Goal: Information Seeking & Learning: Find specific fact

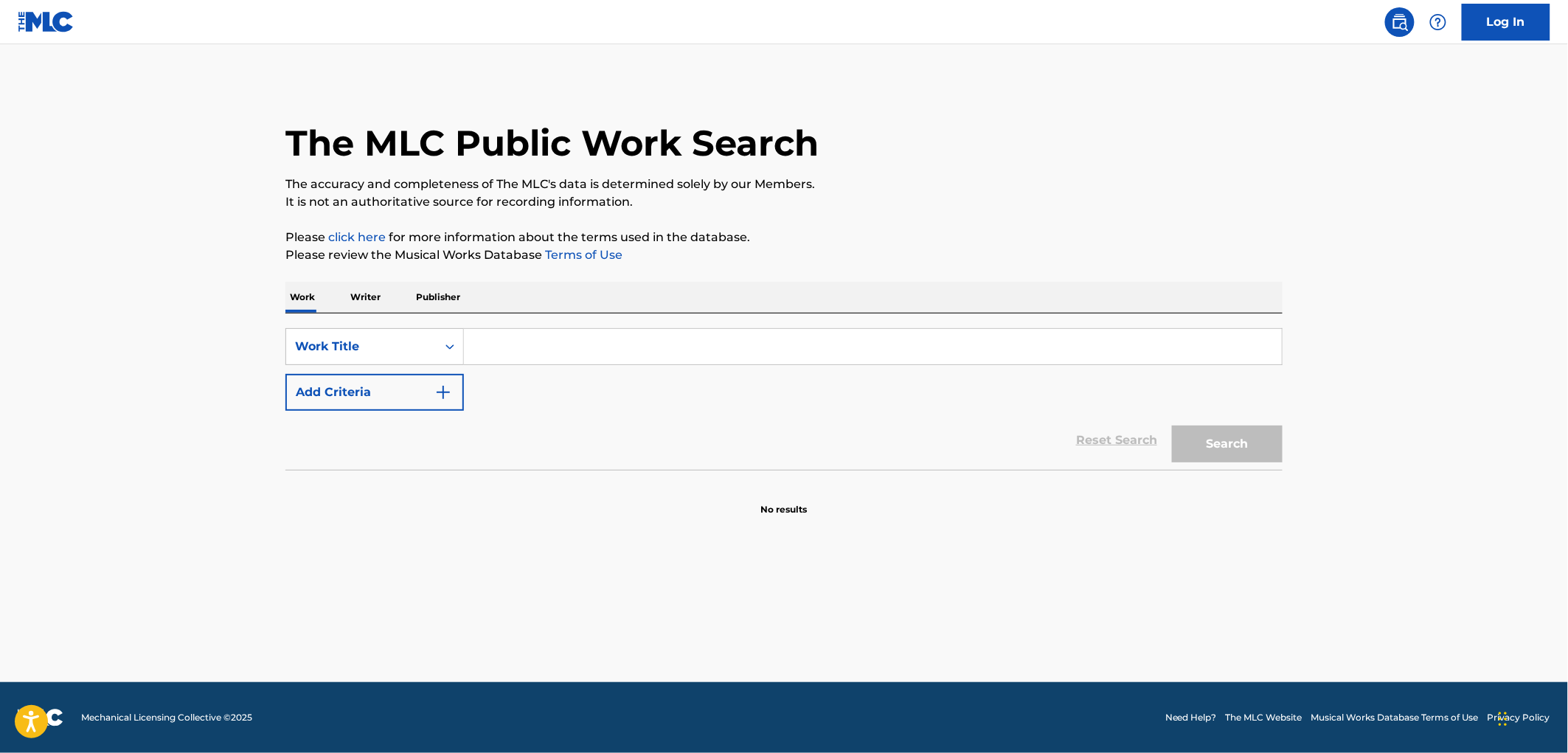
paste input "QUIERO BEBER"
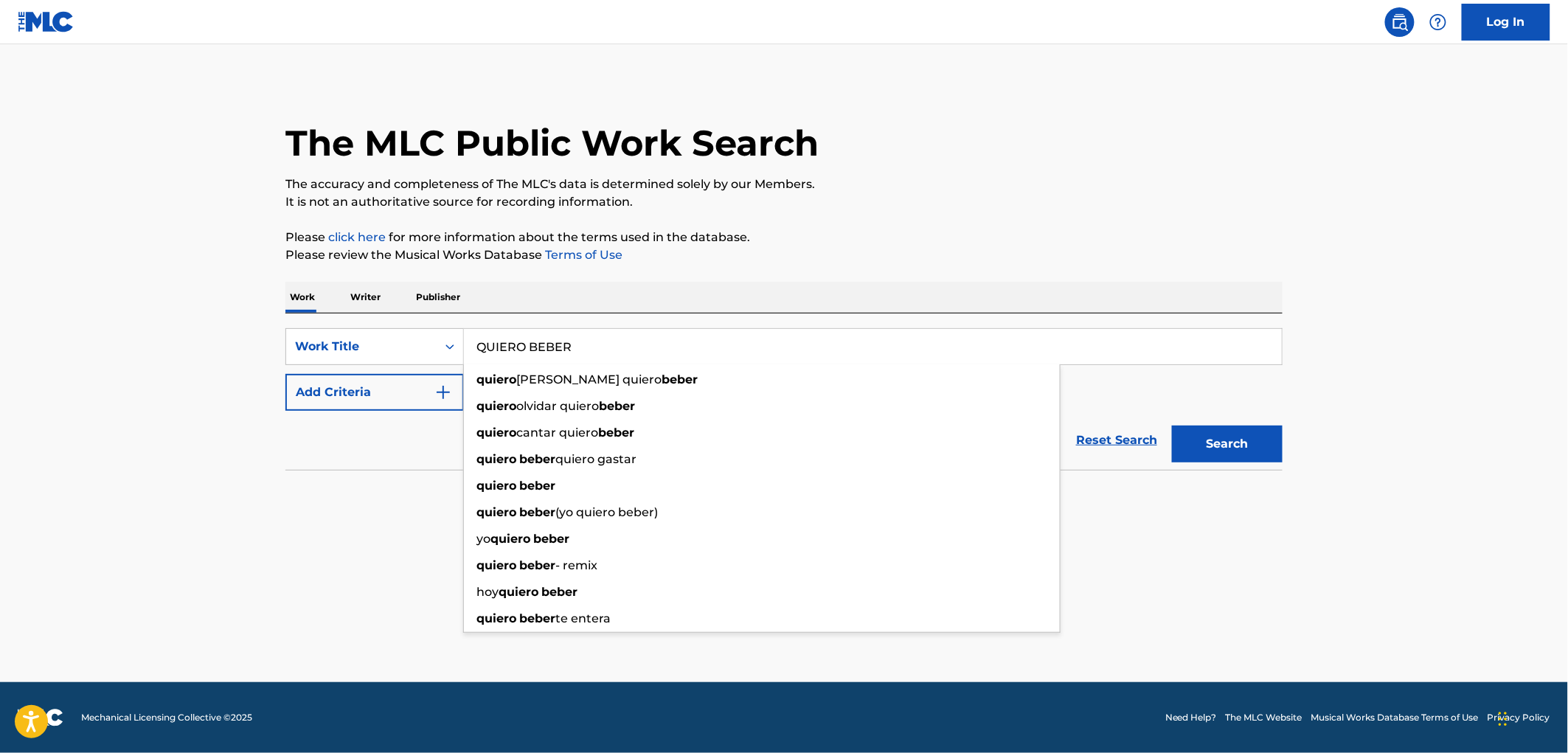
click at [1222, 451] on button "Search" at bounding box center [1227, 444] width 111 height 37
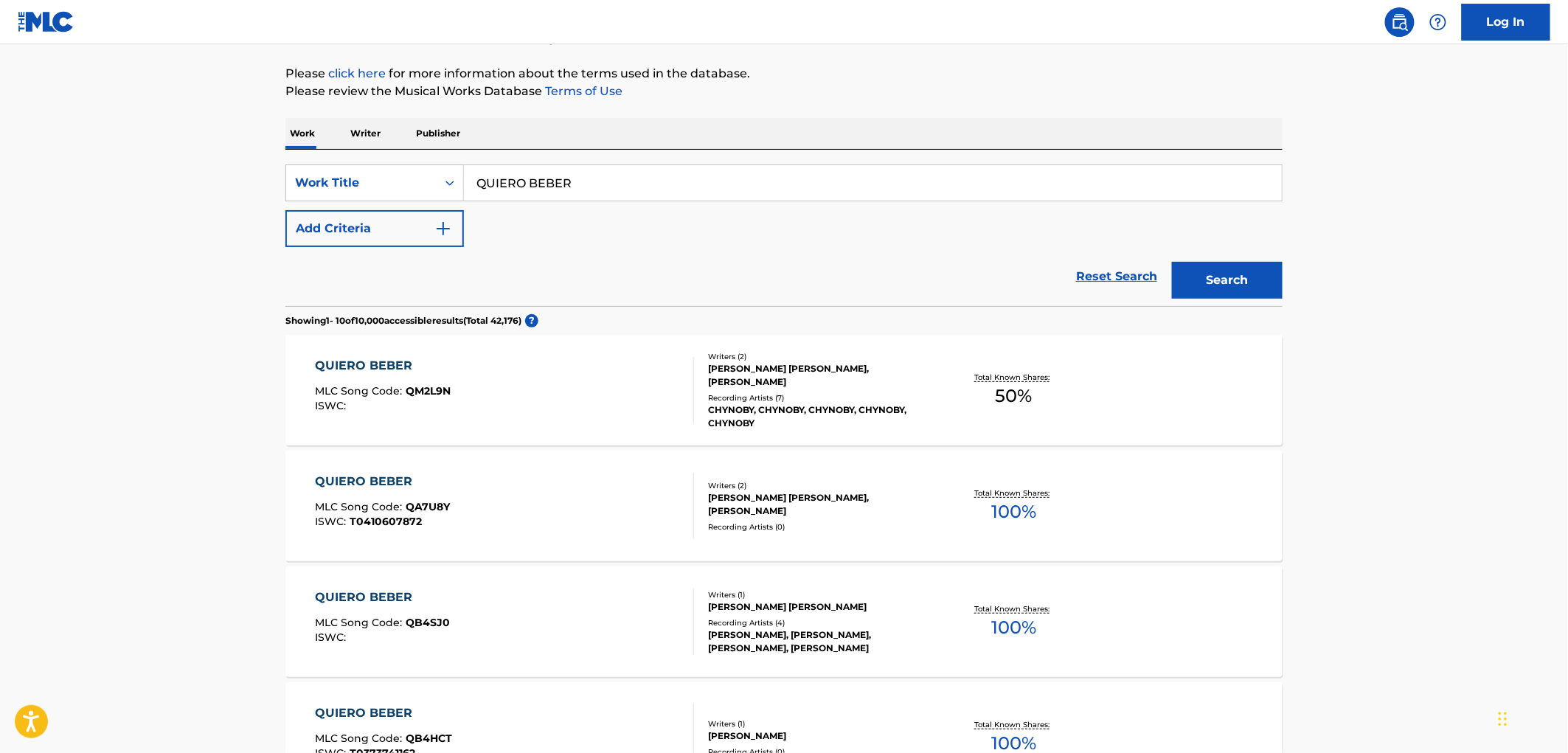
scroll to position [246, 0]
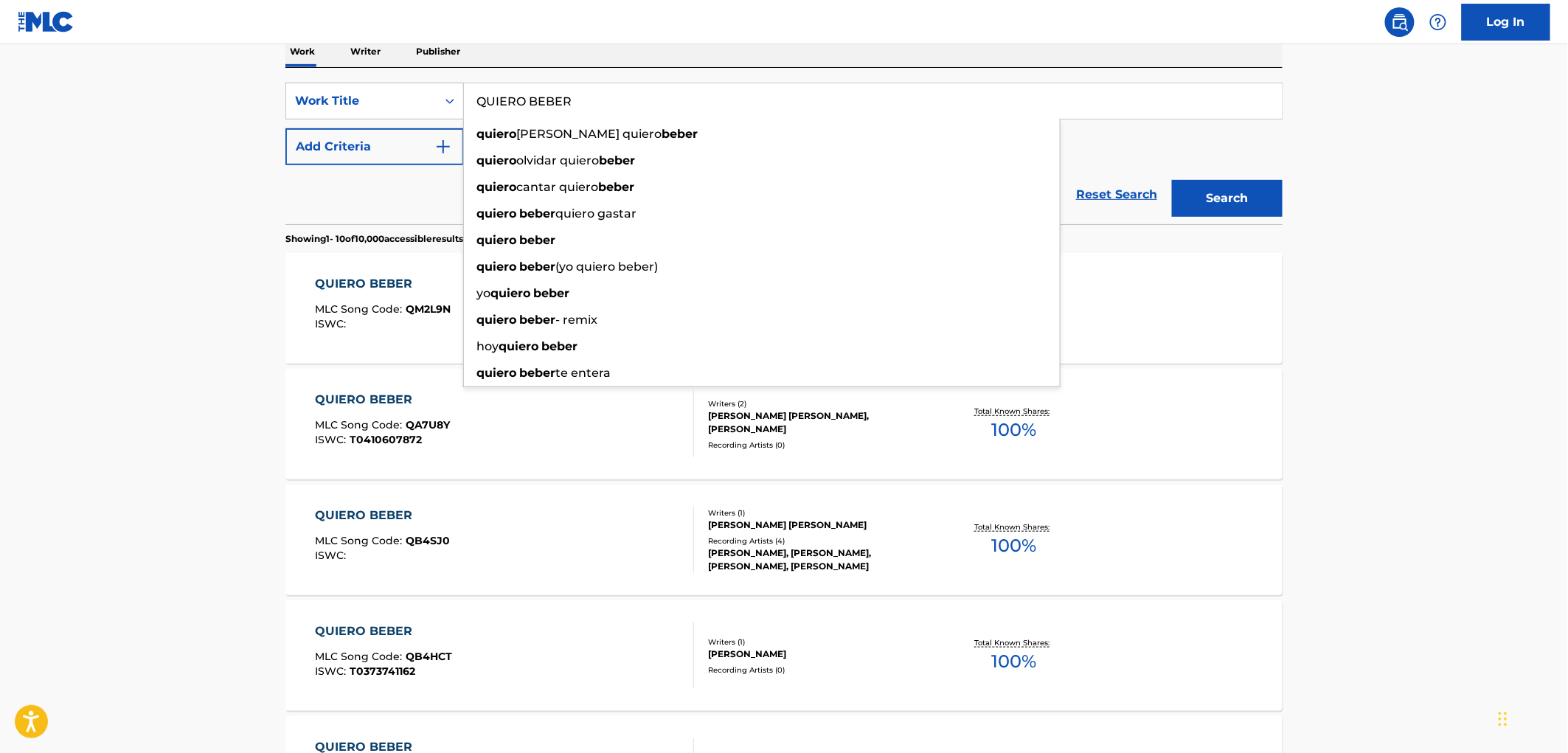
drag, startPoint x: 579, startPoint y: 111, endPoint x: 468, endPoint y: 108, distance: 111.0
click at [468, 108] on input "QUIERO BEBER" at bounding box center [873, 101] width 818 height 35
paste input "E TE PASA CORAZON"
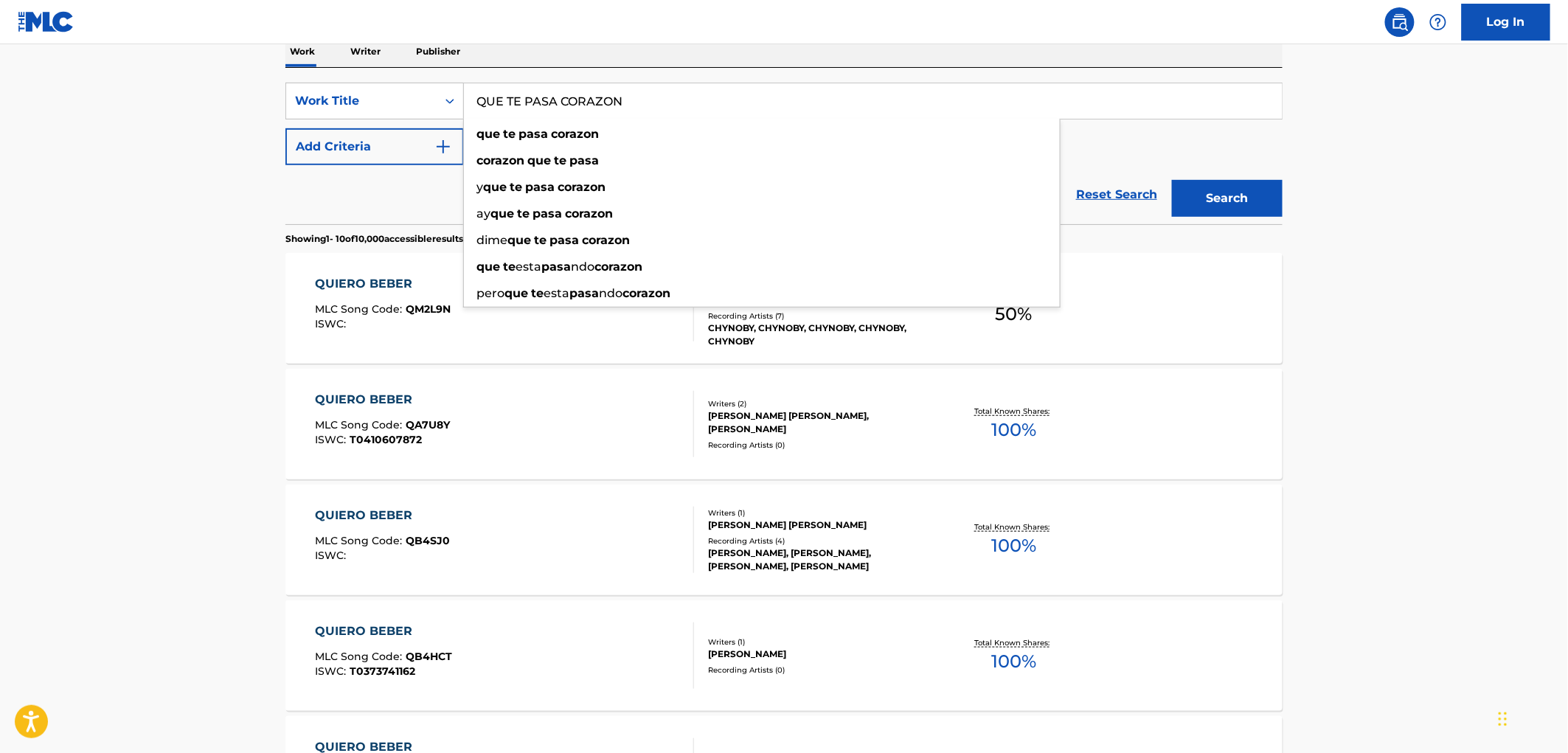
click at [1248, 187] on button "Search" at bounding box center [1227, 198] width 111 height 37
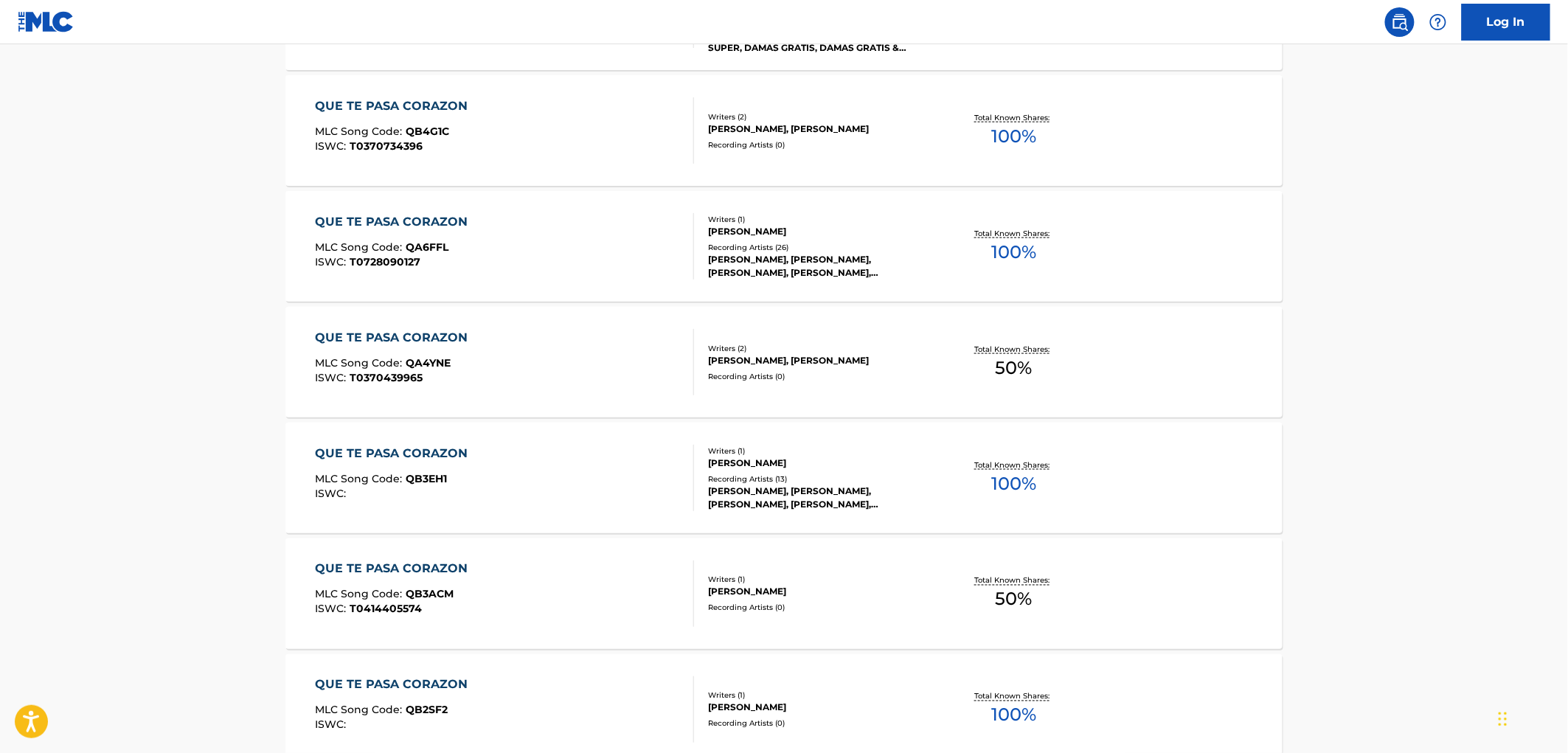
scroll to position [1052, 0]
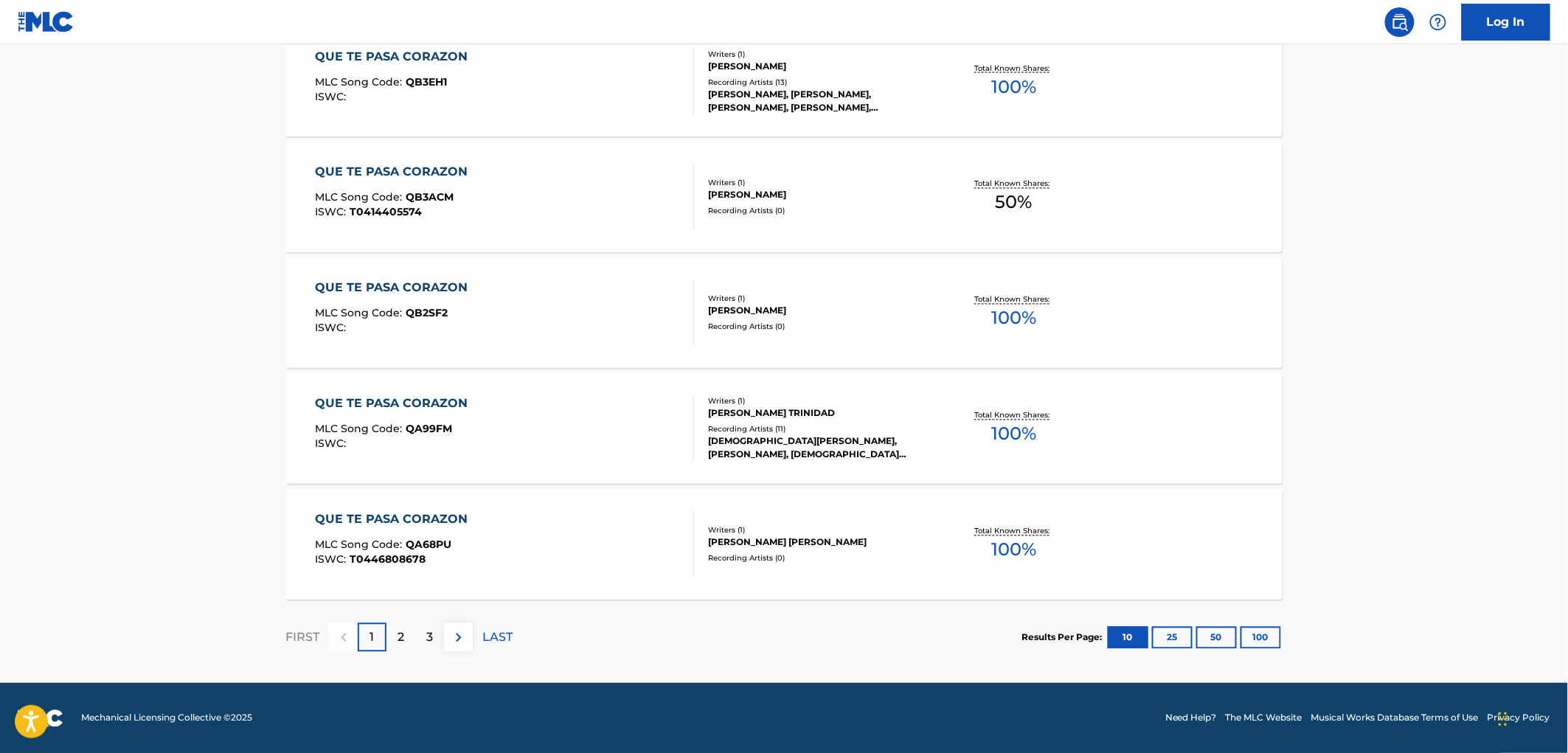
click at [1255, 631] on button "100" at bounding box center [1260, 638] width 40 height 22
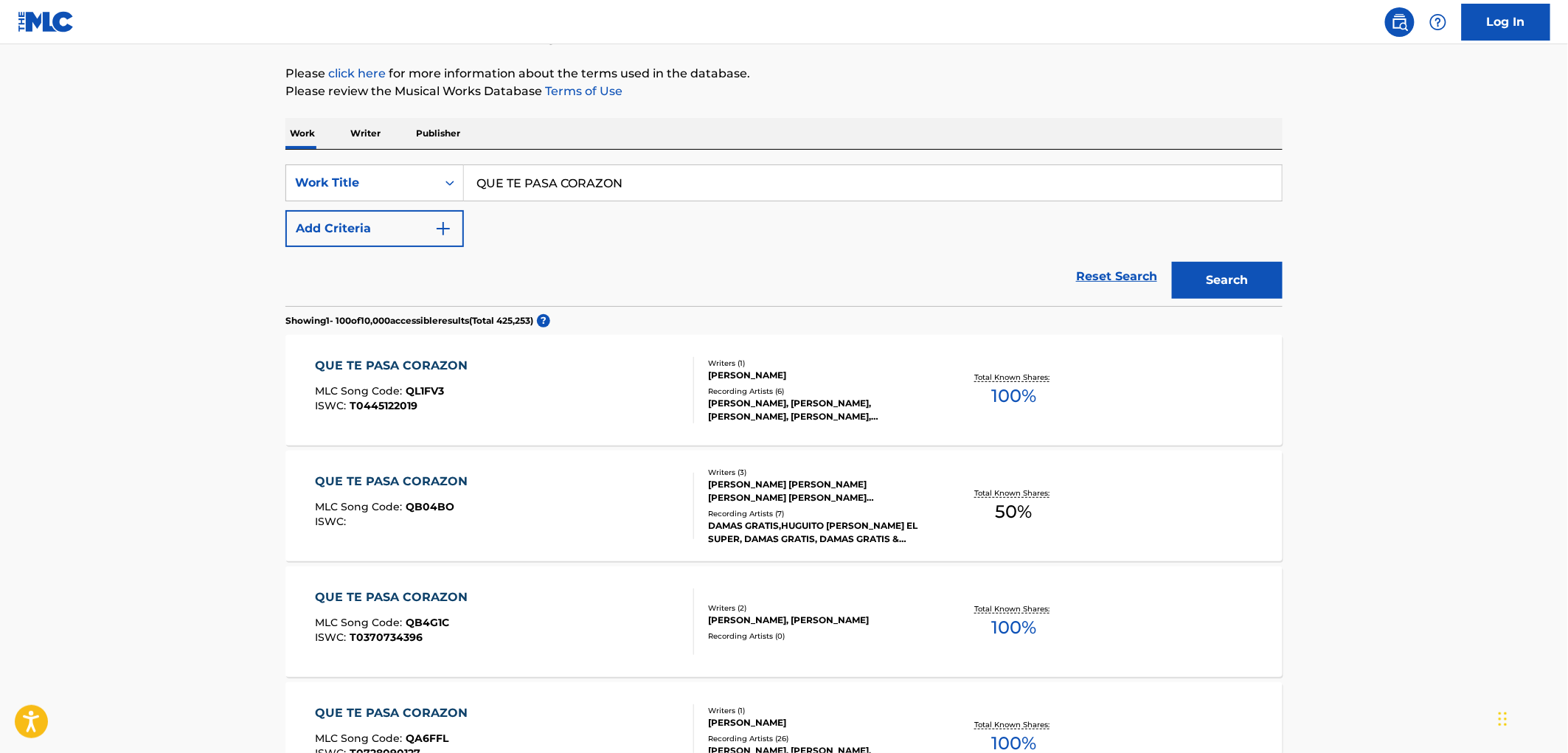
scroll to position [246, 0]
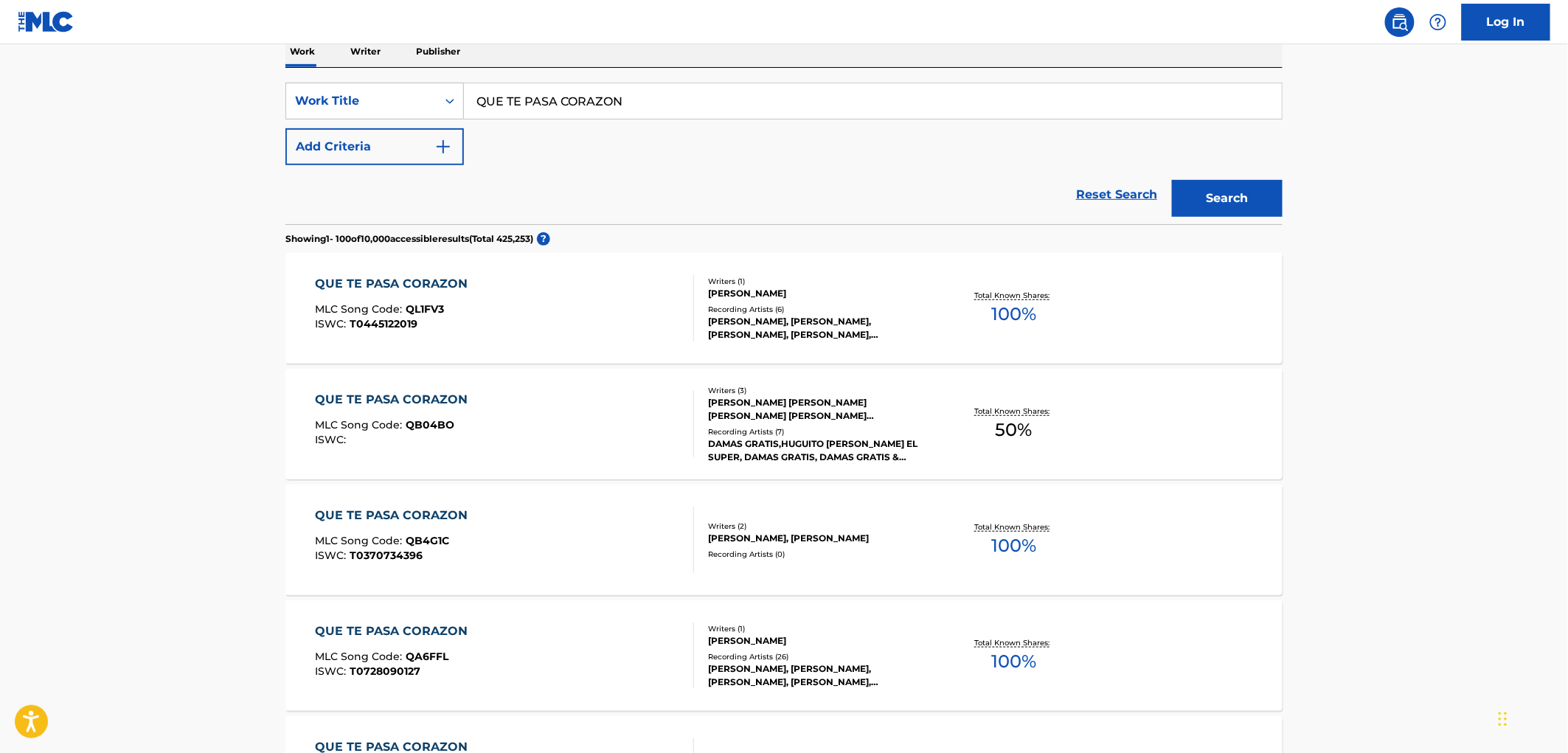
drag, startPoint x: 629, startPoint y: 101, endPoint x: 473, endPoint y: 96, distance: 156.1
click at [399, 96] on div "SearchWithCriteriaac673011-7f3f-4292-b900-9c4dc142c117 Work Title QUE TE PASA C…" at bounding box center [784, 101] width 997 height 37
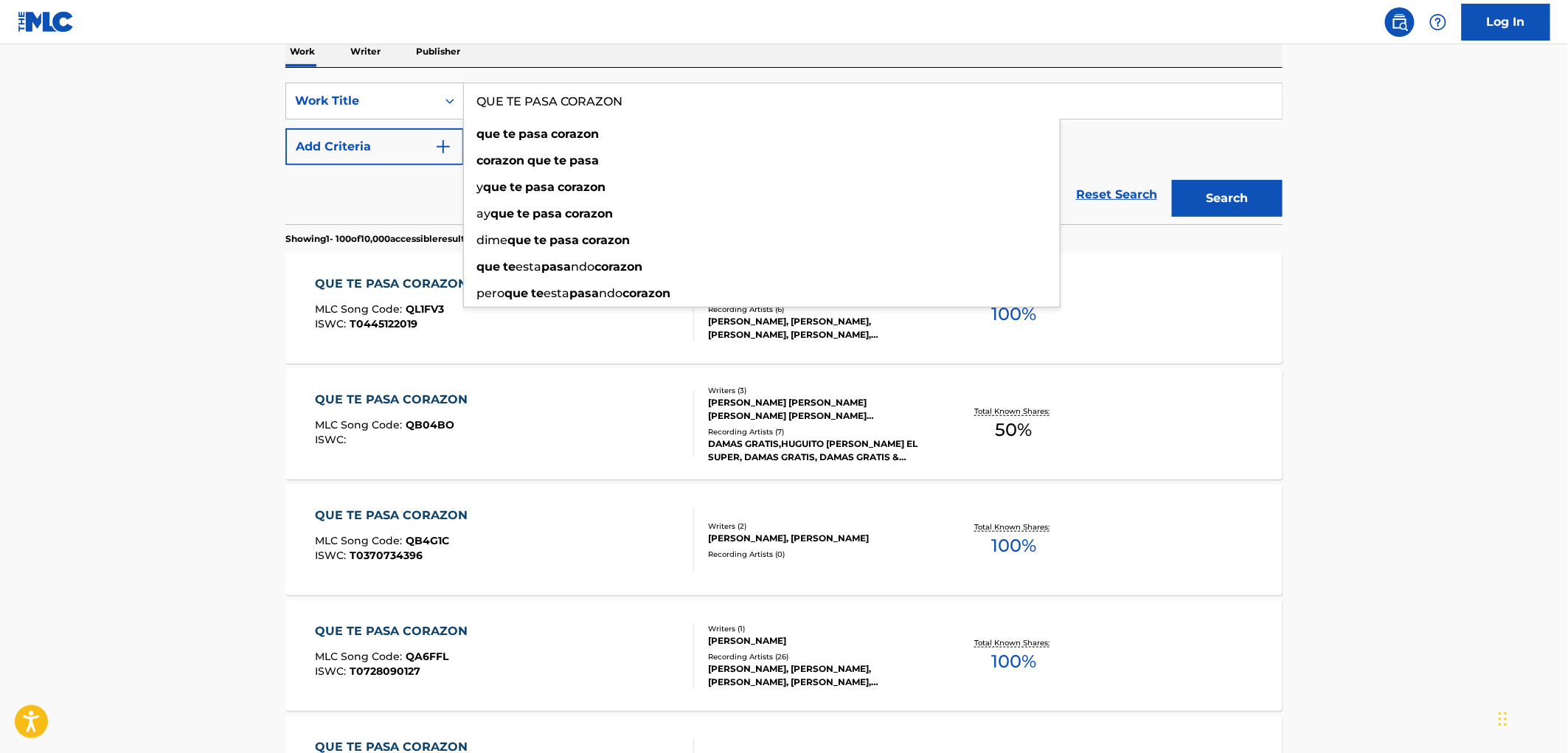
paste input "Aquel Amor"
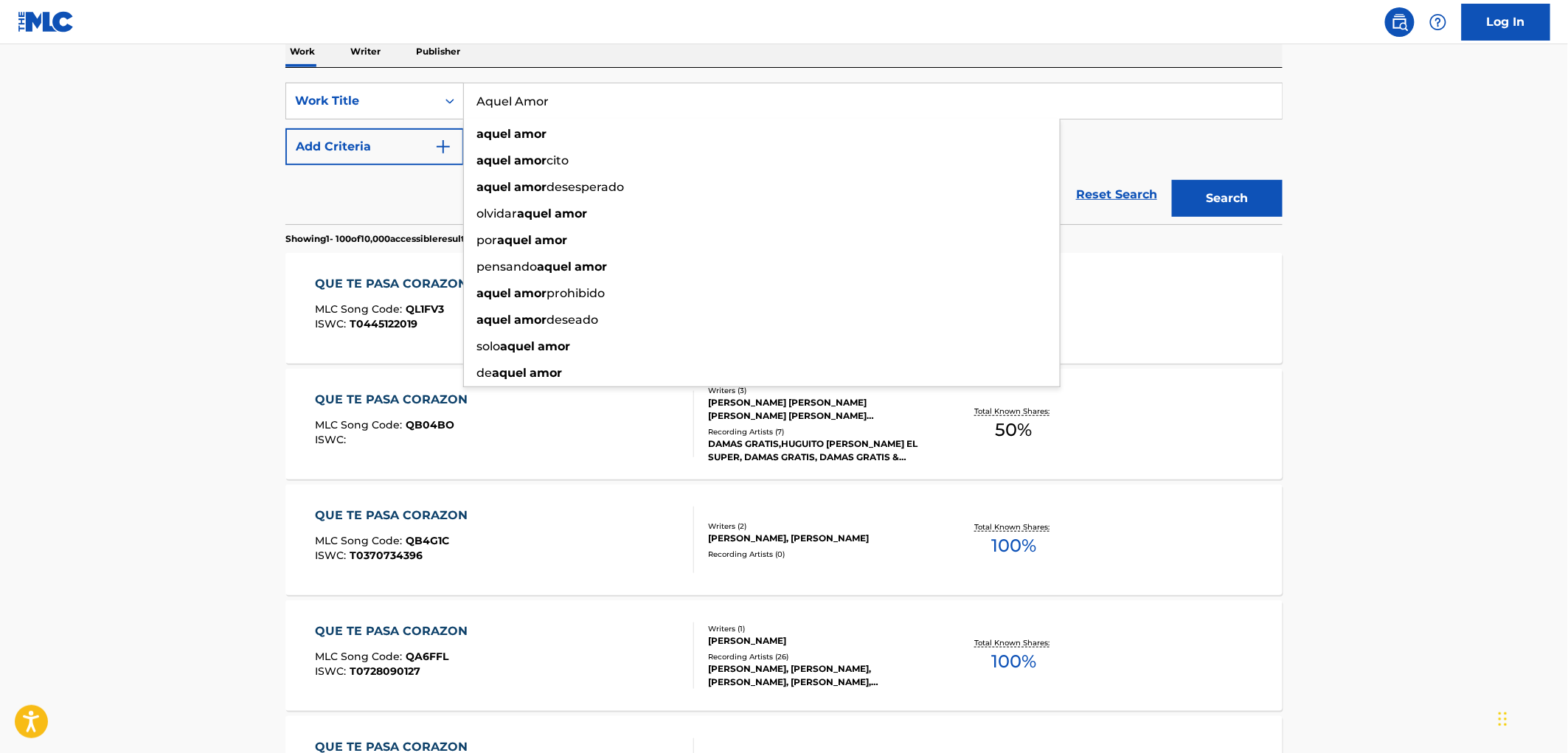
click at [1217, 194] on button "Search" at bounding box center [1227, 198] width 111 height 37
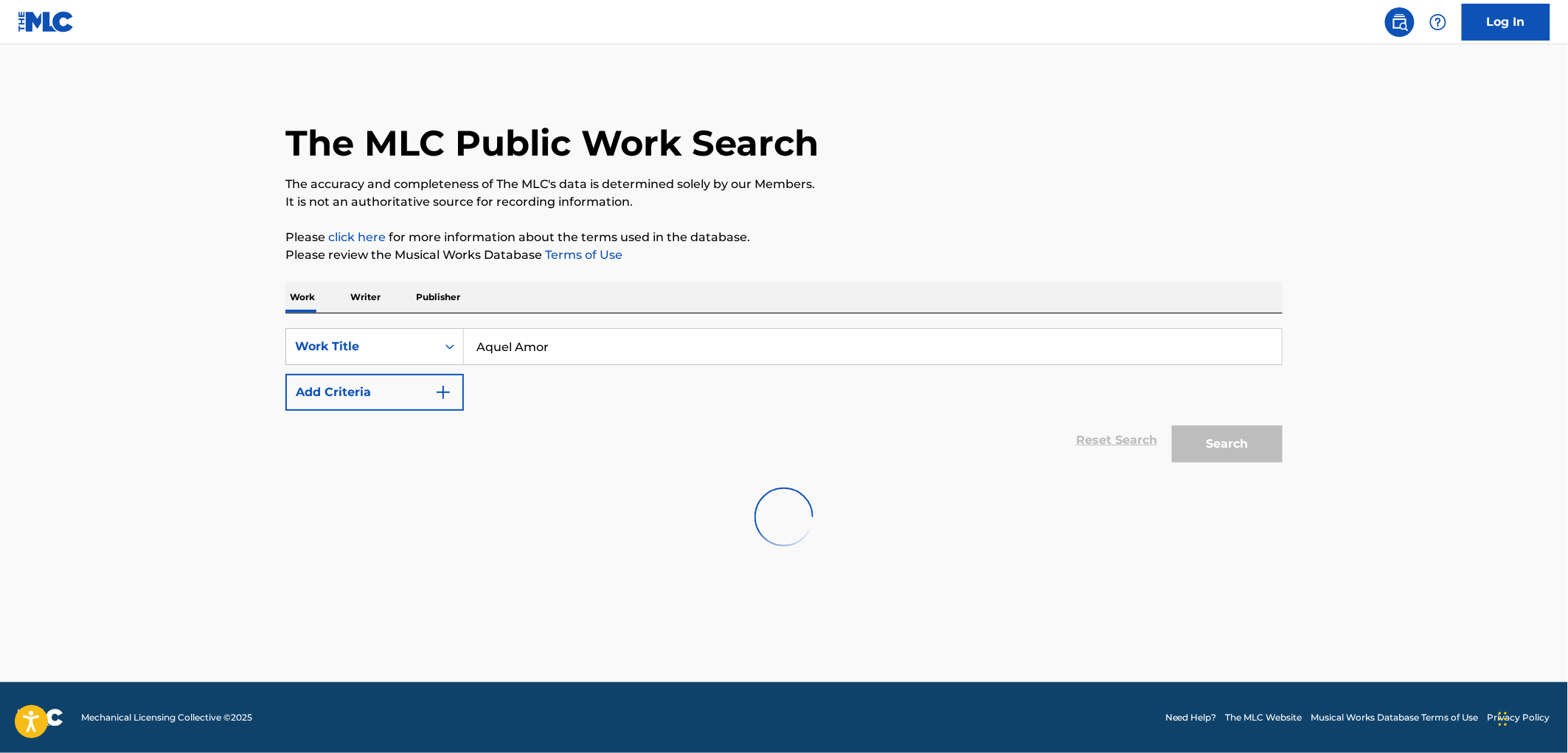
scroll to position [0, 0]
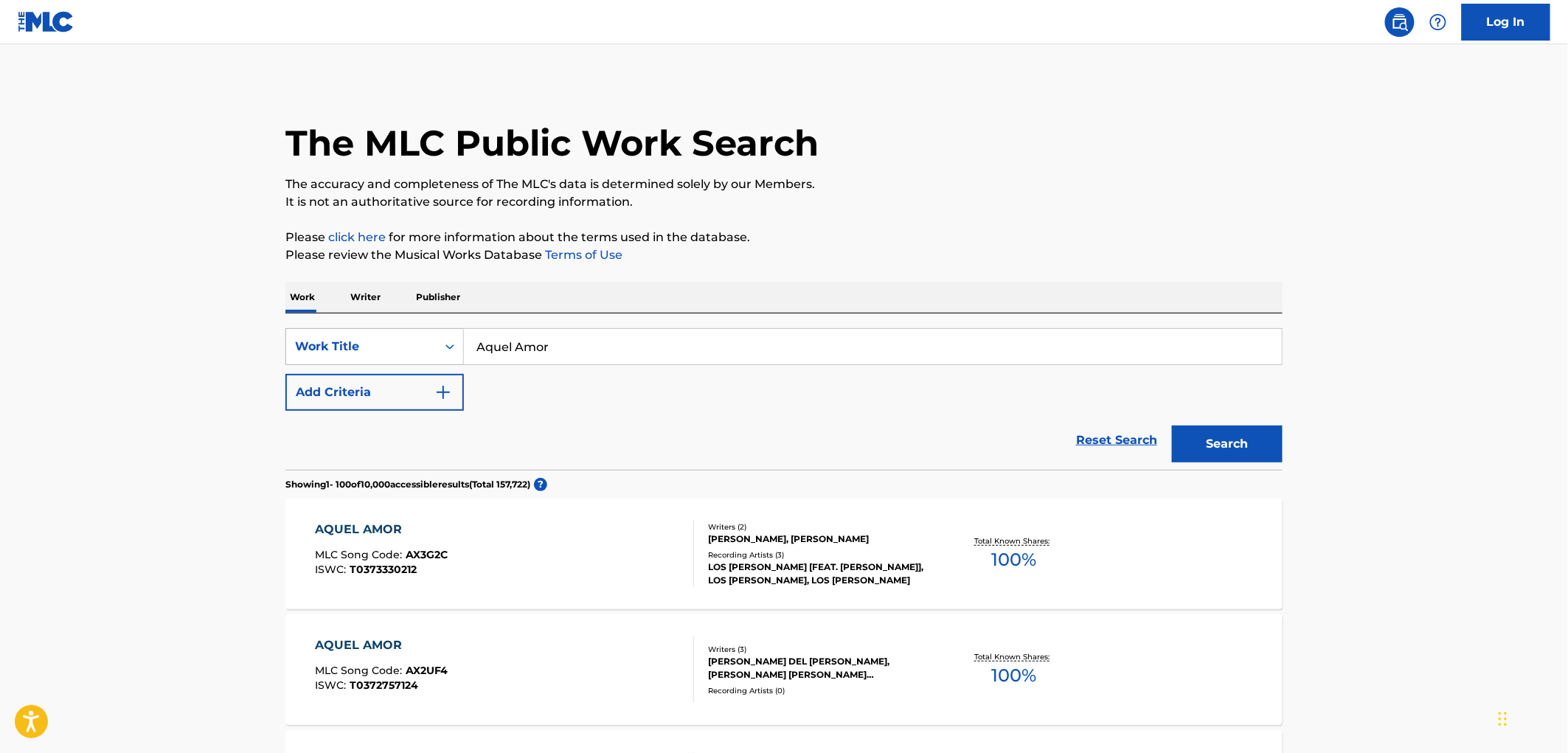
drag, startPoint x: 550, startPoint y: 347, endPoint x: 407, endPoint y: 336, distance: 143.4
click at [407, 336] on div "SearchWithCriteriaac673011-7f3f-4292-b900-9c4dc142c117 Work Title Aquel Amor" at bounding box center [784, 346] width 997 height 37
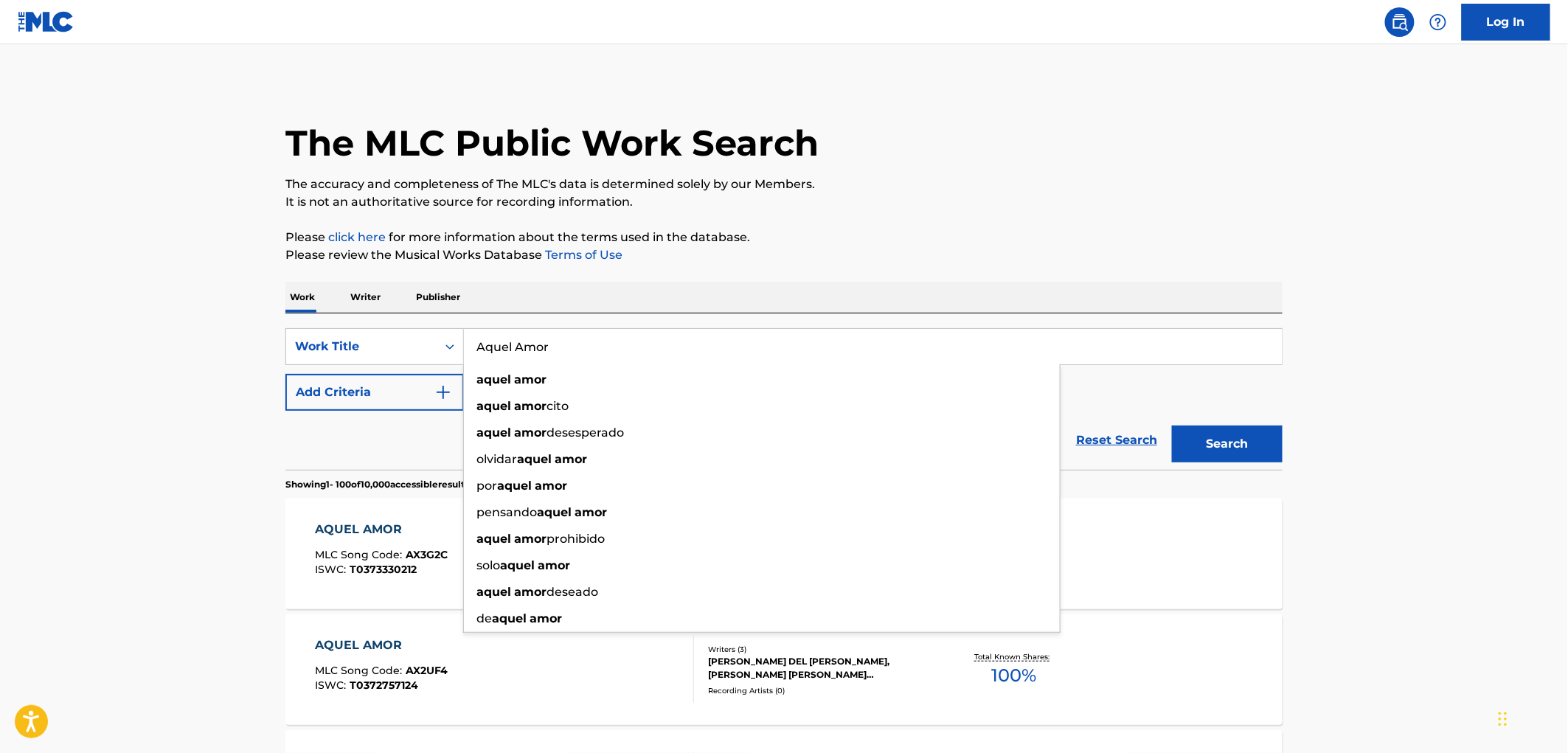
paste input "LOS GOTEROS"
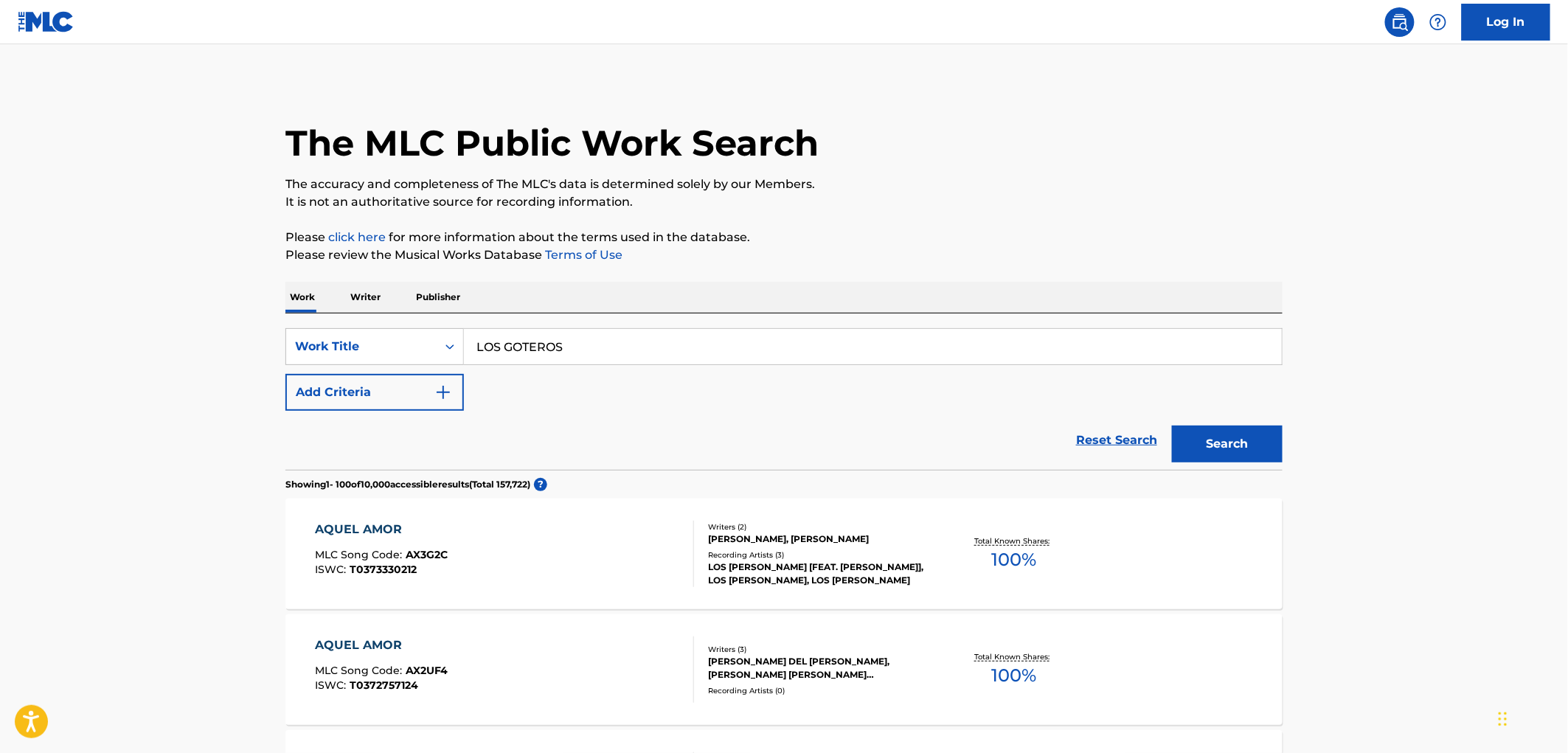
click at [1267, 442] on button "Search" at bounding box center [1227, 444] width 111 height 37
drag, startPoint x: 562, startPoint y: 349, endPoint x: 456, endPoint y: 348, distance: 106.0
click at [456, 348] on div "SearchWithCriteriaac673011-7f3f-4292-b900-9c4dc142c117 Work Title LOS GOTEROS" at bounding box center [784, 346] width 997 height 37
paste input "I Don't Wanna Get Hurt"
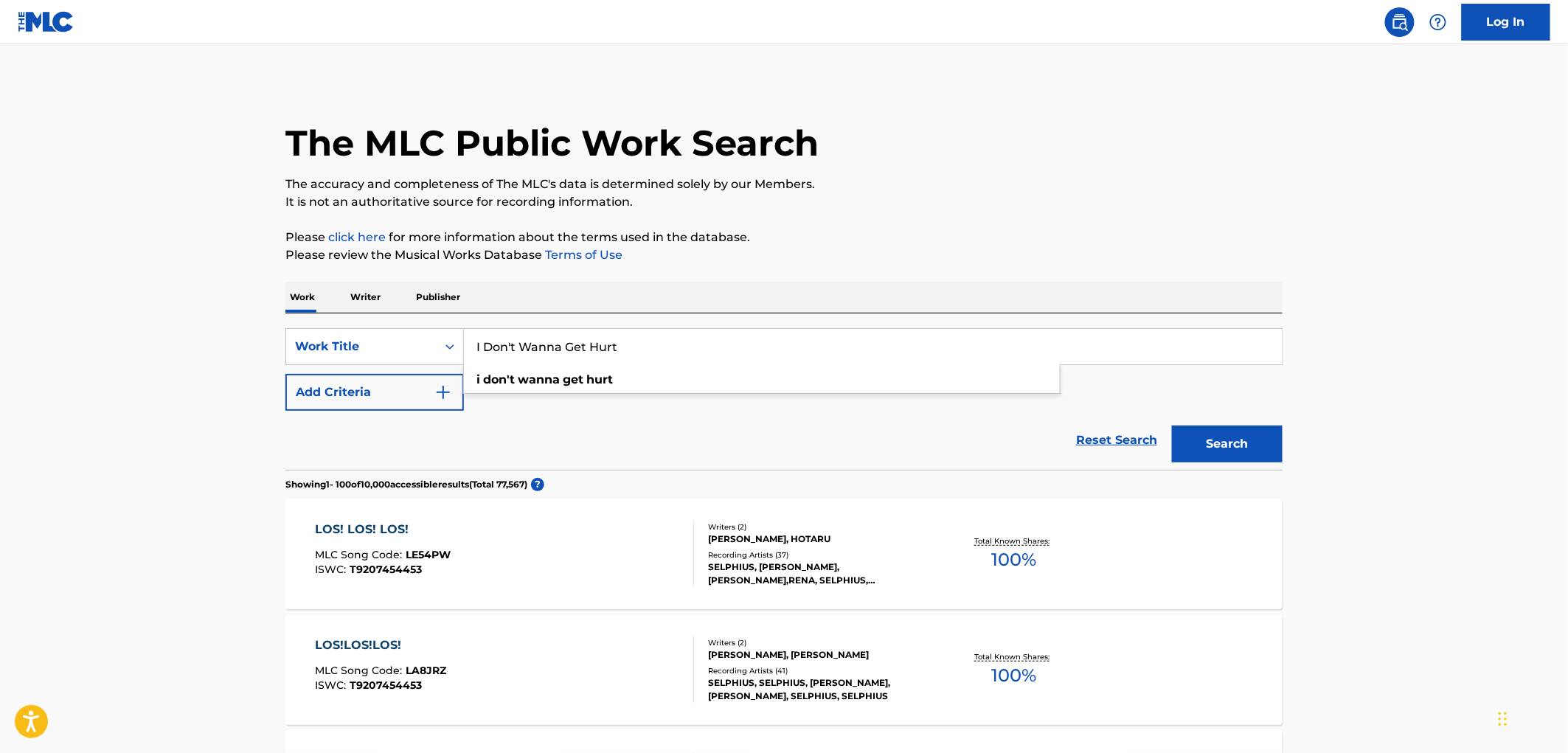
type input "I Don't Wanna Get Hurt"
click at [1231, 448] on button "Search" at bounding box center [1227, 444] width 111 height 37
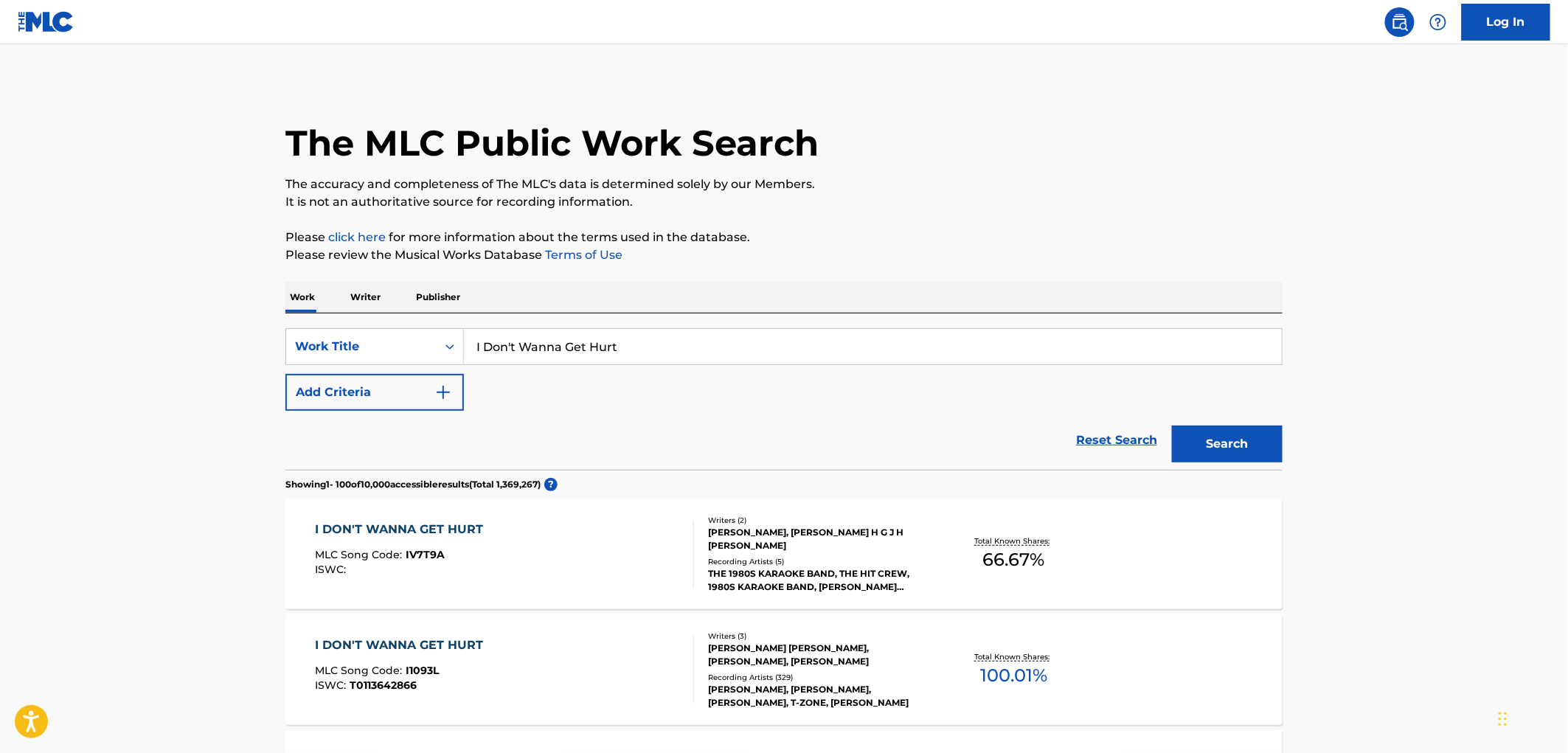
click at [809, 646] on div "[PERSON_NAME] [PERSON_NAME], [PERSON_NAME], [PERSON_NAME]" at bounding box center [819, 655] width 223 height 26
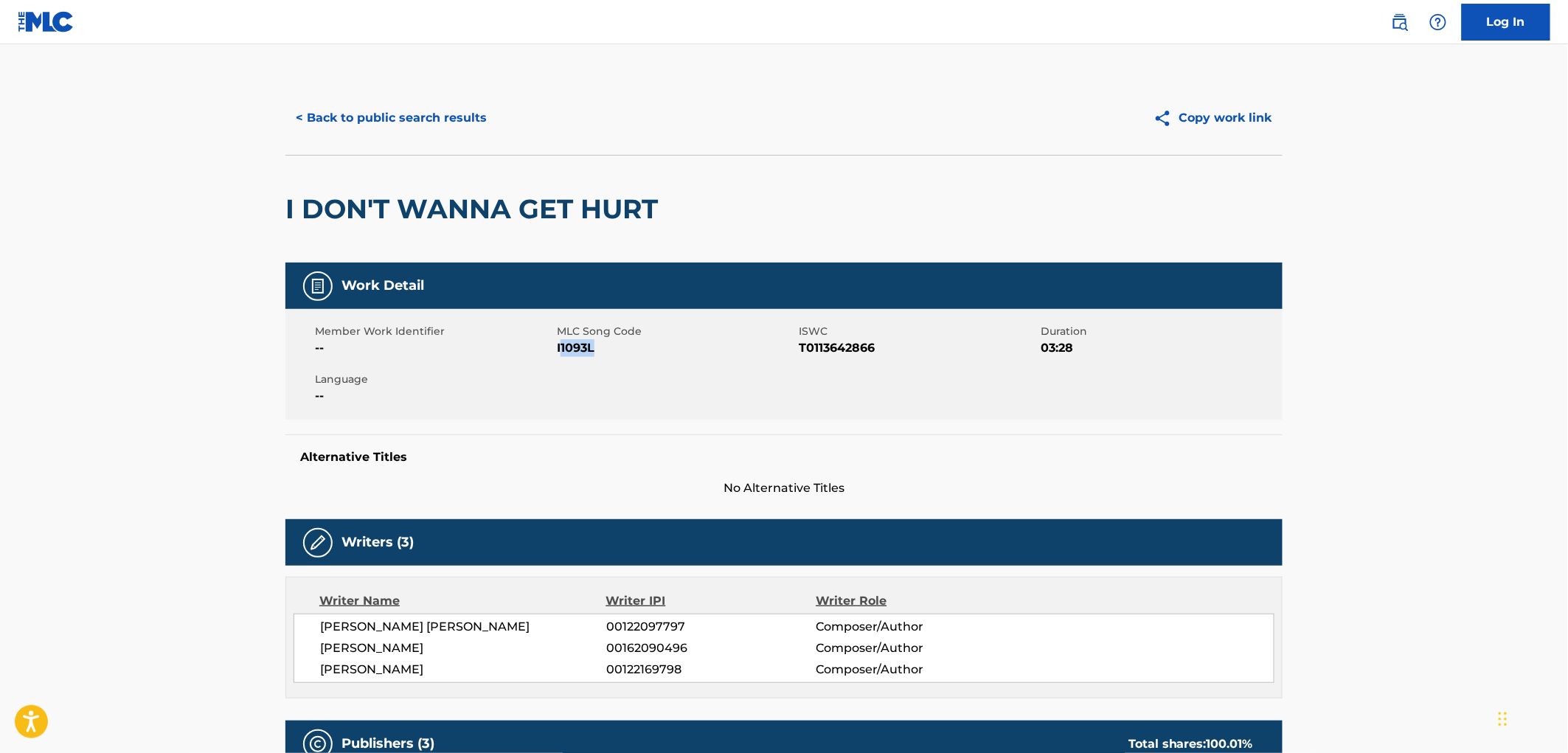
drag, startPoint x: 607, startPoint y: 352, endPoint x: 559, endPoint y: 350, distance: 48.0
click at [559, 350] on span "I1093L" at bounding box center [676, 347] width 238 height 17
drag, startPoint x: 557, startPoint y: 349, endPoint x: 591, endPoint y: 350, distance: 34.0
click at [596, 350] on span "I1093L" at bounding box center [676, 347] width 238 height 17
copy span "I1093L"
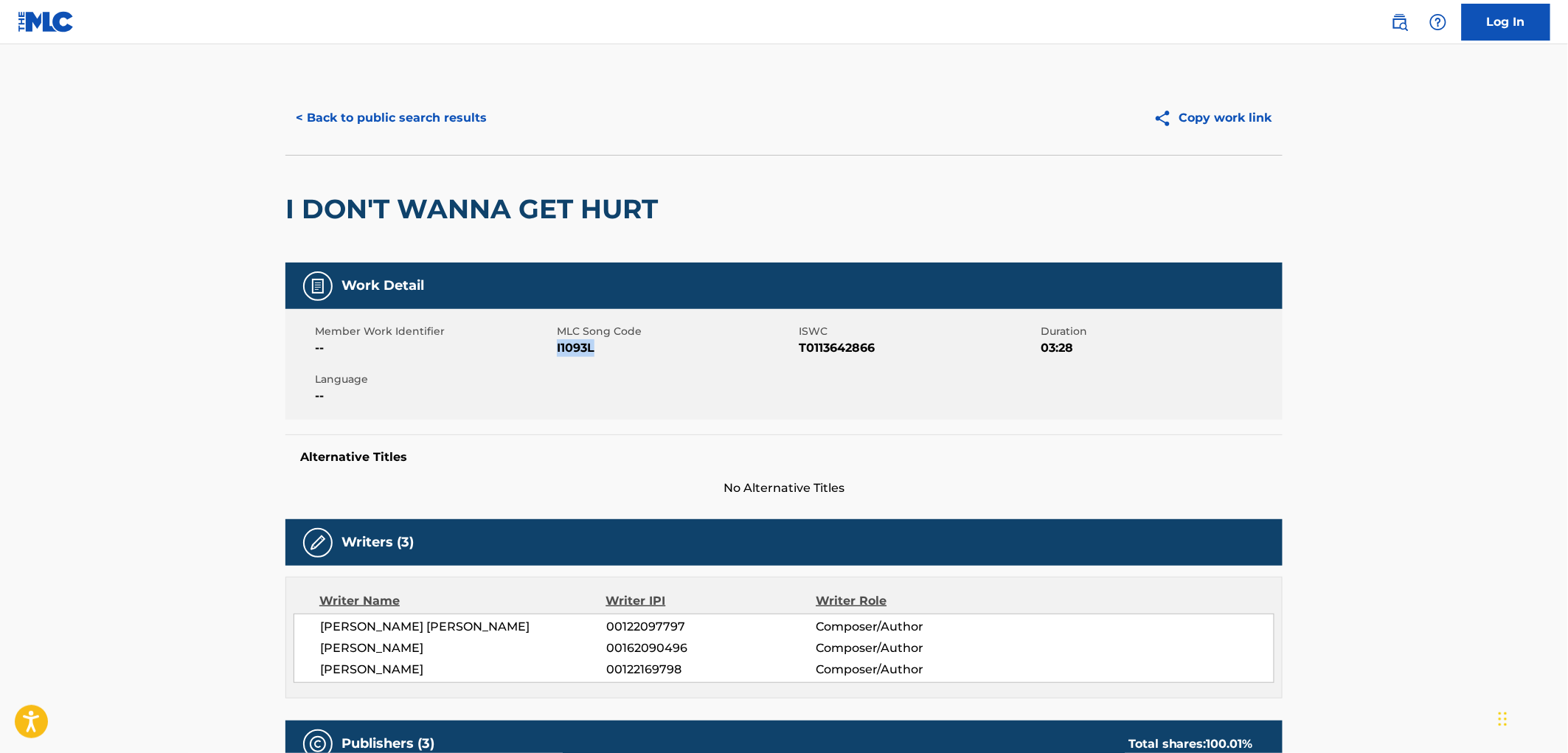
click at [451, 118] on button "< Back to public search results" at bounding box center [391, 118] width 212 height 37
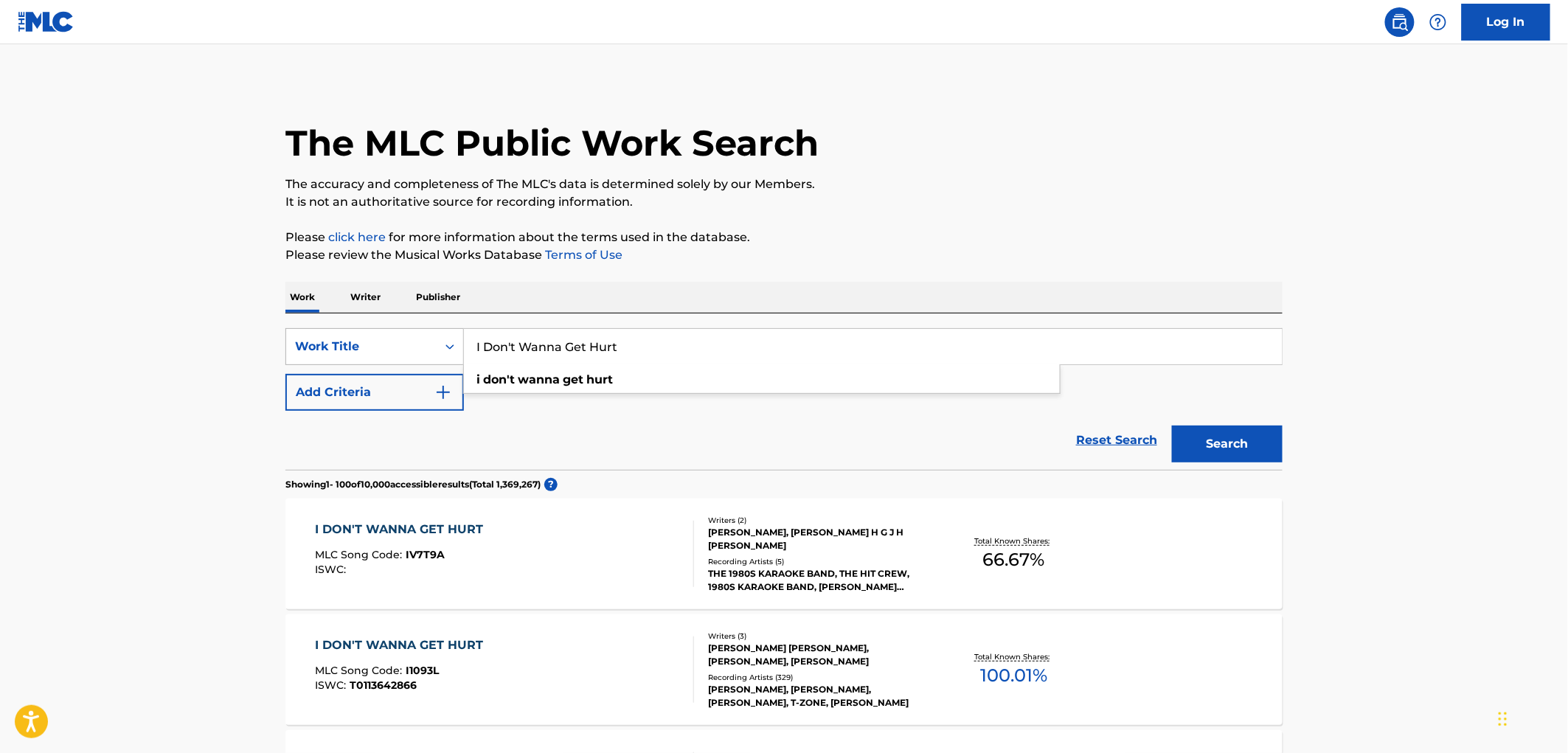
drag, startPoint x: 620, startPoint y: 350, endPoint x: 429, endPoint y: 332, distance: 191.8
click at [429, 332] on div "SearchWithCriteriaac673011-7f3f-4292-b900-9c4dc142c117 Work Title I Don't Wanna…" at bounding box center [784, 346] width 997 height 37
paste input "Little Black Dress"
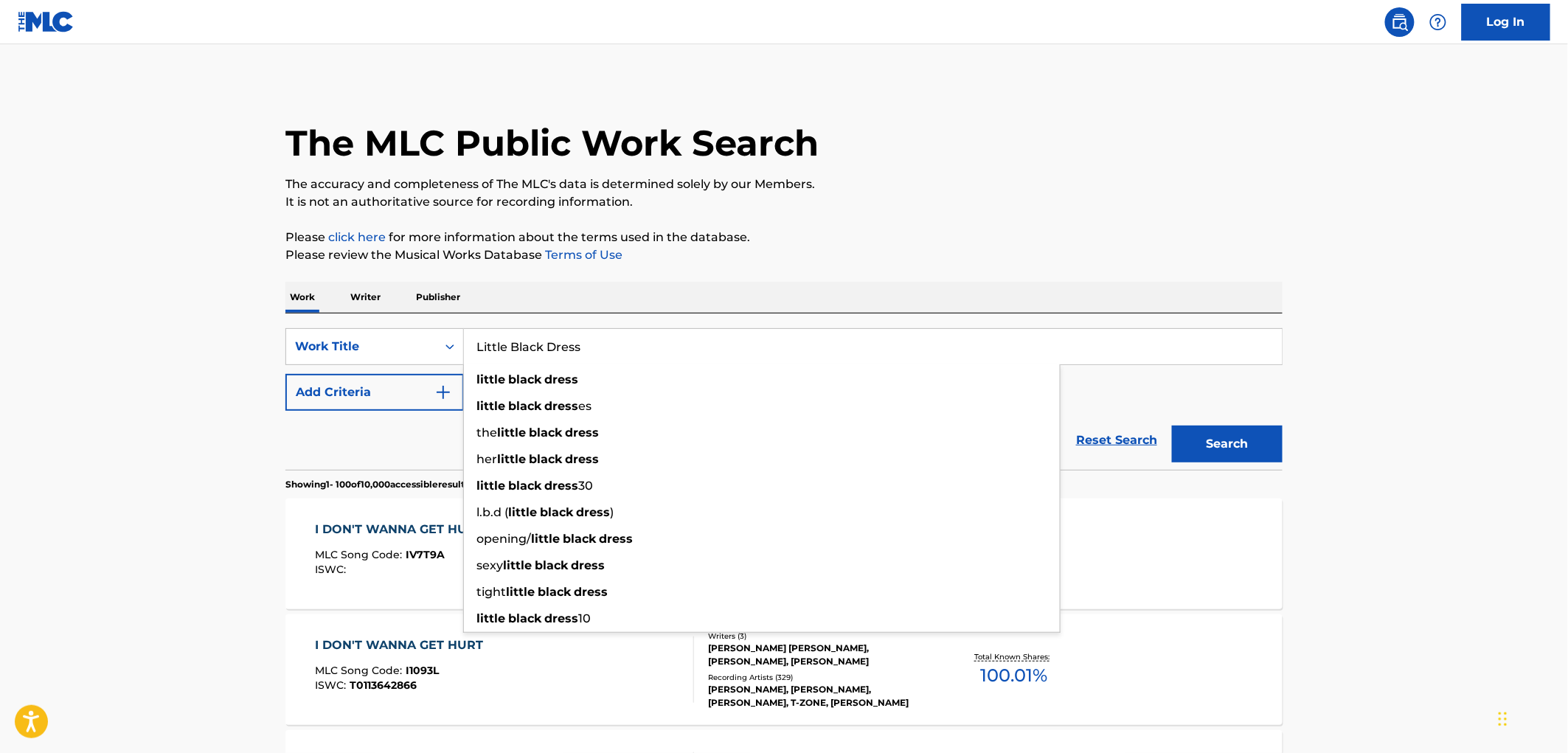
click at [1200, 445] on button "Search" at bounding box center [1227, 444] width 111 height 37
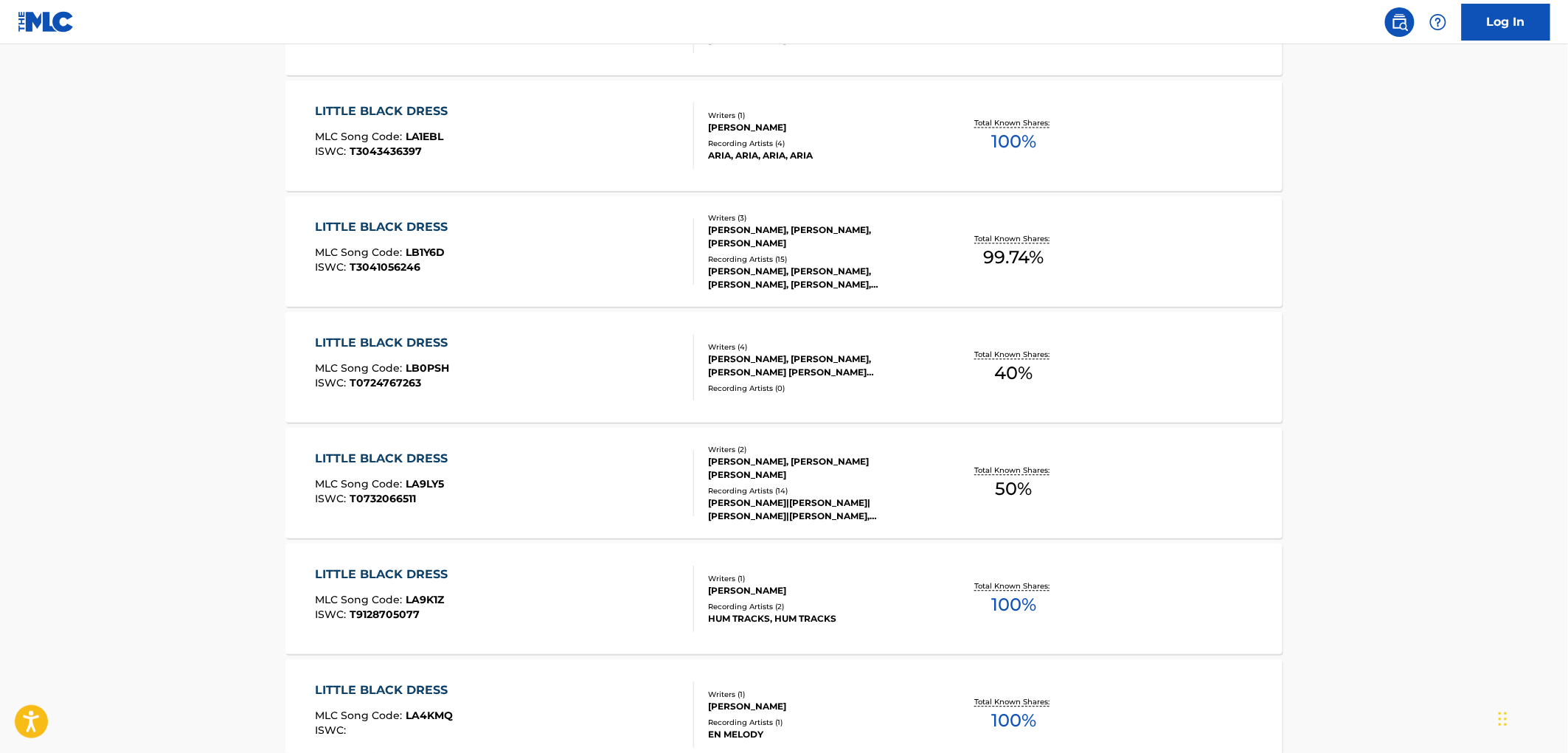
scroll to position [819, 0]
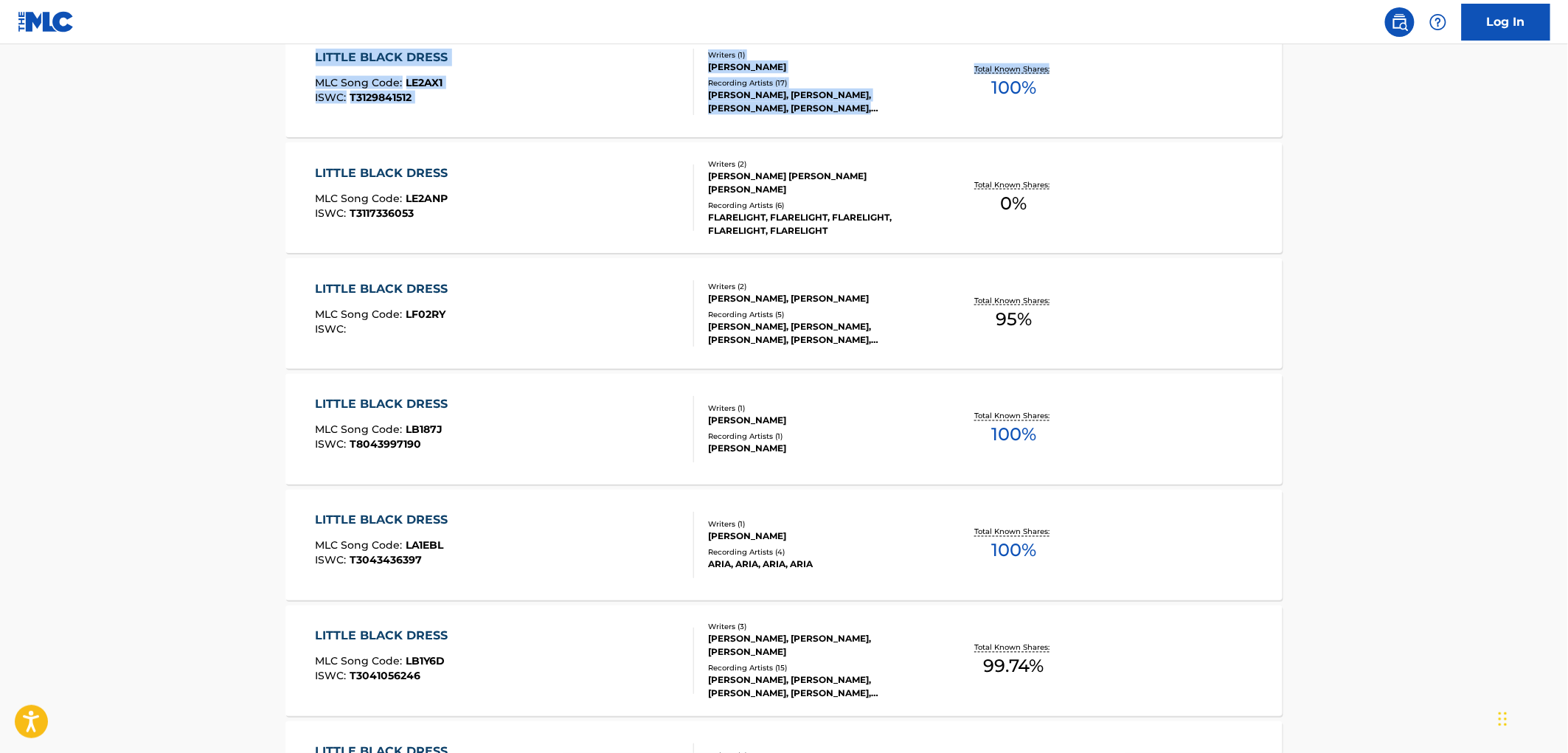
drag, startPoint x: 1567, startPoint y: 86, endPoint x: 1561, endPoint y: -6, distance: 92.2
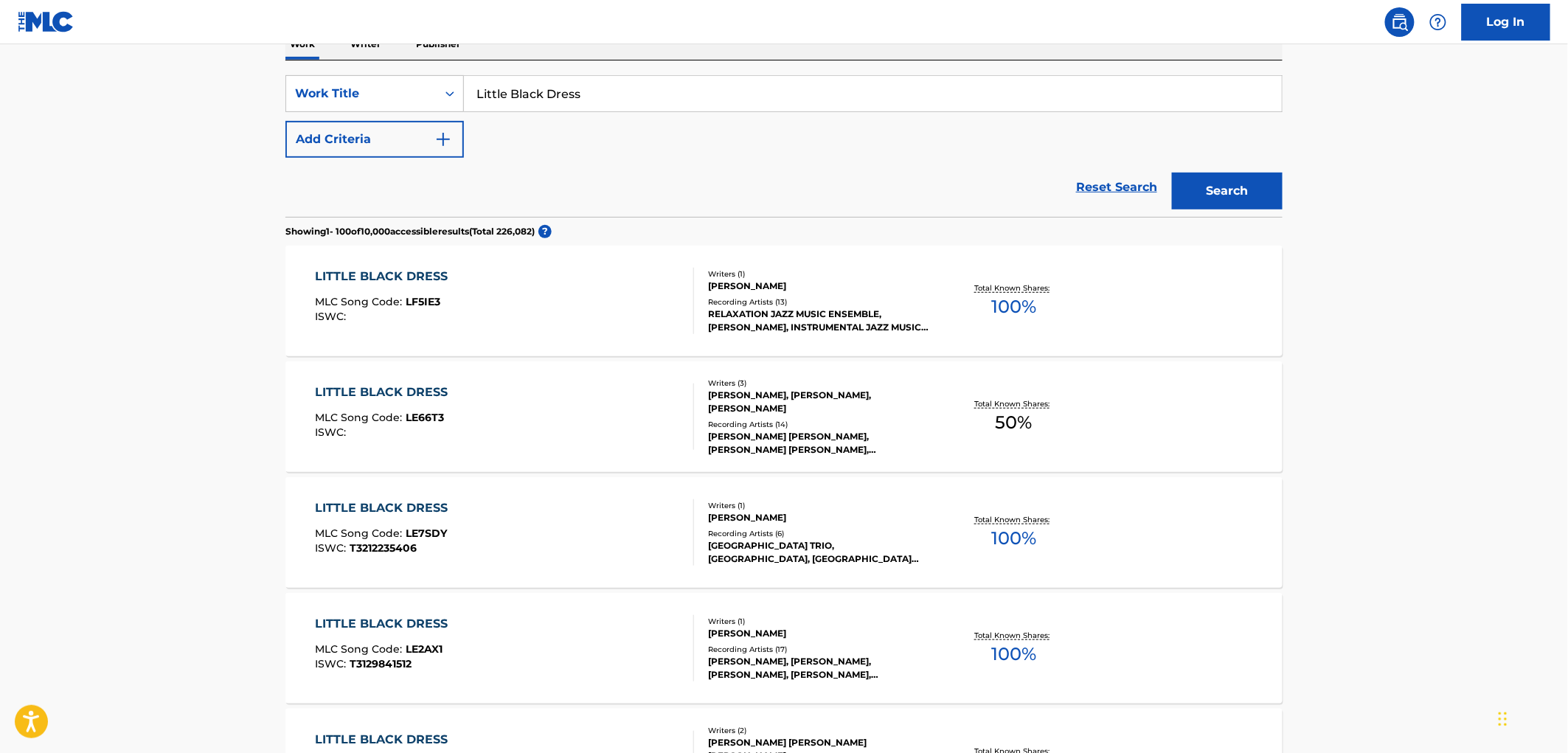
scroll to position [0, 0]
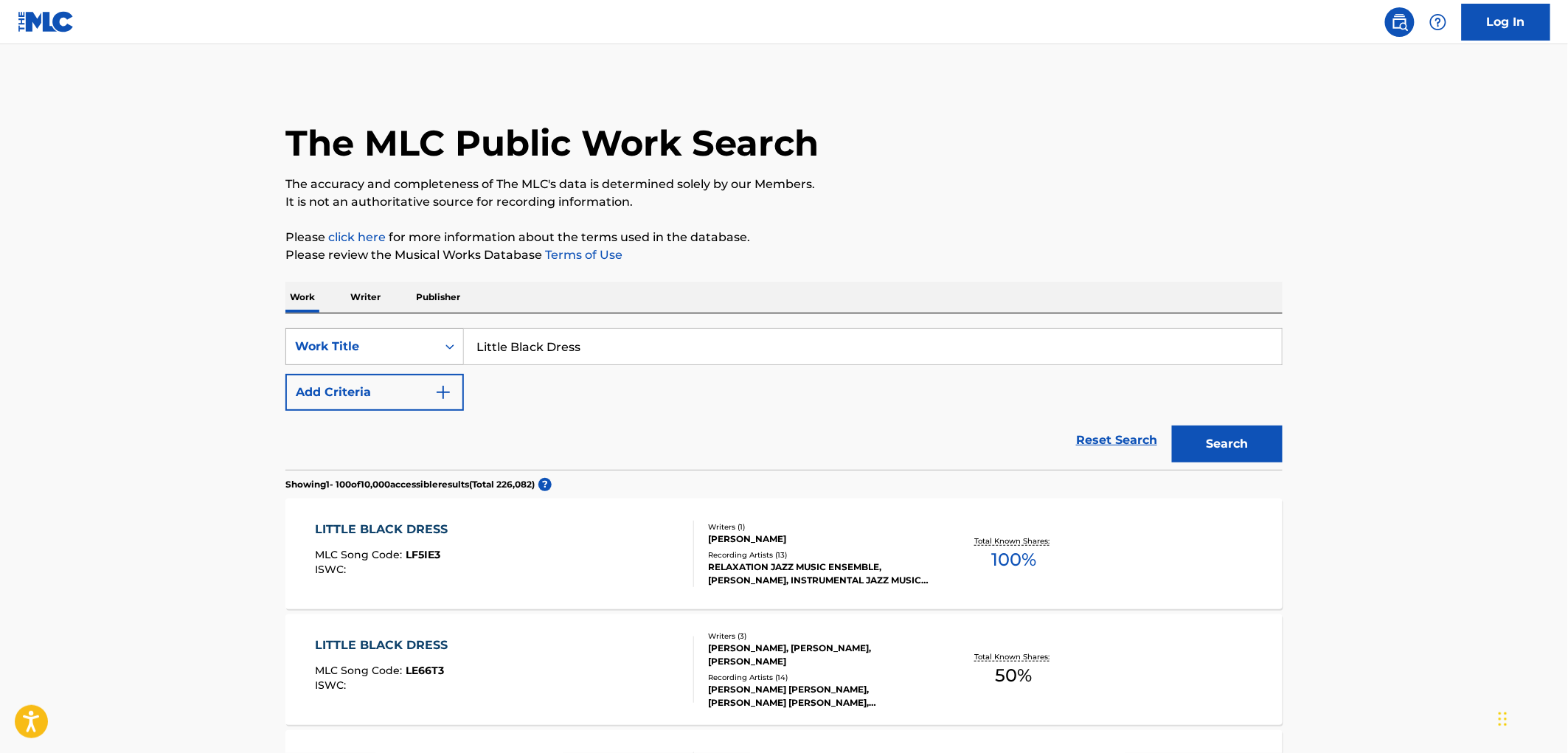
drag, startPoint x: 614, startPoint y: 346, endPoint x: 439, endPoint y: 345, distance: 175.0
click at [439, 345] on div "SearchWithCriteriaac673011-7f3f-4292-b900-9c4dc142c117 Work Title Little Black …" at bounding box center [784, 346] width 997 height 37
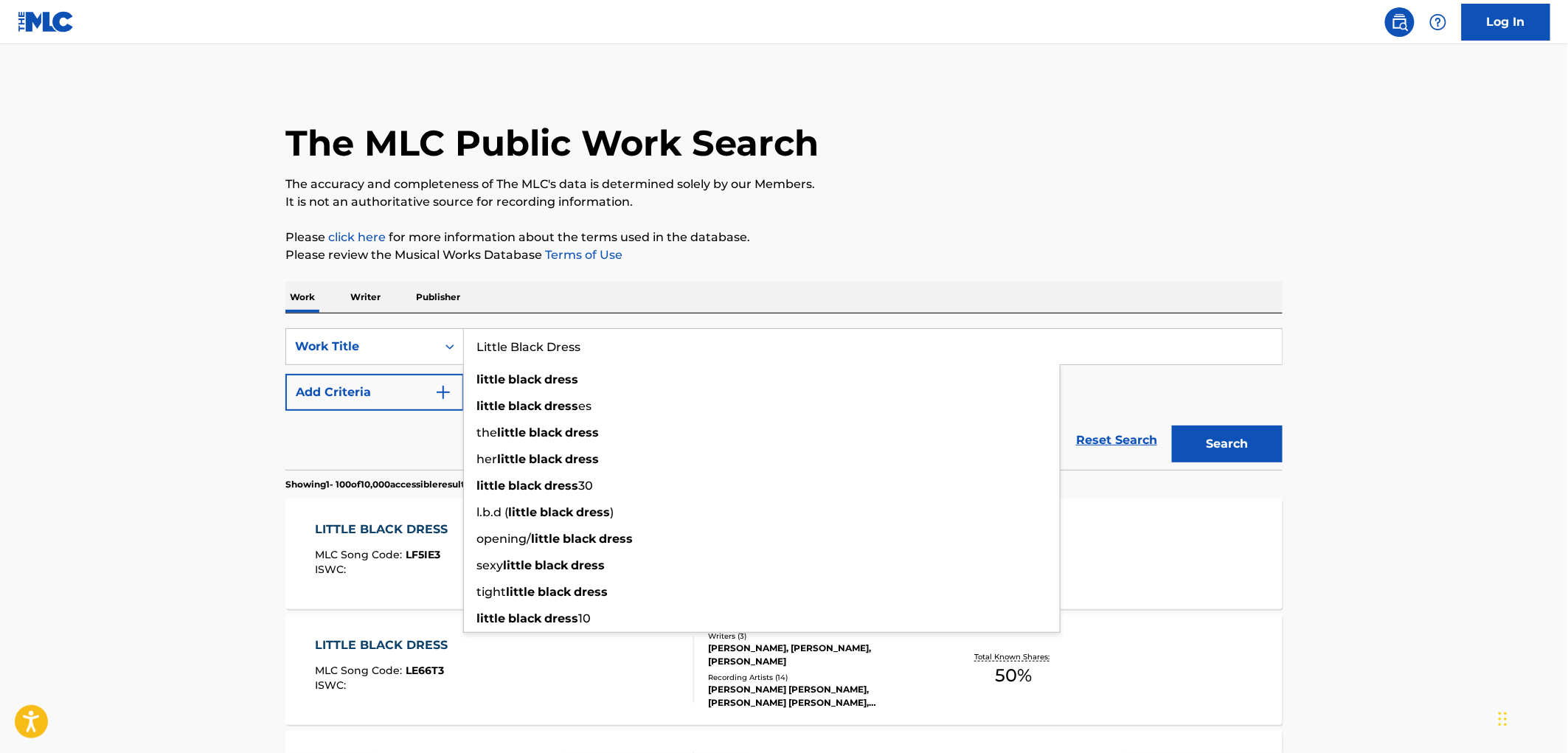
paste input "I Won't"
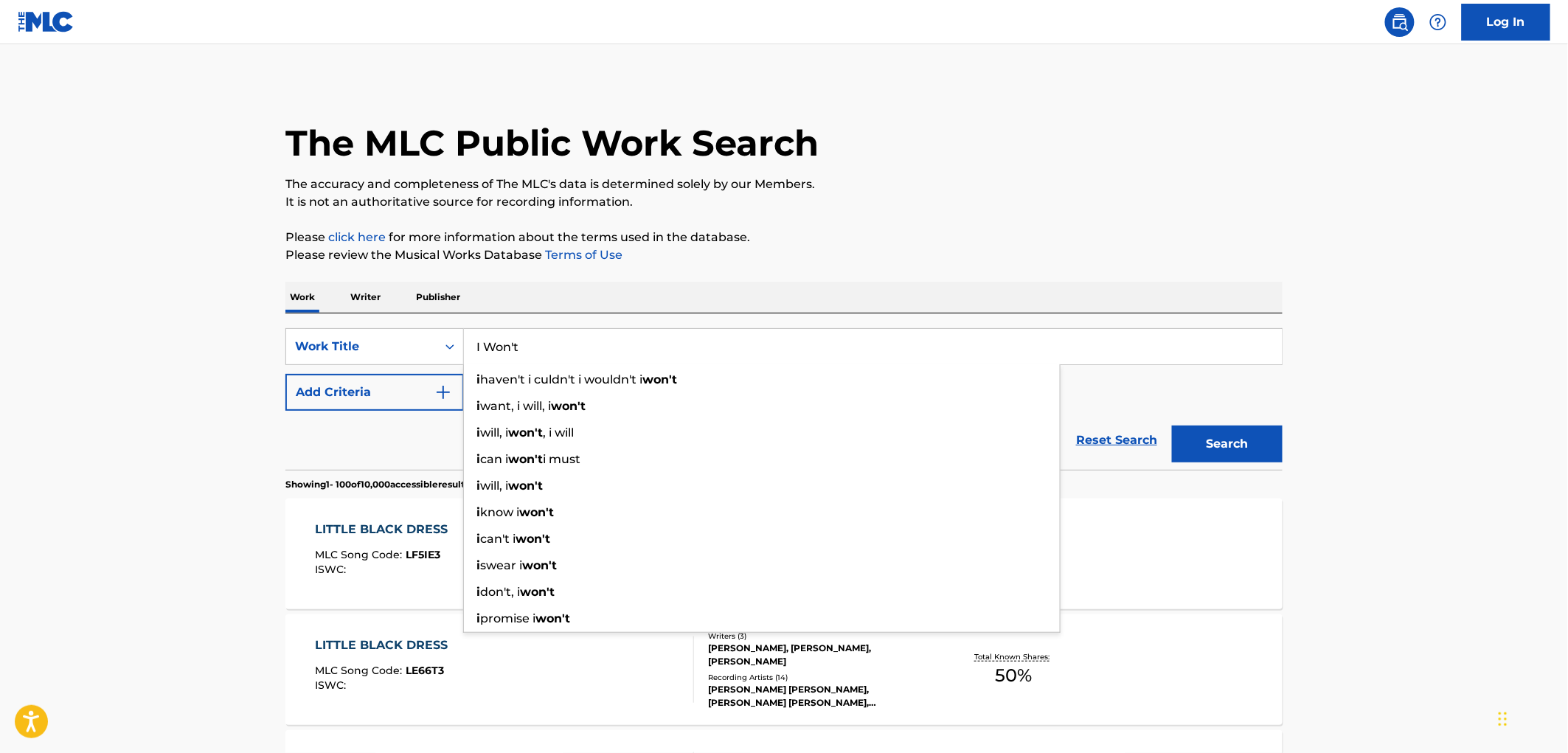
type input "I Won't"
click at [1018, 86] on div "The MLC Public Work Search" at bounding box center [784, 134] width 997 height 108
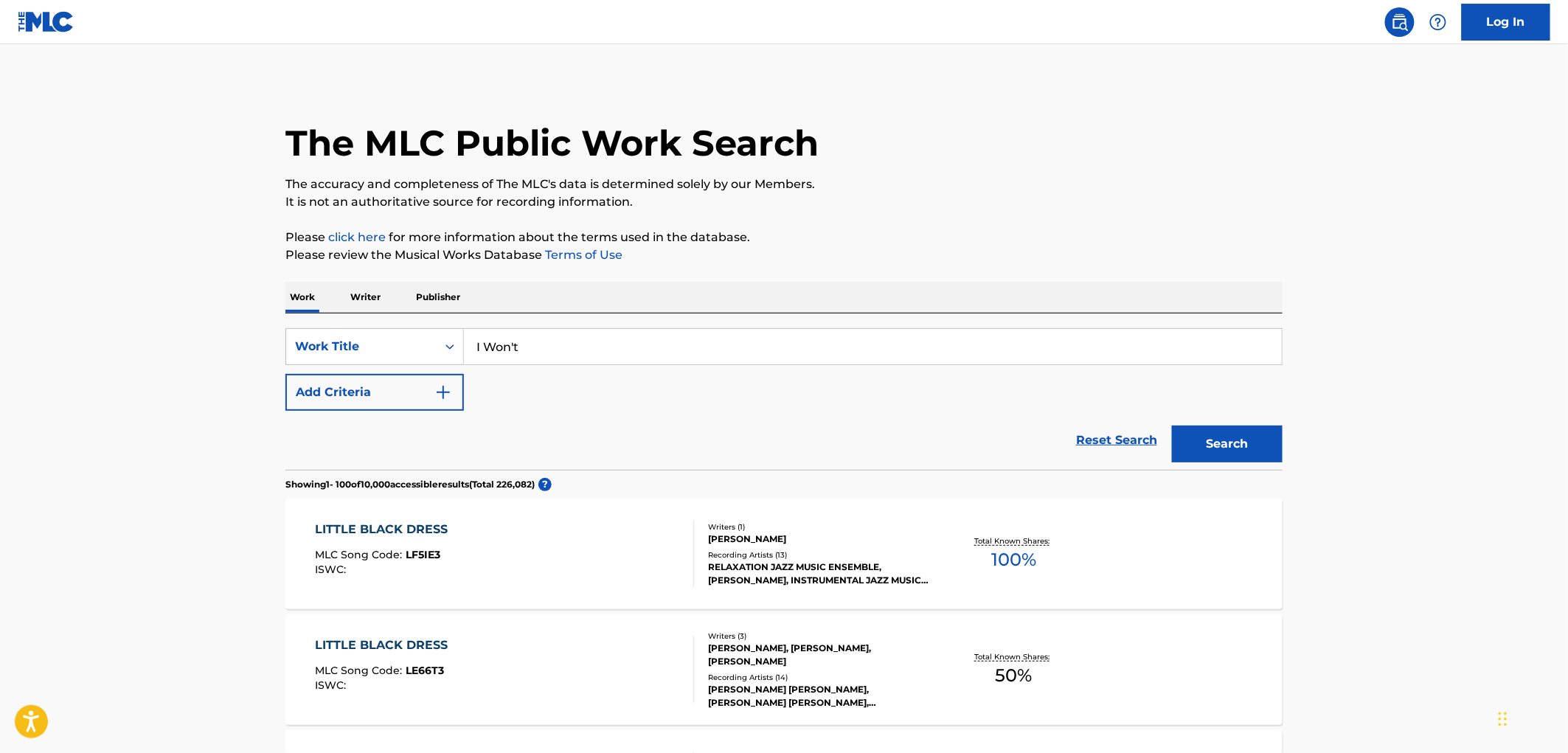
click at [1250, 443] on button "Search" at bounding box center [1227, 444] width 111 height 37
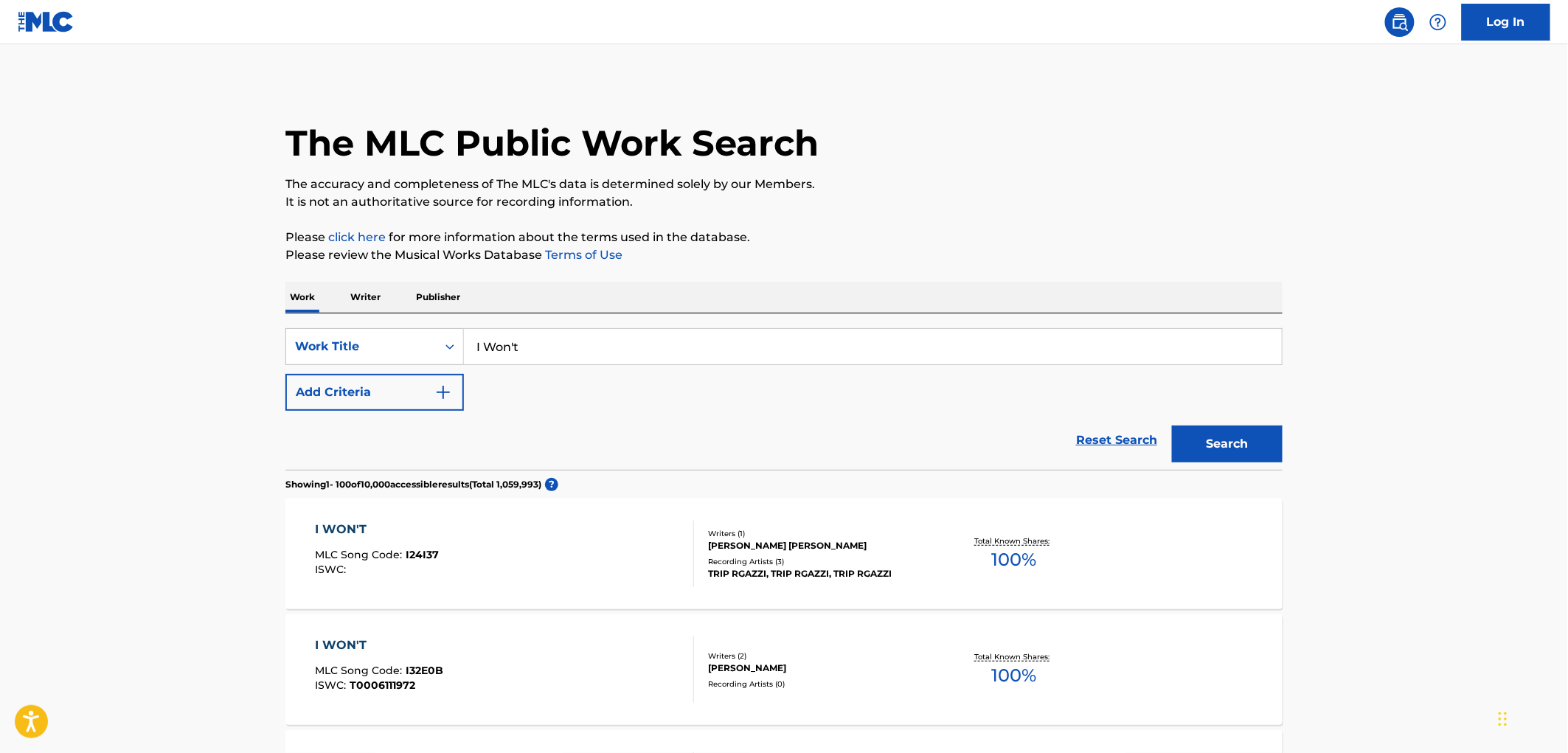
click at [428, 402] on button "Add Criteria" at bounding box center [374, 392] width 178 height 37
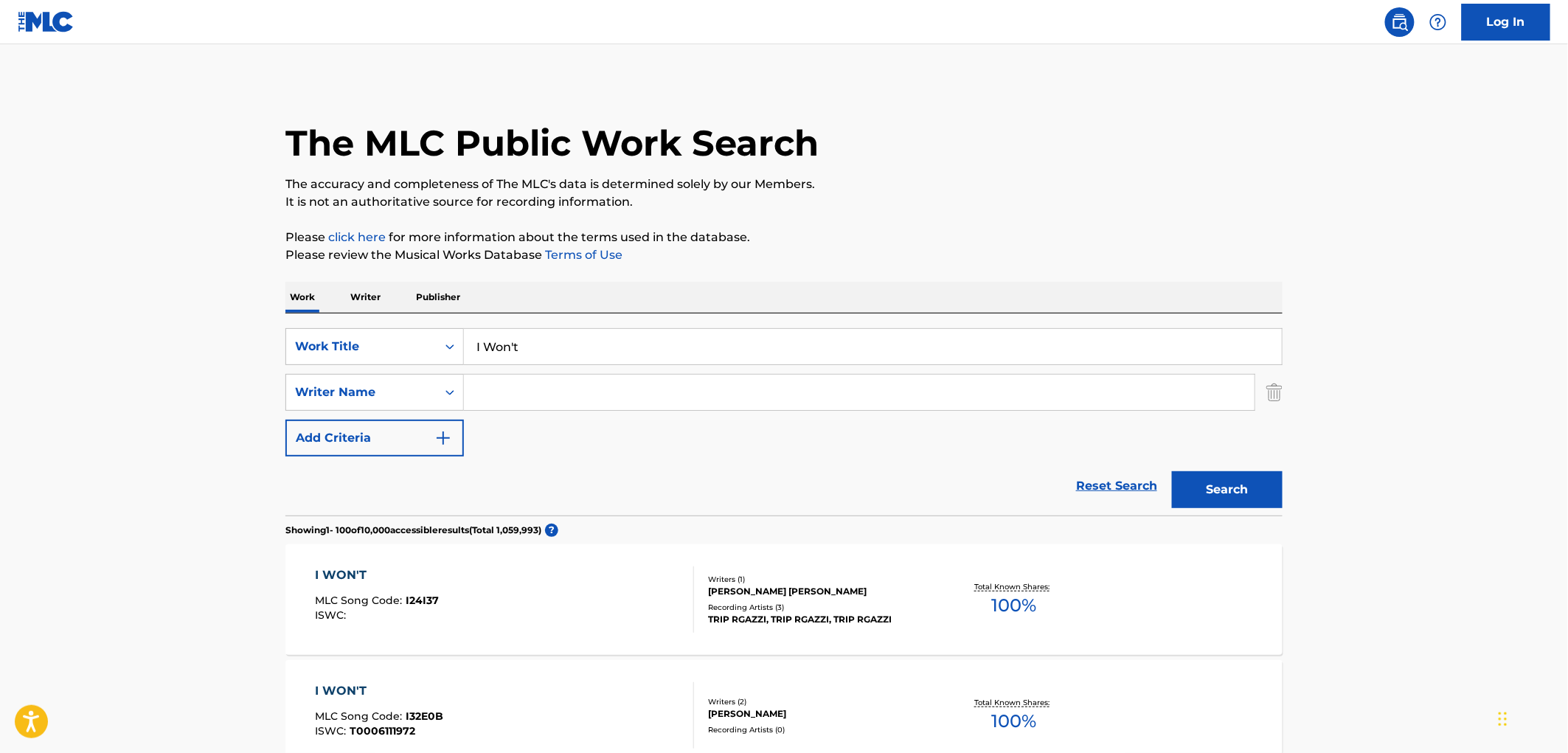
paste input "AJR"
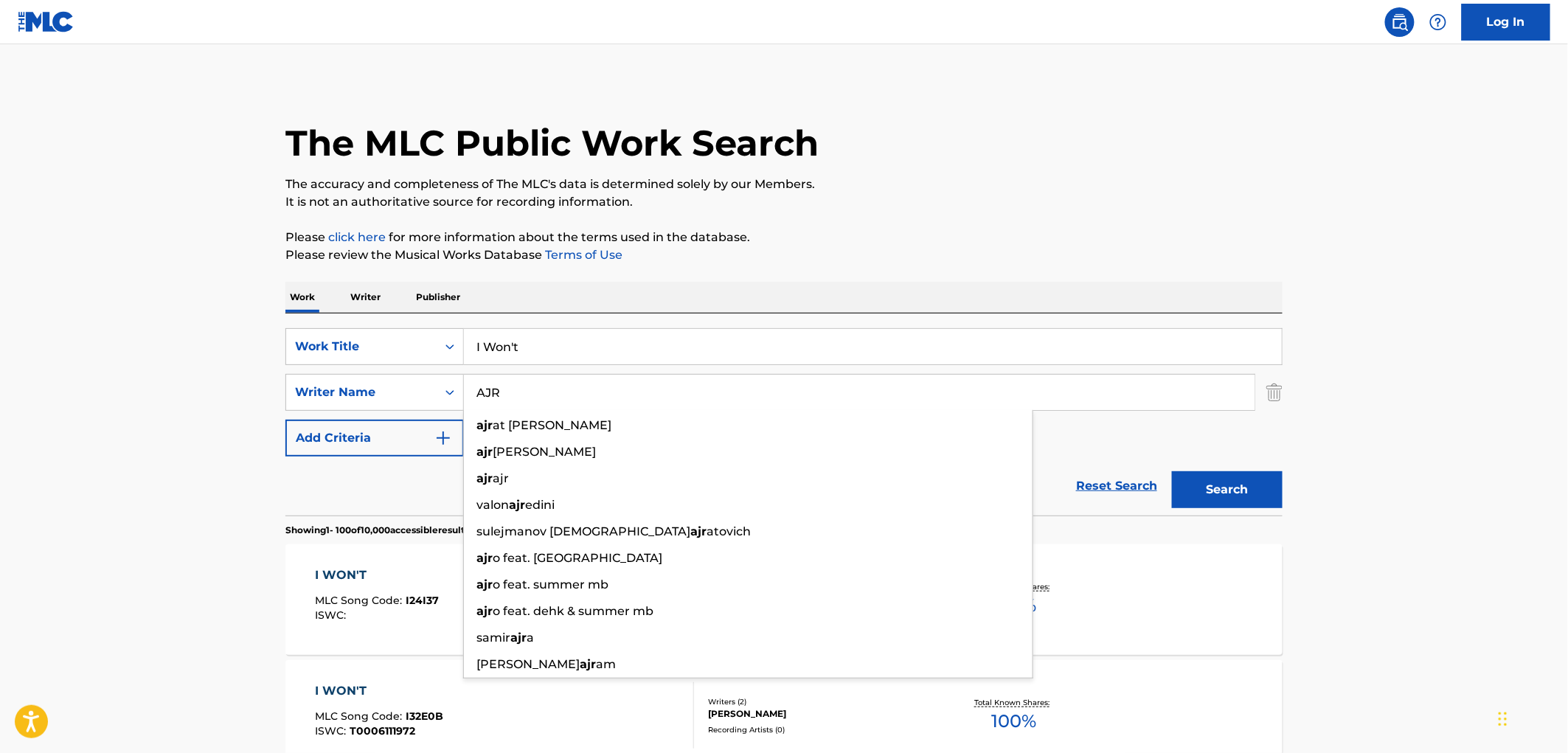
type input "AJR"
click at [1210, 482] on button "Search" at bounding box center [1227, 489] width 111 height 37
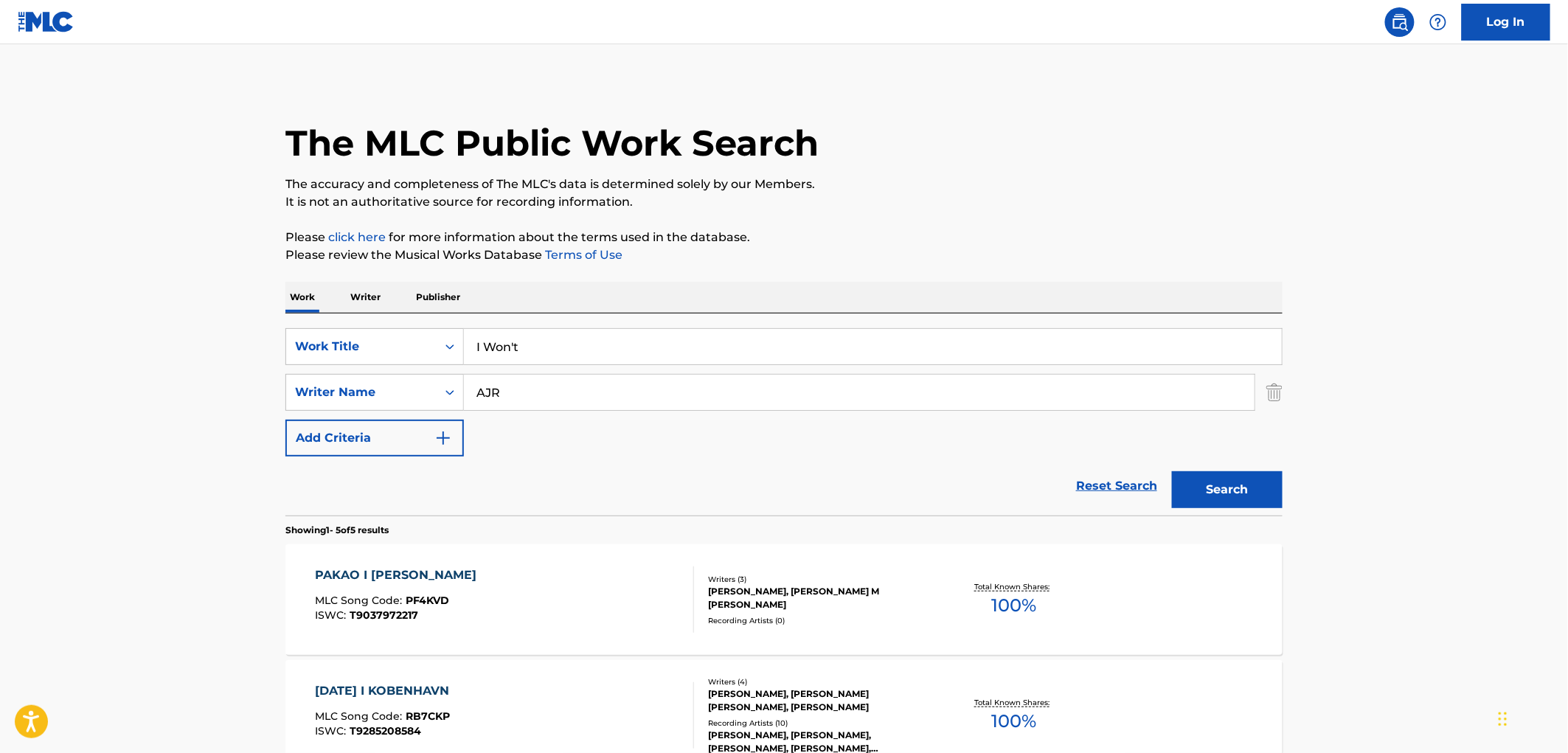
click at [1220, 487] on button "Search" at bounding box center [1227, 489] width 111 height 37
click at [1232, 492] on button "Search" at bounding box center [1227, 489] width 111 height 37
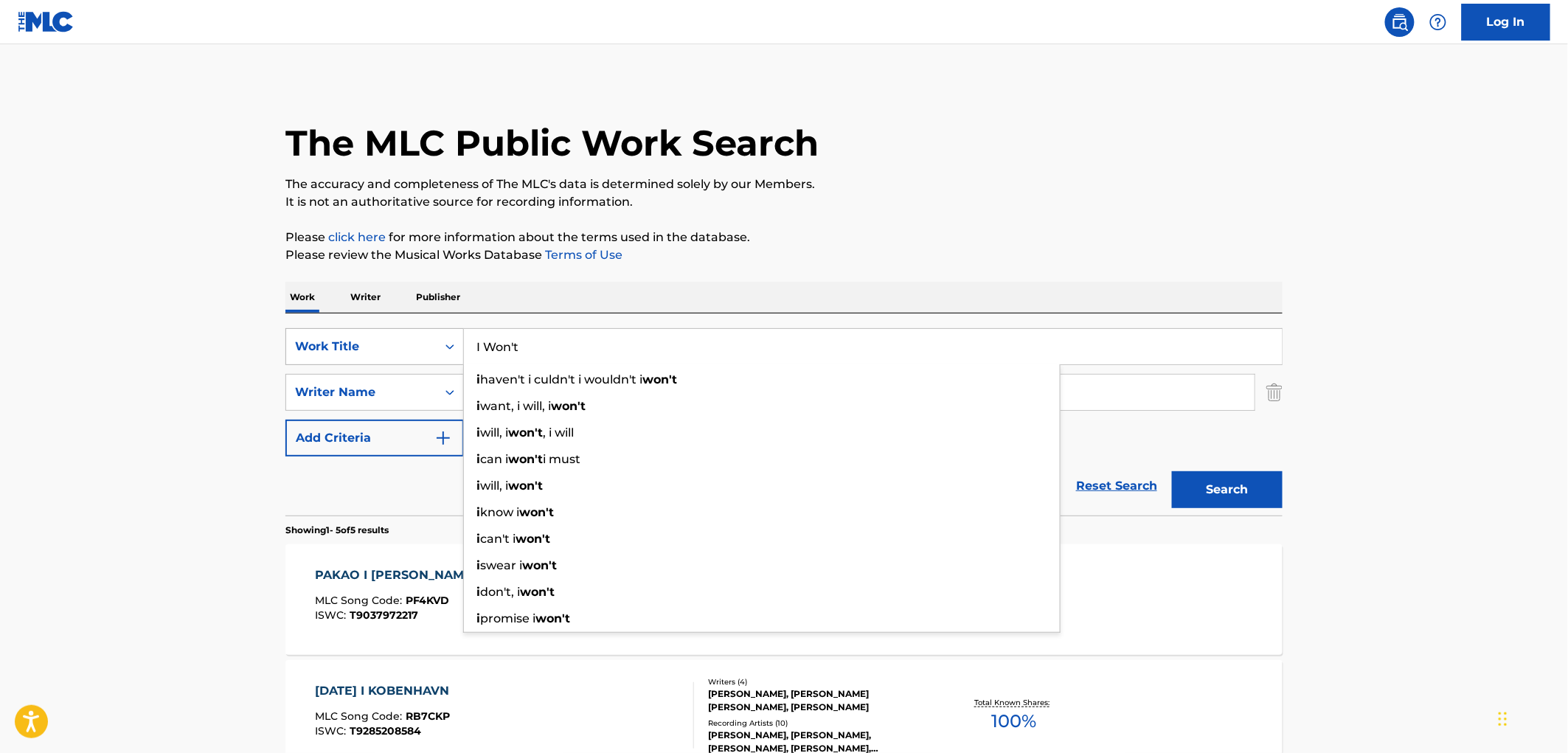
drag, startPoint x: 534, startPoint y: 352, endPoint x: 451, endPoint y: 341, distance: 83.7
click at [452, 341] on div "SearchWithCriteriaac673011-7f3f-4292-b900-9c4dc142c117 Work Title I Won't i hav…" at bounding box center [784, 346] width 997 height 37
paste input "[PERSON_NAME]' THE [DEMOGRAPHIC_DATA]"
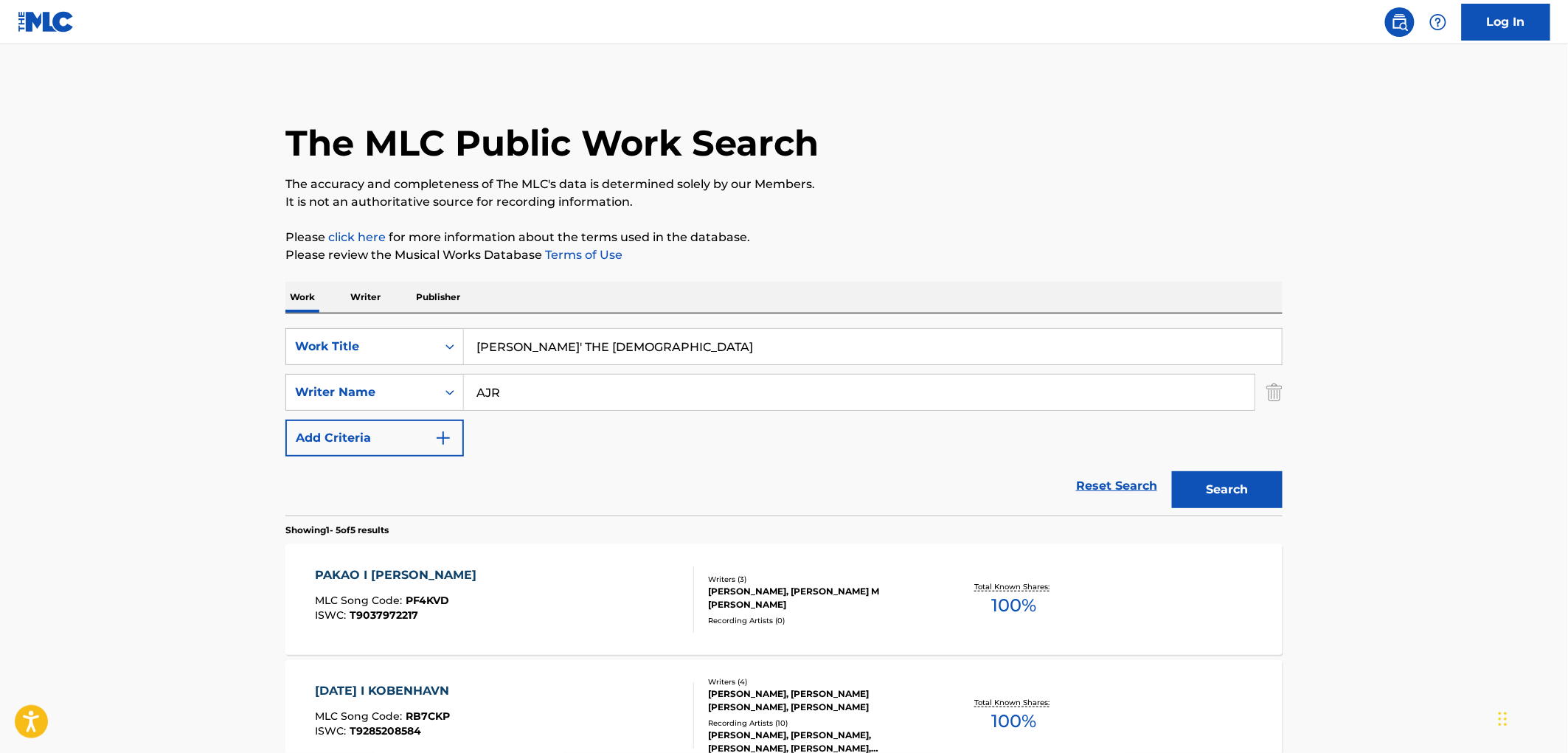
click at [950, 233] on p "Please click here for more information about the terms used in the database." at bounding box center [784, 237] width 997 height 17
click at [526, 345] on input "[PERSON_NAME]' THE [DEMOGRAPHIC_DATA]" at bounding box center [873, 346] width 818 height 35
type input "CHASIN THE [DEMOGRAPHIC_DATA]"
click at [821, 211] on div "The MLC Public Work Search The accuracy and completeness of The MLC's data is d…" at bounding box center [784, 633] width 1033 height 1106
drag, startPoint x: 584, startPoint y: 389, endPoint x: 222, endPoint y: 369, distance: 362.6
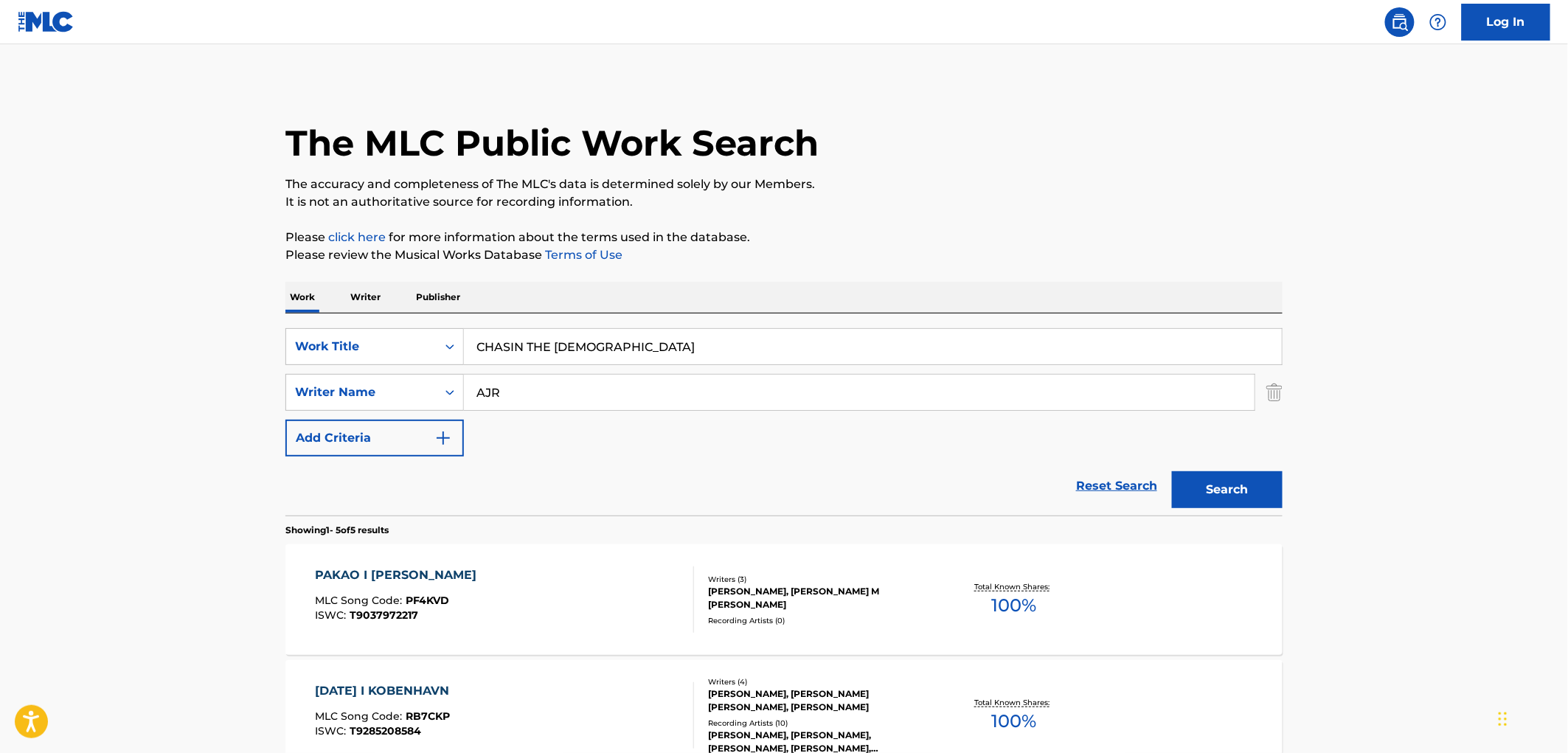
click at [310, 384] on div "SearchWithCriteriaadacfb1e-db26-43e2-a66a-afdbe08e166b Writer Name AJR" at bounding box center [784, 392] width 997 height 37
click at [1172, 471] on button "Search" at bounding box center [1227, 489] width 111 height 37
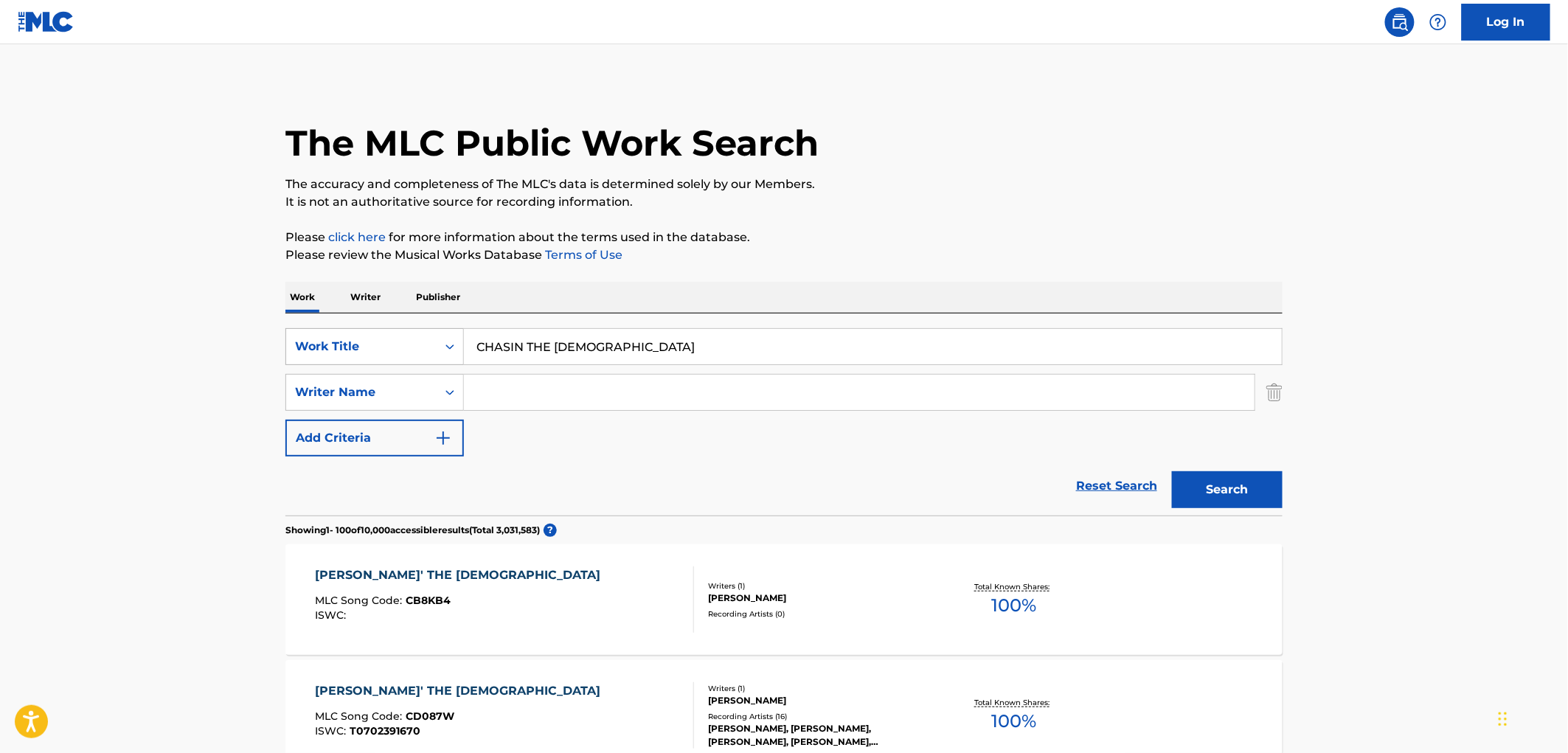
drag, startPoint x: 638, startPoint y: 345, endPoint x: 442, endPoint y: 345, distance: 196.0
click at [436, 340] on div "SearchWithCriteriaac673011-7f3f-4292-b900-9c4dc142c117 Work Title CHASIN THE VO…" at bounding box center [784, 346] width 997 height 37
click at [772, 709] on div "Writers ( 1 ) [PERSON_NAME] Recording Artists ( 16 ) [PERSON_NAME], [PERSON_NAM…" at bounding box center [812, 716] width 237 height 66
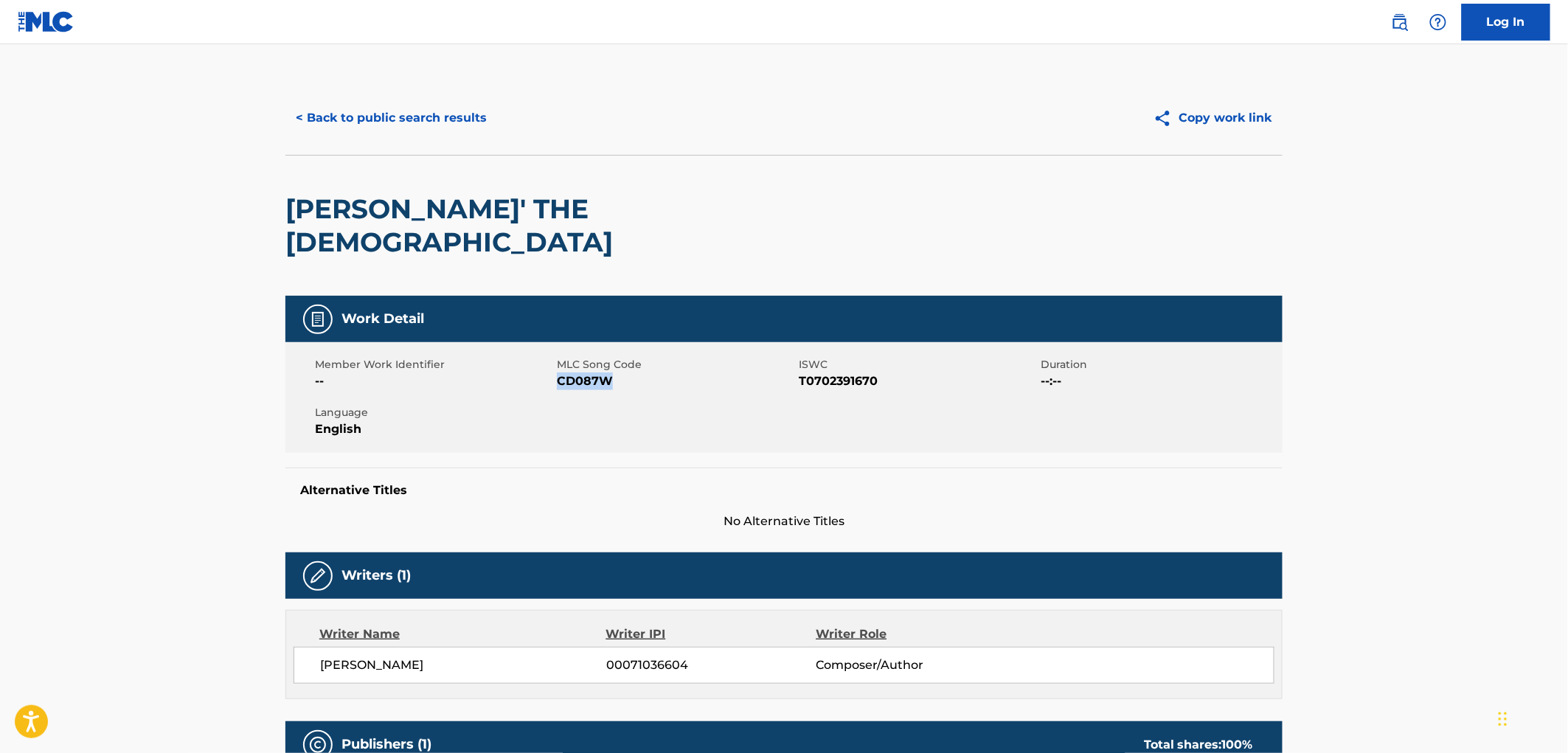
drag, startPoint x: 573, startPoint y: 338, endPoint x: 558, endPoint y: 345, distance: 16.6
click at [558, 373] on span "CD087W" at bounding box center [676, 381] width 238 height 17
copy span "CD087W"
click at [421, 121] on button "< Back to public search results" at bounding box center [391, 118] width 212 height 37
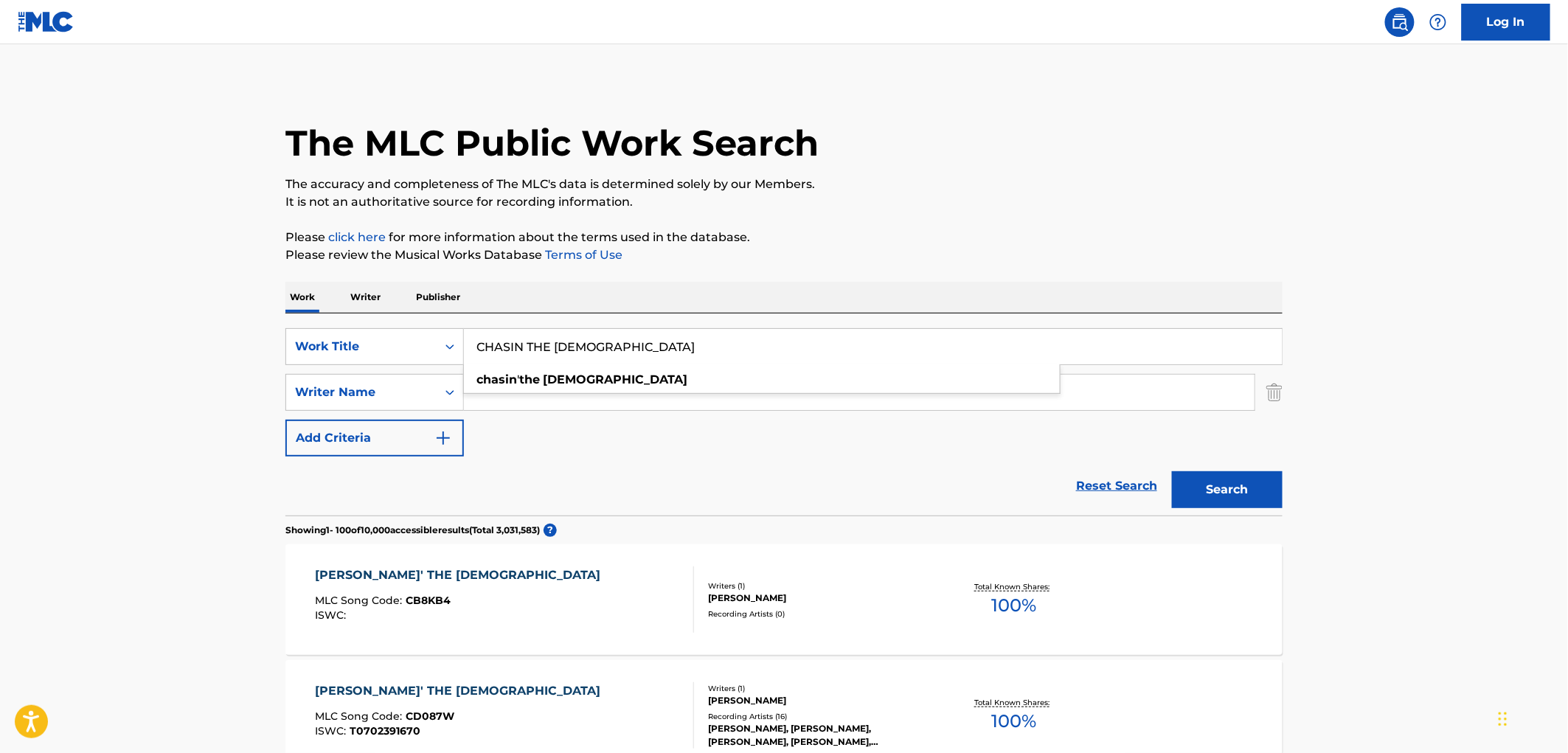
drag, startPoint x: 629, startPoint y: 346, endPoint x: 509, endPoint y: 362, distance: 121.1
click at [469, 351] on input "CHASIN THE [DEMOGRAPHIC_DATA]" at bounding box center [873, 346] width 818 height 35
paste input "The Devil"
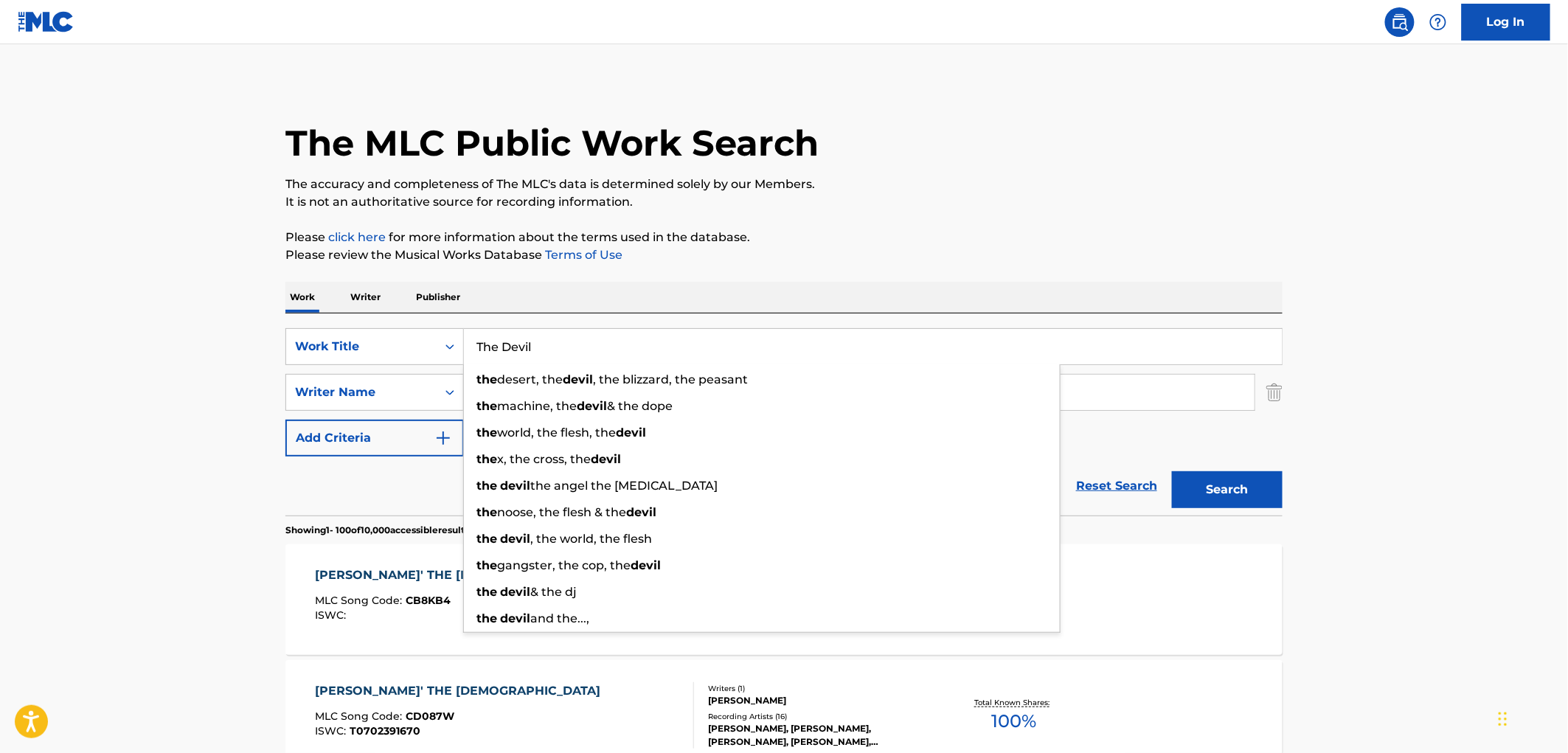
click at [1170, 483] on div "Search" at bounding box center [1223, 486] width 118 height 59
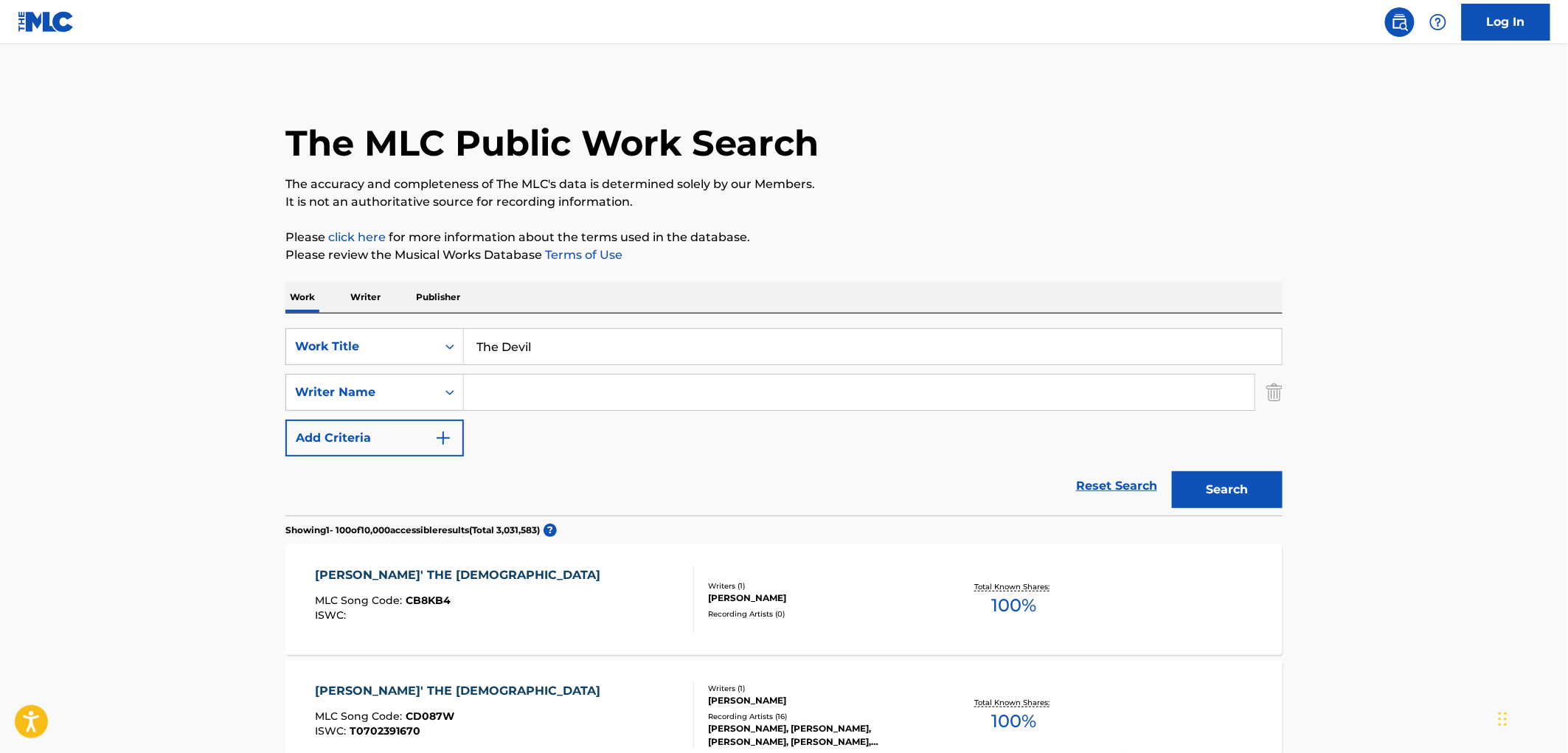
click at [1264, 491] on button "Search" at bounding box center [1227, 489] width 111 height 37
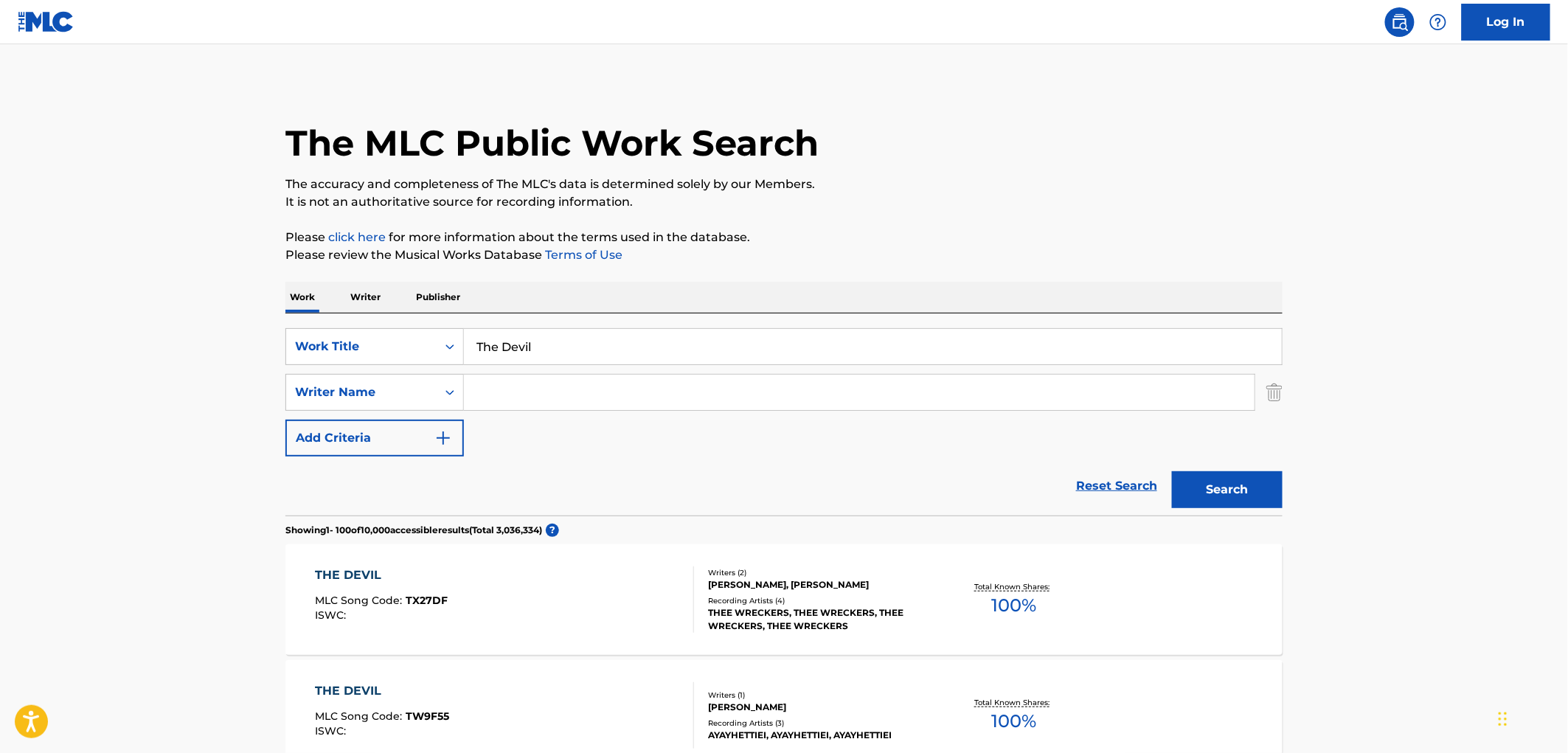
drag, startPoint x: 576, startPoint y: 342, endPoint x: 466, endPoint y: 342, distance: 110.0
click at [466, 342] on input "The Devil" at bounding box center [873, 346] width 818 height 35
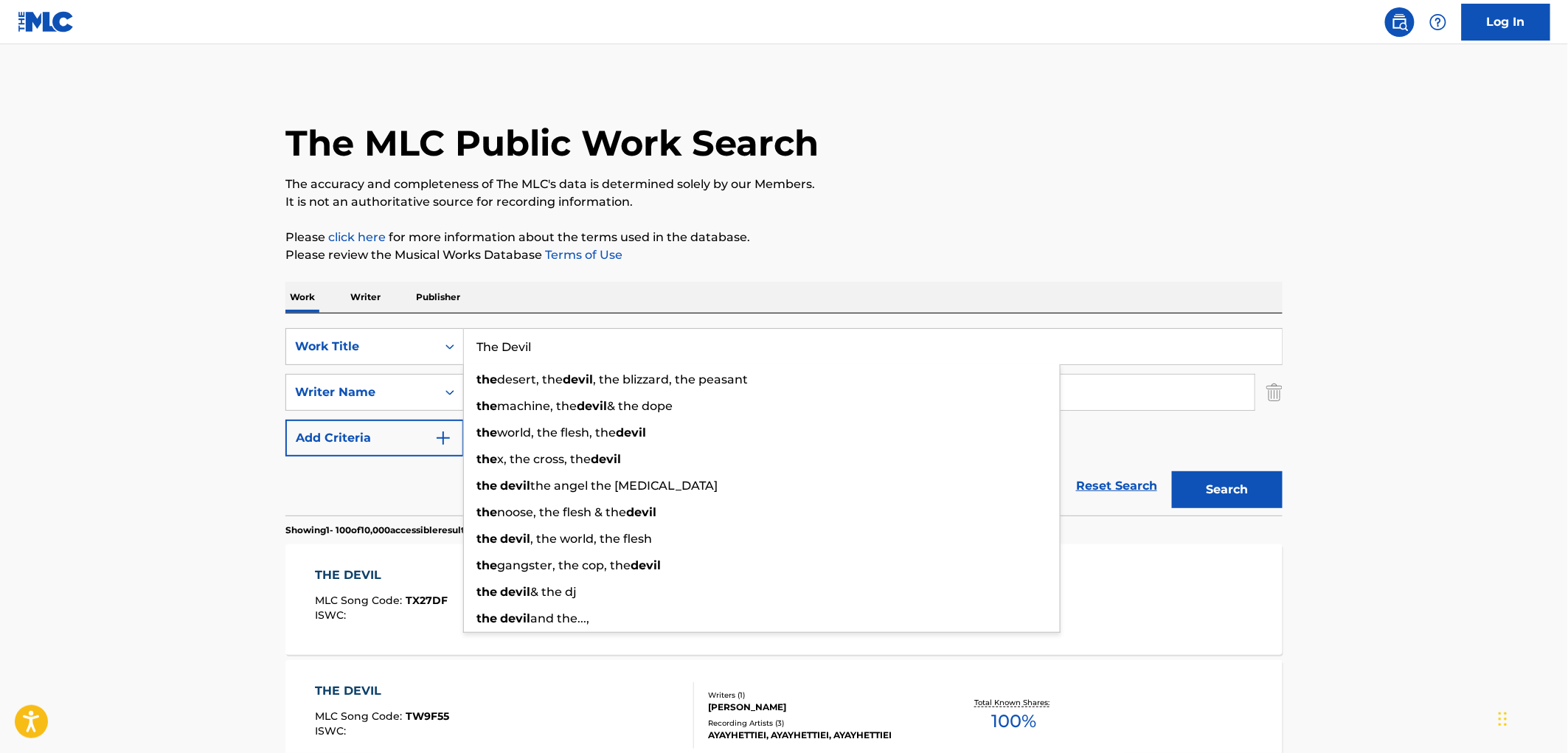
paste input "Face to Face"
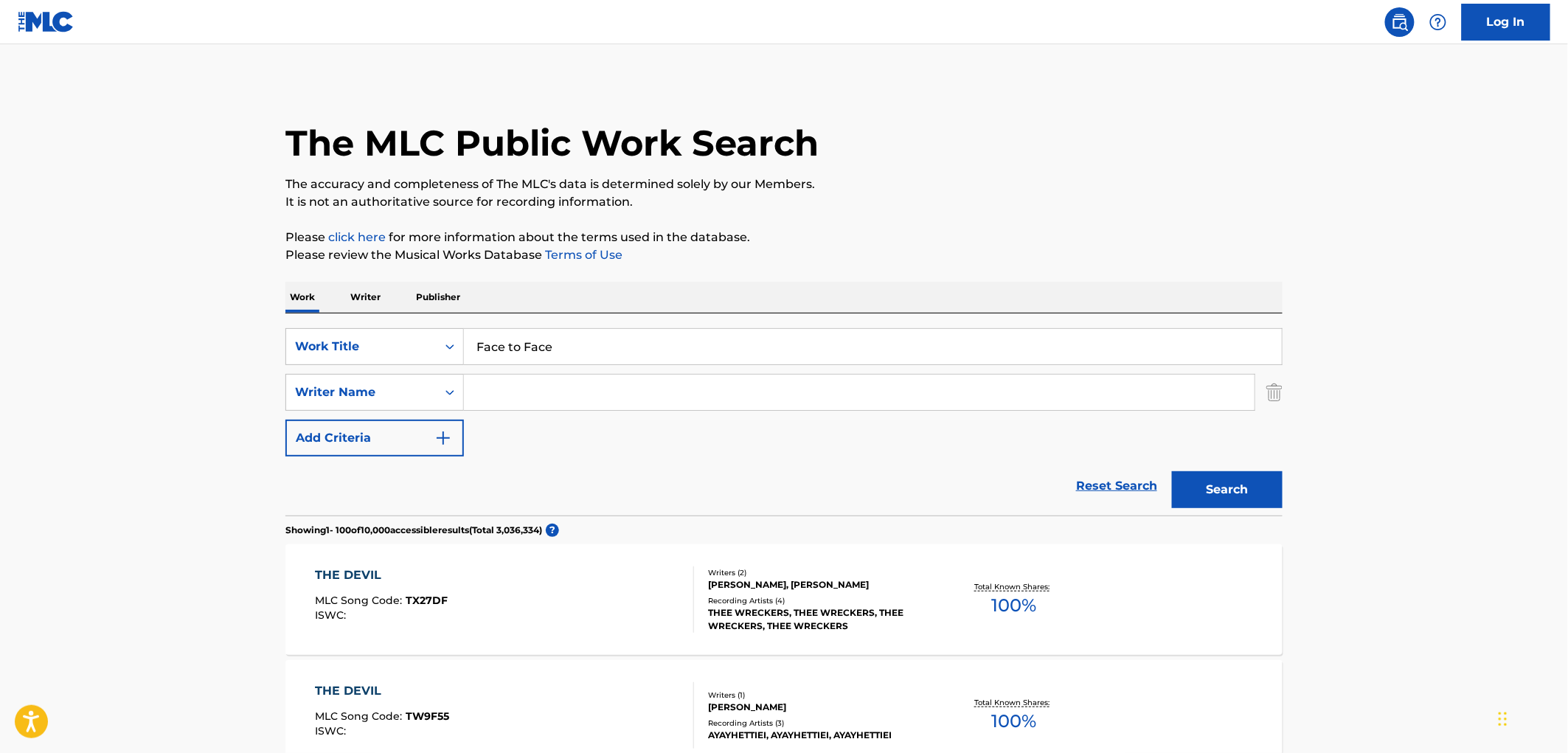
click at [1258, 500] on button "Search" at bounding box center [1227, 489] width 111 height 37
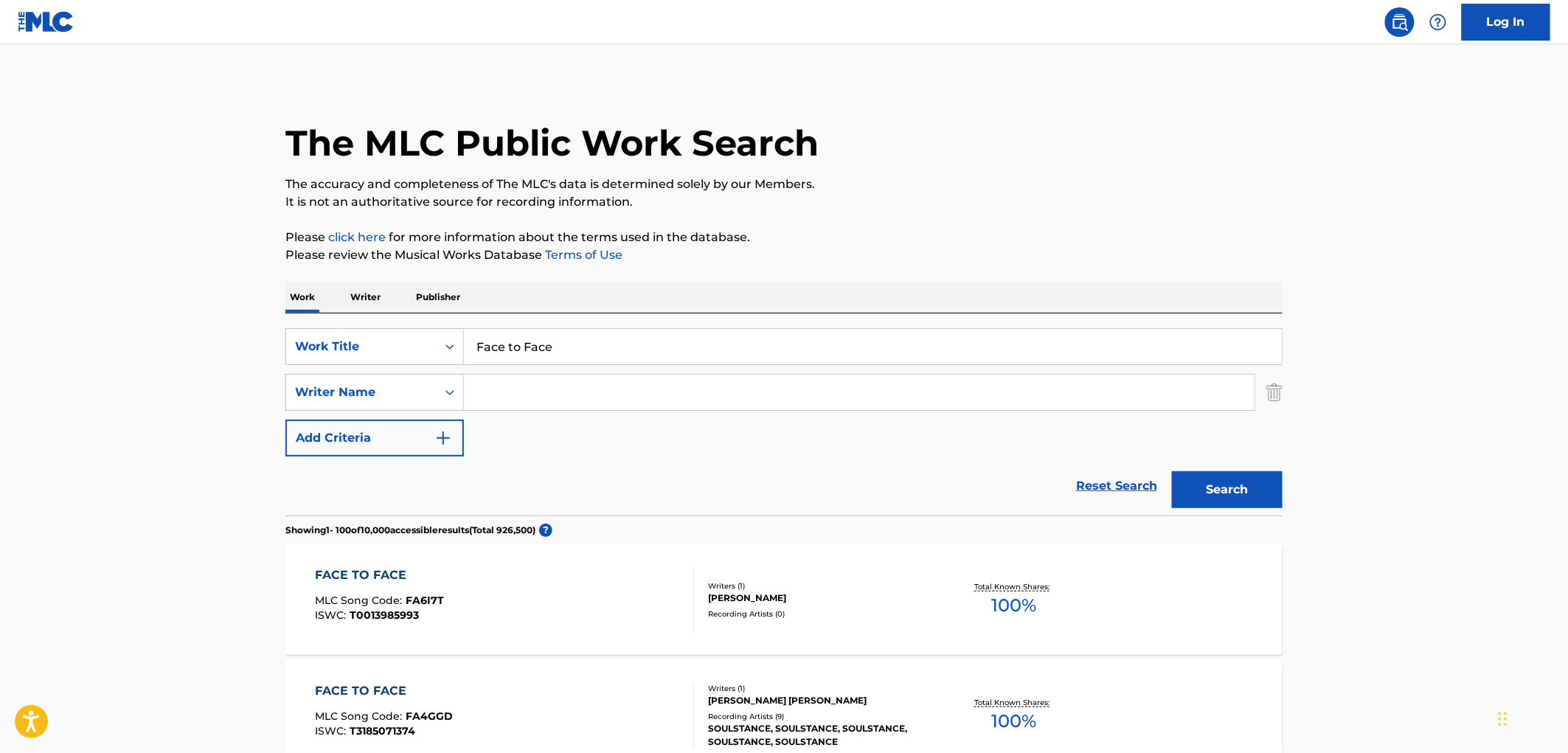
click at [483, 347] on input "Face to Face" at bounding box center [873, 346] width 818 height 35
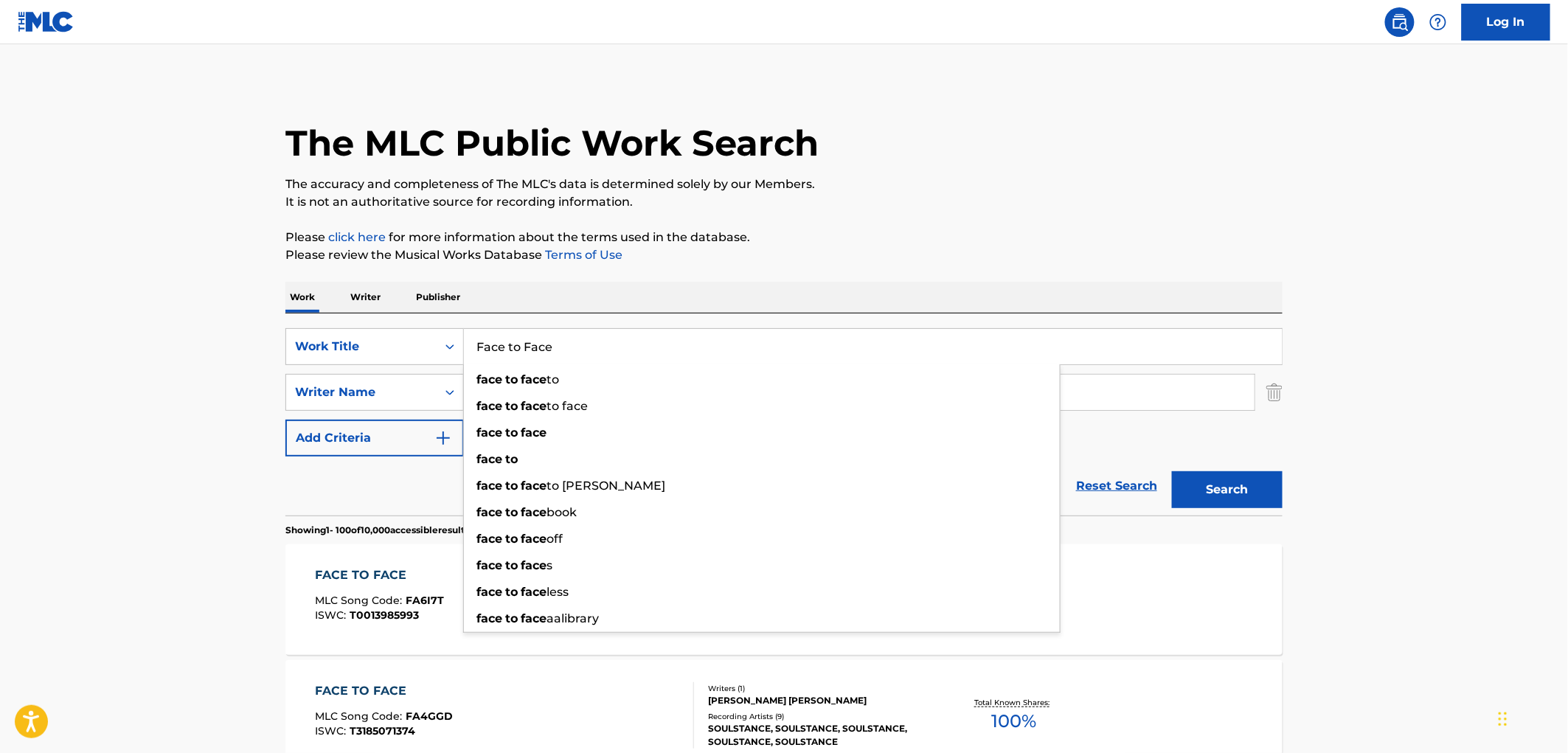
drag, startPoint x: 477, startPoint y: 346, endPoint x: 555, endPoint y: 346, distance: 78.0
click at [555, 346] on input "Face to Face" at bounding box center [873, 346] width 818 height 35
paste input "moso Durango"
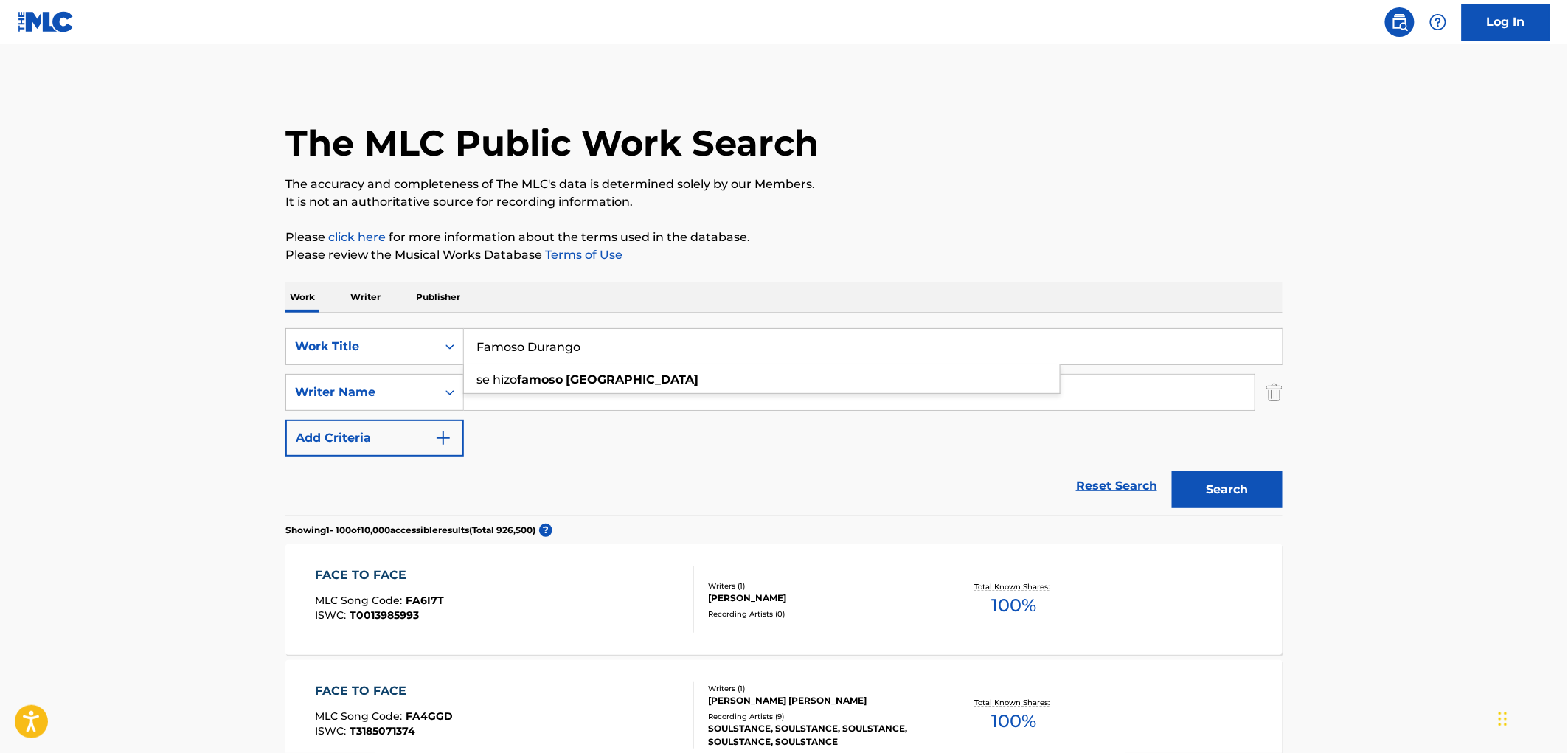
type input "Famoso Durango"
click at [1254, 504] on button "Search" at bounding box center [1227, 489] width 111 height 37
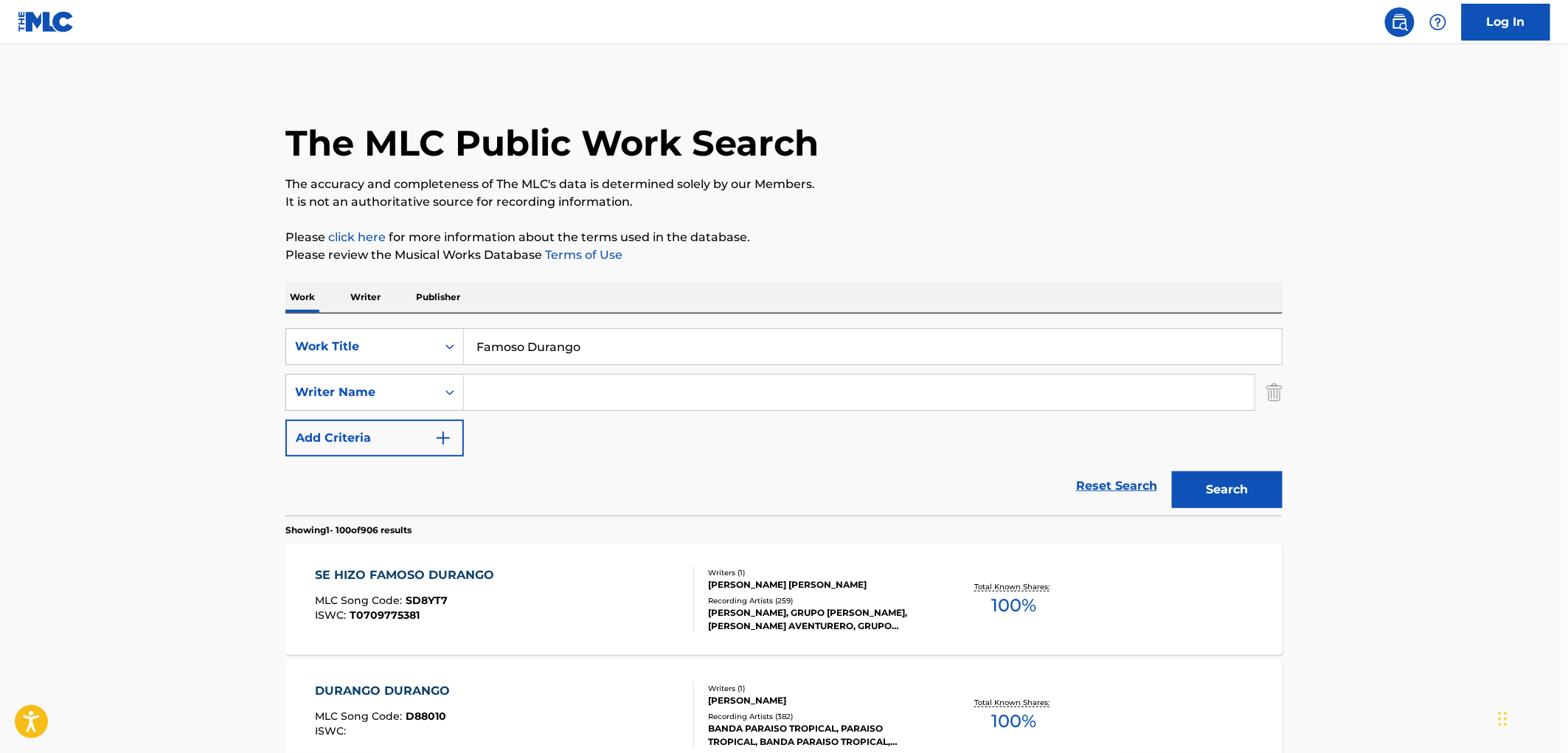
click at [826, 606] on div "[PERSON_NAME], GRUPO [PERSON_NAME], [PERSON_NAME] AVENTURERO, GRUPO AZABACHE, G…" at bounding box center [819, 619] width 223 height 26
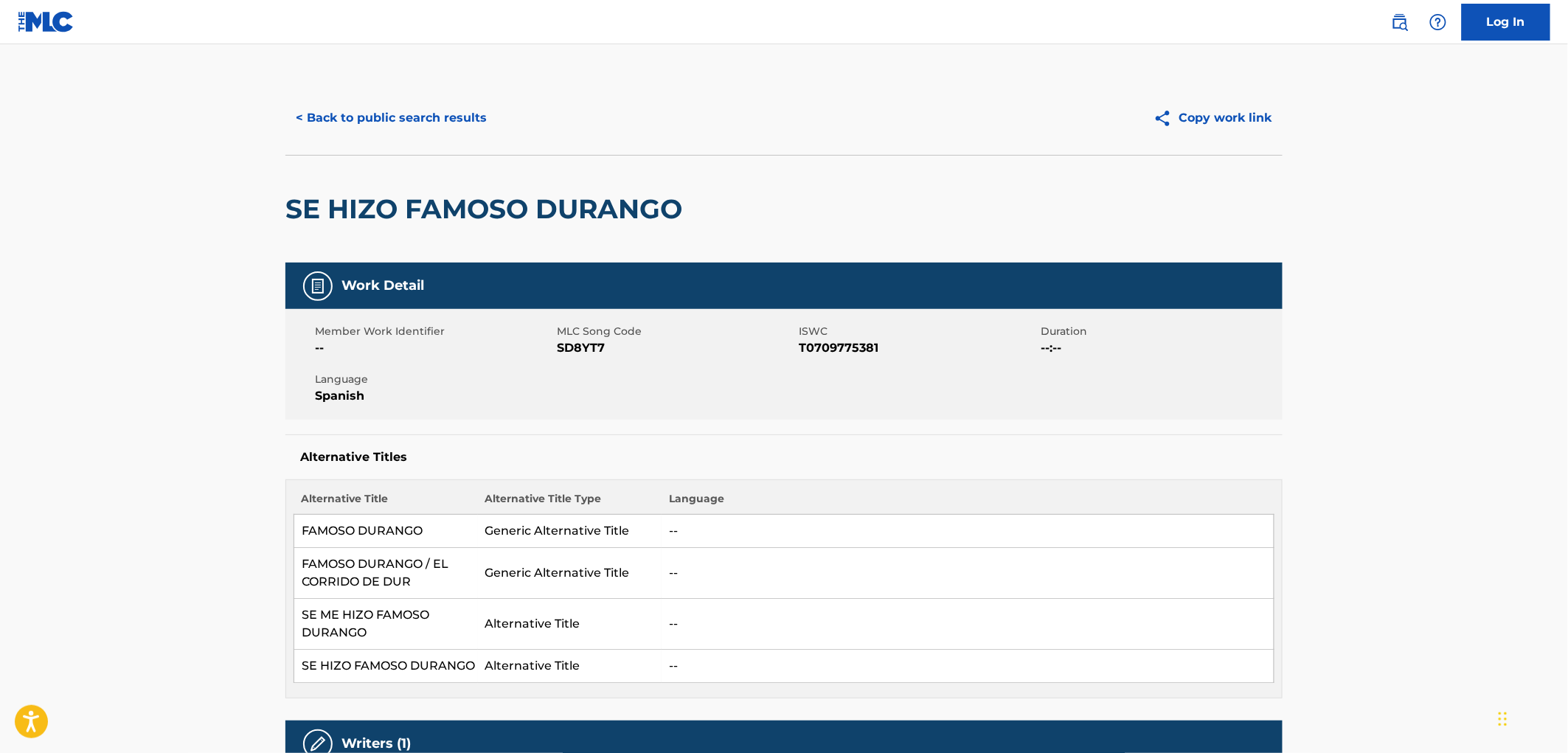
click at [351, 126] on button "< Back to public search results" at bounding box center [391, 118] width 212 height 37
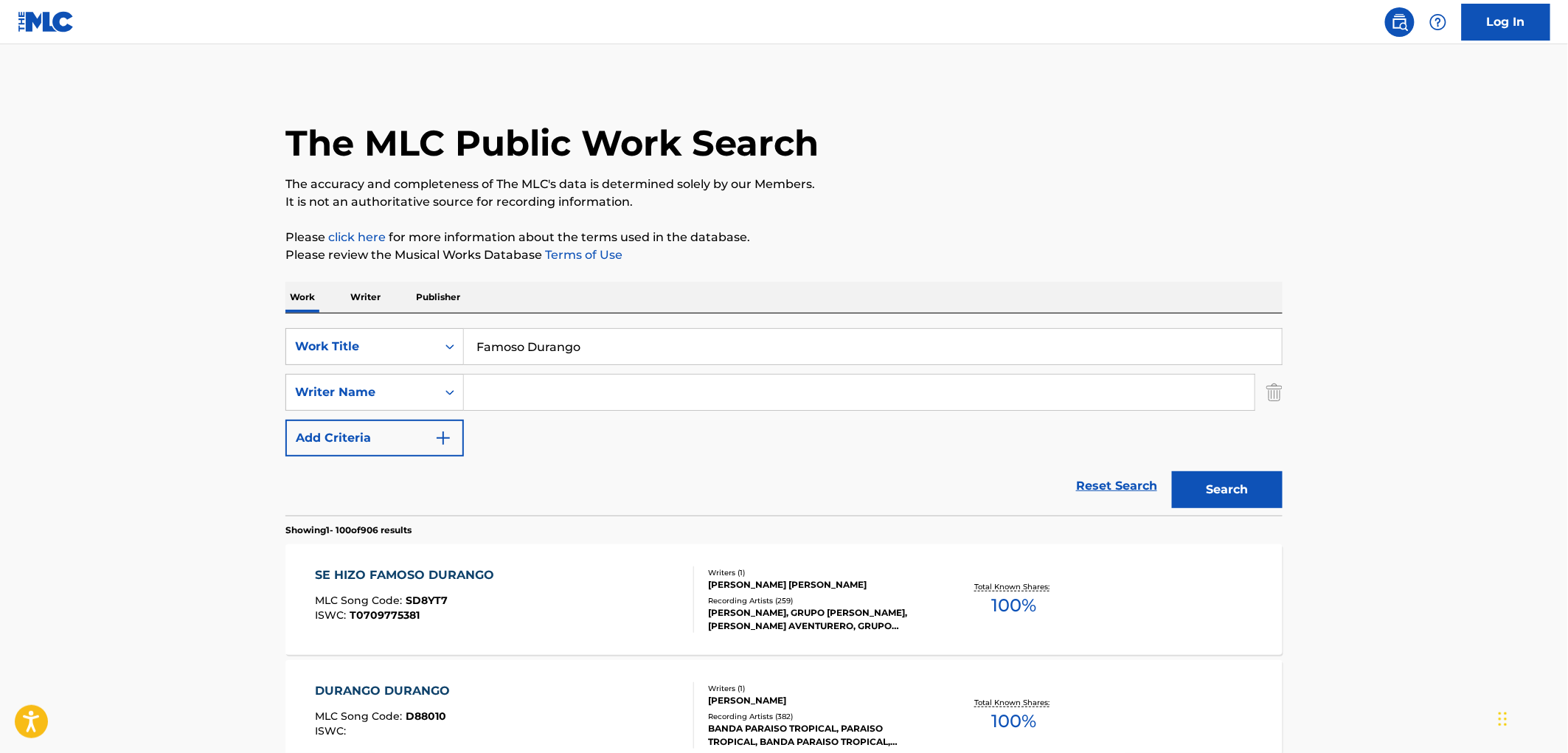
click at [1251, 492] on button "Search" at bounding box center [1227, 489] width 111 height 37
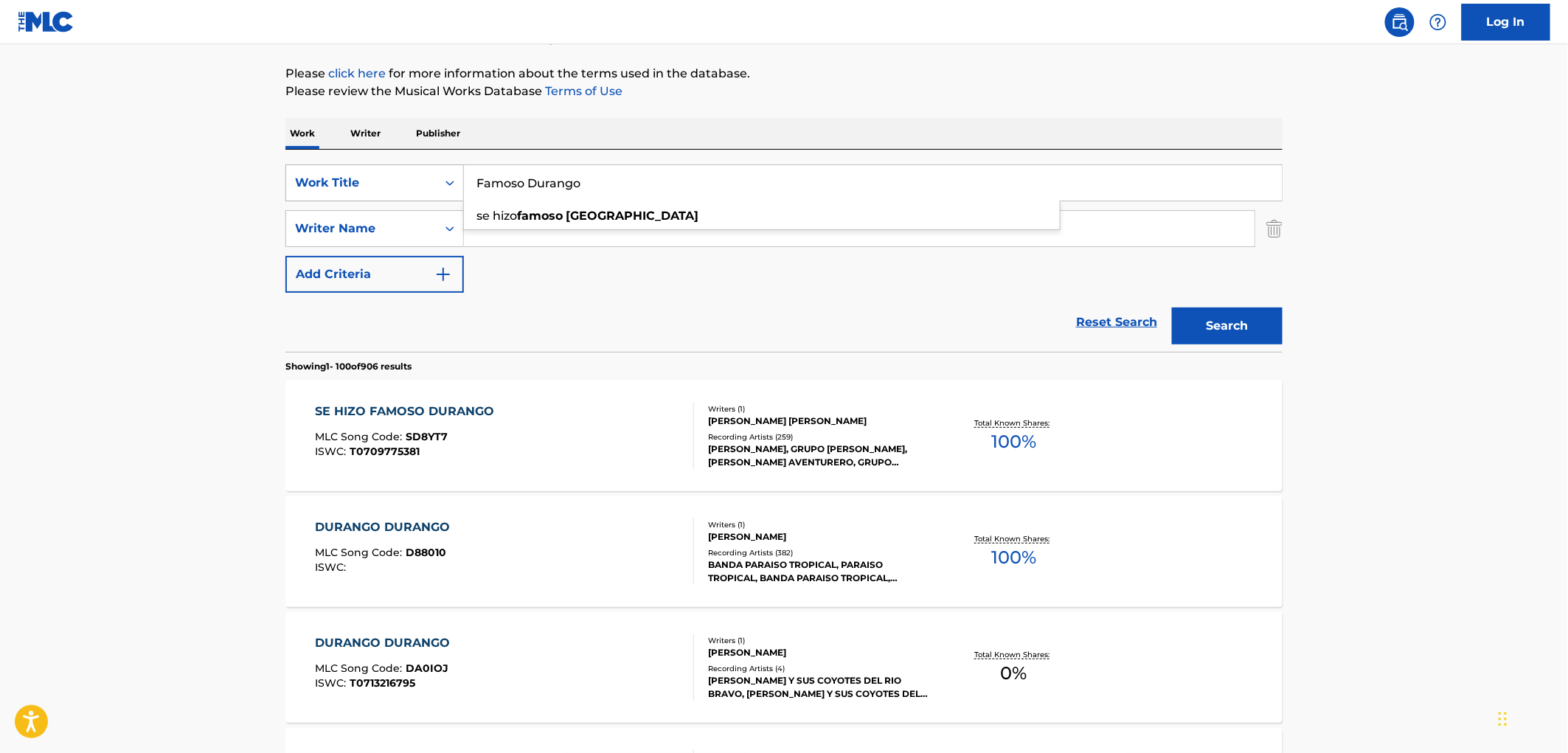
drag, startPoint x: 580, startPoint y: 190, endPoint x: 450, endPoint y: 177, distance: 130.6
click at [450, 177] on div "SearchWithCriteriaac673011-7f3f-4292-b900-9c4dc142c117 Work Title Famoso Durang…" at bounding box center [784, 182] width 997 height 37
paste input "No Te Apartes de Mi"
drag, startPoint x: 1234, startPoint y: 320, endPoint x: 1226, endPoint y: 325, distance: 9.4
click at [1232, 320] on button "Search" at bounding box center [1227, 326] width 111 height 37
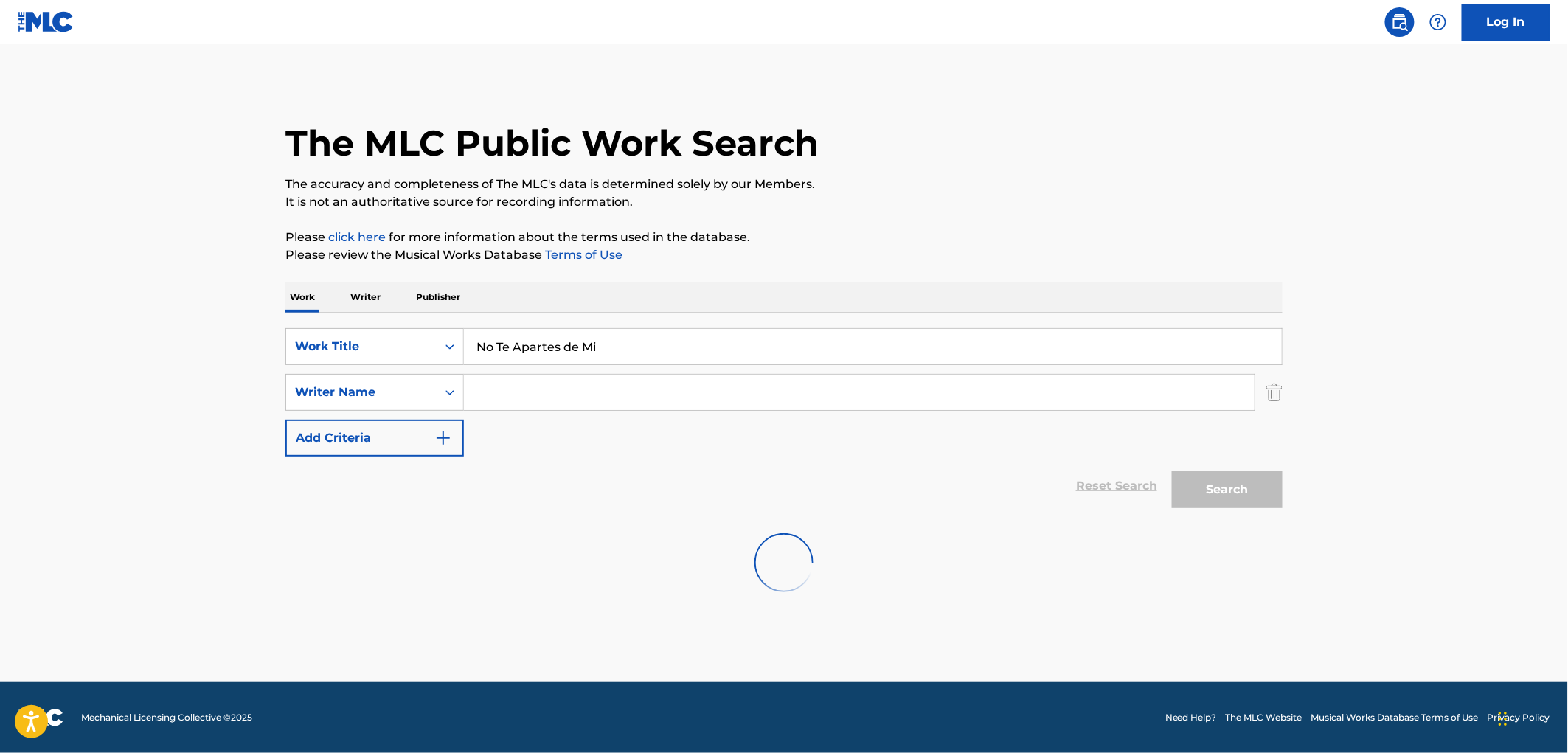
scroll to position [0, 0]
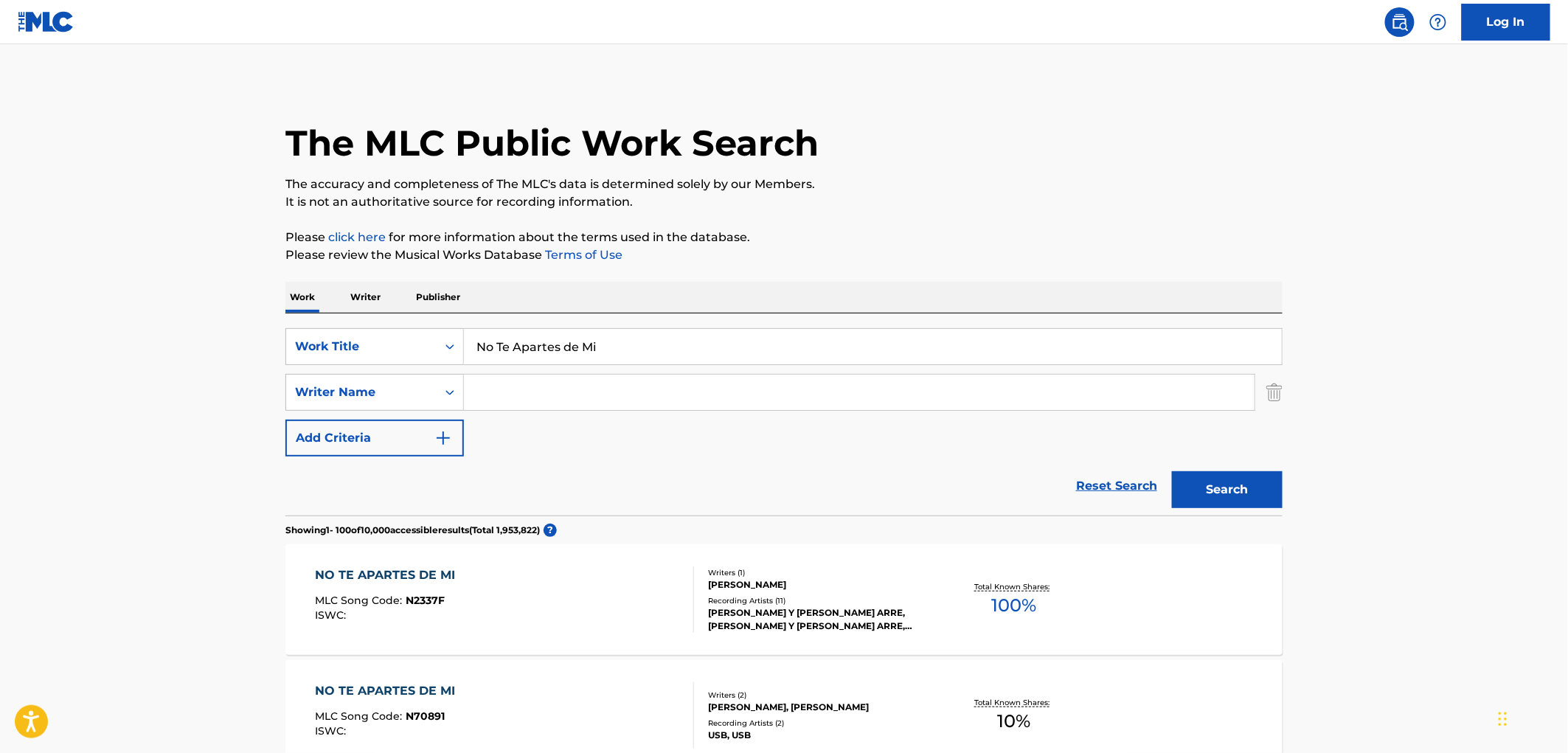
drag, startPoint x: 602, startPoint y: 351, endPoint x: 483, endPoint y: 335, distance: 120.1
click at [429, 322] on div "SearchWithCriteriaac673011-7f3f-4292-b900-9c4dc142c117 Work Title No Te Apartes…" at bounding box center [784, 414] width 997 height 202
paste input "[PERSON_NAME]"
type input "[PERSON_NAME]"
click at [1225, 495] on button "Search" at bounding box center [1227, 489] width 111 height 37
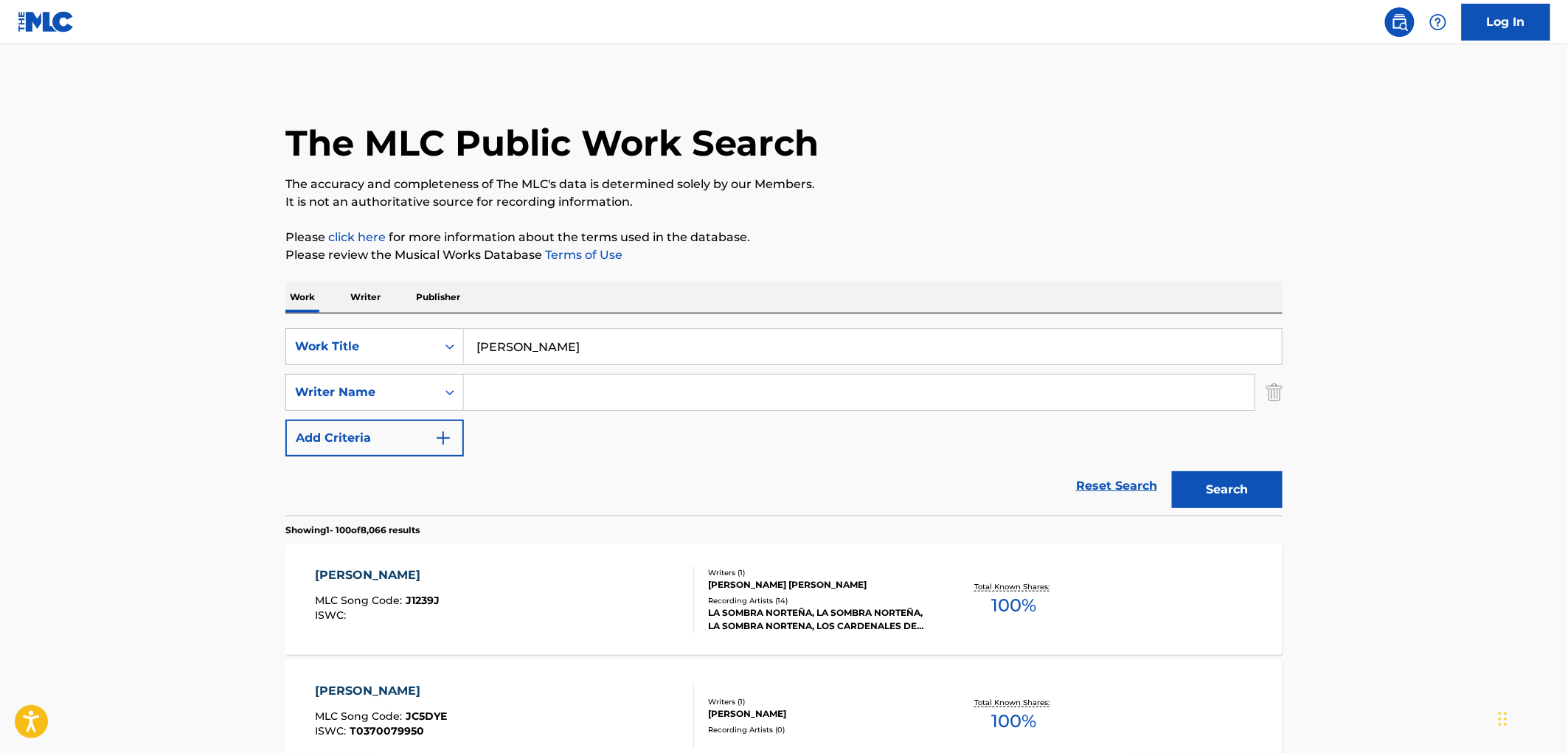
click at [860, 595] on div "Recording Artists ( 14 )" at bounding box center [819, 600] width 223 height 11
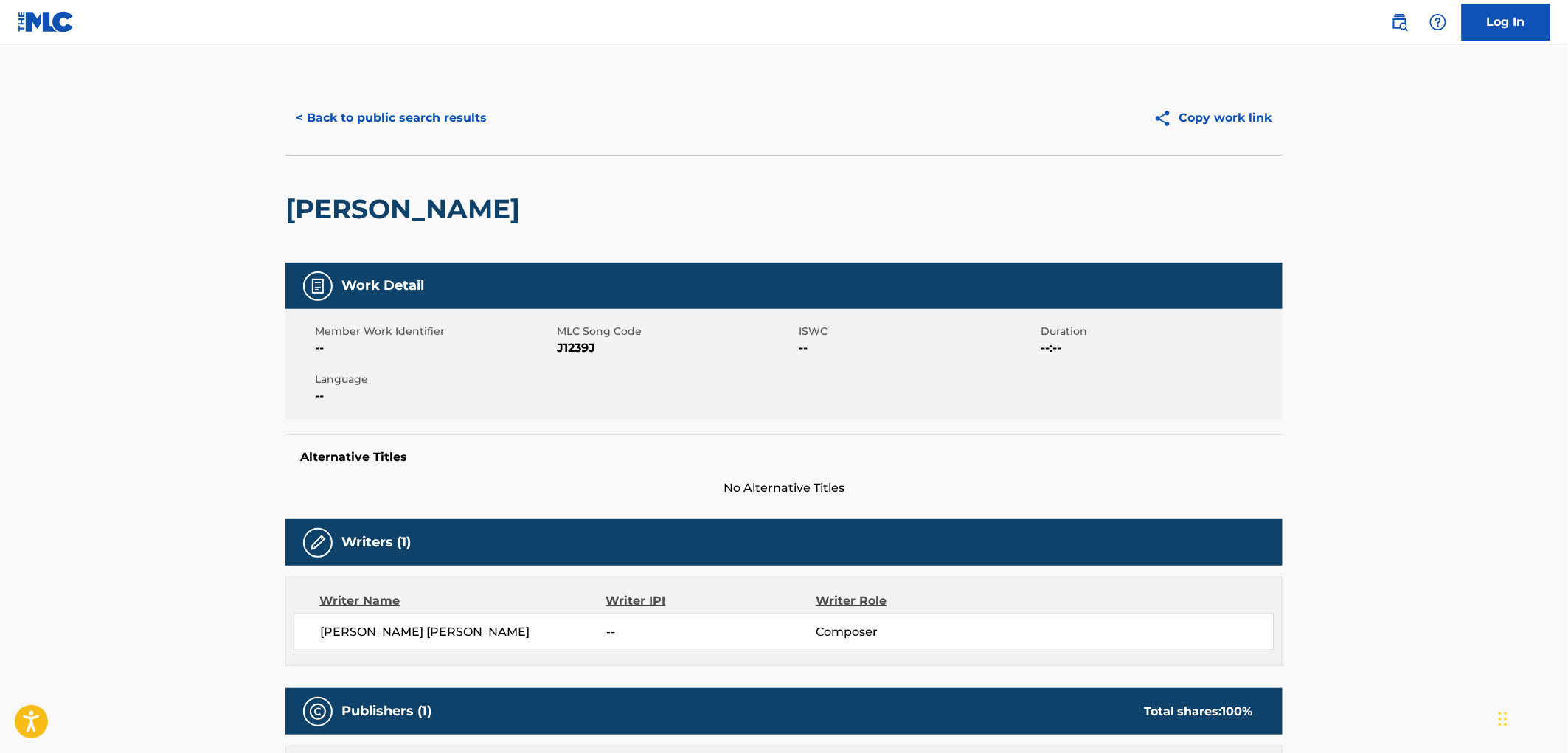
click at [480, 125] on button "< Back to public search results" at bounding box center [391, 118] width 212 height 37
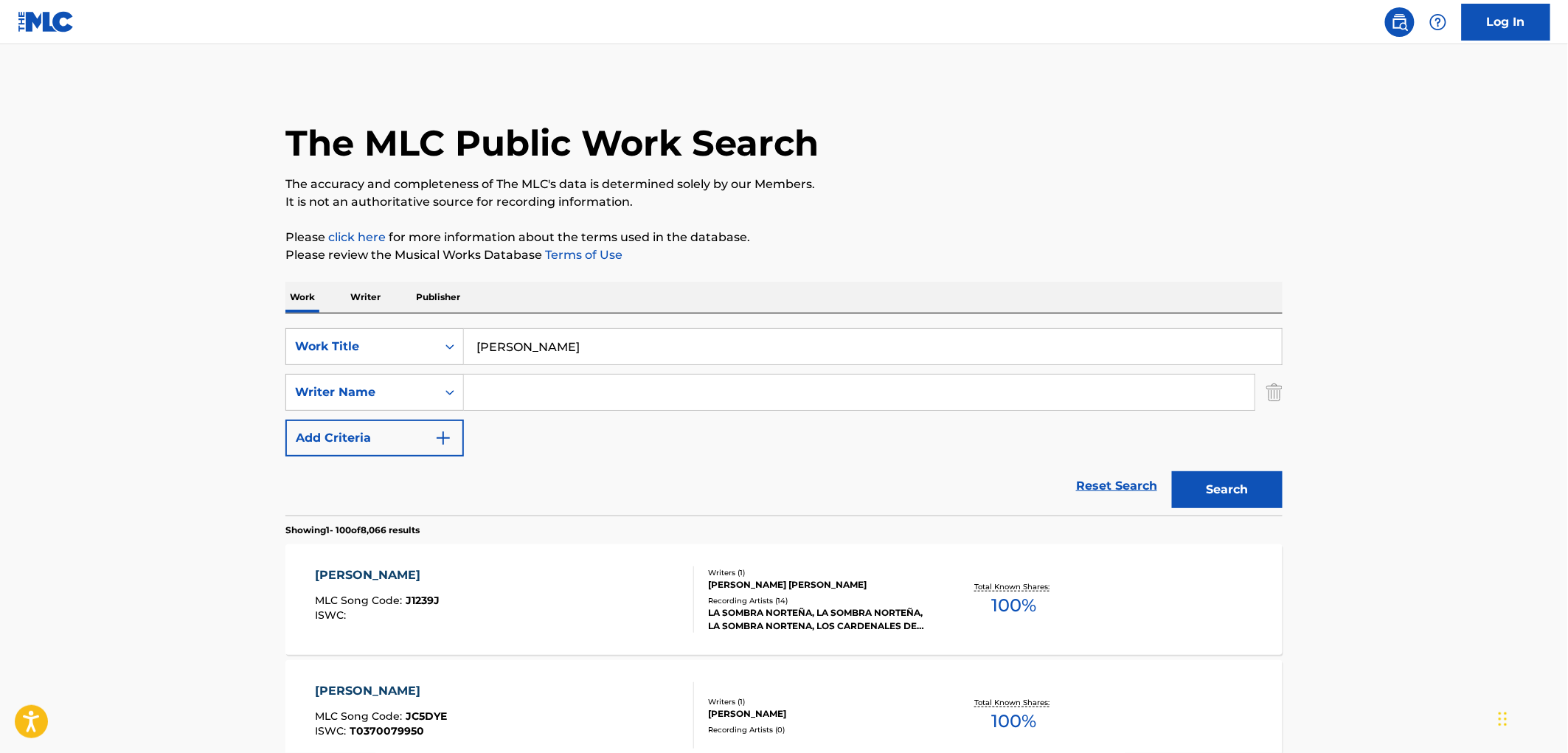
drag, startPoint x: 475, startPoint y: 349, endPoint x: 561, endPoint y: 349, distance: 86.0
click at [561, 349] on input "[PERSON_NAME]" at bounding box center [873, 346] width 818 height 35
paste input "Last Call"
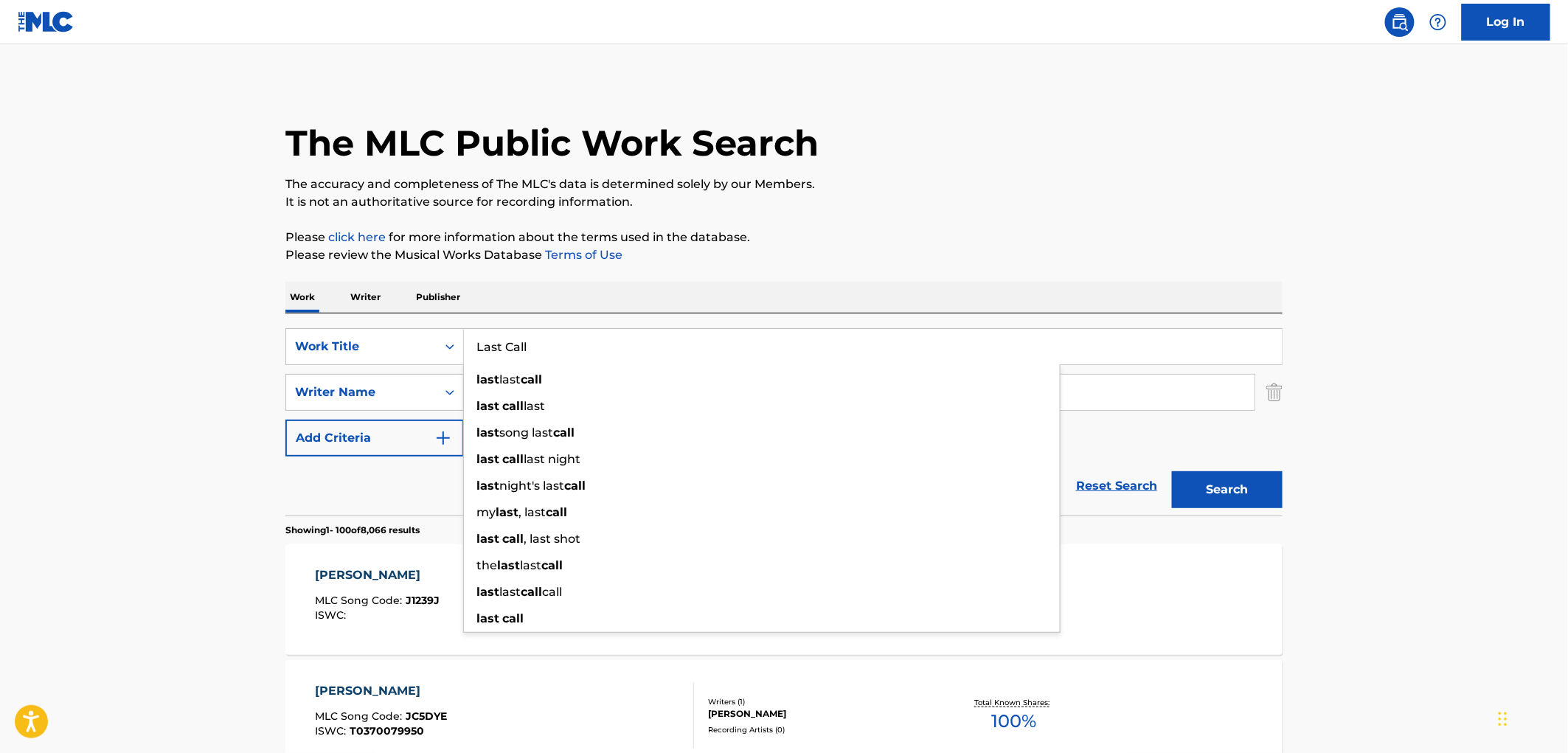
click at [1223, 487] on button "Search" at bounding box center [1227, 489] width 111 height 37
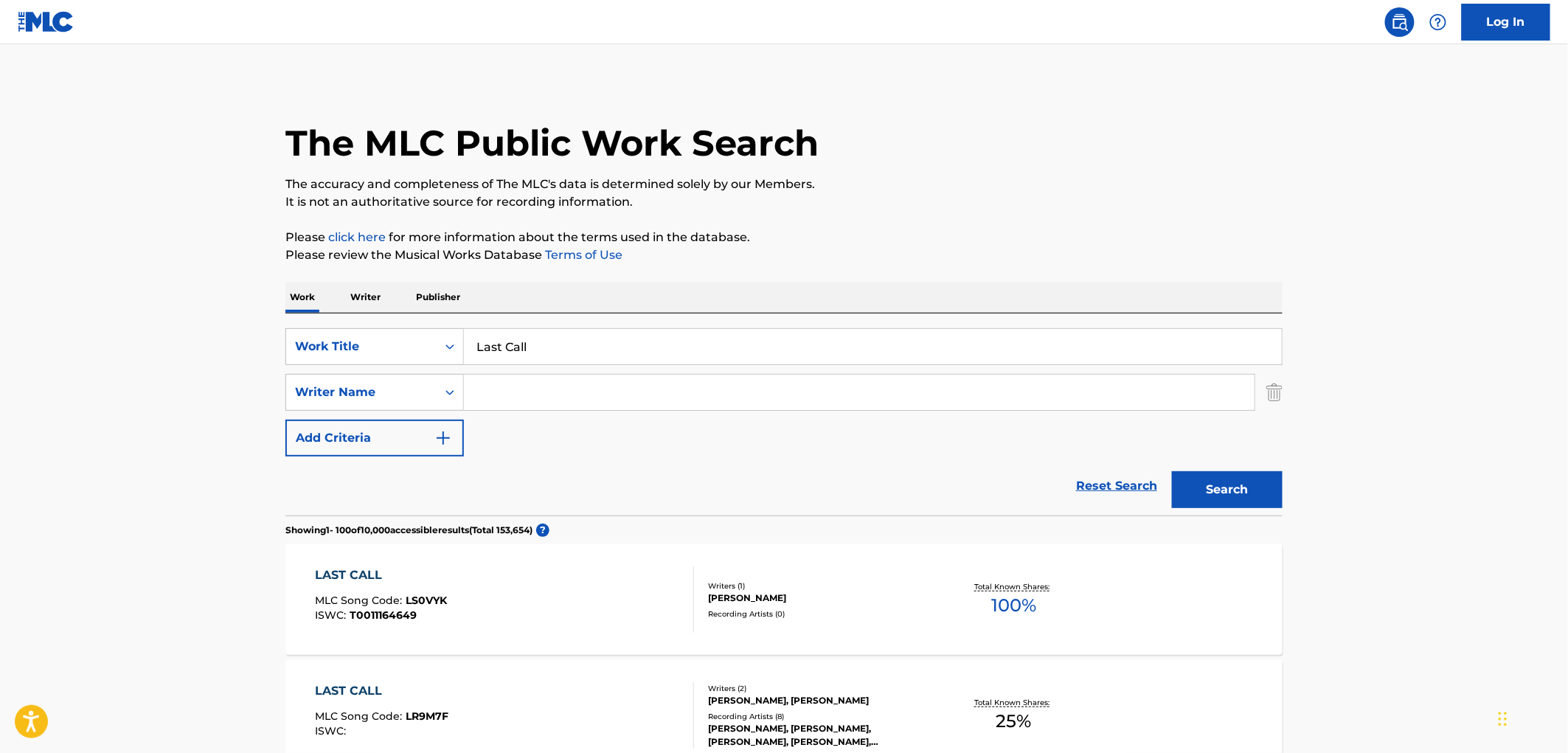
drag, startPoint x: 534, startPoint y: 347, endPoint x: 476, endPoint y: 348, distance: 58.0
click at [476, 348] on input "Last Call" at bounding box center [873, 346] width 818 height 35
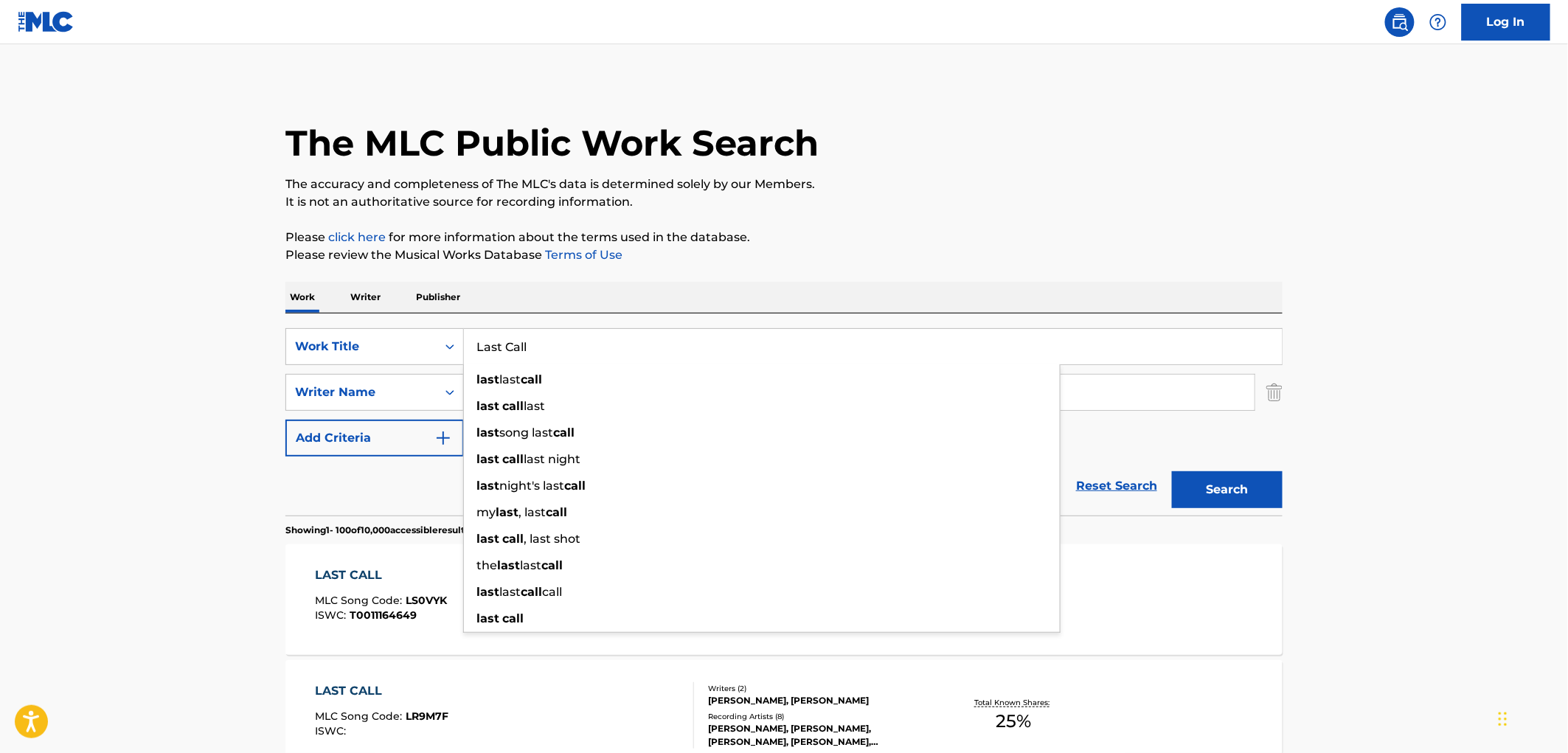
paste input "I Get Evi"
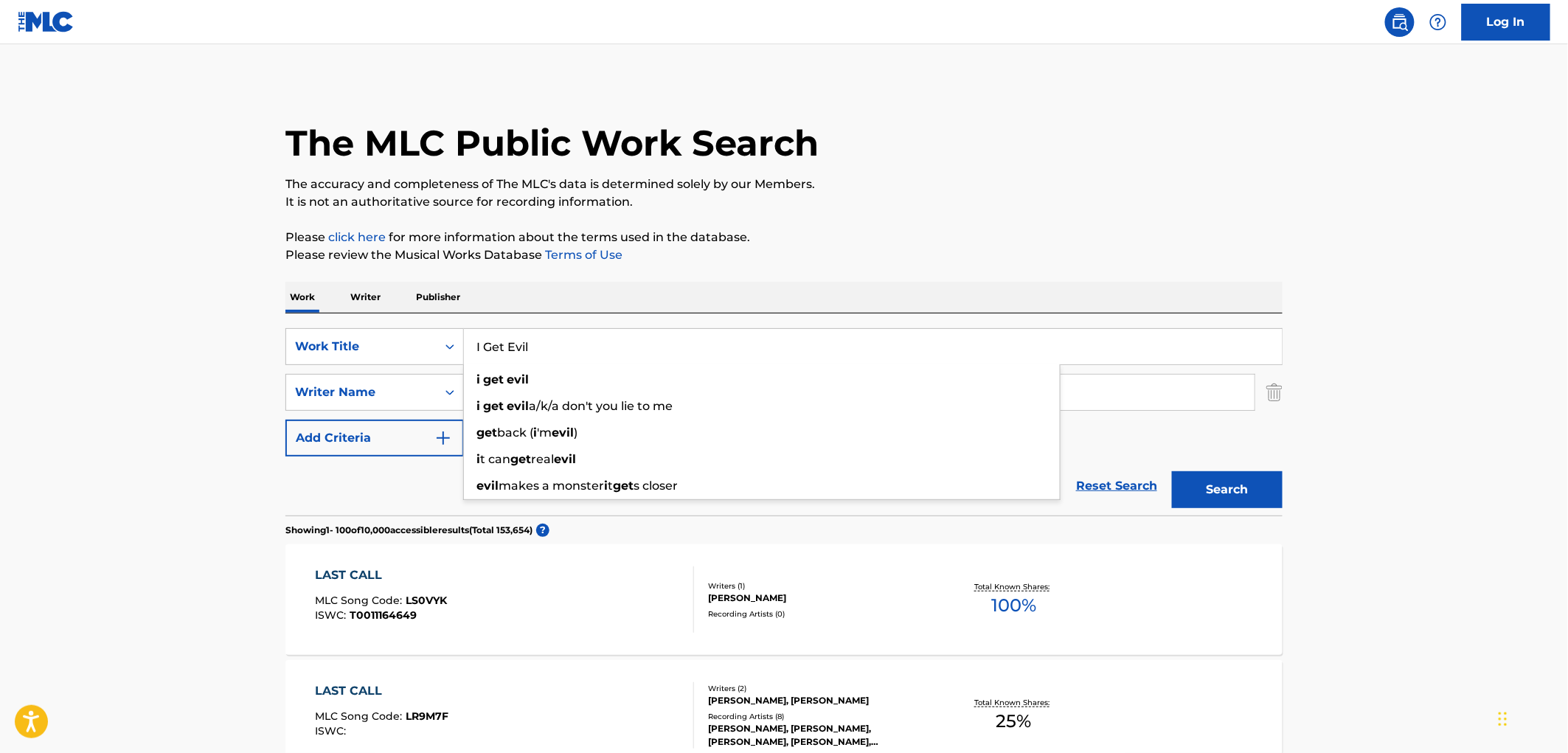
type input "I Get Evil"
click at [1212, 488] on button "Search" at bounding box center [1227, 489] width 111 height 37
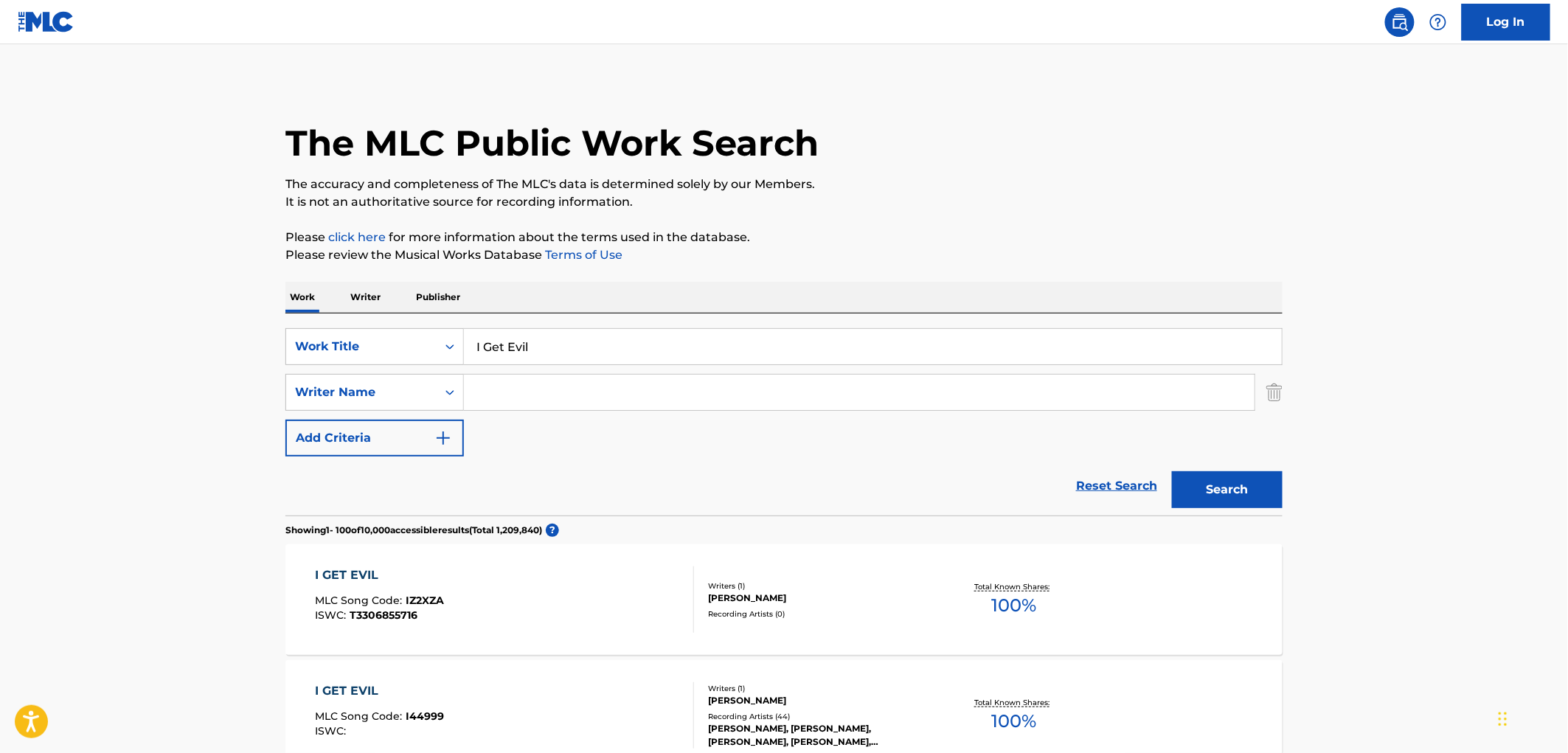
click at [757, 696] on div "[PERSON_NAME]" at bounding box center [819, 700] width 223 height 13
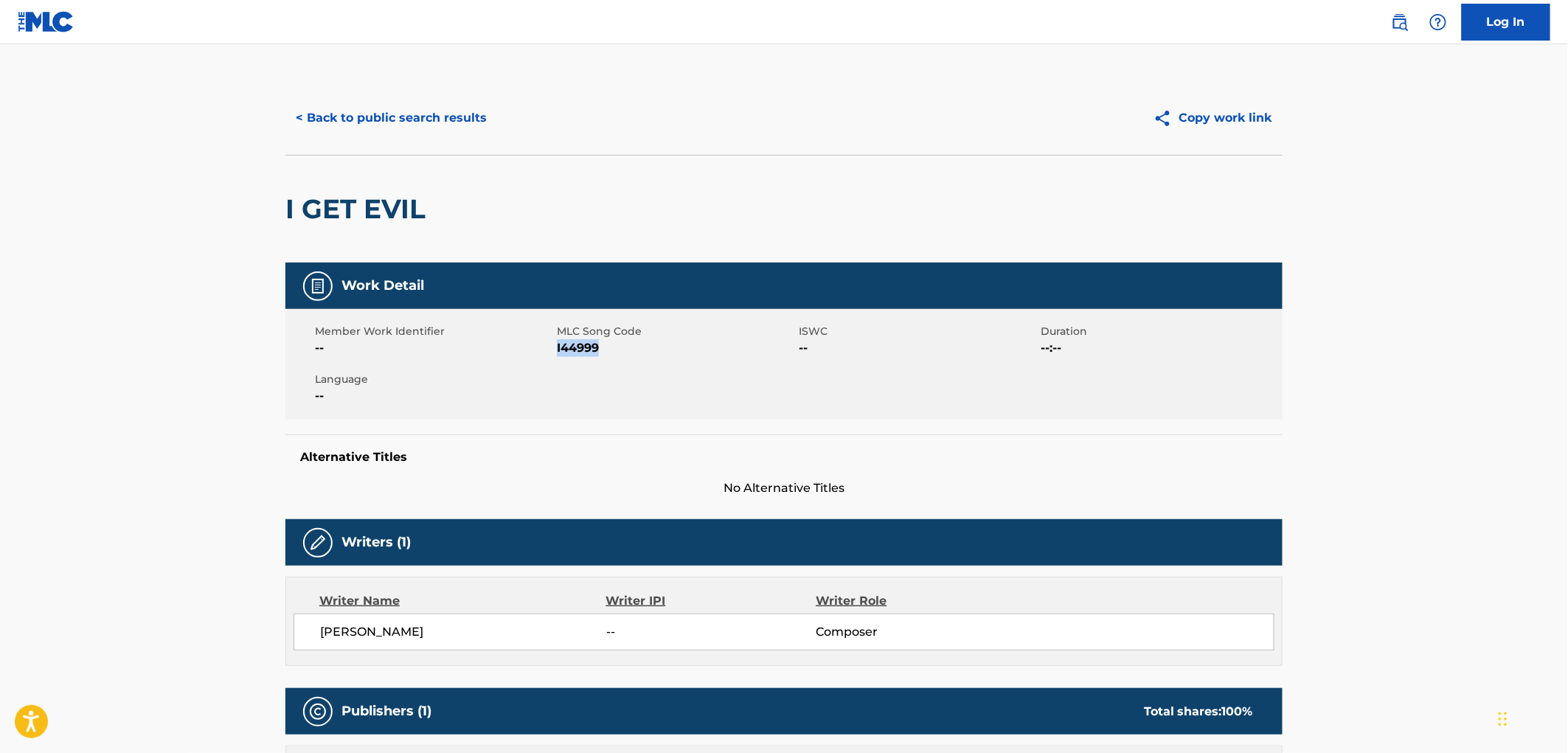
drag, startPoint x: 605, startPoint y: 351, endPoint x: 558, endPoint y: 352, distance: 47.0
click at [558, 352] on span "I44999" at bounding box center [676, 347] width 238 height 17
copy span "I44999"
click at [425, 129] on button "< Back to public search results" at bounding box center [391, 118] width 212 height 37
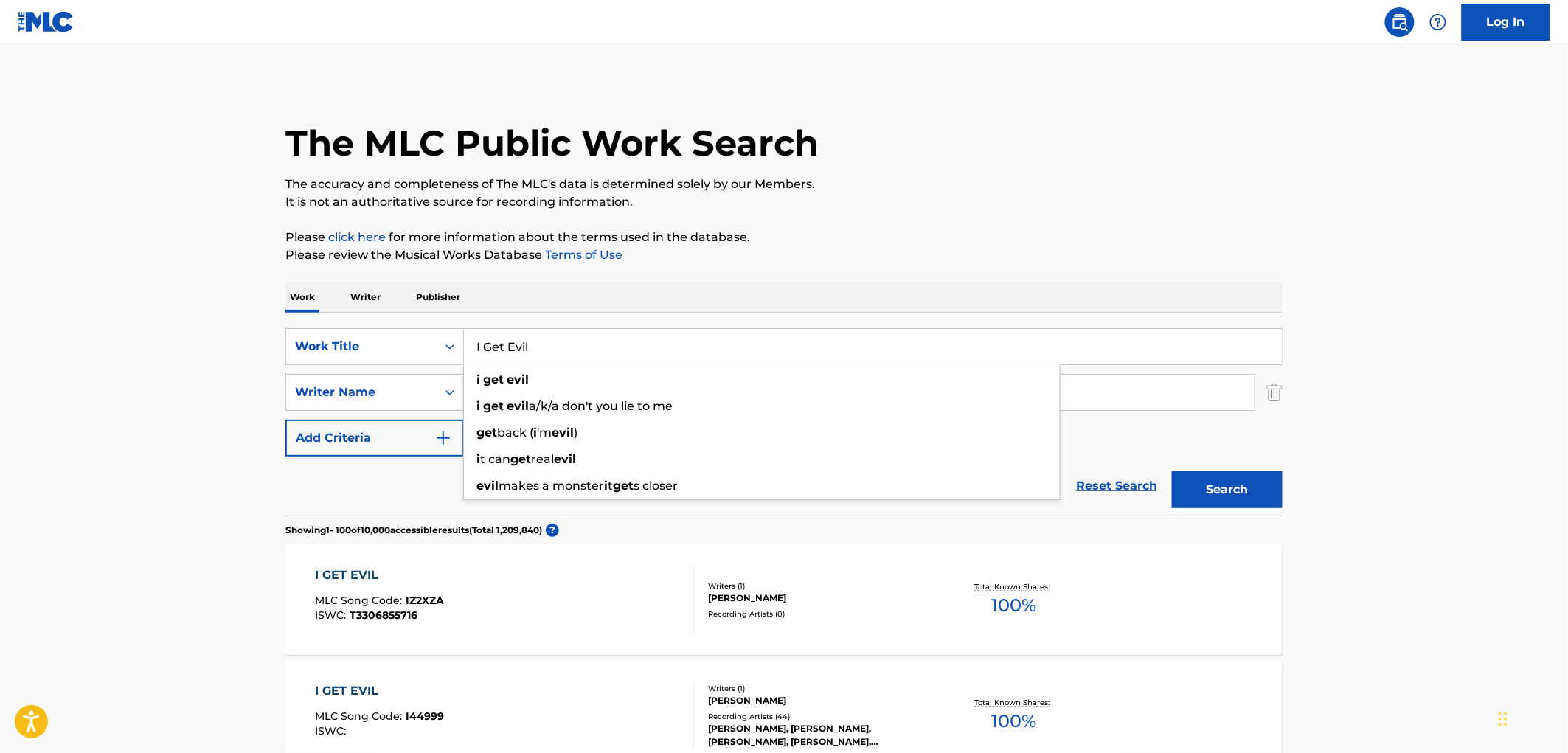
drag, startPoint x: 474, startPoint y: 345, endPoint x: 548, endPoint y: 356, distance: 74.8
click at [549, 356] on input "I Get Evil" at bounding box center [873, 346] width 818 height 35
paste input "A MEDIAS DE LA NOCHE"
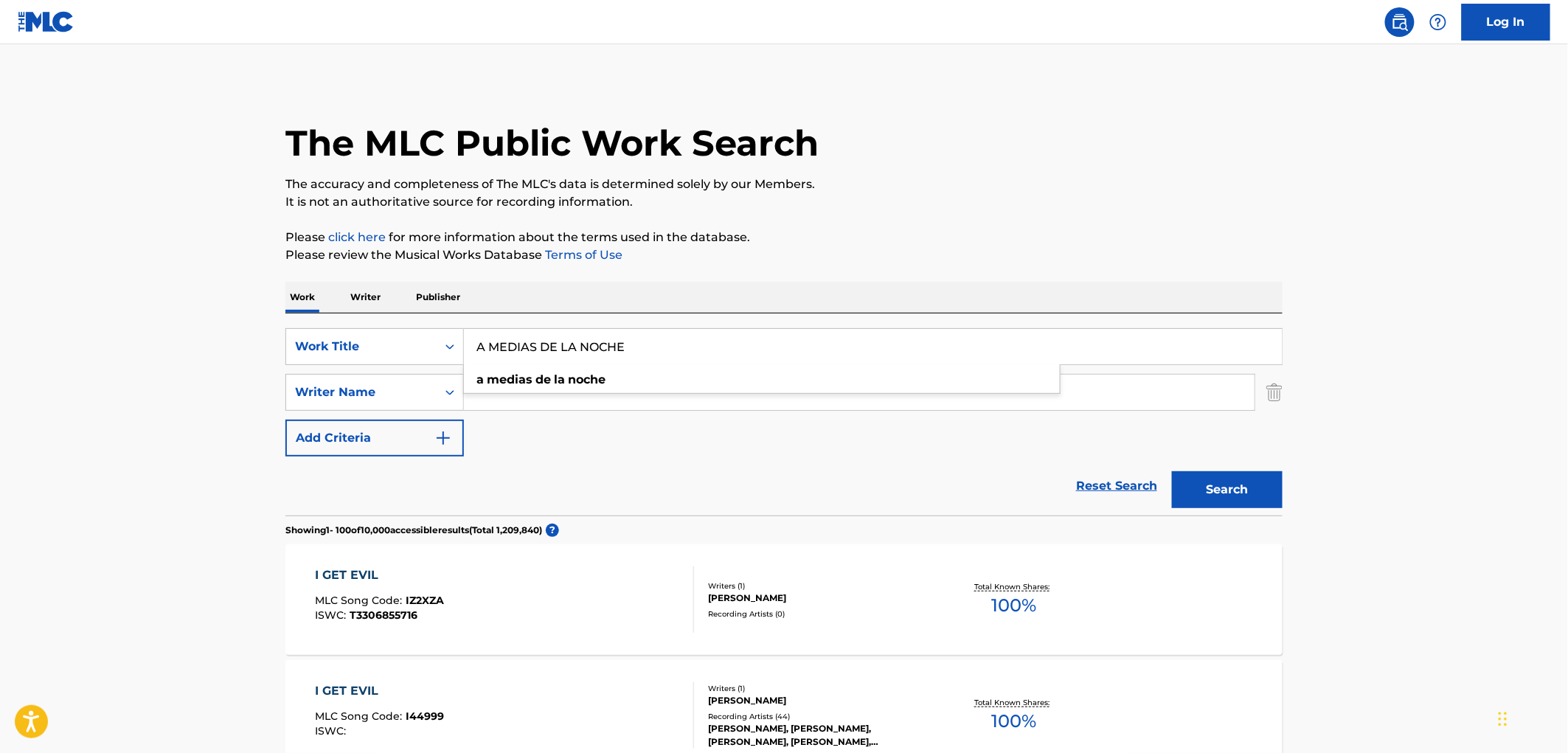
click at [1212, 492] on button "Search" at bounding box center [1227, 489] width 111 height 37
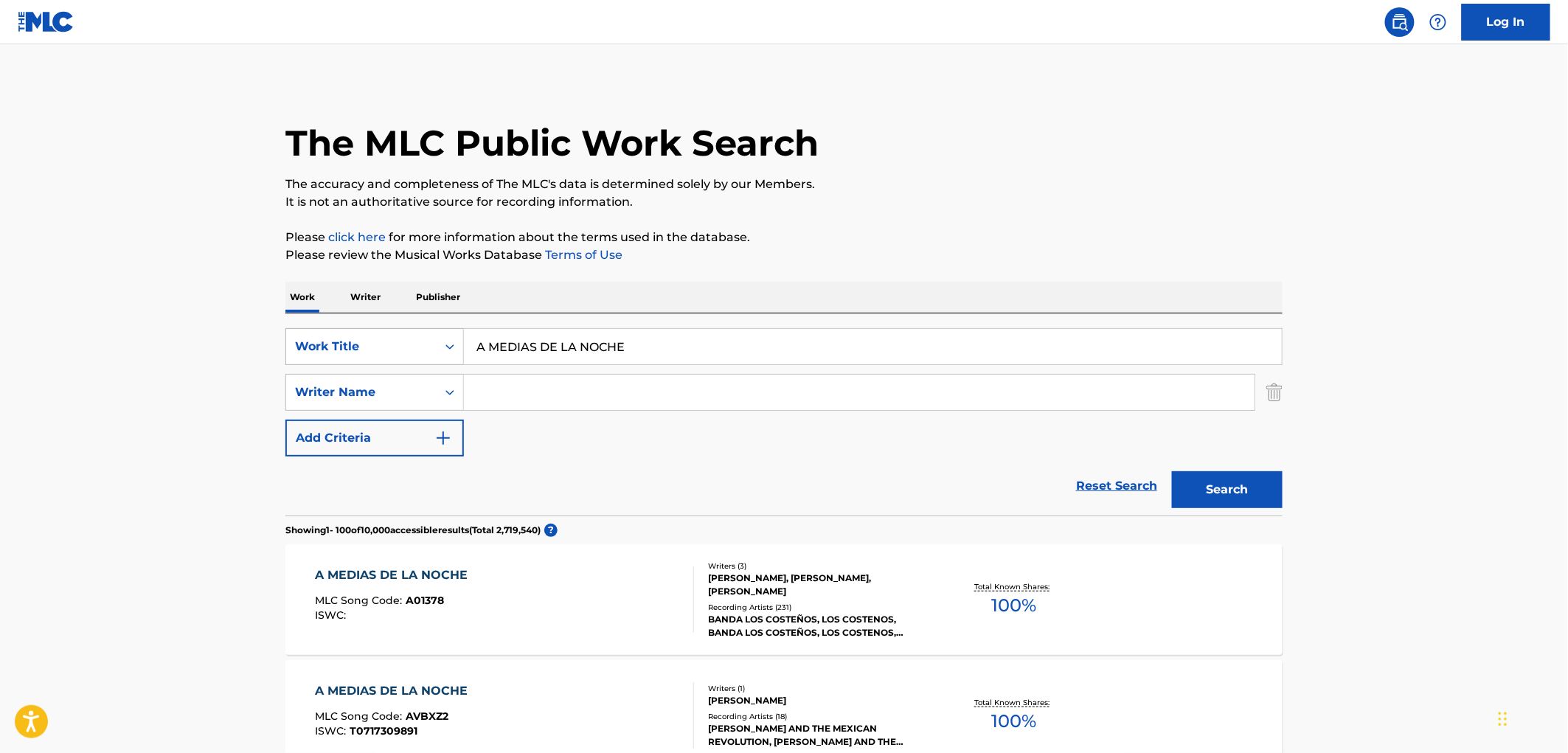
drag, startPoint x: 642, startPoint y: 352, endPoint x: 456, endPoint y: 343, distance: 186.2
click at [456, 341] on div "SearchWithCriteriaac673011-7f3f-4292-b900-9c4dc142c117 Work Title A MEDIAS DE L…" at bounding box center [784, 346] width 997 height 37
paste input "Fue En Un Cafe"
type input "Fue En Un Cafe"
click at [1233, 481] on button "Search" at bounding box center [1227, 489] width 111 height 37
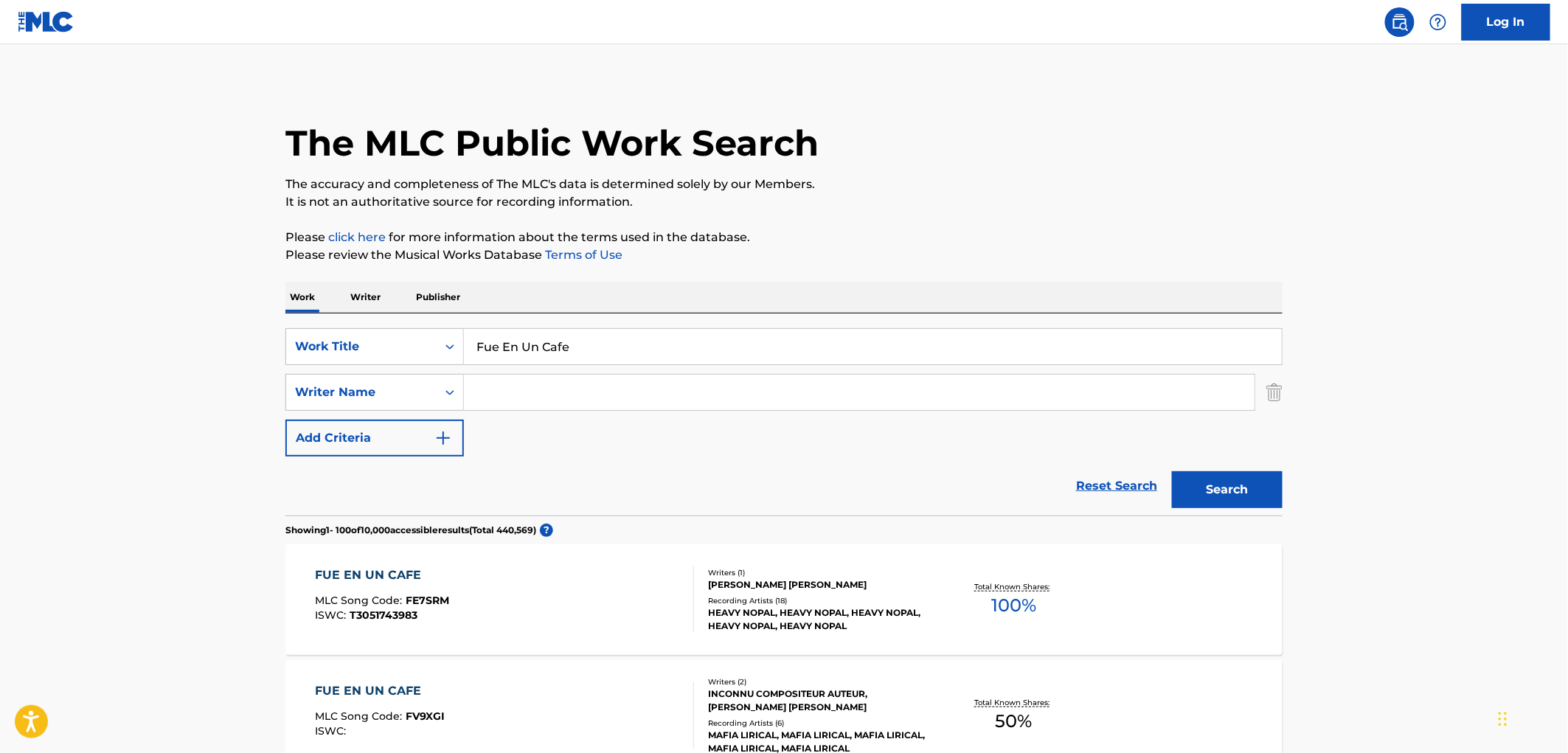
paste input "[PERSON_NAME]"
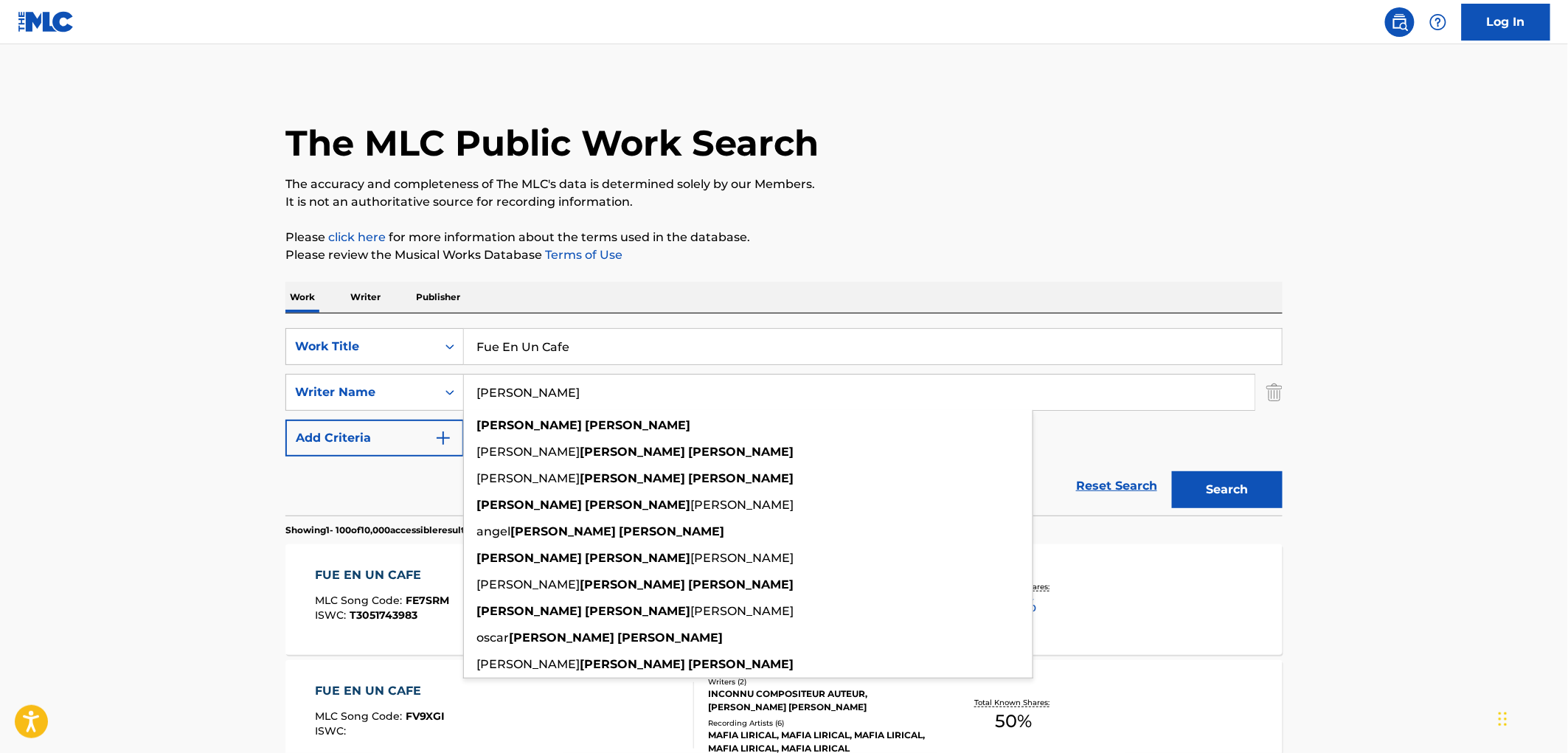
type input "[PERSON_NAME]"
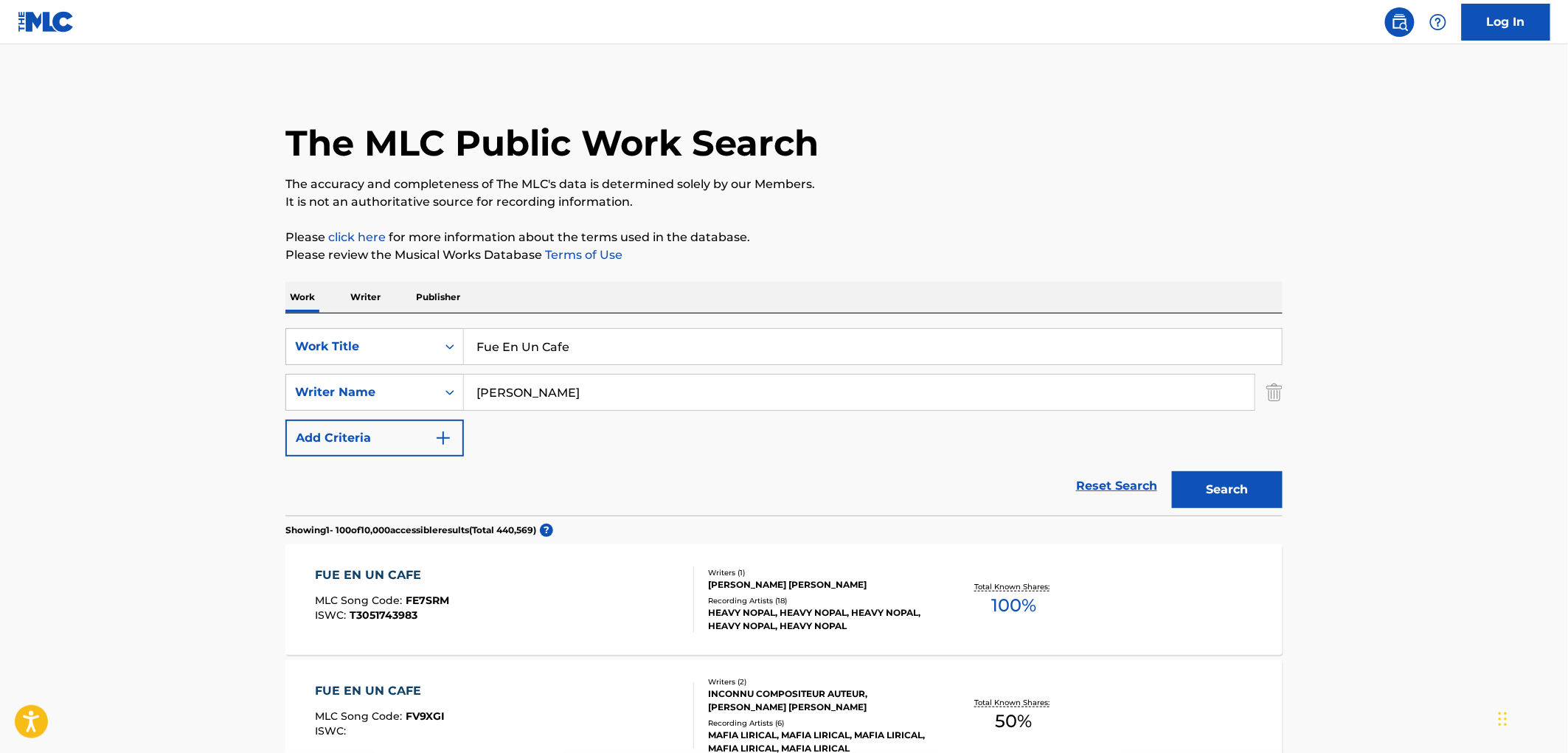
click at [1203, 496] on button "Search" at bounding box center [1227, 489] width 111 height 37
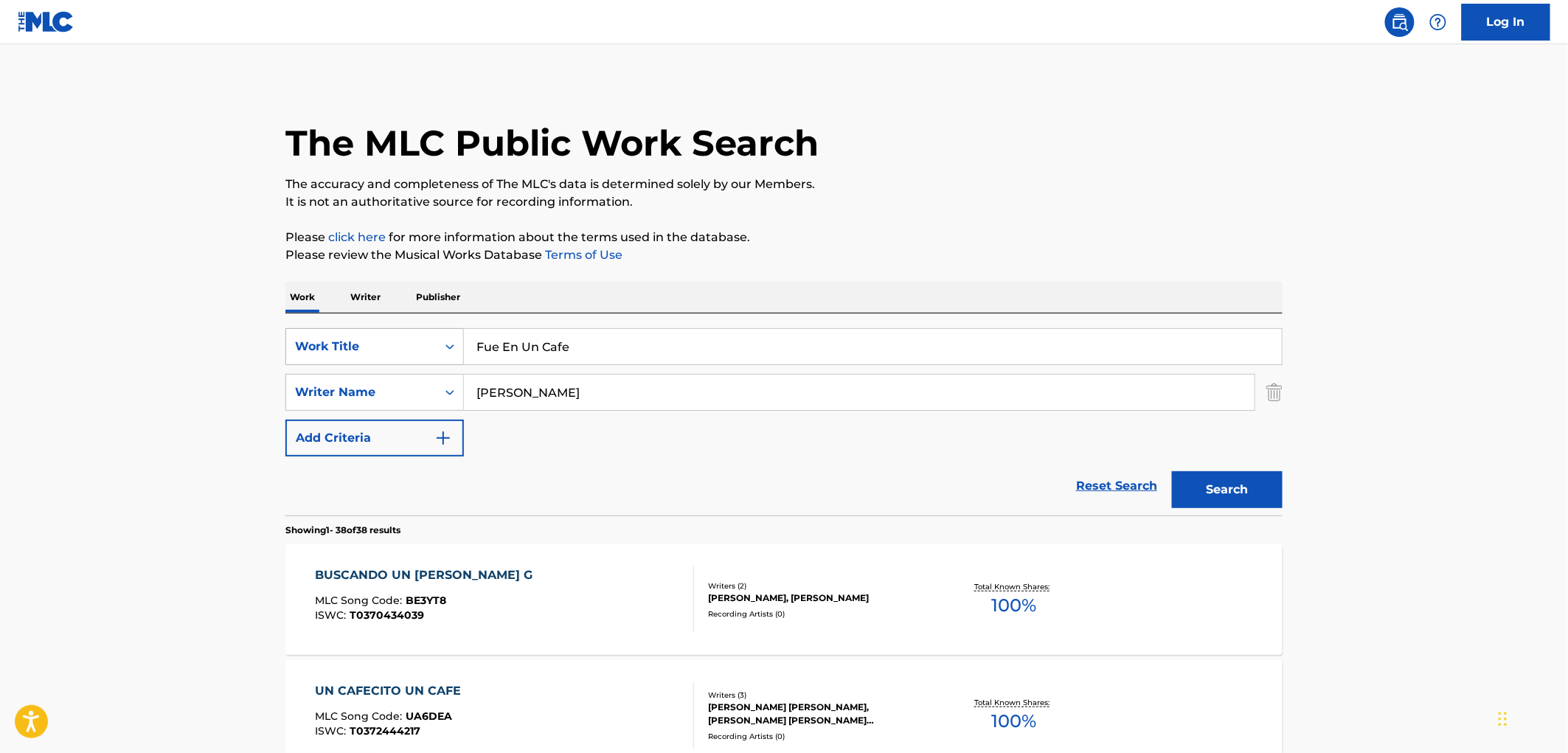
drag, startPoint x: 564, startPoint y: 343, endPoint x: 451, endPoint y: 345, distance: 113.0
click at [453, 343] on div "SearchWithCriteriaac673011-7f3f-4292-b900-9c4dc142c117 Work Title Fue En Un Cafe" at bounding box center [784, 346] width 997 height 37
paste input "[DEMOGRAPHIC_DATA][PERSON_NAME]"
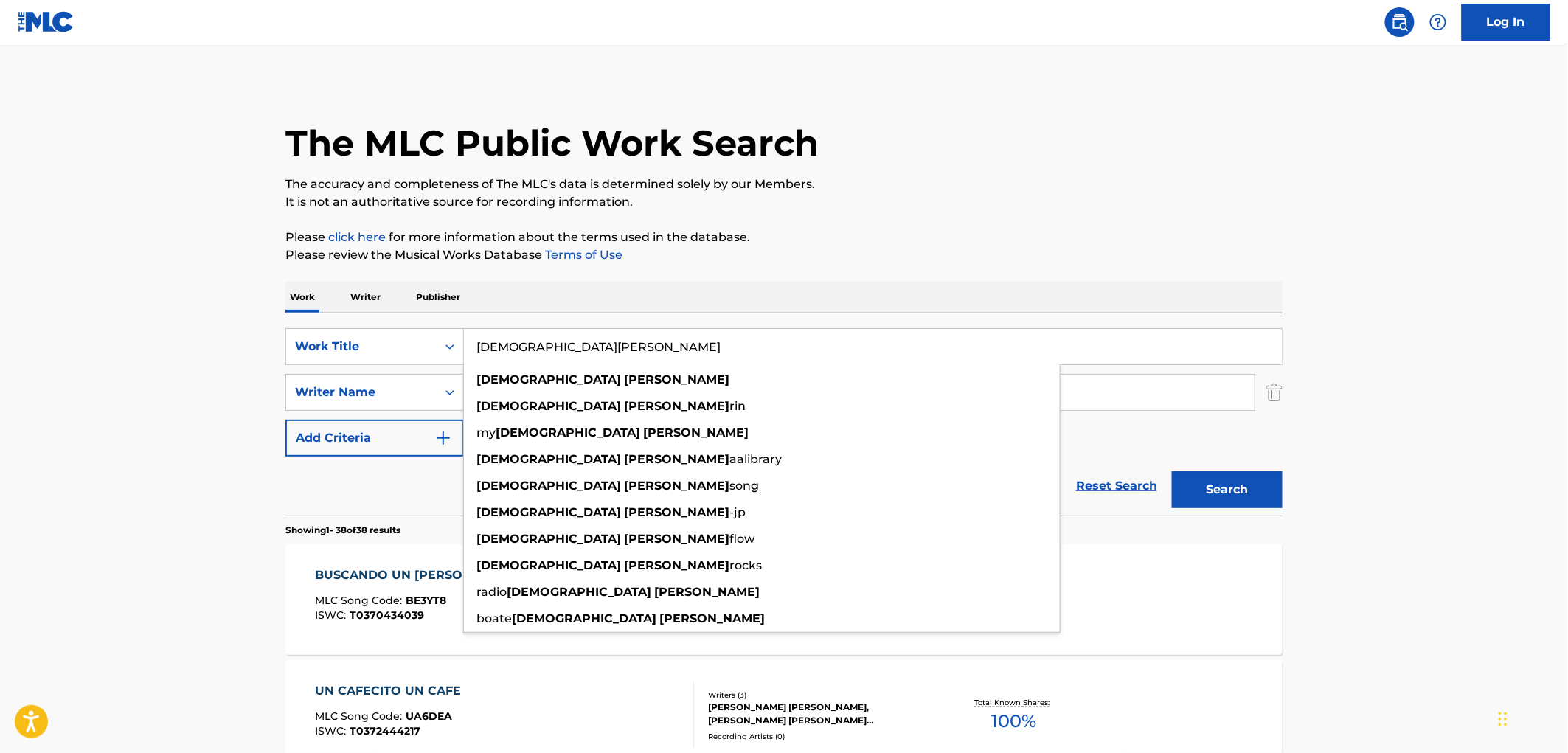
type input "[DEMOGRAPHIC_DATA][PERSON_NAME]"
click at [946, 186] on p "The accuracy and completeness of The MLC's data is determined solely by our Mem…" at bounding box center [784, 184] width 997 height 17
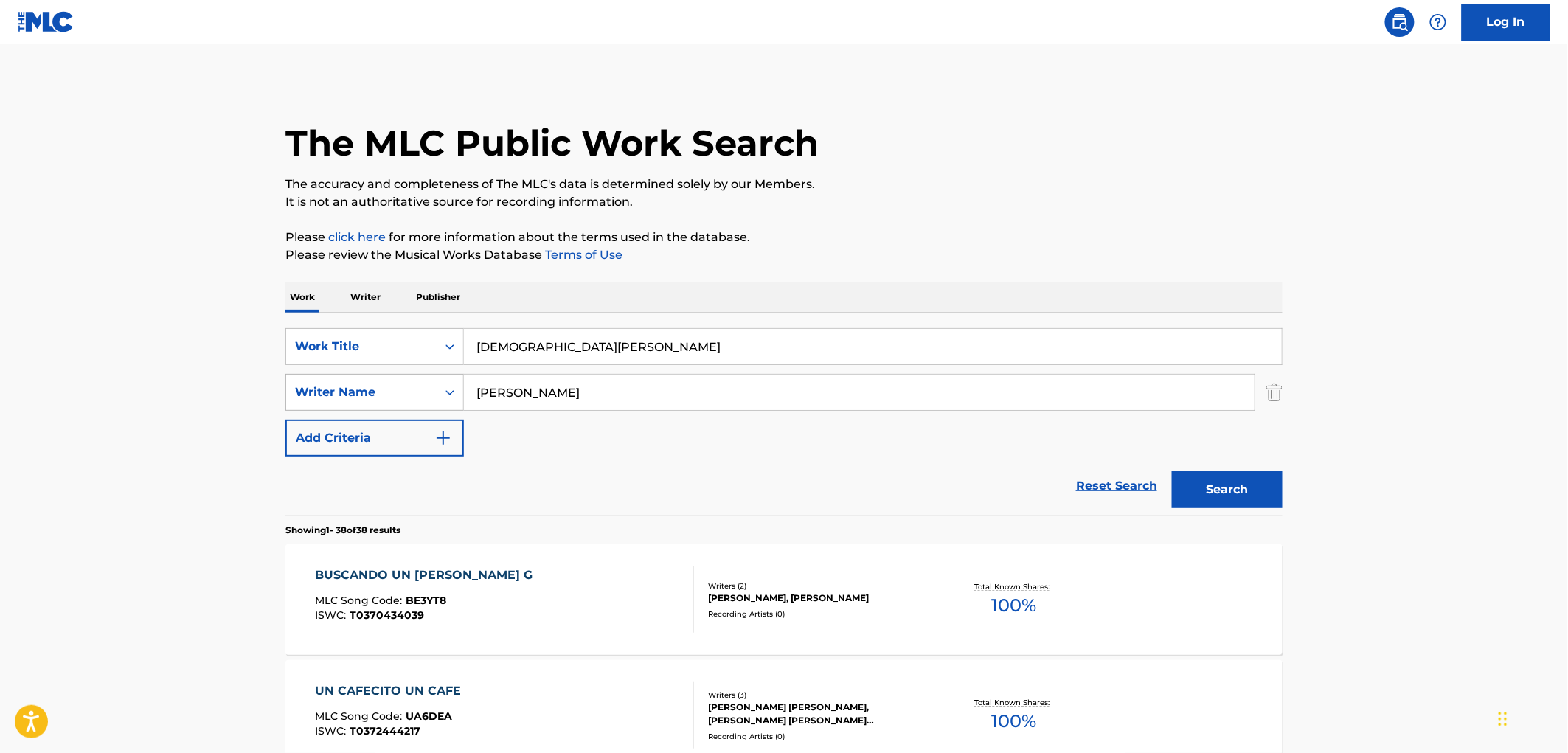
drag, startPoint x: 591, startPoint y: 396, endPoint x: 295, endPoint y: 409, distance: 296.3
click at [304, 409] on div "SearchWithCriteriaadacfb1e-db26-43e2-a66a-afdbe08e166b Writer Name [PERSON_NAME]" at bounding box center [784, 392] width 997 height 37
click at [1236, 490] on button "Search" at bounding box center [1227, 489] width 111 height 37
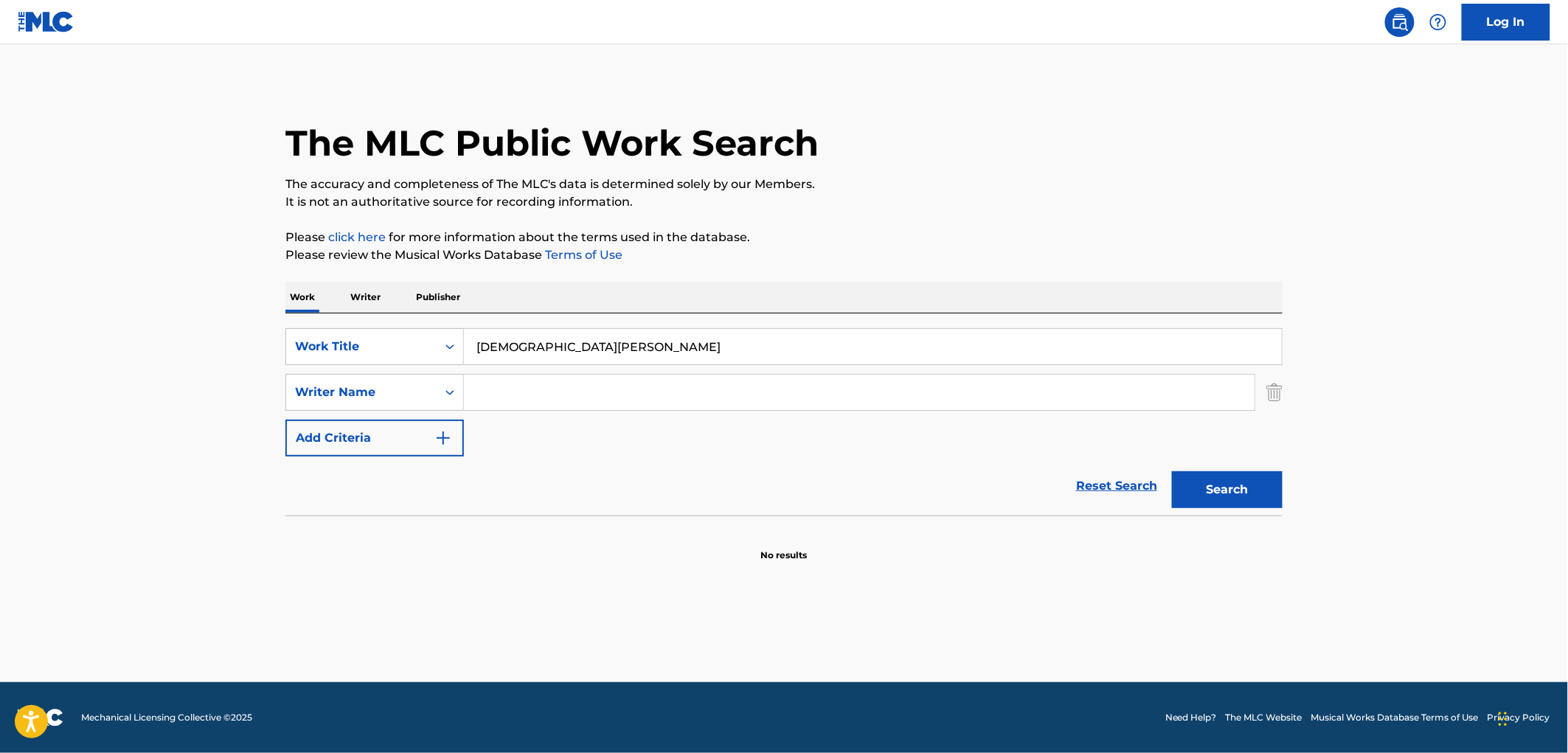
click at [1172, 471] on button "Search" at bounding box center [1227, 489] width 111 height 37
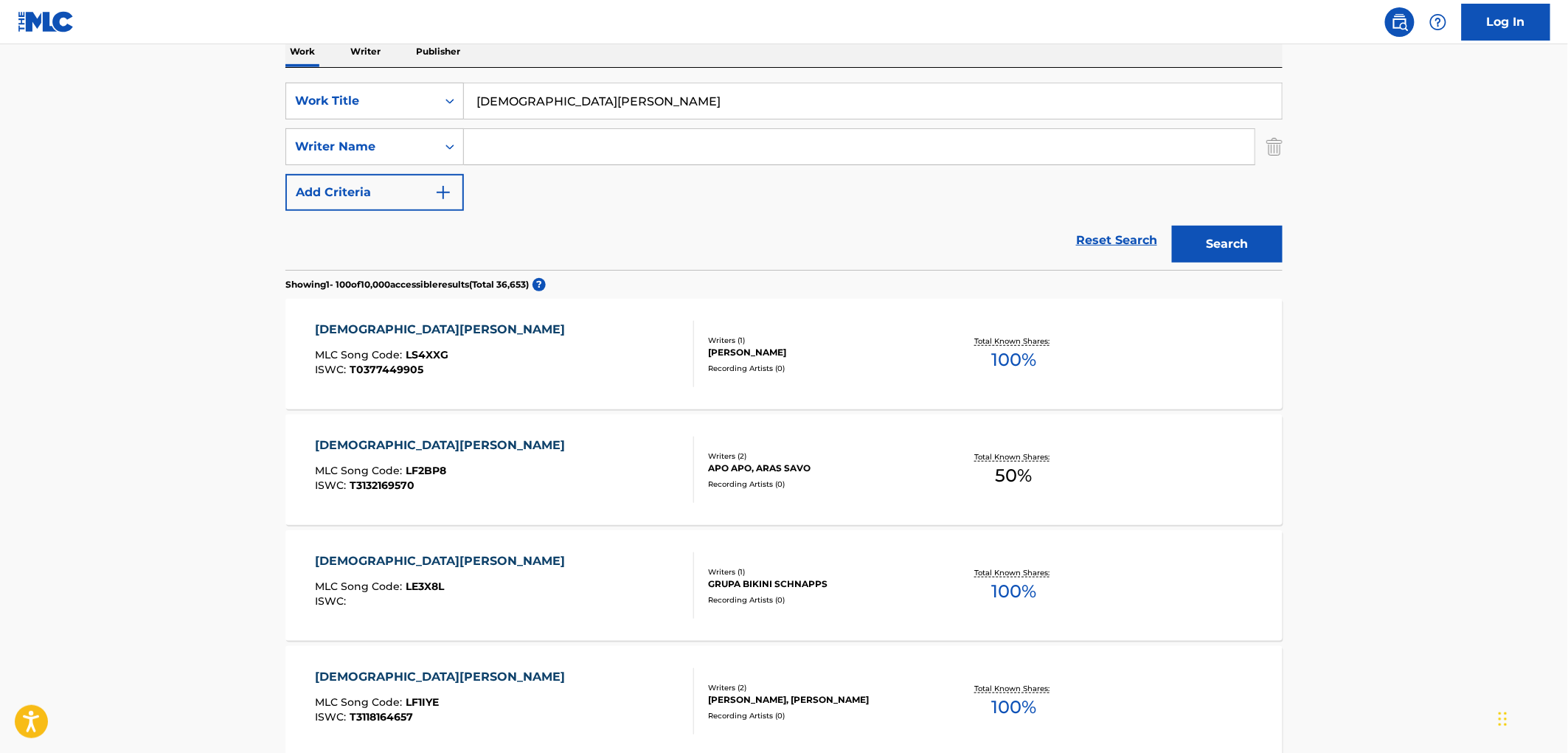
scroll to position [82, 0]
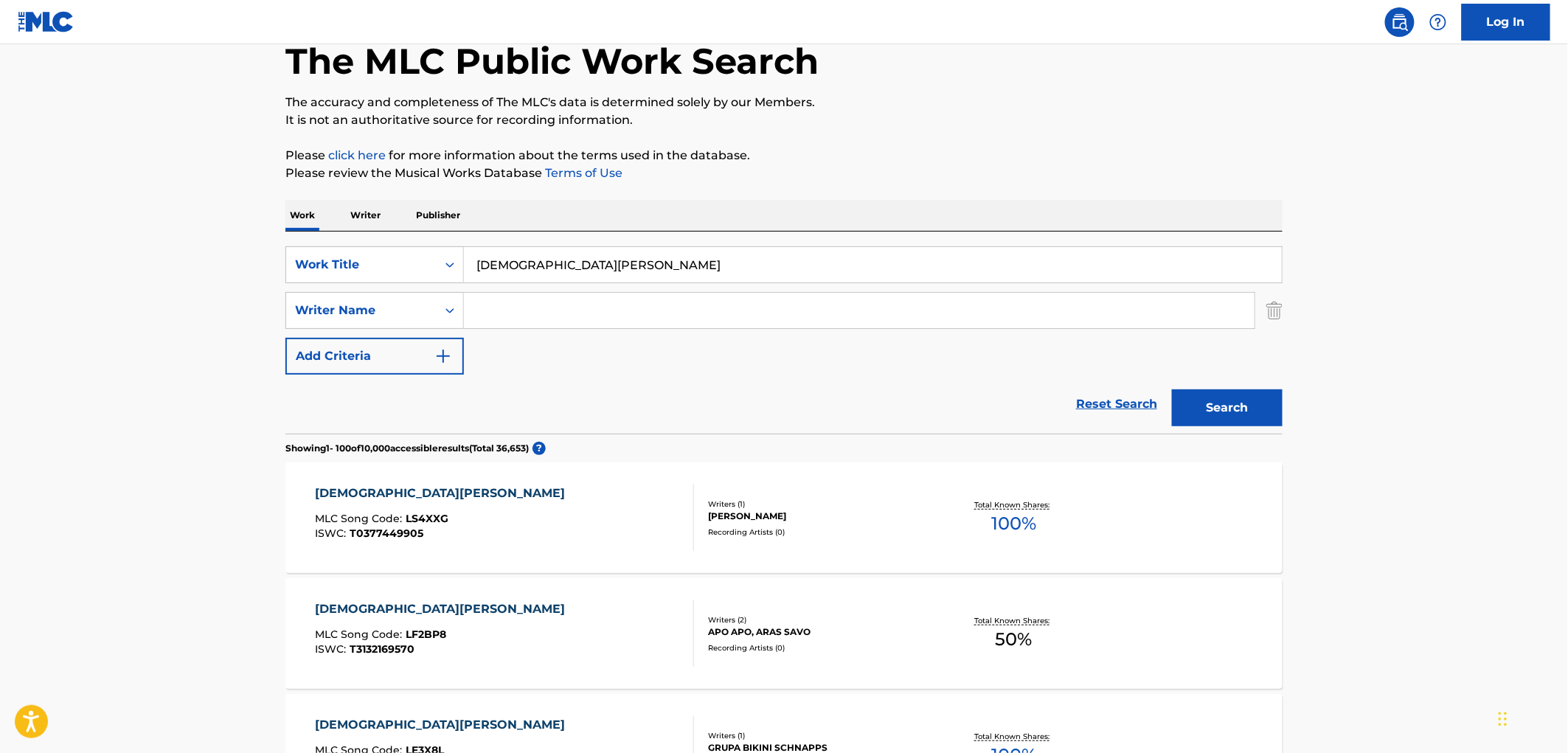
paste input "Alcance Privado"
type input "Alcance Privado"
click at [1214, 421] on button "Search" at bounding box center [1227, 407] width 111 height 37
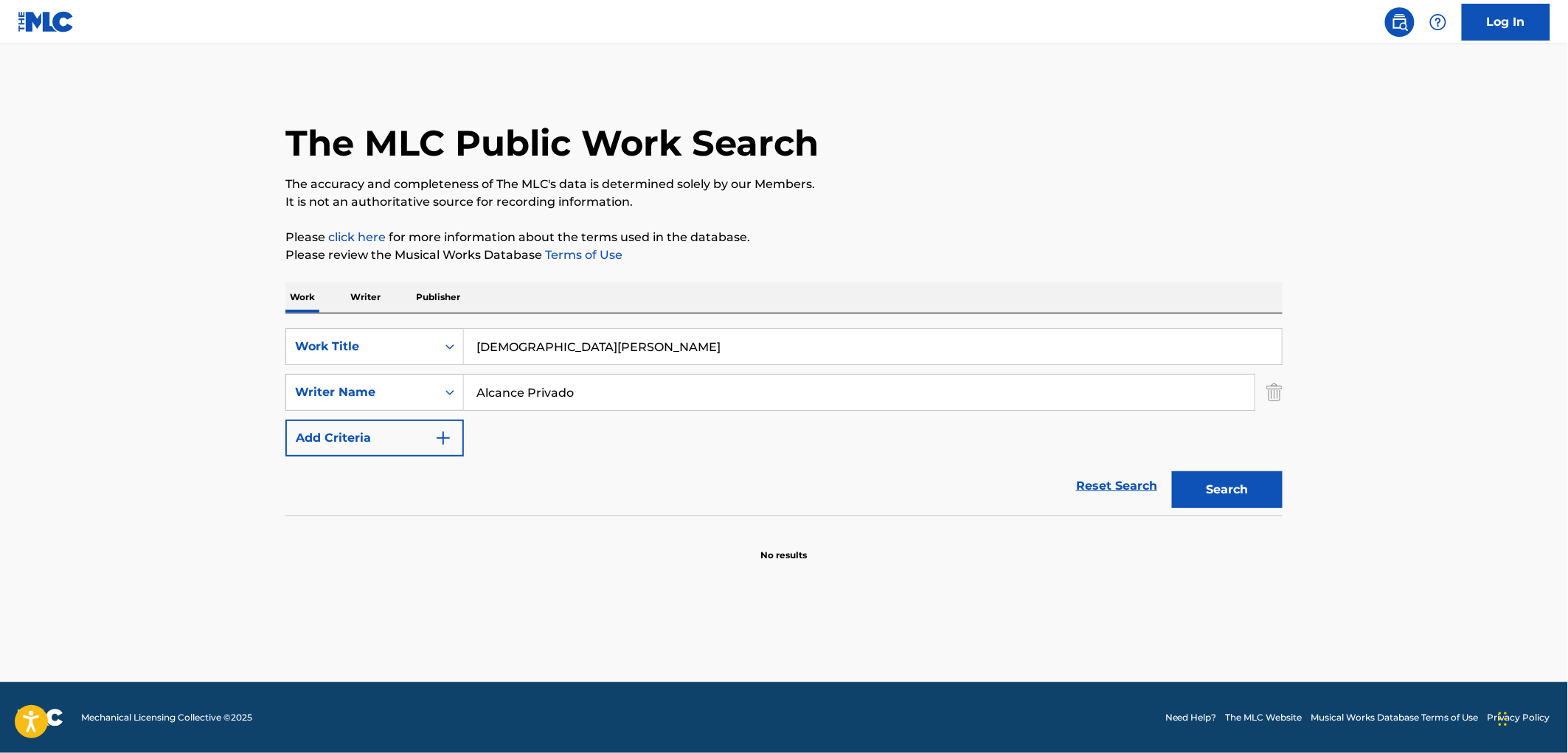
scroll to position [0, 0]
drag, startPoint x: 543, startPoint y: 347, endPoint x: 433, endPoint y: 344, distance: 110.0
click at [426, 343] on div "SearchWithCriteriaac673011-7f3f-4292-b900-9c4dc142c117 Work Title [DEMOGRAPHIC_…" at bounding box center [784, 346] width 997 height 37
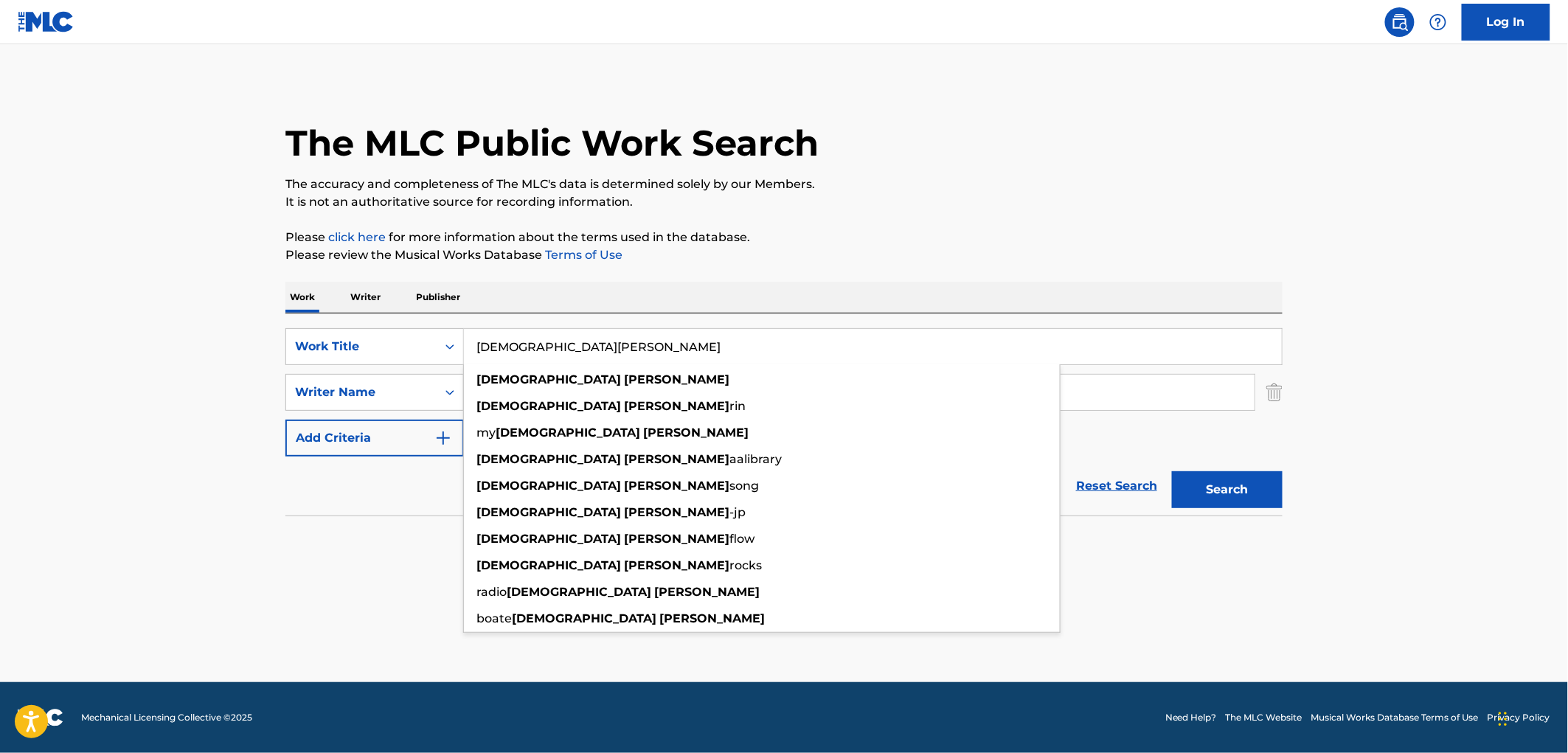
paste input "The Essence"
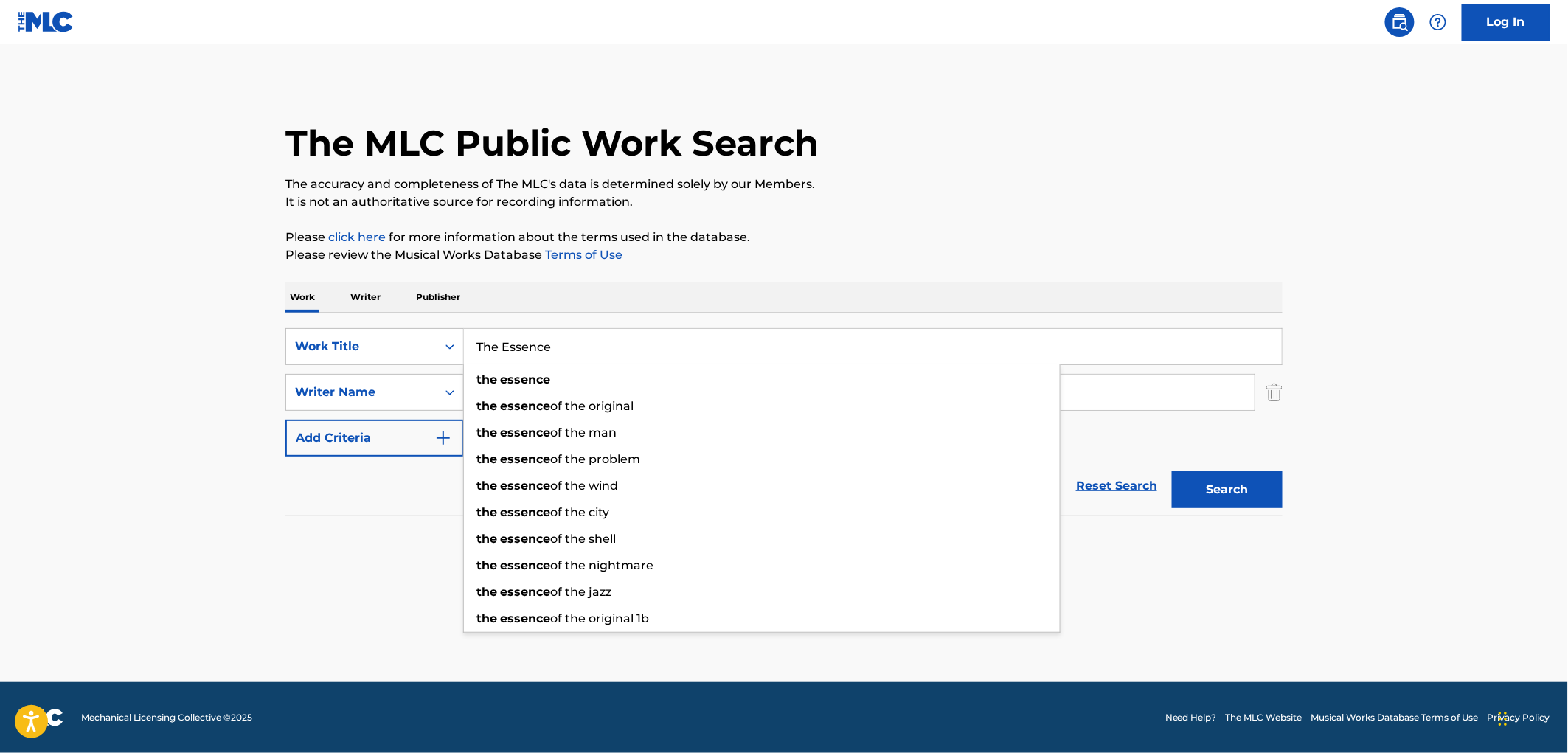
type input "The Essence"
click at [1012, 201] on p "It is not an authoritative source for recording information." at bounding box center [784, 201] width 997 height 17
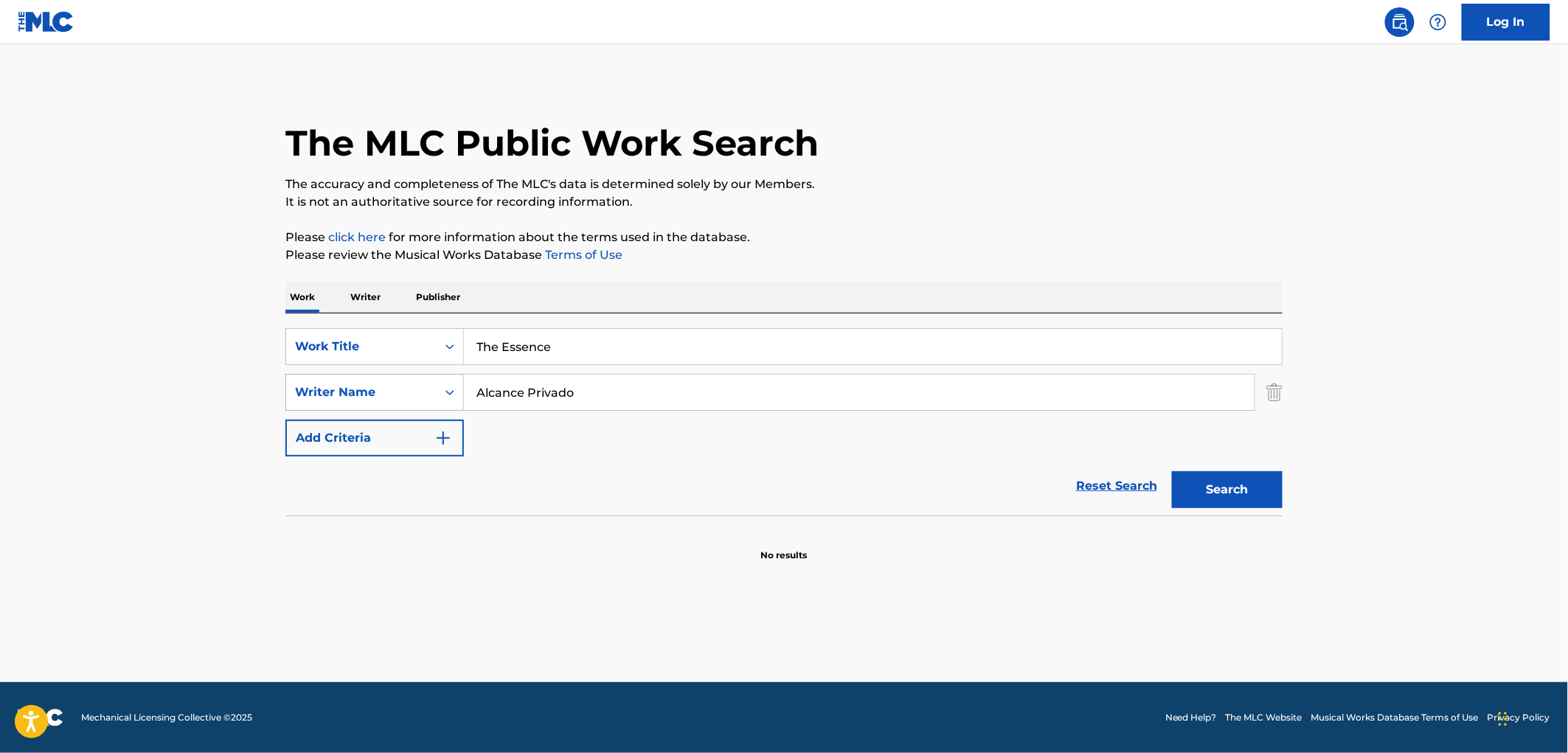
drag, startPoint x: 554, startPoint y: 387, endPoint x: 443, endPoint y: 391, distance: 111.1
click at [443, 388] on div "SearchWithCriteriaadacfb1e-db26-43e2-a66a-afdbe08e166b Writer Name Alcance Priv…" at bounding box center [784, 392] width 997 height 37
click at [492, 393] on input "Alcance Privado" at bounding box center [859, 392] width 791 height 35
click at [497, 393] on input "Alcance Privado" at bounding box center [859, 392] width 791 height 35
drag, startPoint x: 492, startPoint y: 393, endPoint x: 674, endPoint y: 391, distance: 182.0
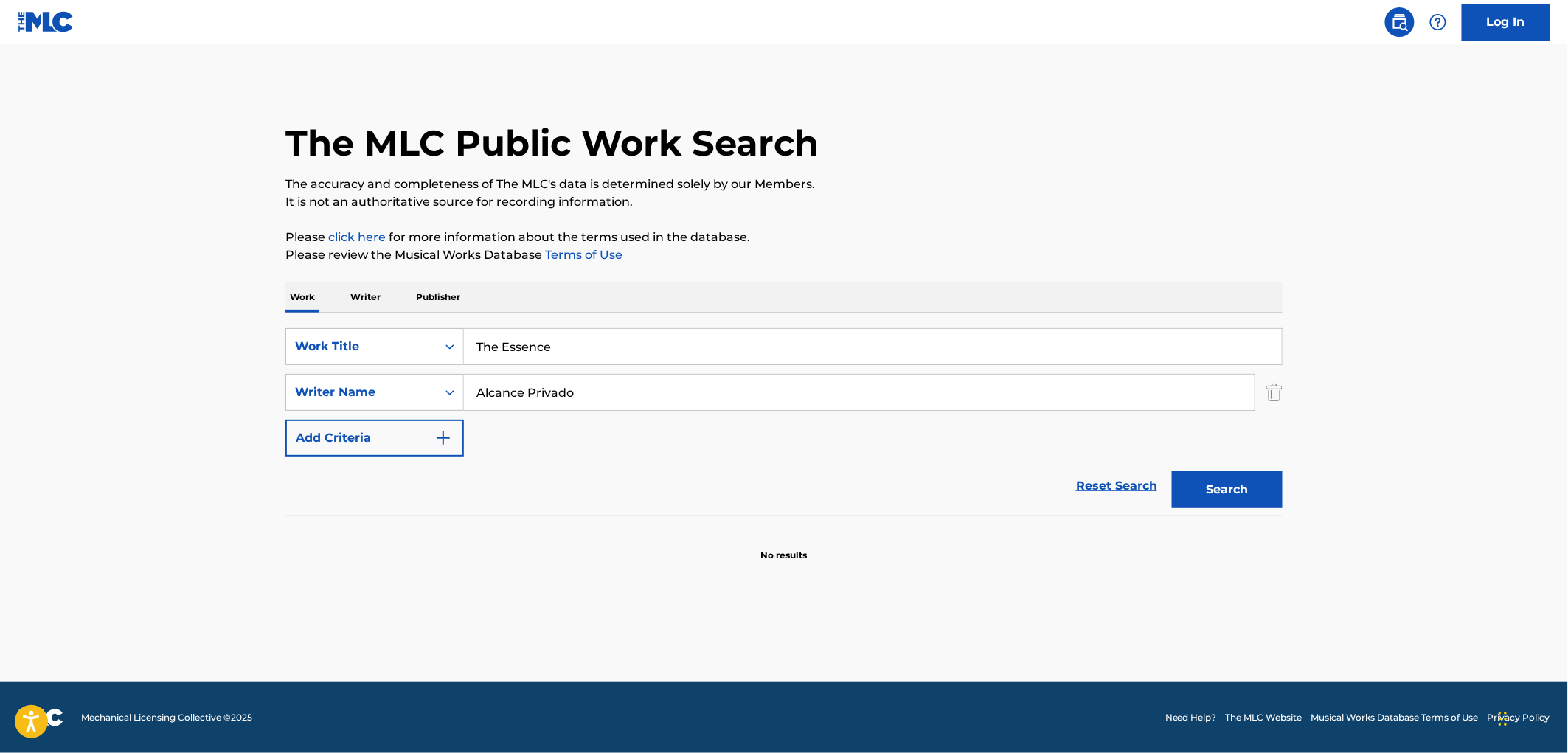
click at [674, 391] on input "Alcance Privado" at bounding box center [859, 392] width 791 height 35
type input "Alchemist"
click at [1172, 471] on button "Search" at bounding box center [1227, 489] width 111 height 37
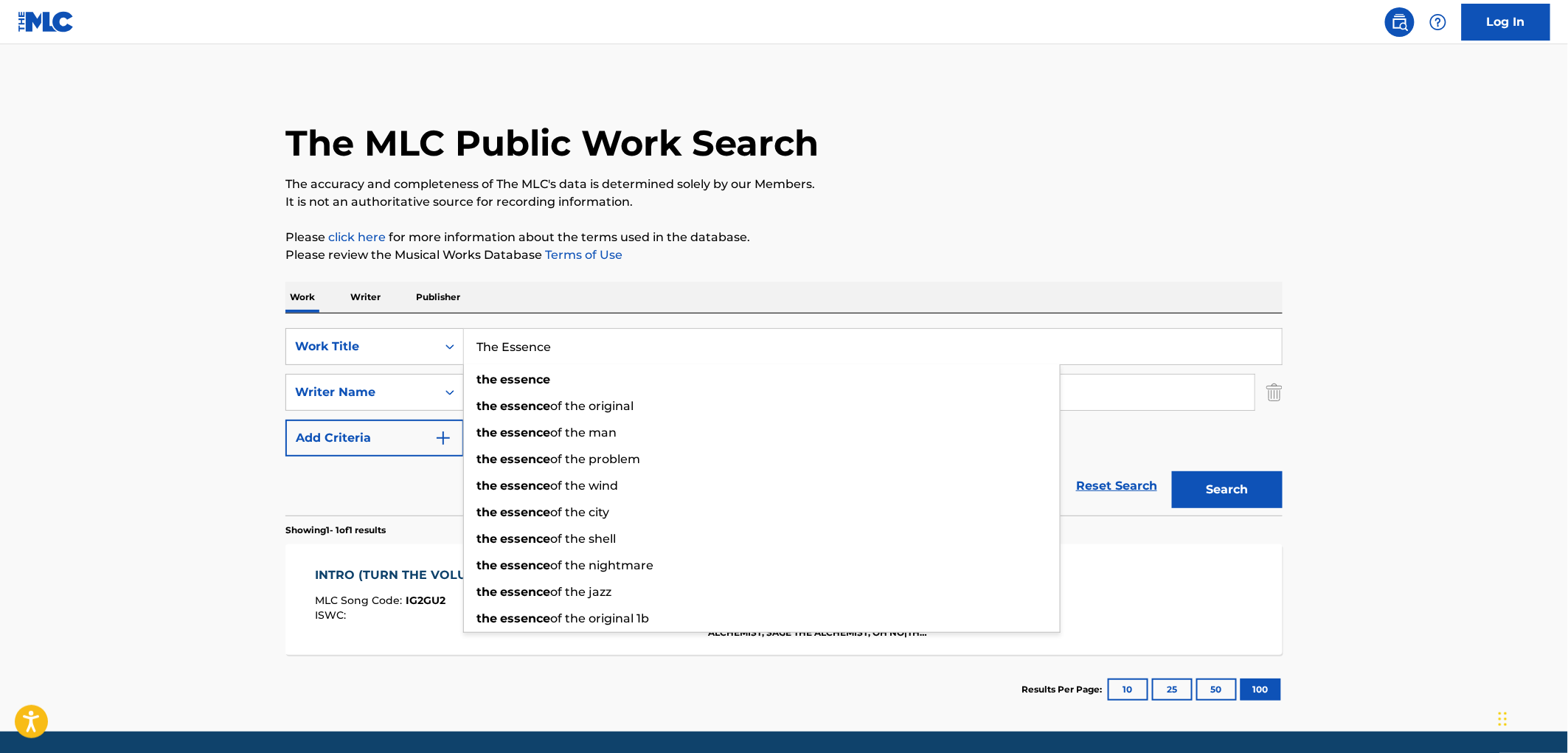
drag, startPoint x: 549, startPoint y: 349, endPoint x: 489, endPoint y: 345, distance: 60.1
click at [480, 348] on input "The Essence" at bounding box center [873, 346] width 818 height 35
drag, startPoint x: 478, startPoint y: 343, endPoint x: 563, endPoint y: 345, distance: 85.0
click at [563, 345] on input "The Essence" at bounding box center [873, 346] width 818 height 35
paste input "De [GEOGRAPHIC_DATA]"
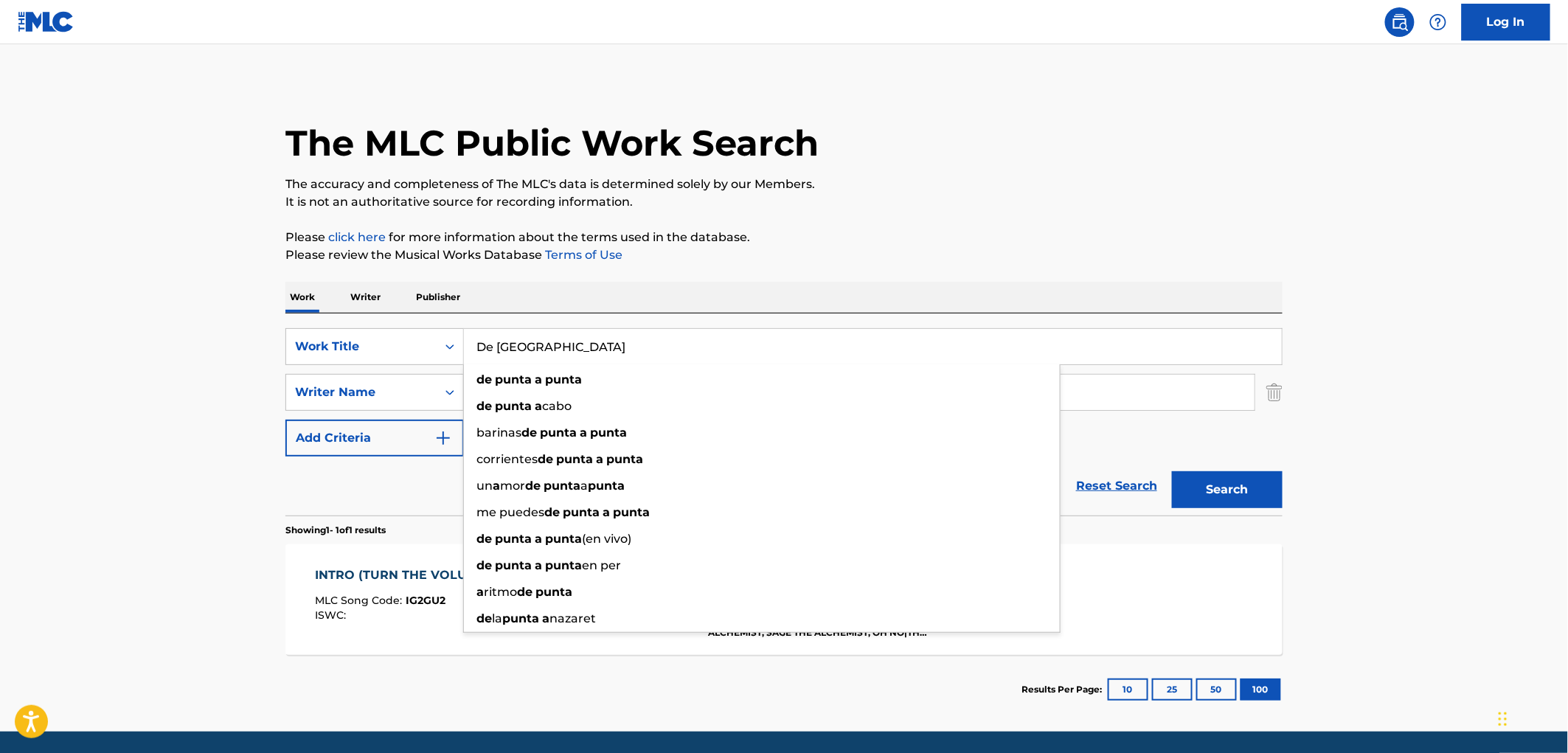
type input "De [GEOGRAPHIC_DATA]"
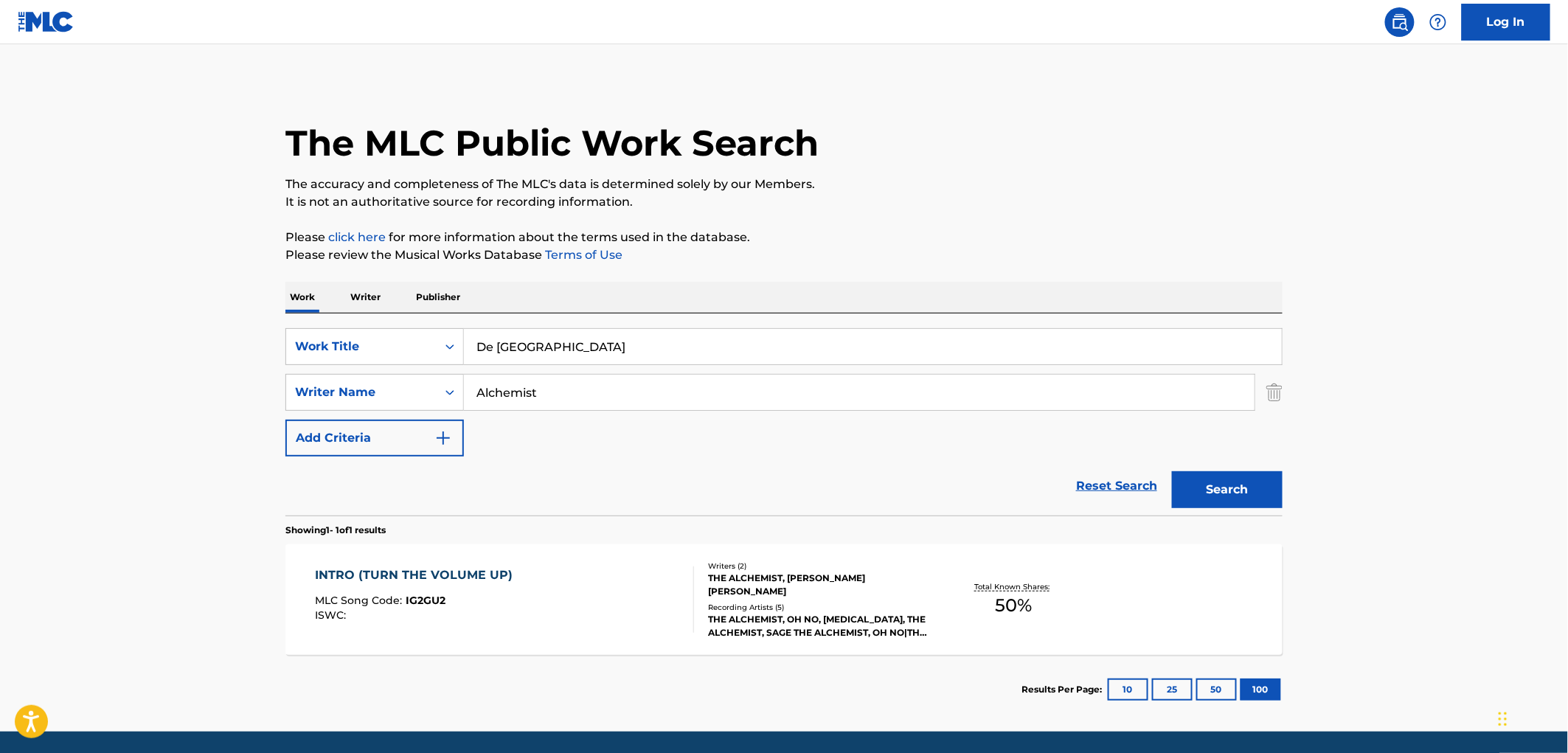
click at [1141, 182] on p "The accuracy and completeness of The MLC's data is determined solely by our Mem…" at bounding box center [784, 184] width 997 height 17
drag, startPoint x: 671, startPoint y: 398, endPoint x: 300, endPoint y: 392, distance: 371.0
click at [328, 393] on div "SearchWithCriteriaadacfb1e-db26-43e2-a66a-afdbe08e166b Writer Name Alchemist" at bounding box center [784, 392] width 997 height 37
click at [1172, 471] on button "Search" at bounding box center [1227, 489] width 111 height 37
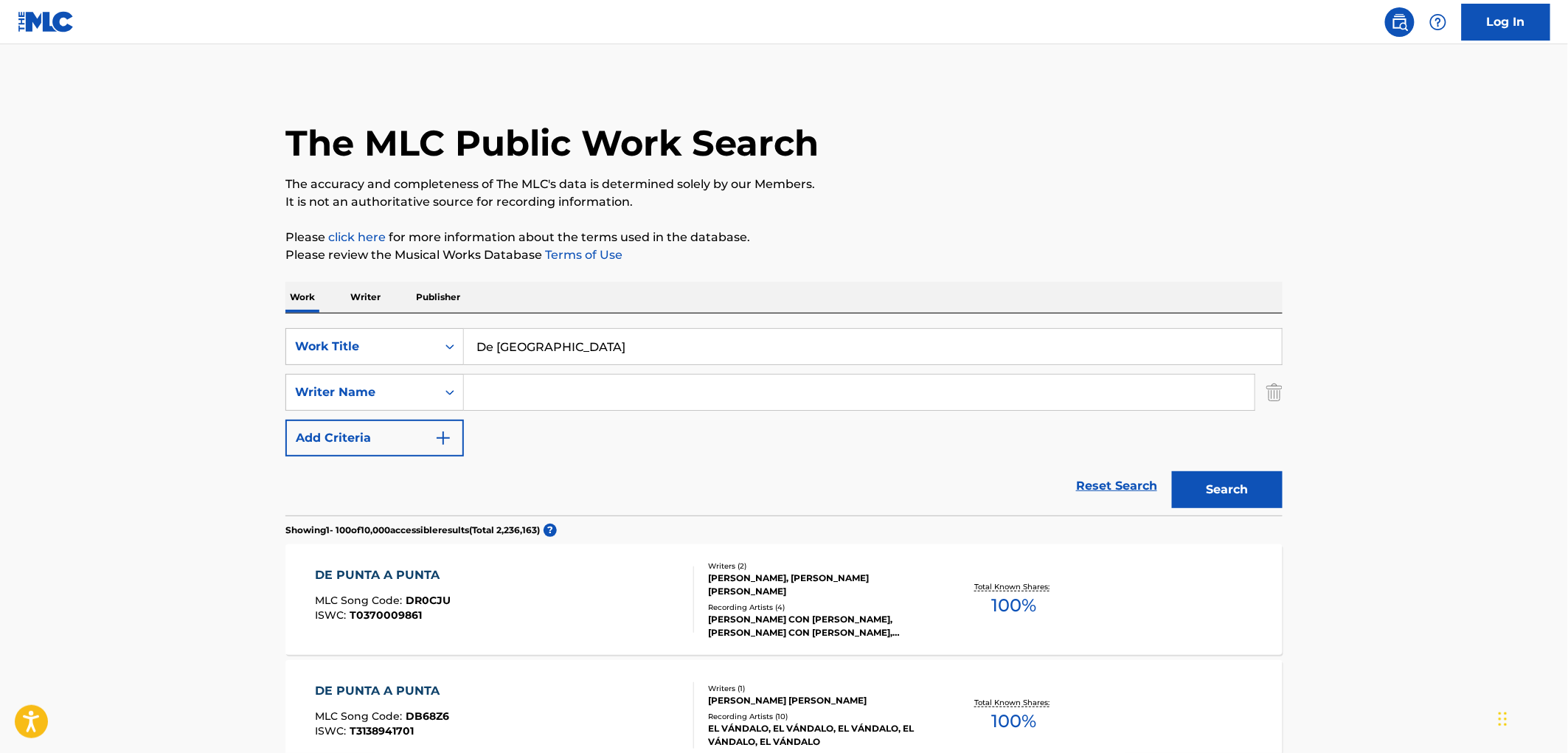
paste input "[PERSON_NAME]"
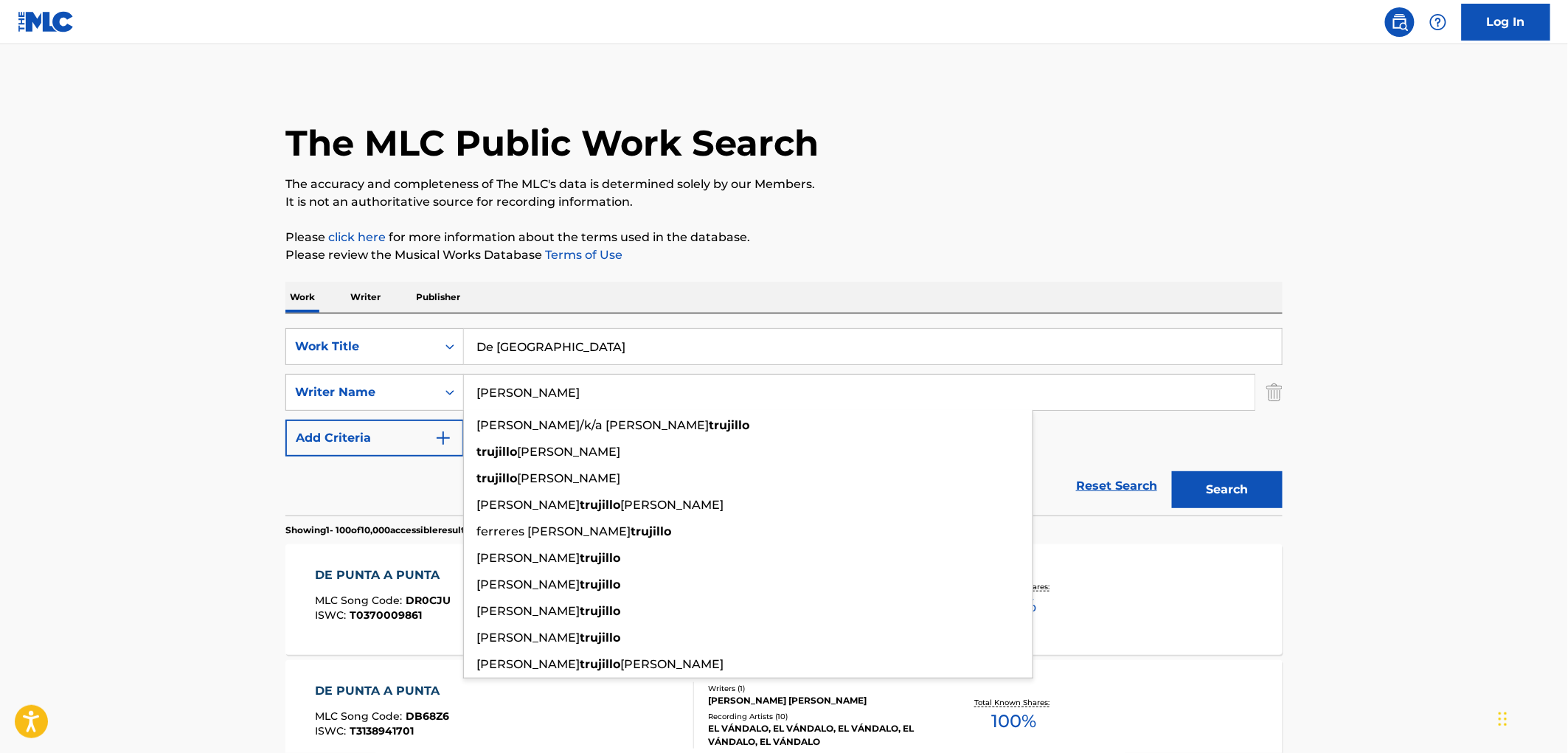
type input "[PERSON_NAME]"
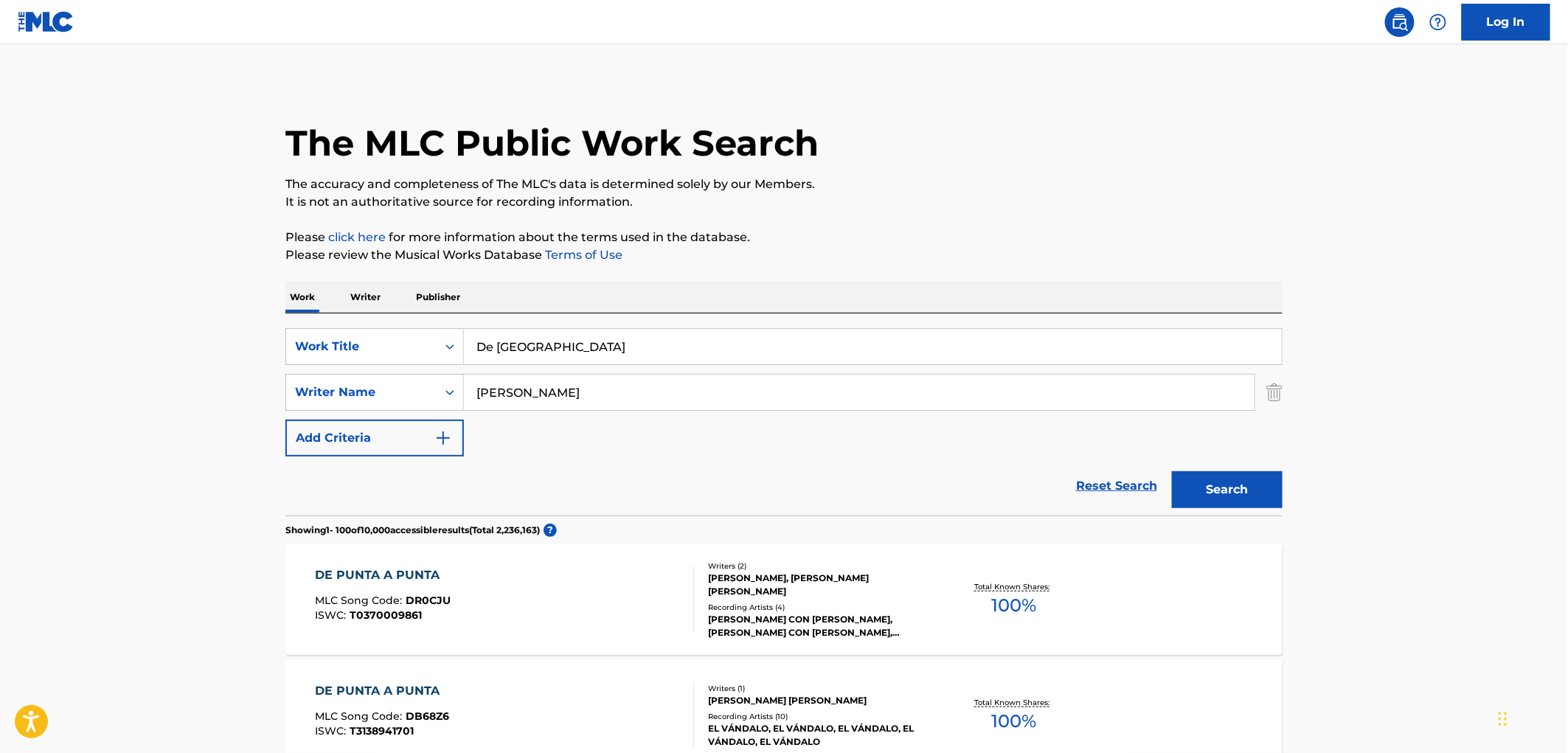
click at [1229, 480] on button "Search" at bounding box center [1227, 489] width 111 height 37
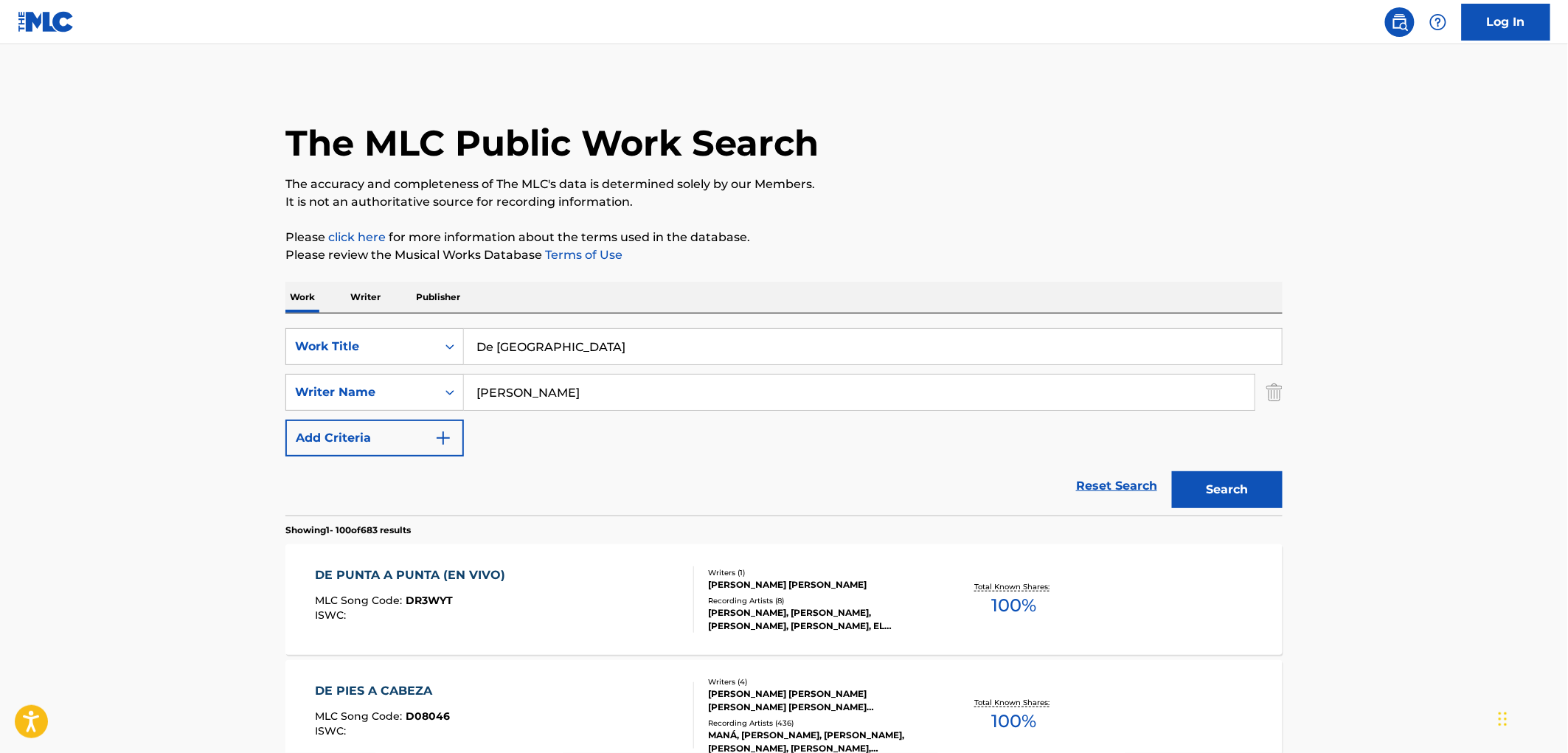
click at [756, 580] on div "[PERSON_NAME] [PERSON_NAME]" at bounding box center [819, 585] width 223 height 13
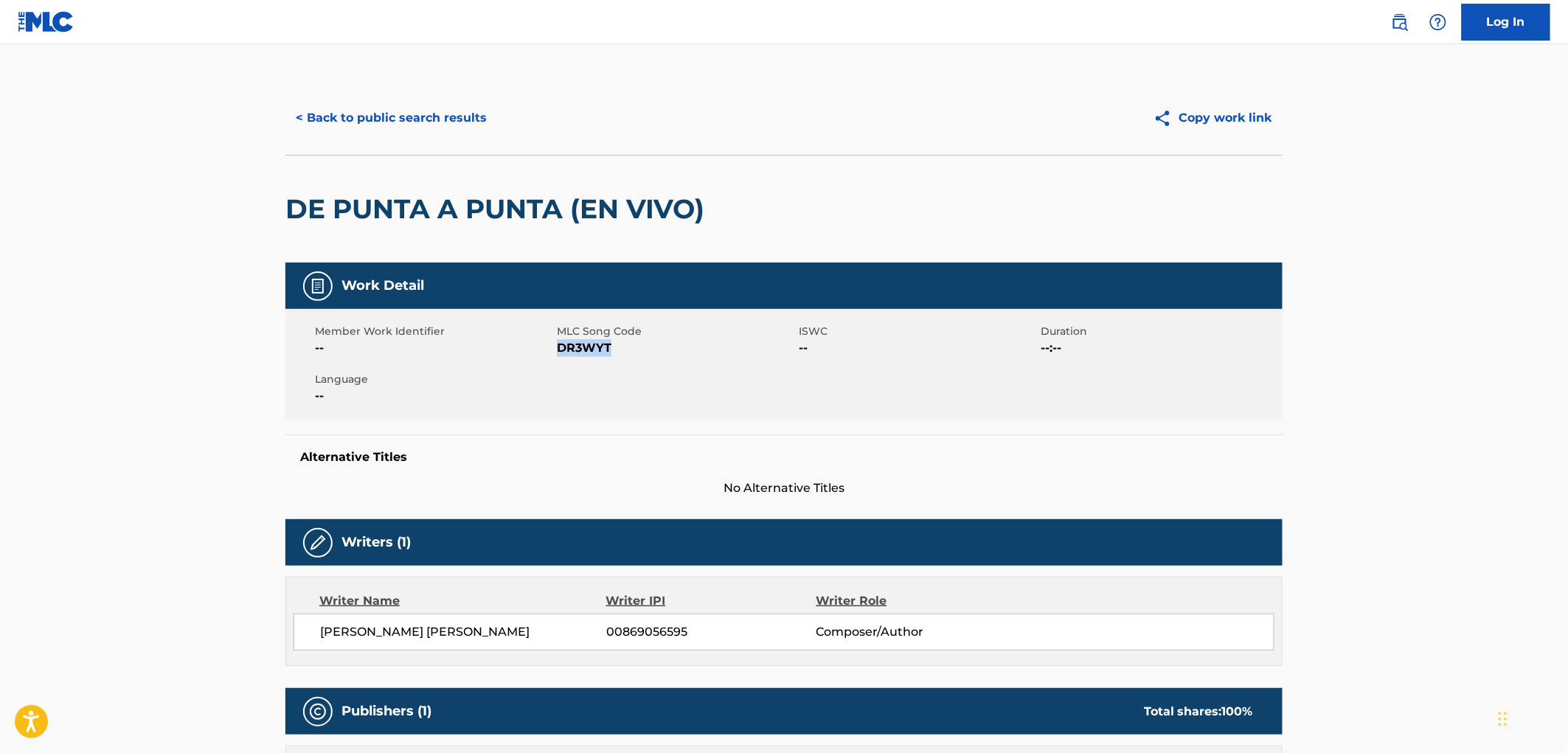
drag, startPoint x: 619, startPoint y: 342, endPoint x: 556, endPoint y: 347, distance: 63.2
click at [557, 347] on span "DR3WYT" at bounding box center [676, 347] width 238 height 17
drag, startPoint x: 672, startPoint y: 378, endPoint x: 649, endPoint y: 376, distance: 23.1
click at [672, 378] on div "Member Work Identifier -- MLC Song Code DR3WYT ISWC -- Duration --:-- Language …" at bounding box center [784, 365] width 997 height 111
drag, startPoint x: 610, startPoint y: 345, endPoint x: 558, endPoint y: 348, distance: 52.1
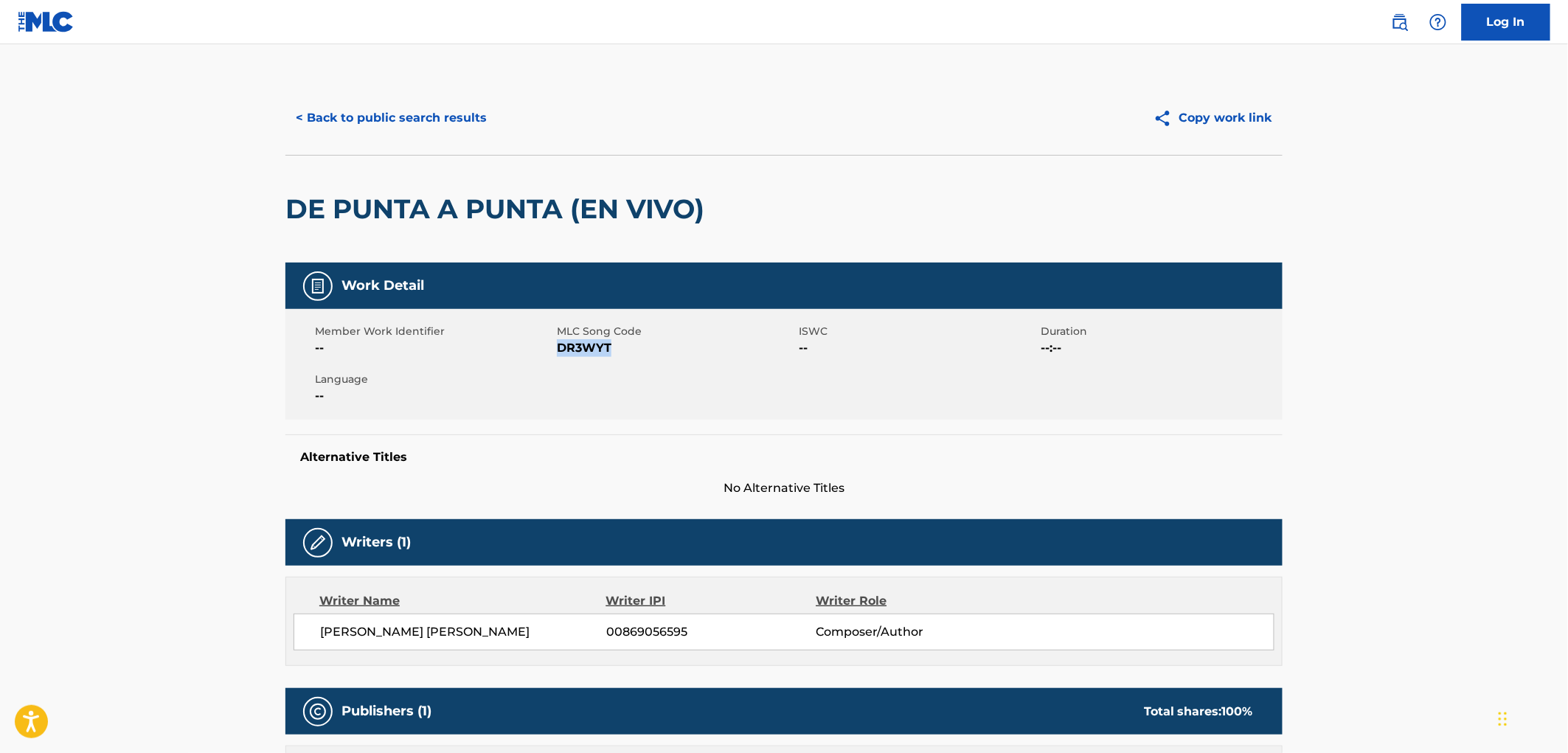
click at [558, 348] on span "DR3WYT" at bounding box center [676, 347] width 238 height 17
copy span "DR3WYT"
click at [403, 120] on button "< Back to public search results" at bounding box center [391, 118] width 212 height 37
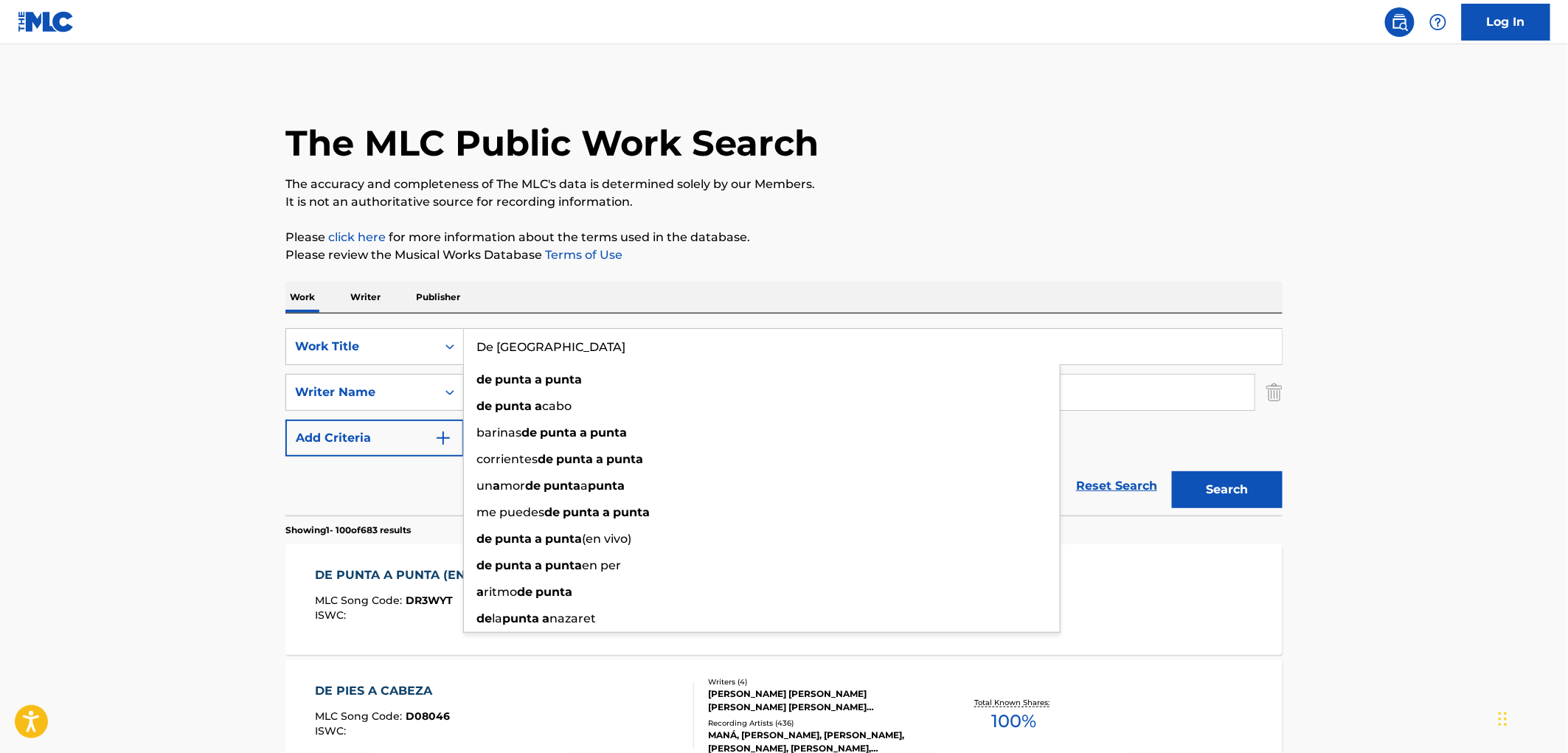
drag, startPoint x: 603, startPoint y: 342, endPoint x: 470, endPoint y: 341, distance: 133.0
click at [472, 341] on input "De [GEOGRAPHIC_DATA]" at bounding box center [873, 346] width 818 height 35
paste input "[PERSON_NAME] A [PERSON_NAME]"
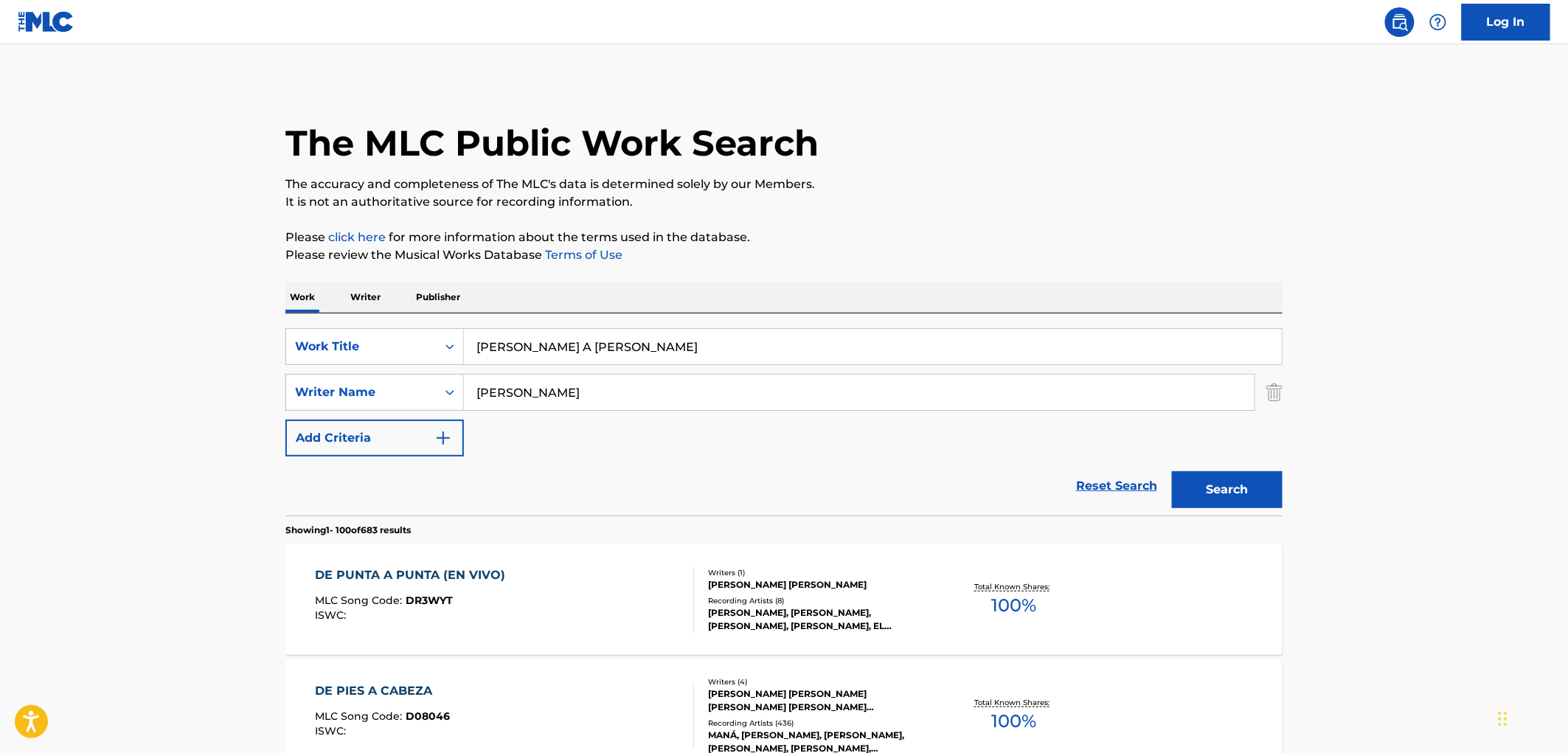
type input "[PERSON_NAME] A [PERSON_NAME]"
drag, startPoint x: 1051, startPoint y: 254, endPoint x: 1038, endPoint y: 262, distance: 15.3
click at [1049, 254] on p "Please review the Musical Works Database Terms of Use" at bounding box center [784, 255] width 997 height 17
drag, startPoint x: 574, startPoint y: 401, endPoint x: 407, endPoint y: 393, distance: 167.2
click at [407, 393] on div "SearchWithCriteriaadacfb1e-db26-43e2-a66a-afdbe08e166b Writer Name [PERSON_NAME]" at bounding box center [784, 392] width 997 height 37
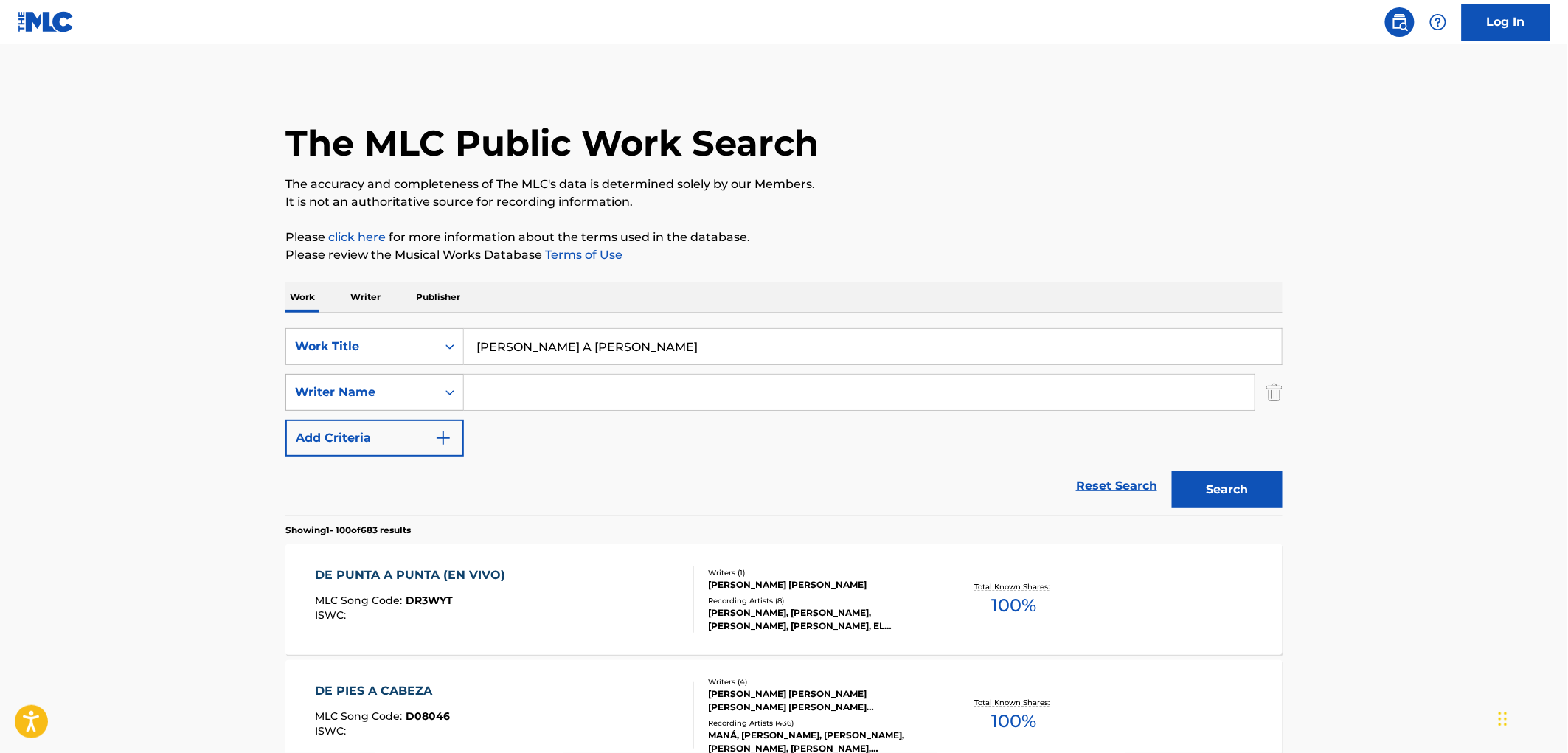
click at [1172, 471] on button "Search" at bounding box center [1227, 489] width 111 height 37
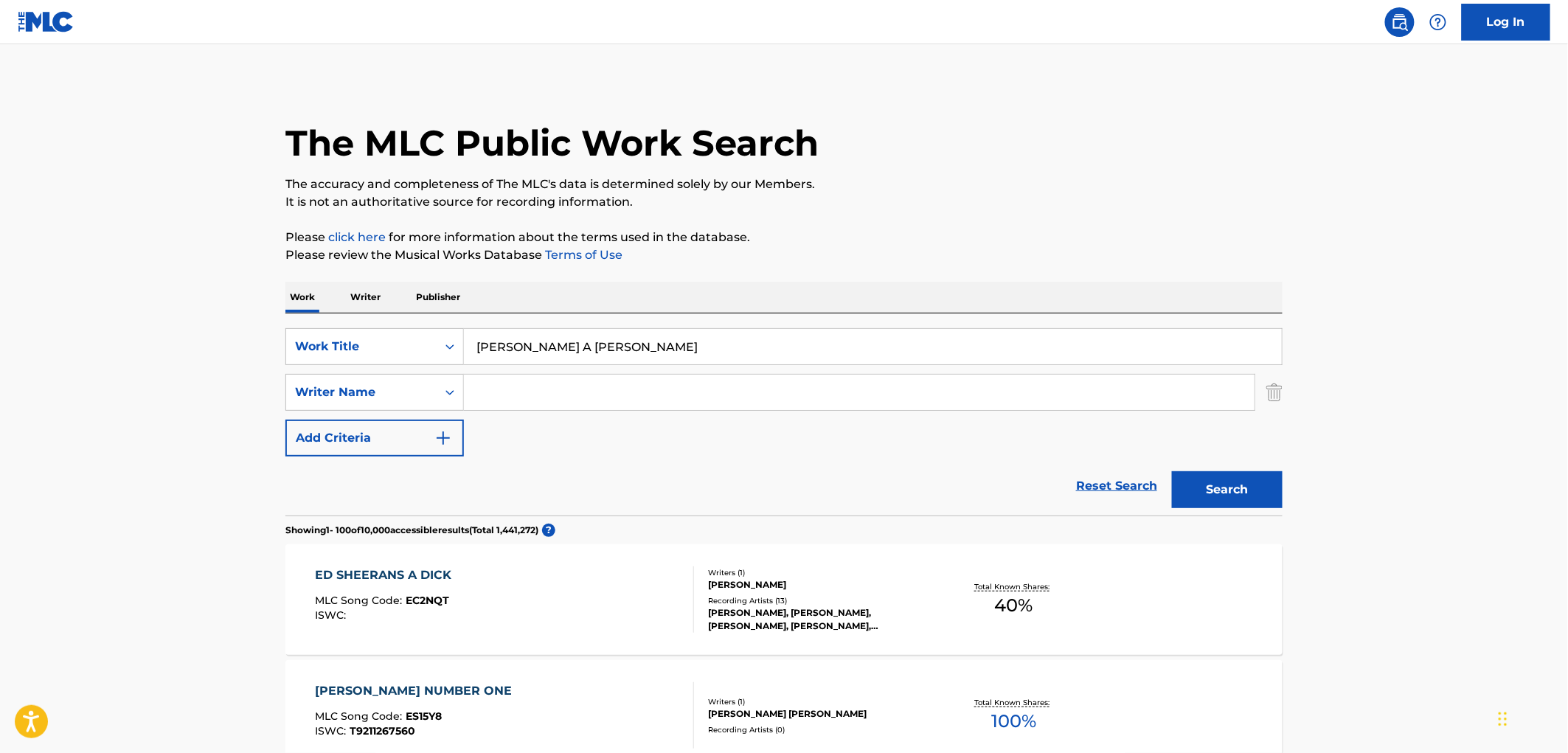
click at [749, 600] on div "Recording Artists ( 13 )" at bounding box center [819, 600] width 223 height 11
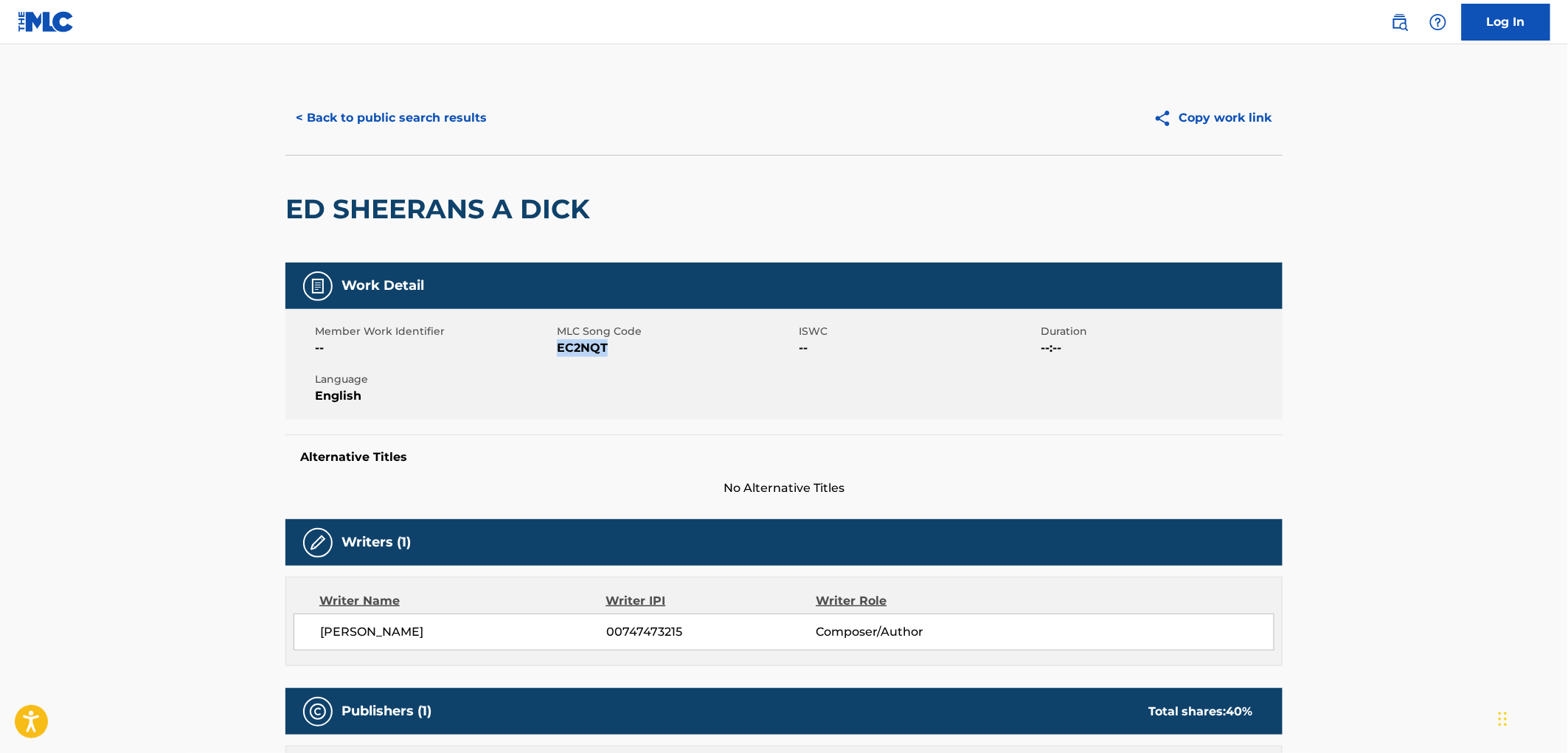
drag, startPoint x: 615, startPoint y: 349, endPoint x: 558, endPoint y: 347, distance: 57.0
click at [558, 347] on span "EC2NQT" at bounding box center [676, 347] width 238 height 17
copy span "EC2NQT"
click at [422, 123] on button "< Back to public search results" at bounding box center [391, 118] width 212 height 37
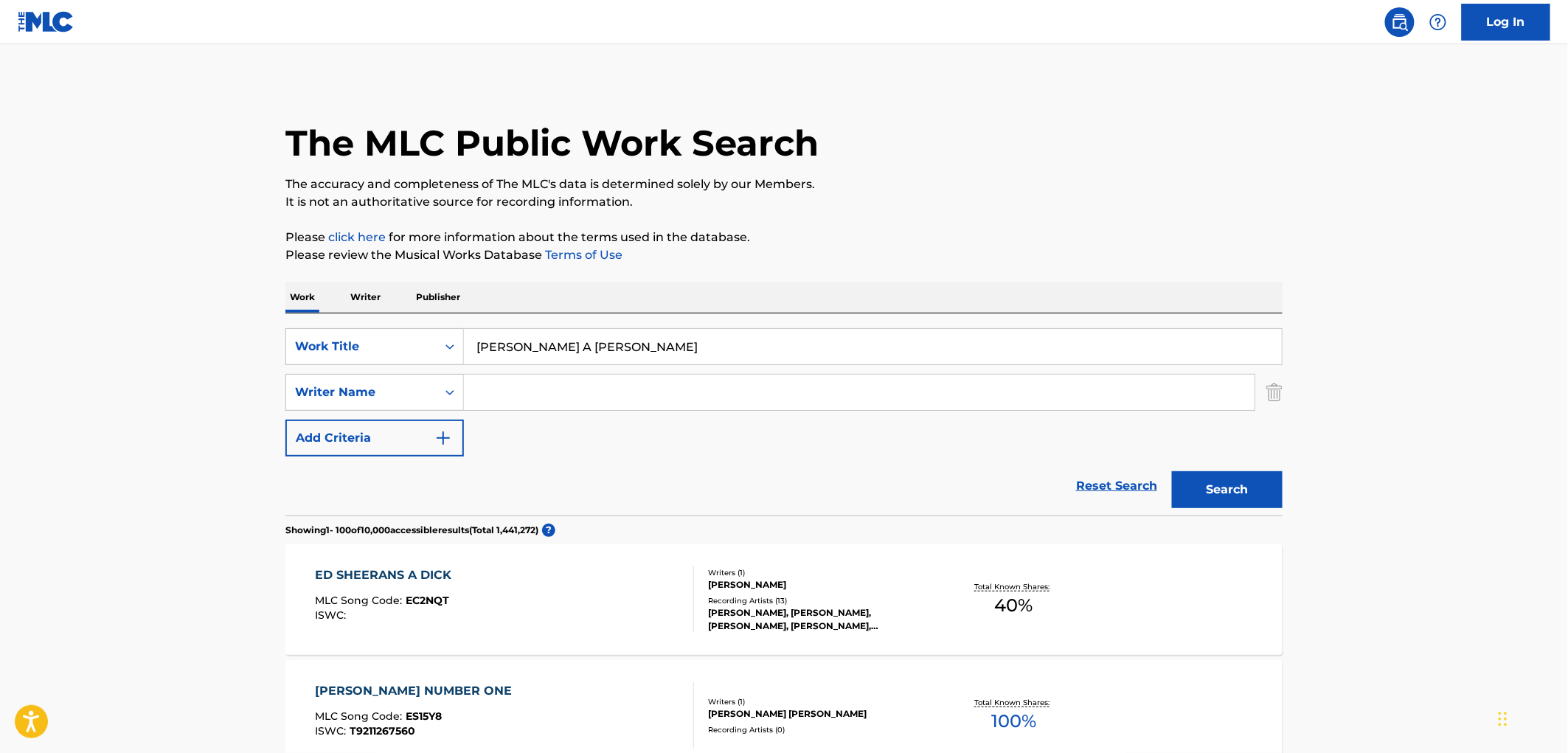
drag, startPoint x: 599, startPoint y: 351, endPoint x: 479, endPoint y: 347, distance: 120.1
click at [438, 348] on div "SearchWithCriteriaac673011-7f3f-4292-b900-9c4dc142c117 Work Title [PERSON_NAME]…" at bounding box center [784, 346] width 997 height 37
paste input "Alegres De La Sierra"
type input "Alegres De La Sierra"
paste input "Alegres De La Sierra"
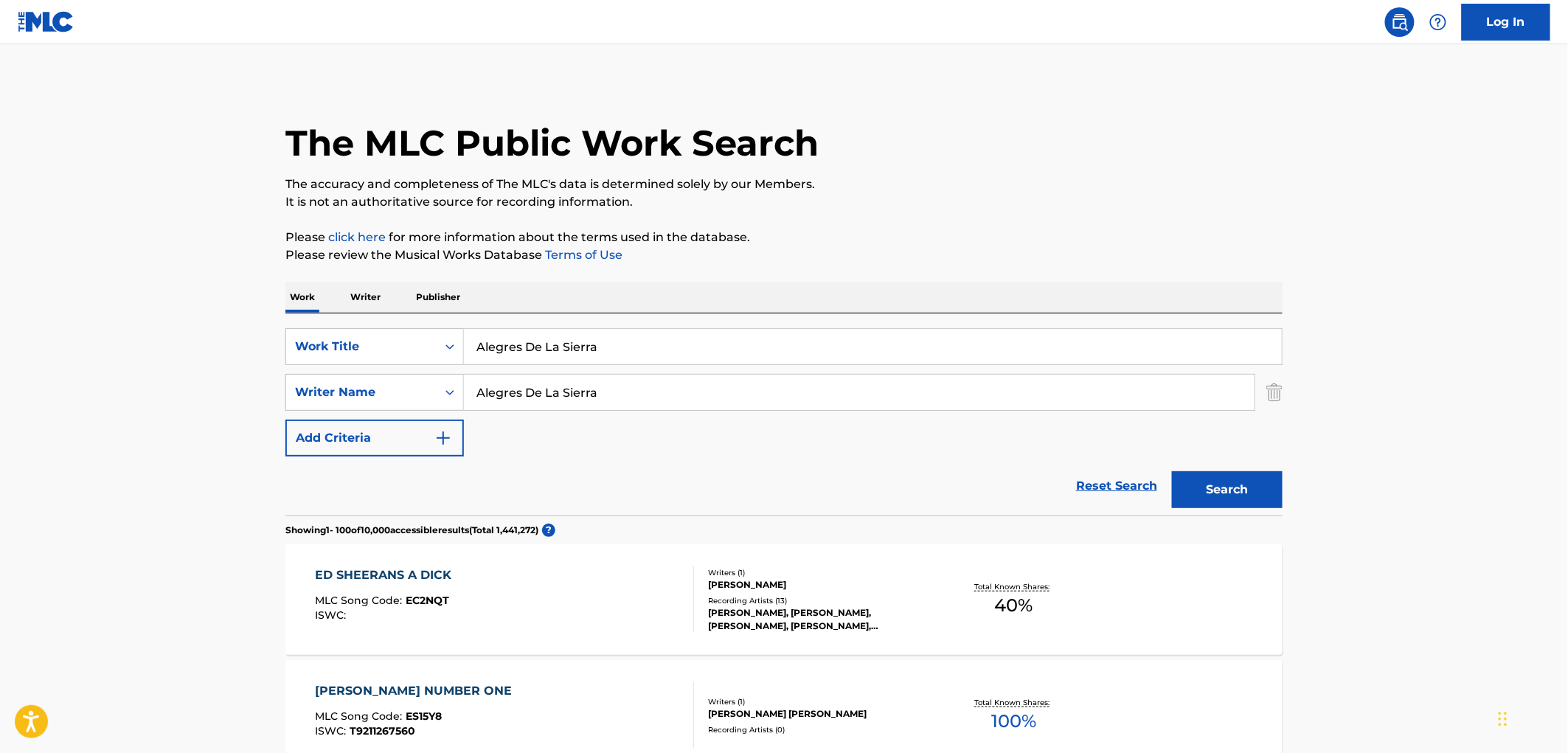
type input "Alegres De La Sierra"
drag, startPoint x: 596, startPoint y: 341, endPoint x: 436, endPoint y: 336, distance: 160.1
click at [436, 336] on div "SearchWithCriteriaac673011-7f3f-4292-b900-9c4dc142c117 Work Title Alegres De La…" at bounding box center [784, 346] width 997 height 37
paste input "El Columpio"
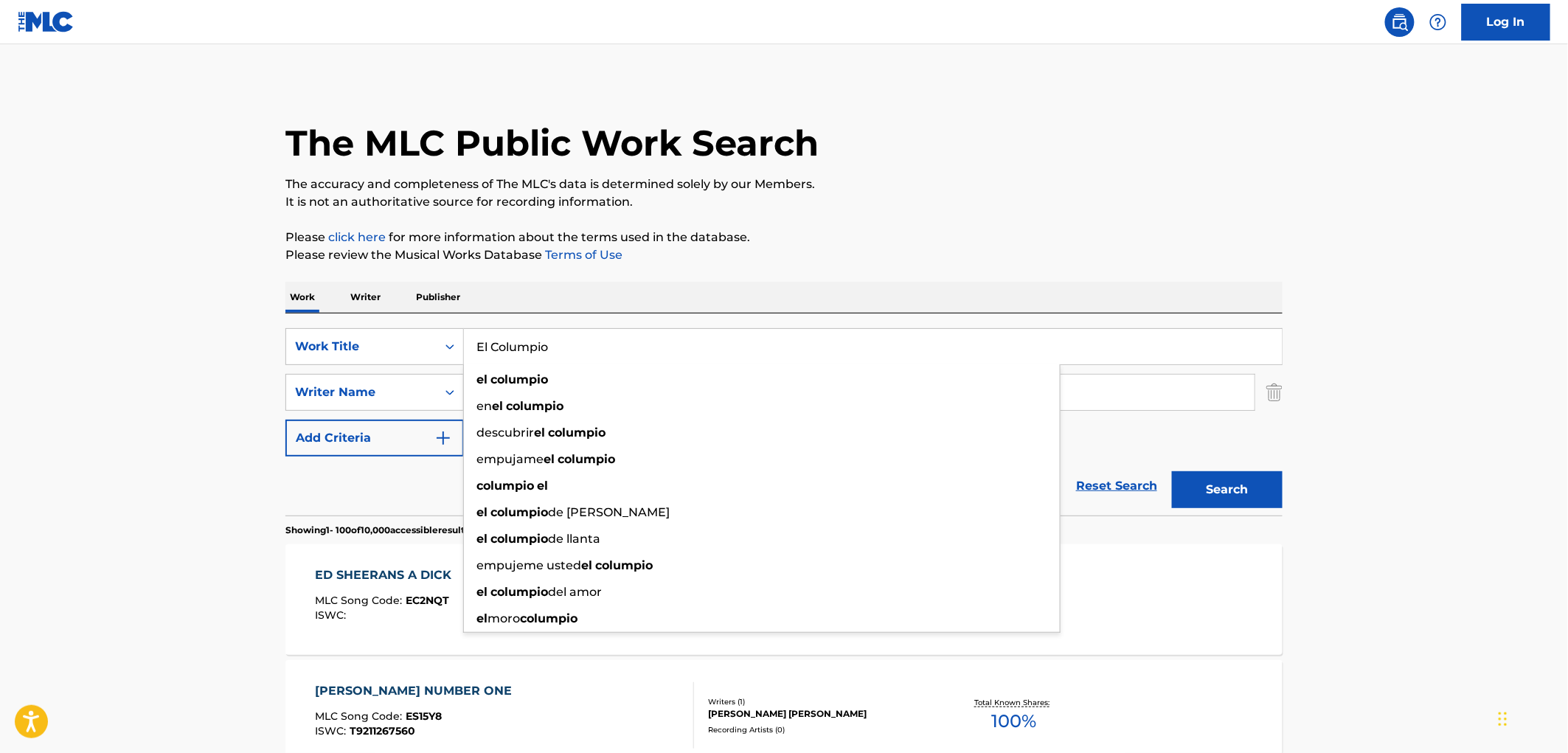
click at [1237, 492] on button "Search" at bounding box center [1227, 489] width 111 height 37
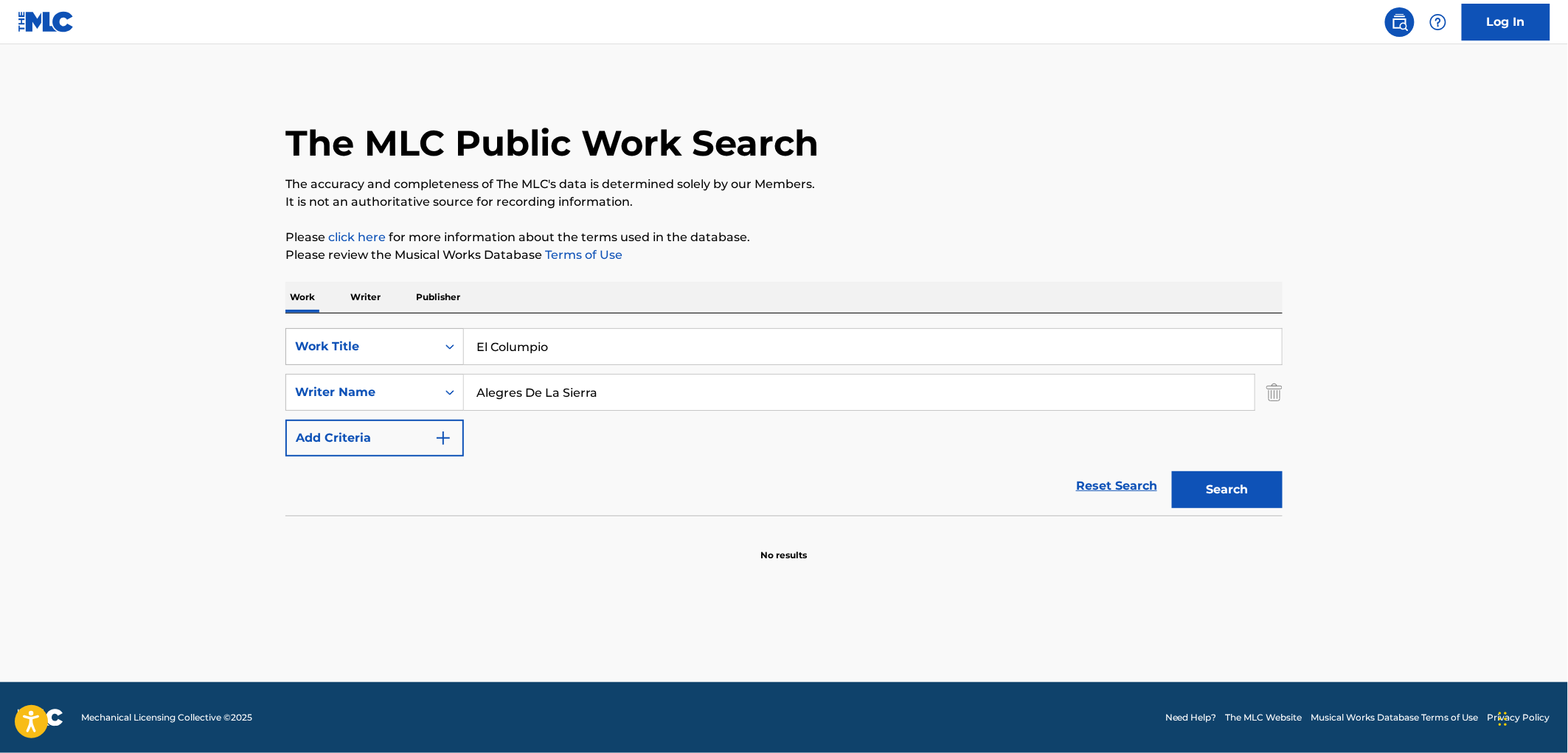
drag, startPoint x: 558, startPoint y: 358, endPoint x: 454, endPoint y: 351, distance: 104.2
click at [454, 351] on div "SearchWithCriteriaac673011-7f3f-4292-b900-9c4dc142c117 Work Title El Columpio" at bounding box center [784, 346] width 997 height 37
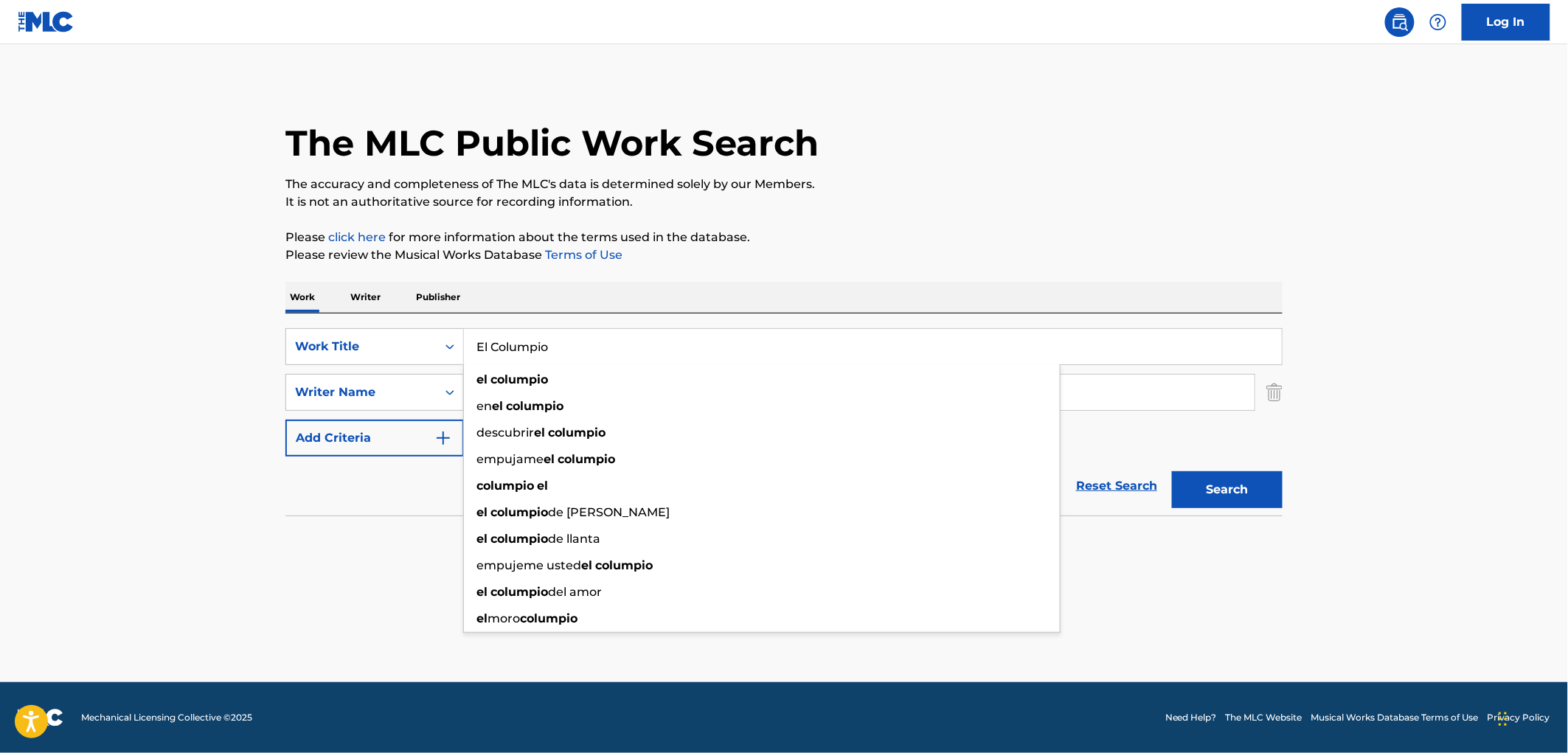
paste input "SATISFACCION (I CAN'T GET NO SATISFACTION)"
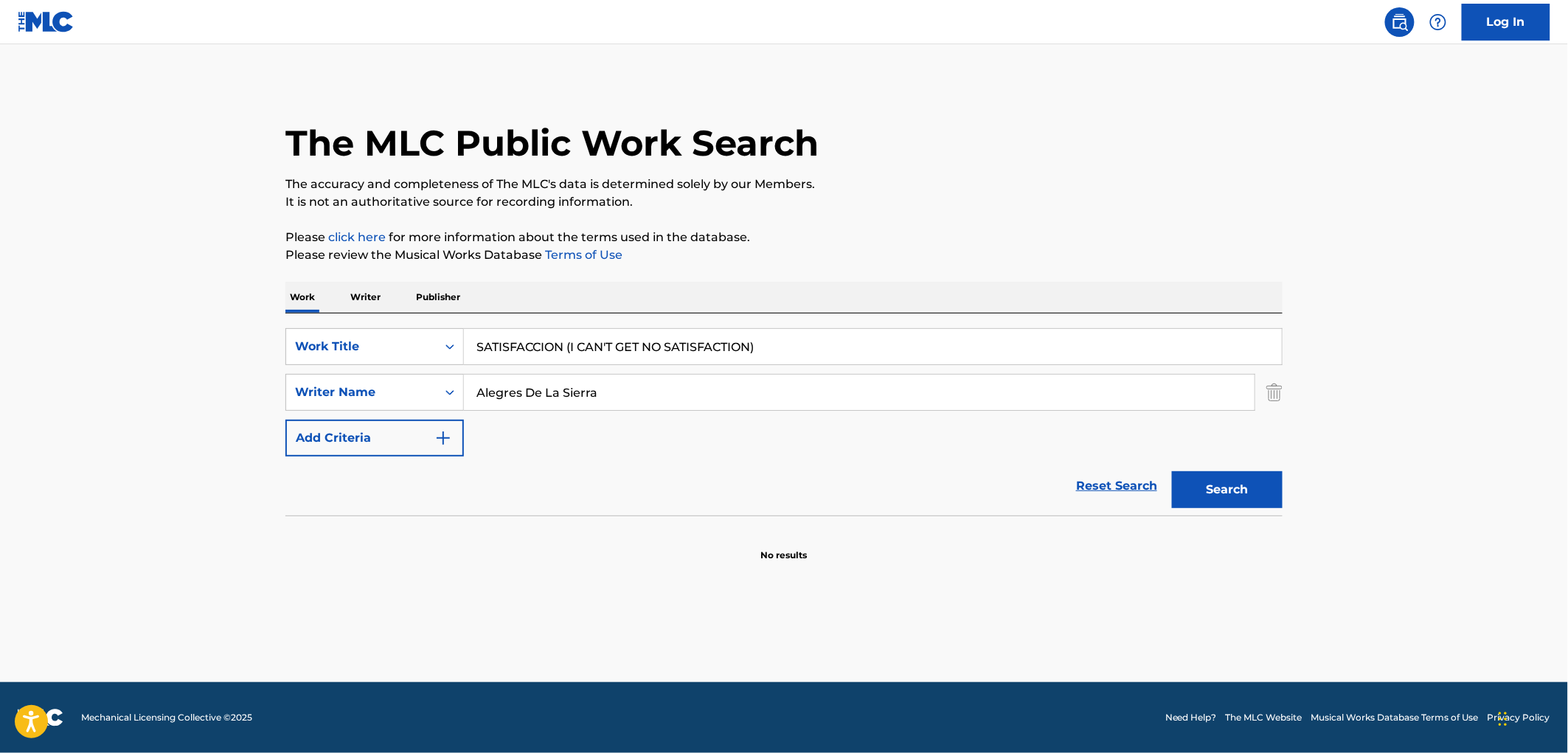
type input "SATISFACCION (I CAN'T GET NO SATISFACTION)"
drag, startPoint x: 610, startPoint y: 393, endPoint x: 332, endPoint y: 394, distance: 278.0
click at [328, 394] on div "SearchWithCriteriaadacfb1e-db26-43e2-a66a-afdbe08e166b Writer Name Alegres De L…" at bounding box center [784, 392] width 997 height 37
click at [1172, 471] on button "Search" at bounding box center [1227, 489] width 111 height 37
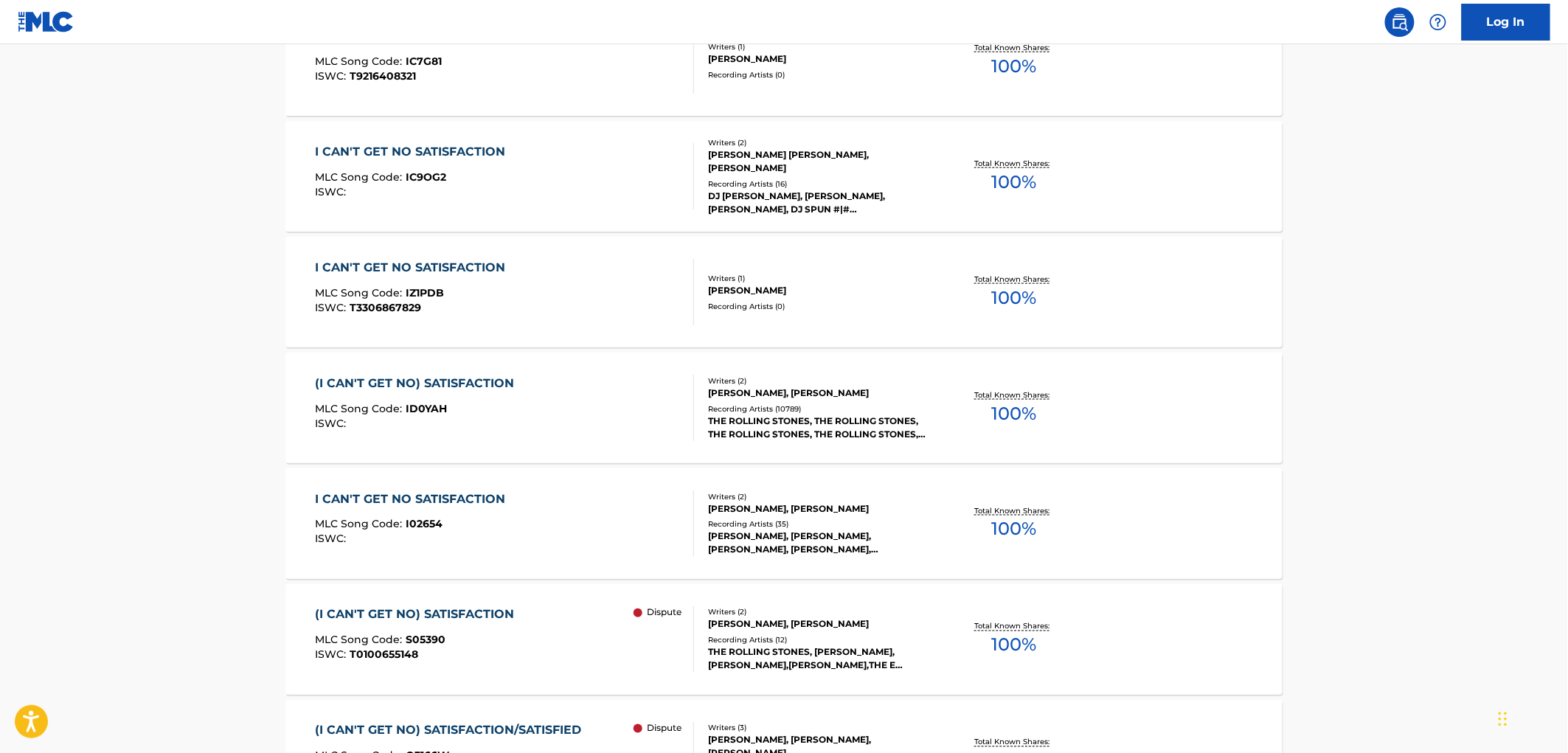
scroll to position [164, 0]
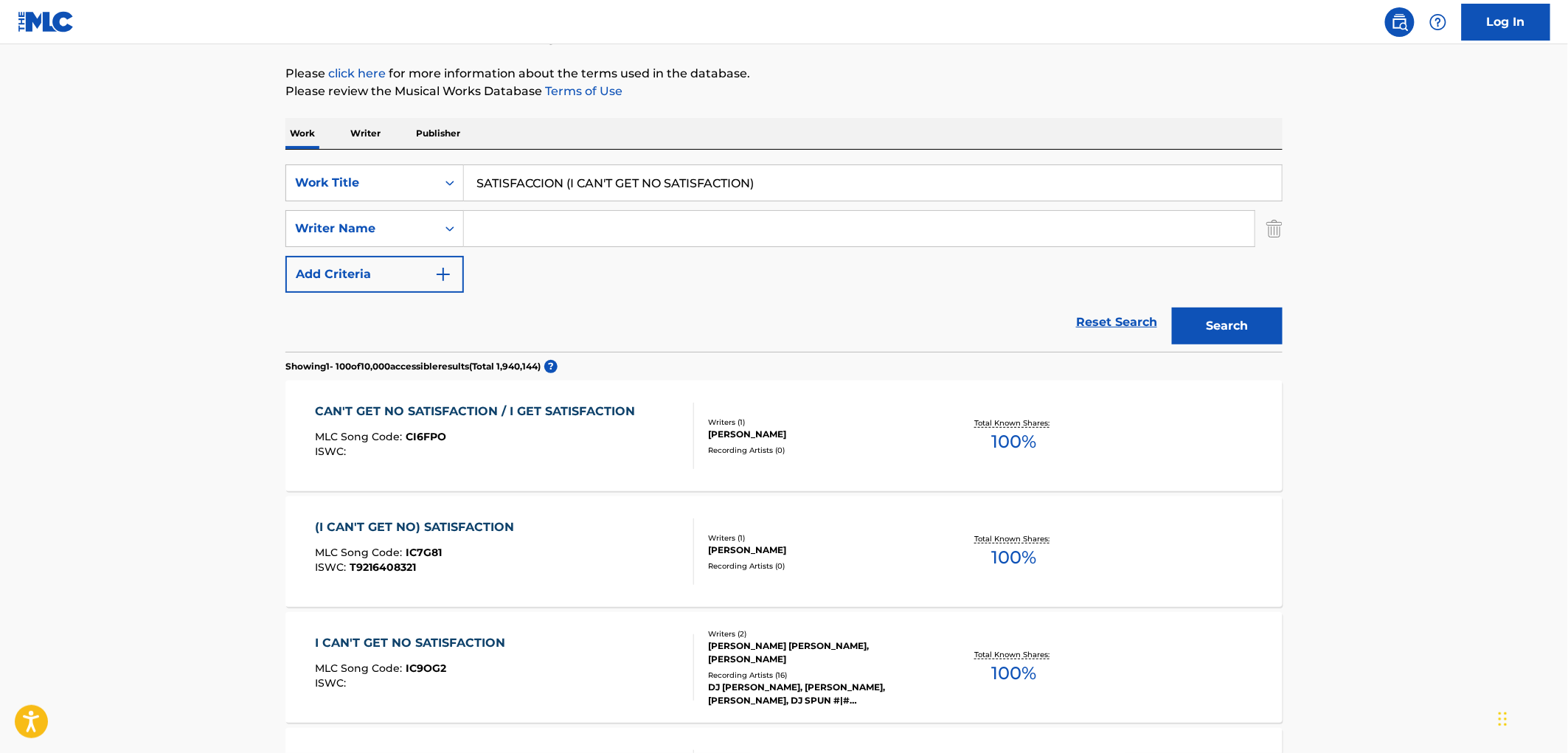
drag, startPoint x: 562, startPoint y: 183, endPoint x: 958, endPoint y: 182, distance: 396.0
click at [958, 182] on input "SATISFACCION (I CAN'T GET NO SATISFACTION)" at bounding box center [873, 182] width 818 height 35
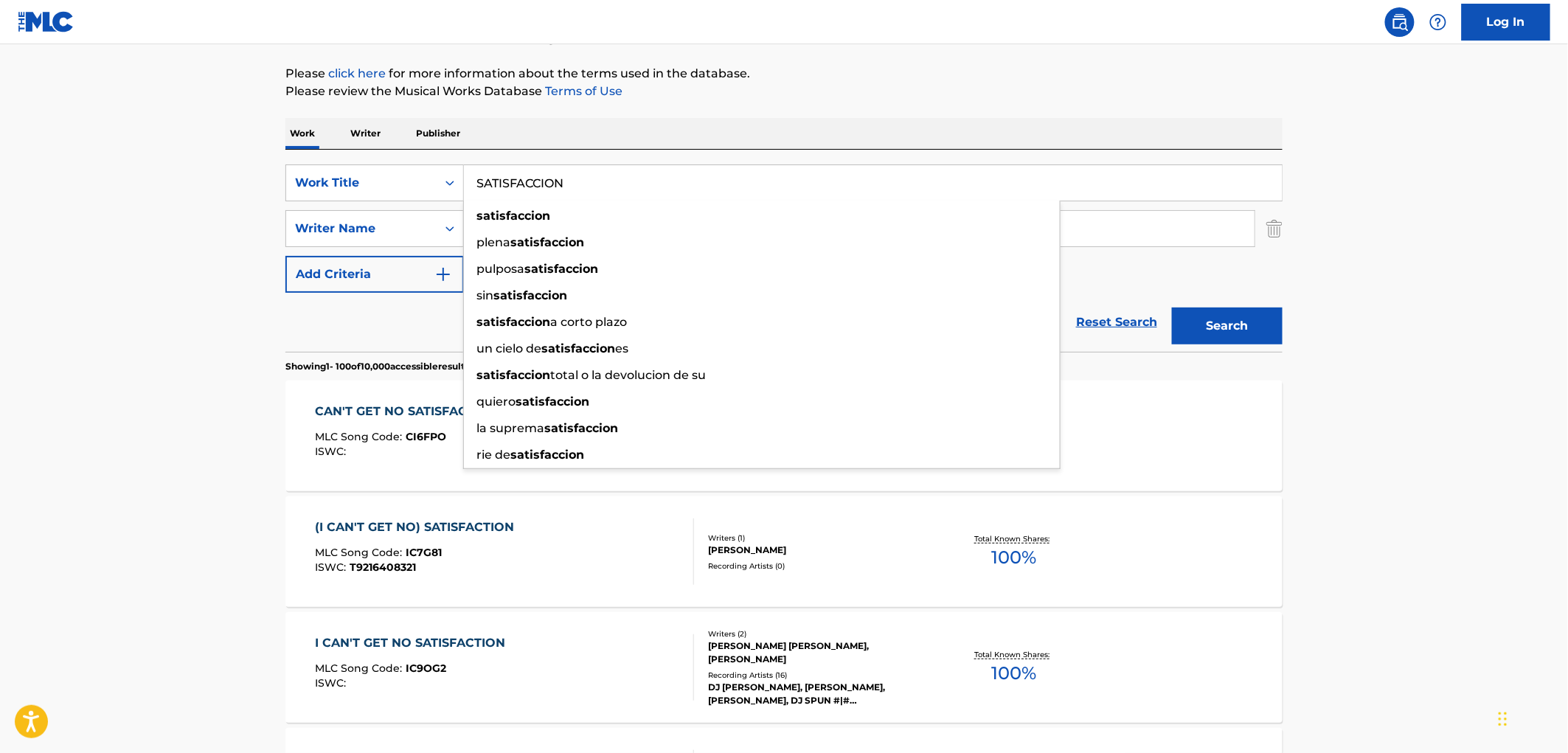
click at [1172, 308] on button "Search" at bounding box center [1227, 326] width 111 height 37
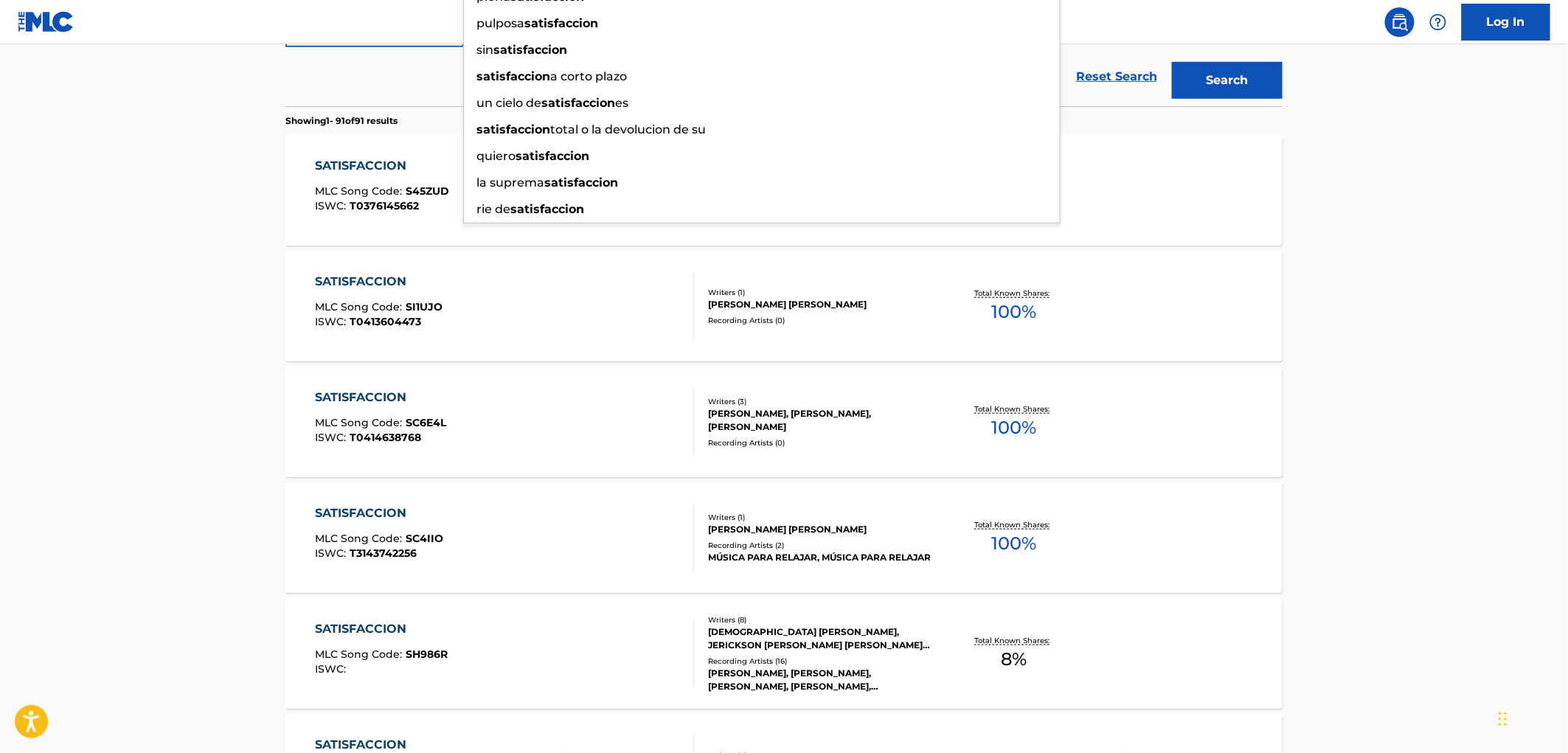
scroll to position [0, 0]
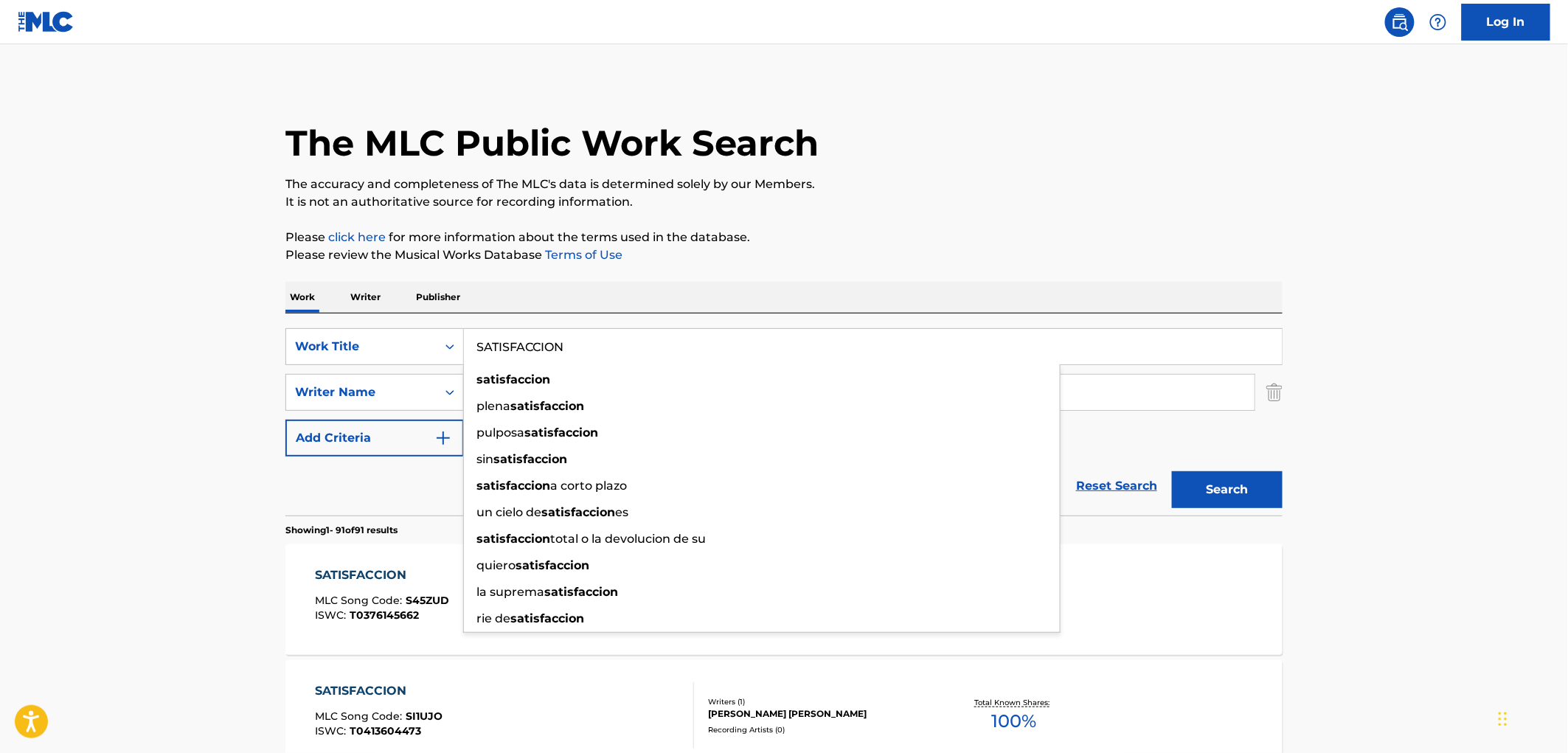
drag, startPoint x: 478, startPoint y: 343, endPoint x: 568, endPoint y: 348, distance: 90.1
click at [568, 348] on input "SATISFACCION" at bounding box center [873, 346] width 818 height 35
paste input "Volverte a Amar [Primera Fila En Vivo]"
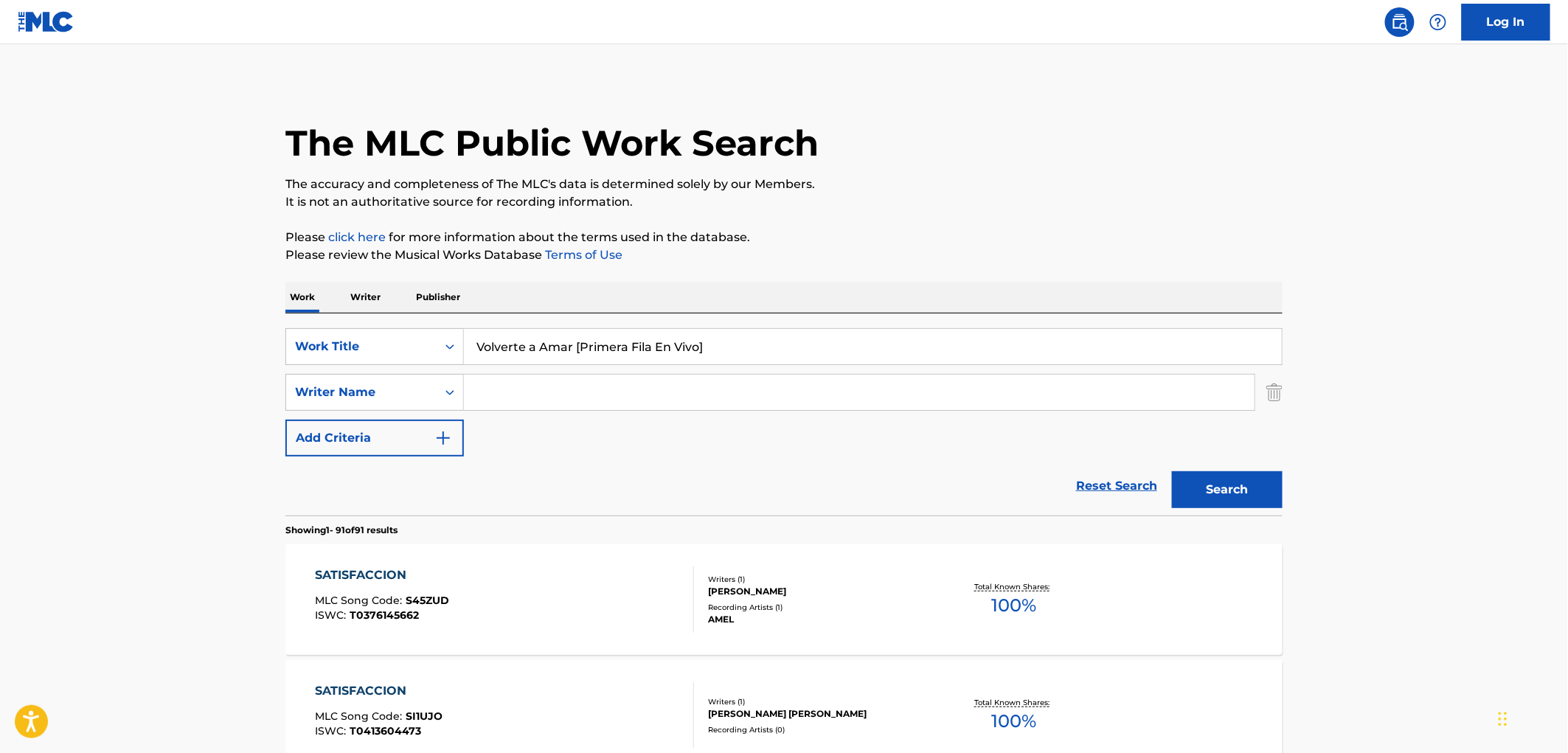
click at [1250, 485] on button "Search" at bounding box center [1227, 489] width 111 height 37
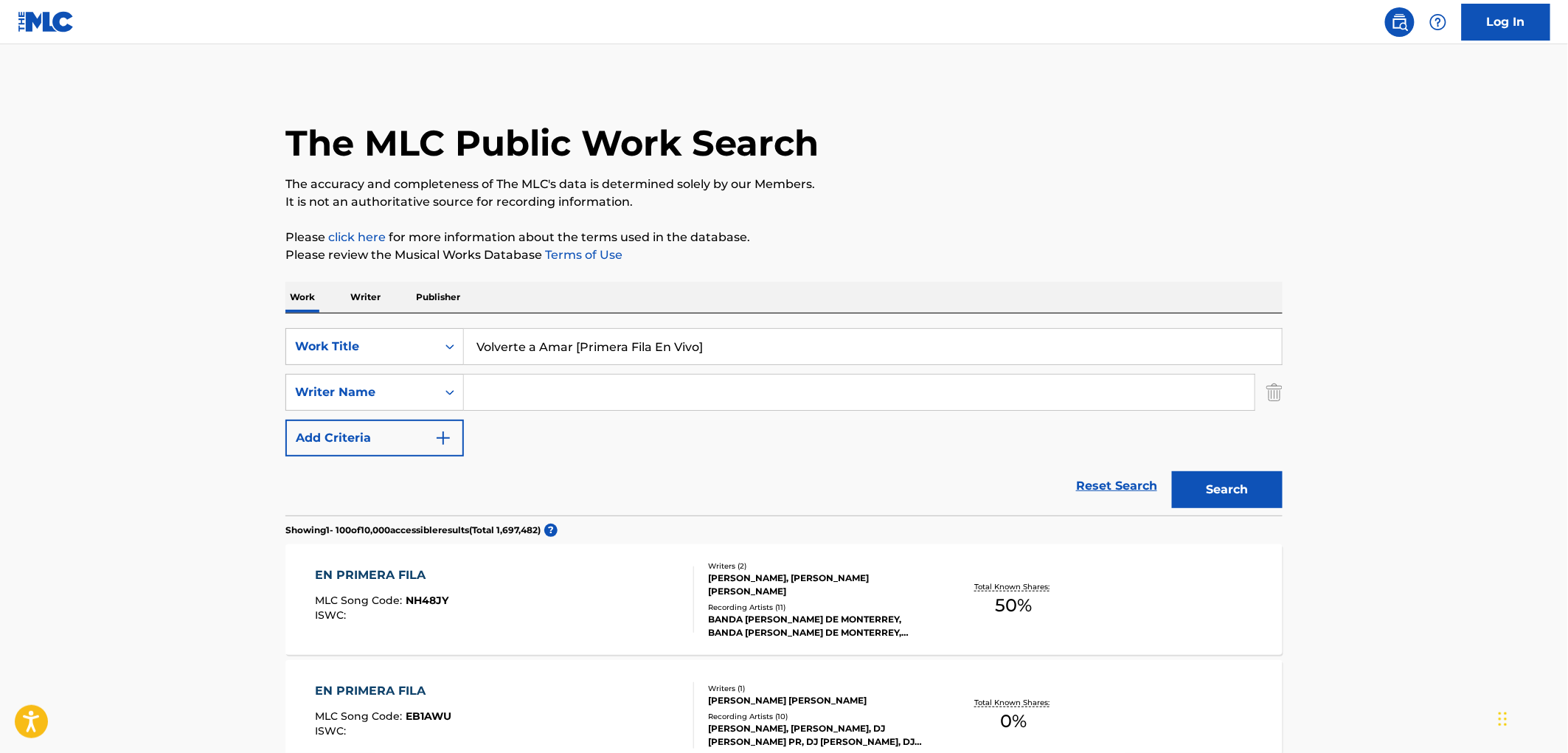
drag, startPoint x: 572, startPoint y: 345, endPoint x: 978, endPoint y: 352, distance: 406.1
click at [978, 352] on input "Volverte a Amar [Primera Fila En Vivo]" at bounding box center [873, 346] width 818 height 35
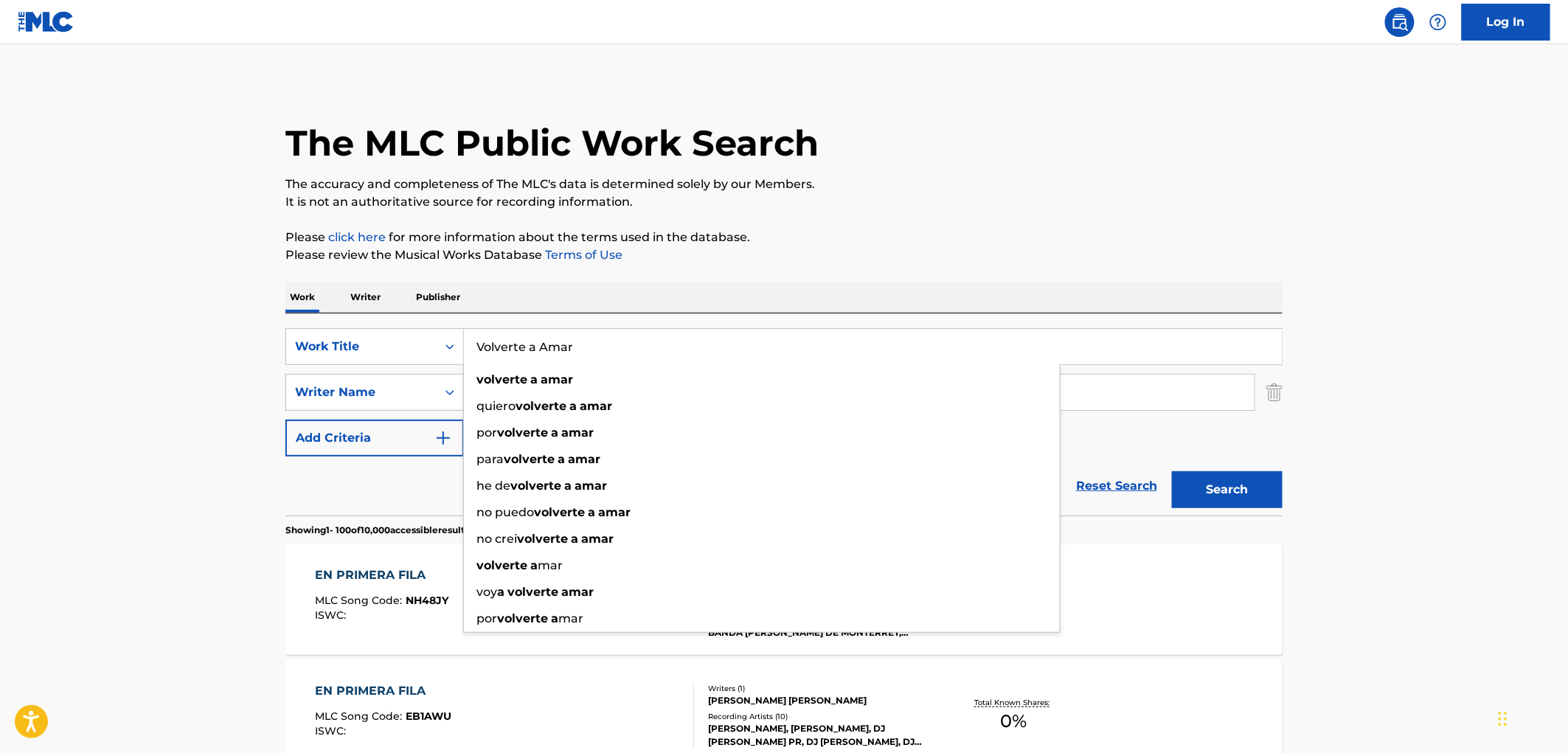
click at [1172, 471] on button "Search" at bounding box center [1227, 489] width 111 height 37
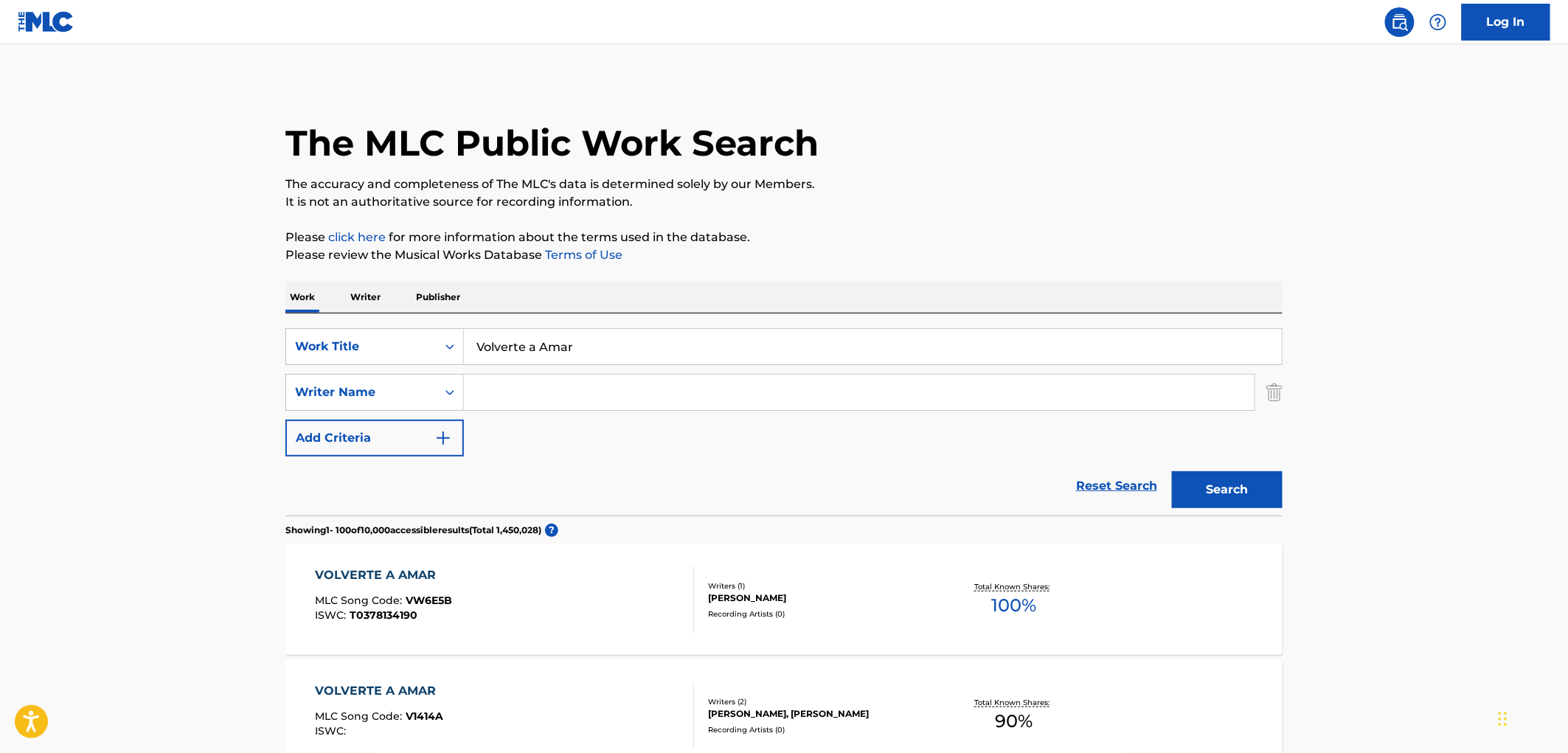
click at [1222, 489] on button "Search" at bounding box center [1227, 489] width 111 height 37
drag, startPoint x: 574, startPoint y: 345, endPoint x: 469, endPoint y: 343, distance: 105.0
click at [469, 343] on input "Volverte a Amar" at bounding box center [873, 346] width 818 height 35
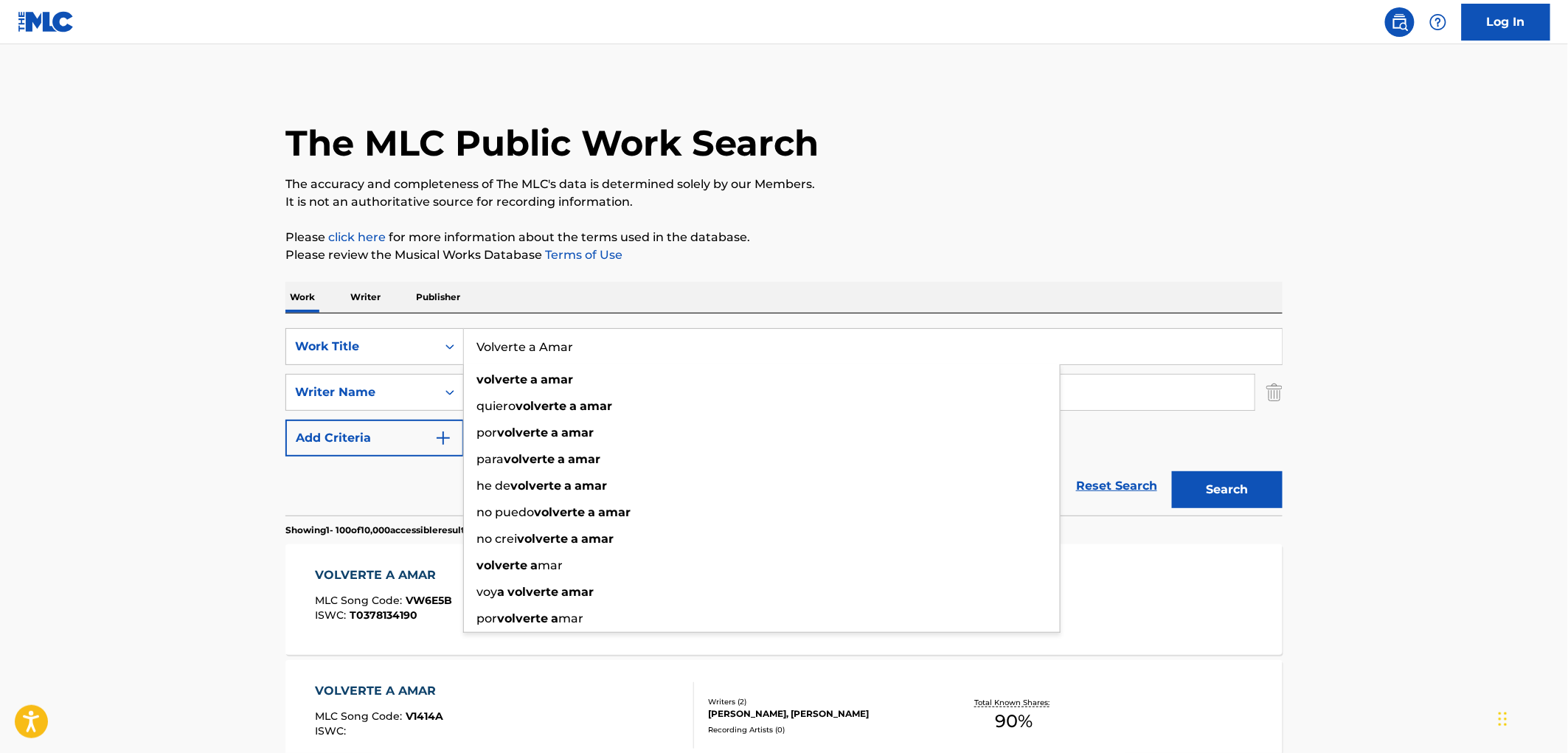
paste input "[US_STATE] Blues"
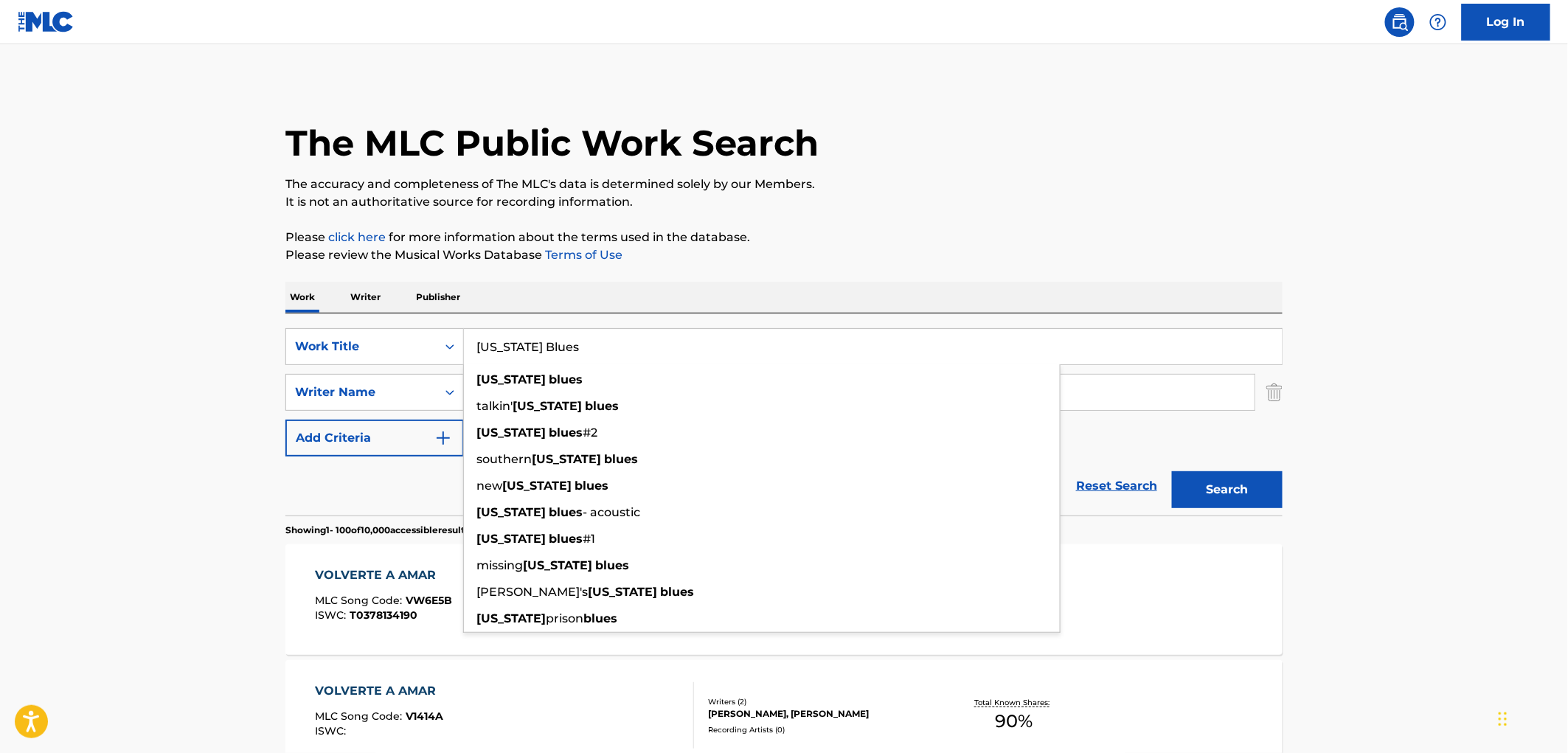
type input "[US_STATE] Blues"
click at [1202, 490] on button "Search" at bounding box center [1227, 489] width 111 height 37
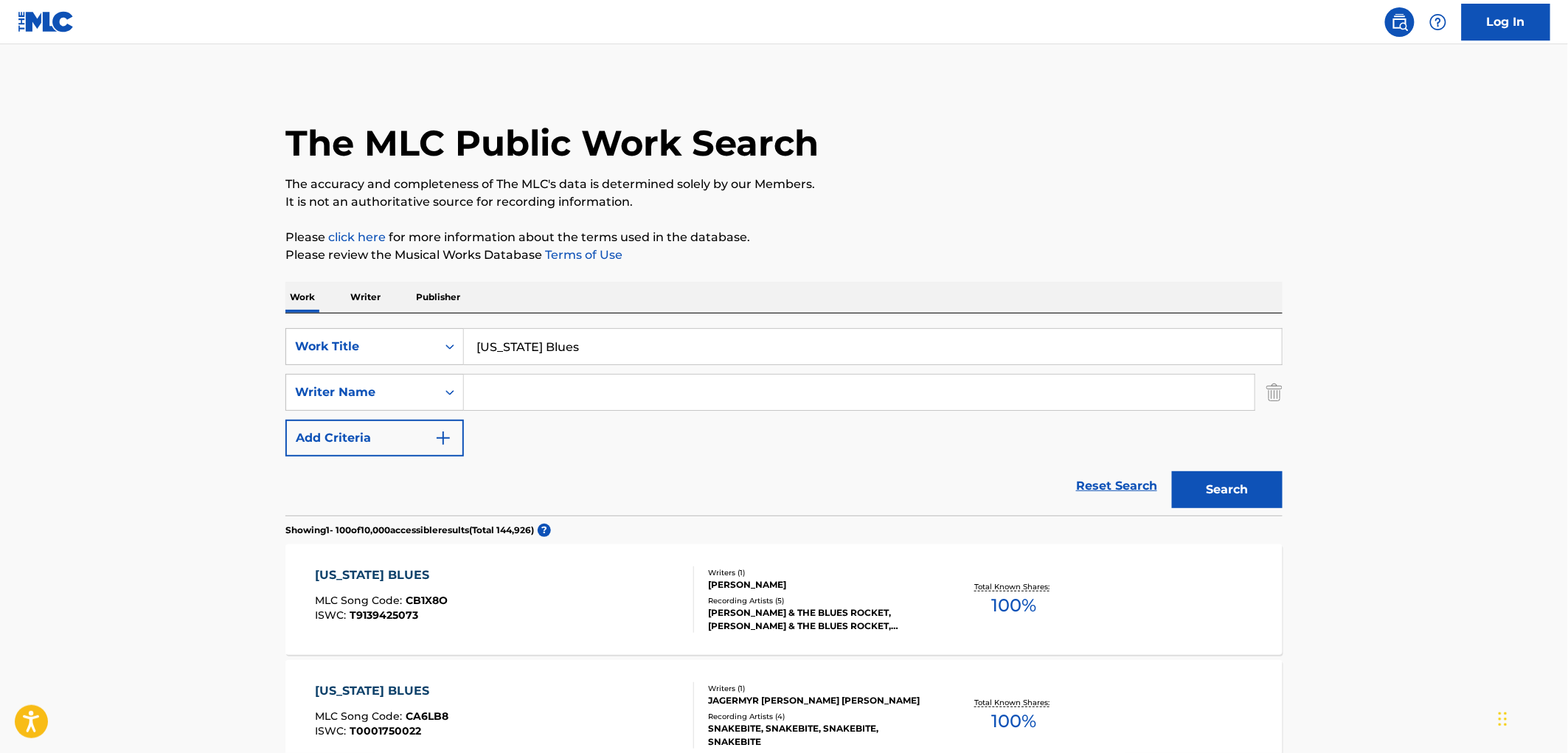
paste input "Escovedo"
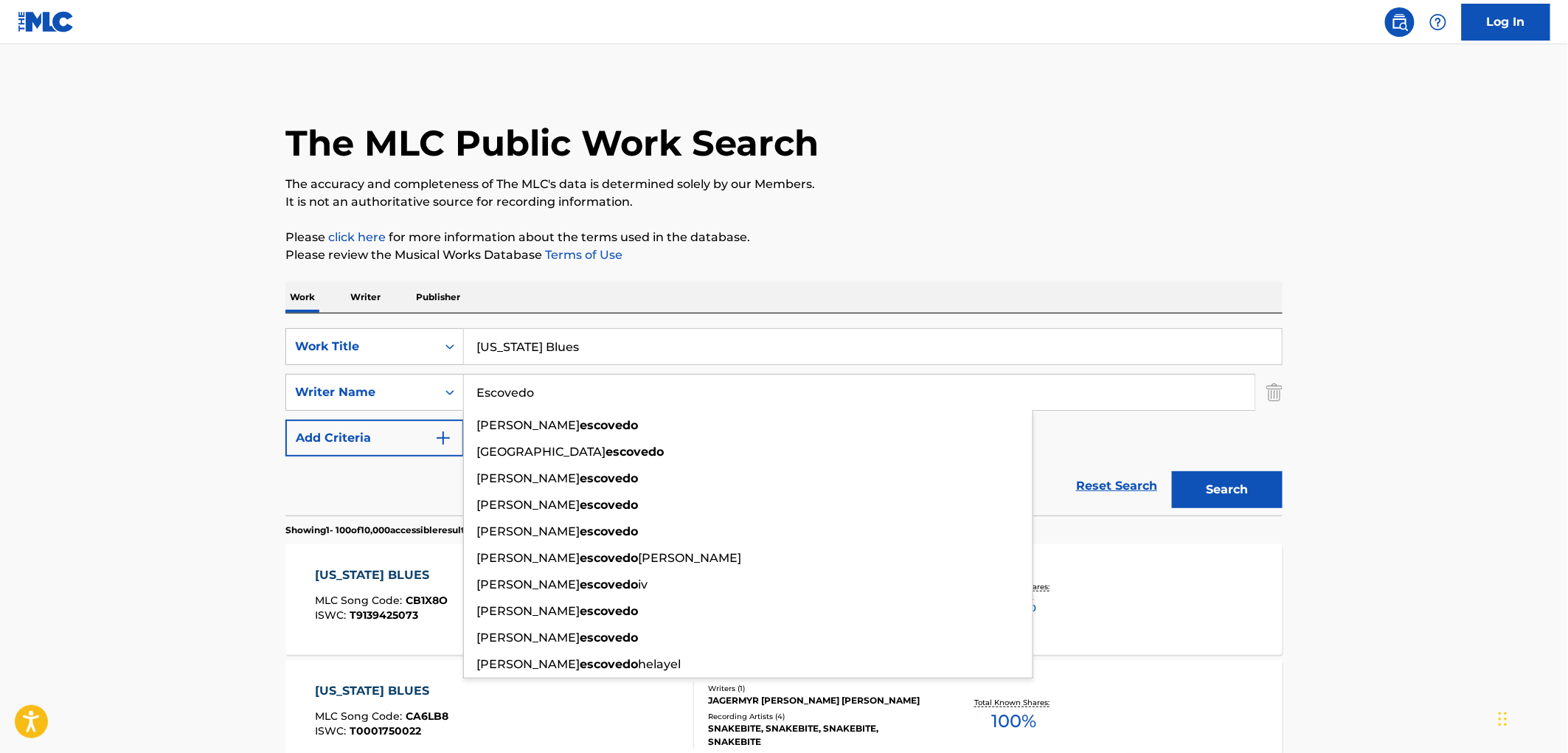
type input "Escovedo"
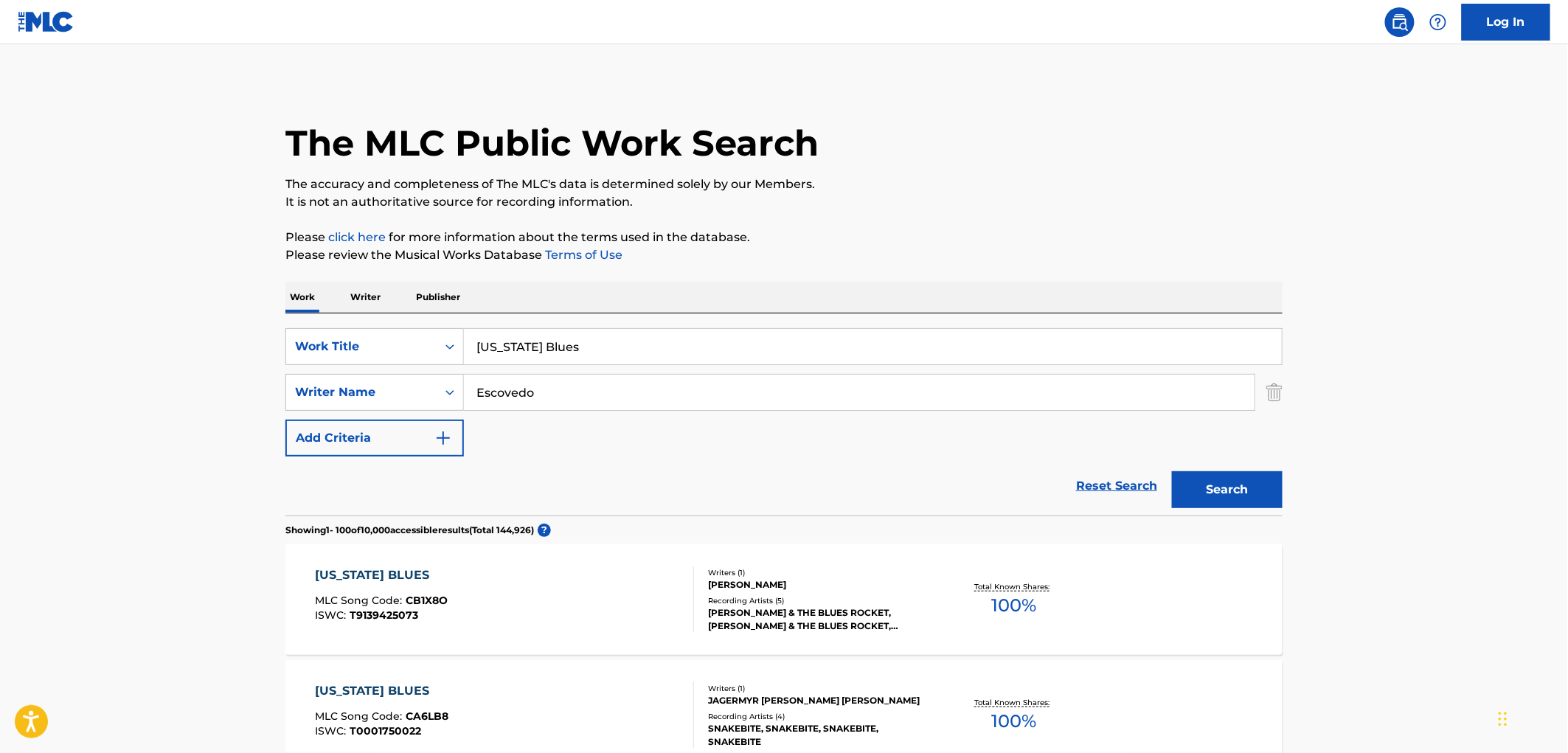
click at [1235, 497] on button "Search" at bounding box center [1227, 489] width 111 height 37
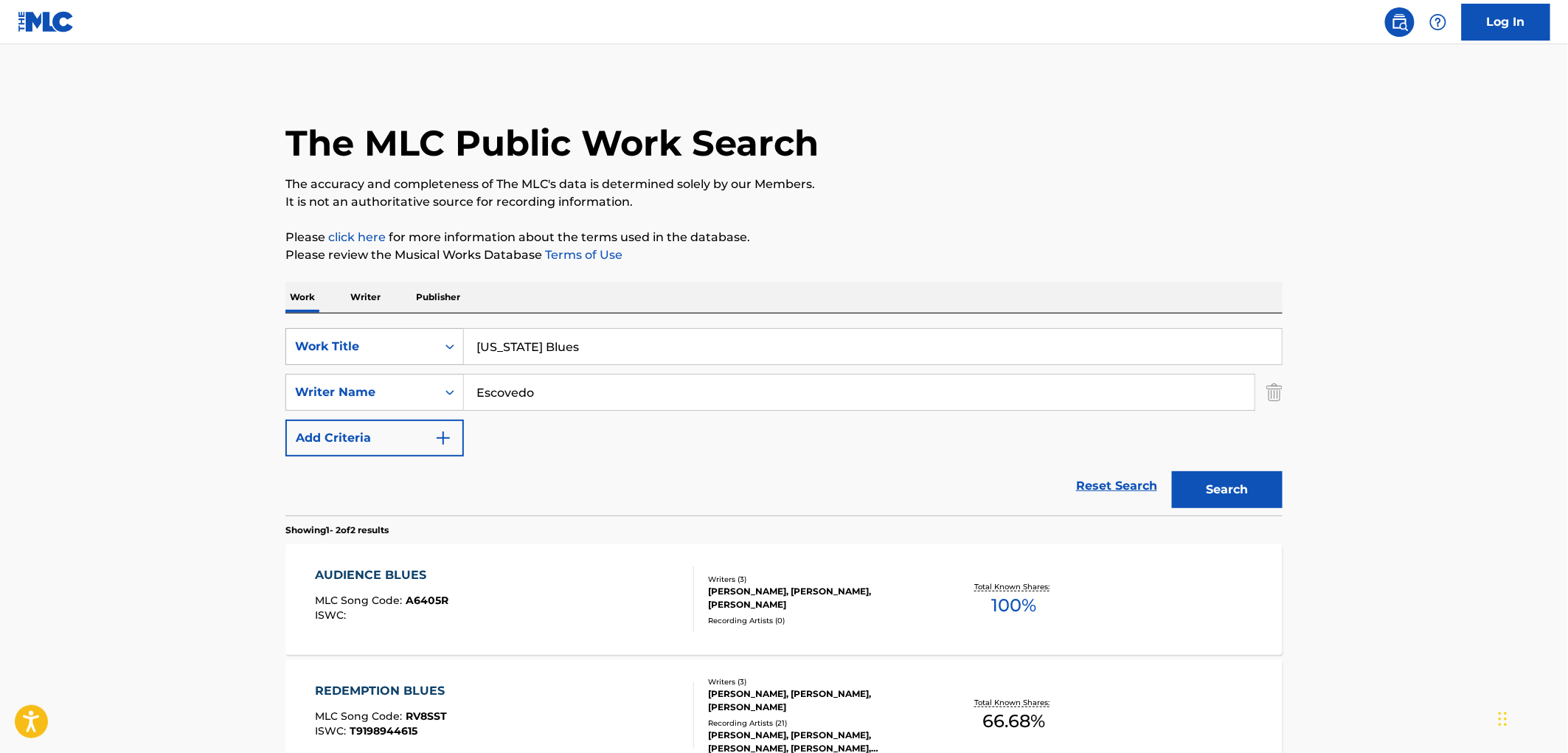
drag, startPoint x: 576, startPoint y: 347, endPoint x: 388, endPoint y: 351, distance: 188.0
click at [388, 351] on div "SearchWithCriteriaac673011-7f3f-4292-b900-9c4dc142c117 Work Title [US_STATE] Bl…" at bounding box center [784, 346] width 997 height 37
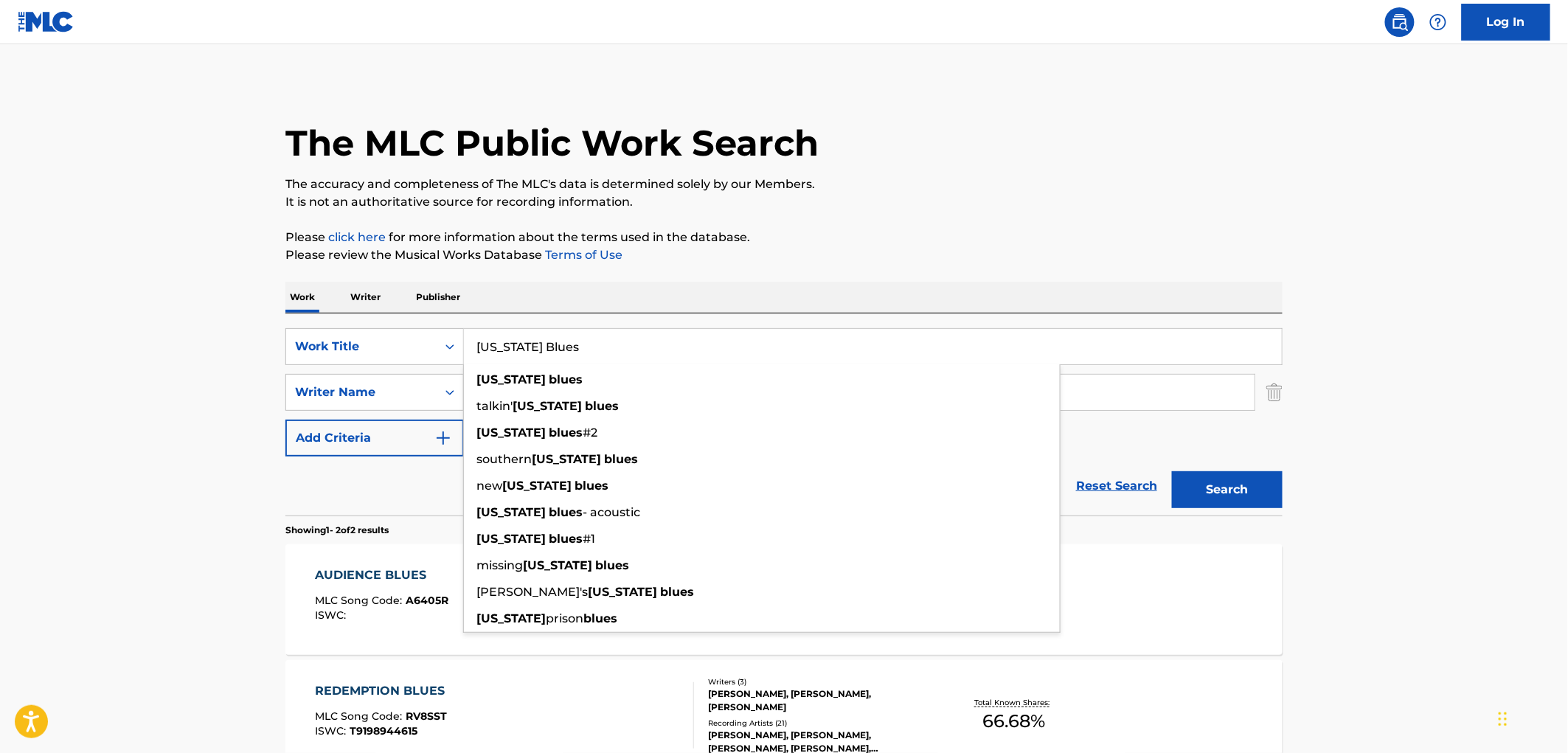
paste input "Duele El Amor"
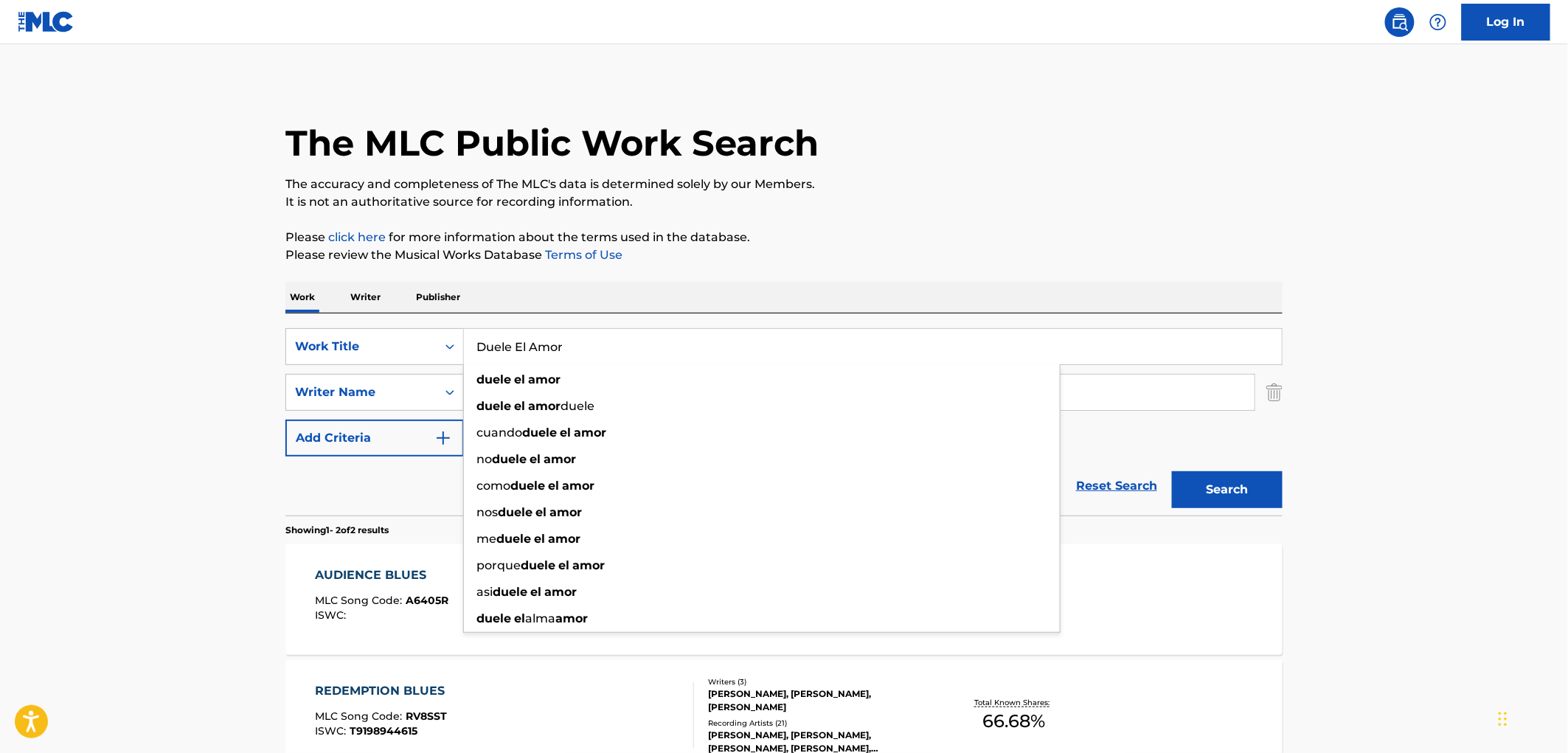
type input "Duele El Amor"
click at [1038, 206] on p "It is not an authoritative source for recording information." at bounding box center [784, 201] width 997 height 17
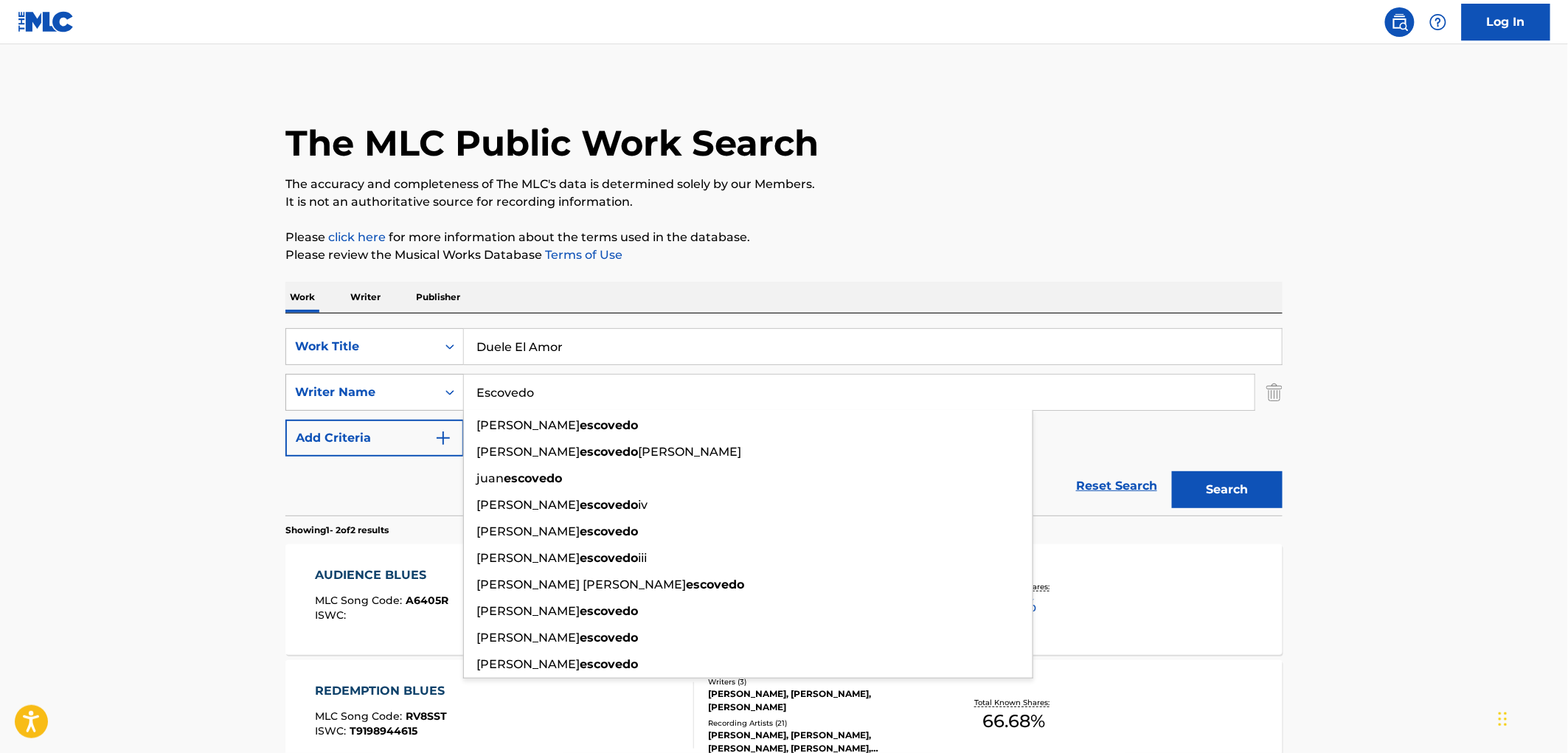
drag, startPoint x: 574, startPoint y: 394, endPoint x: 304, endPoint y: 402, distance: 270.1
click at [304, 402] on div "SearchWithCriteriaadacfb1e-db26-43e2-a66a-afdbe08e166b Writer Name [PERSON_NAME…" at bounding box center [784, 392] width 997 height 37
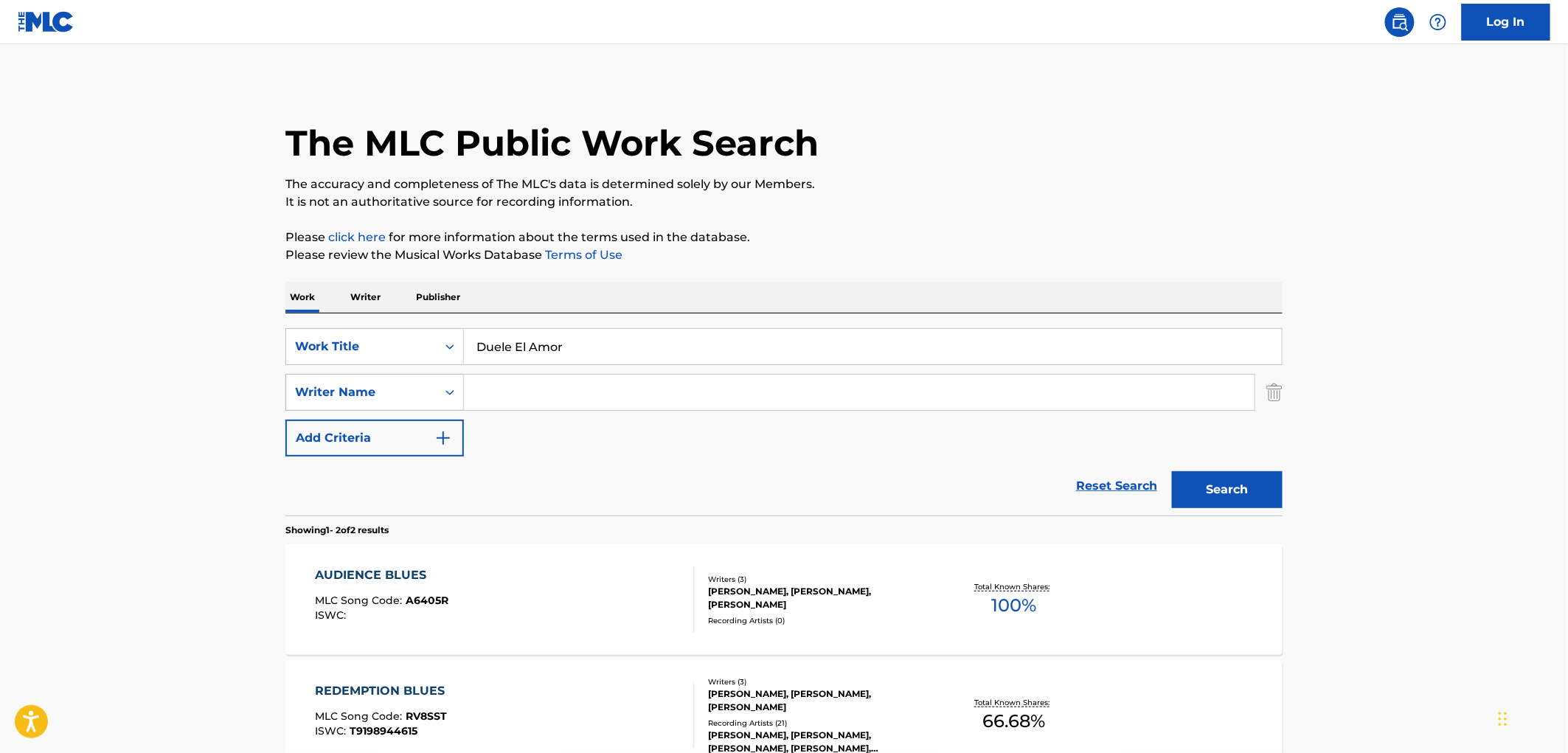
click at [1172, 471] on button "Search" at bounding box center [1227, 489] width 111 height 37
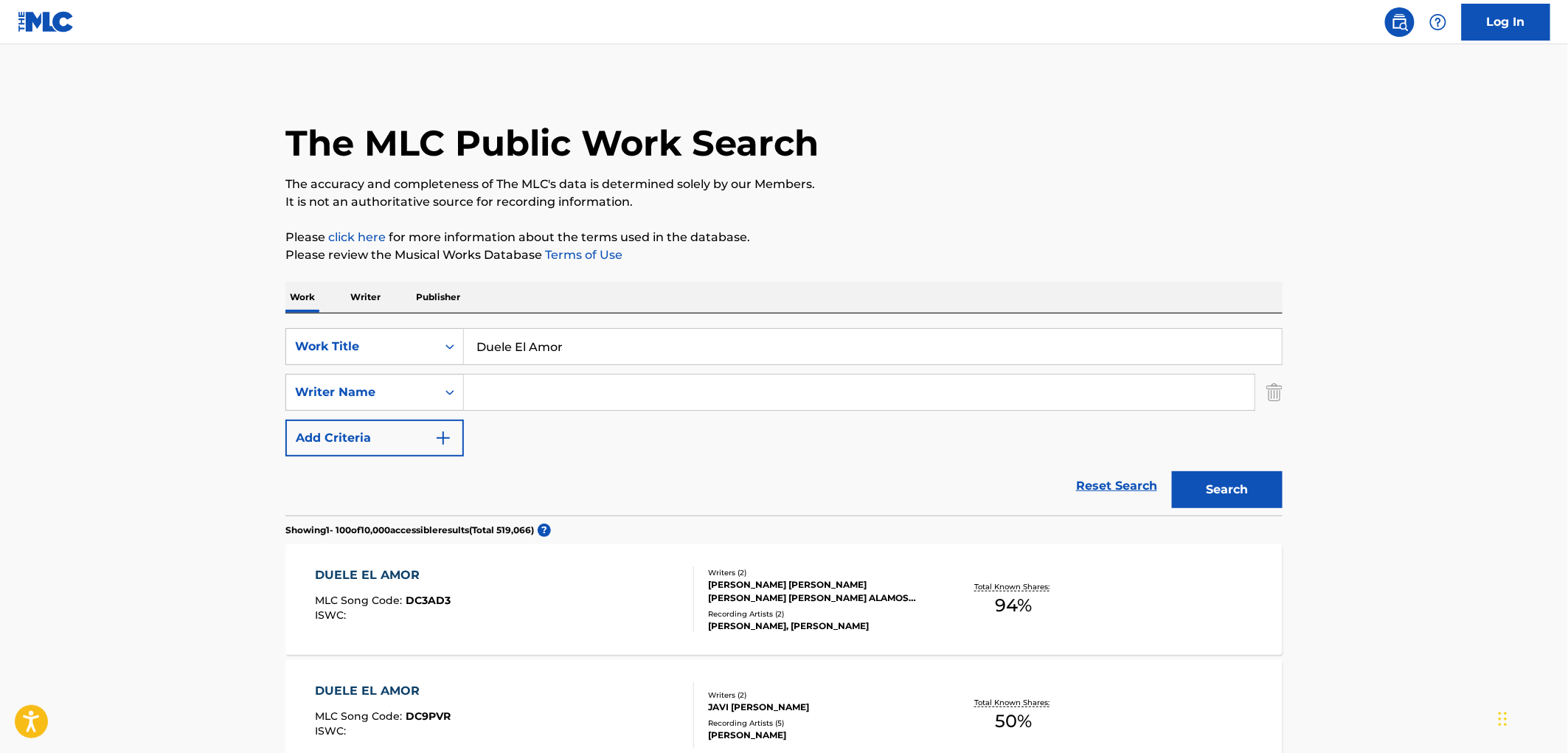
drag, startPoint x: 578, startPoint y: 347, endPoint x: 484, endPoint y: 354, distance: 94.3
click at [443, 354] on div "SearchWithCriteriaac673011-7f3f-4292-b900-9c4dc142c117 Work Title Duele El Amor" at bounding box center [784, 346] width 997 height 37
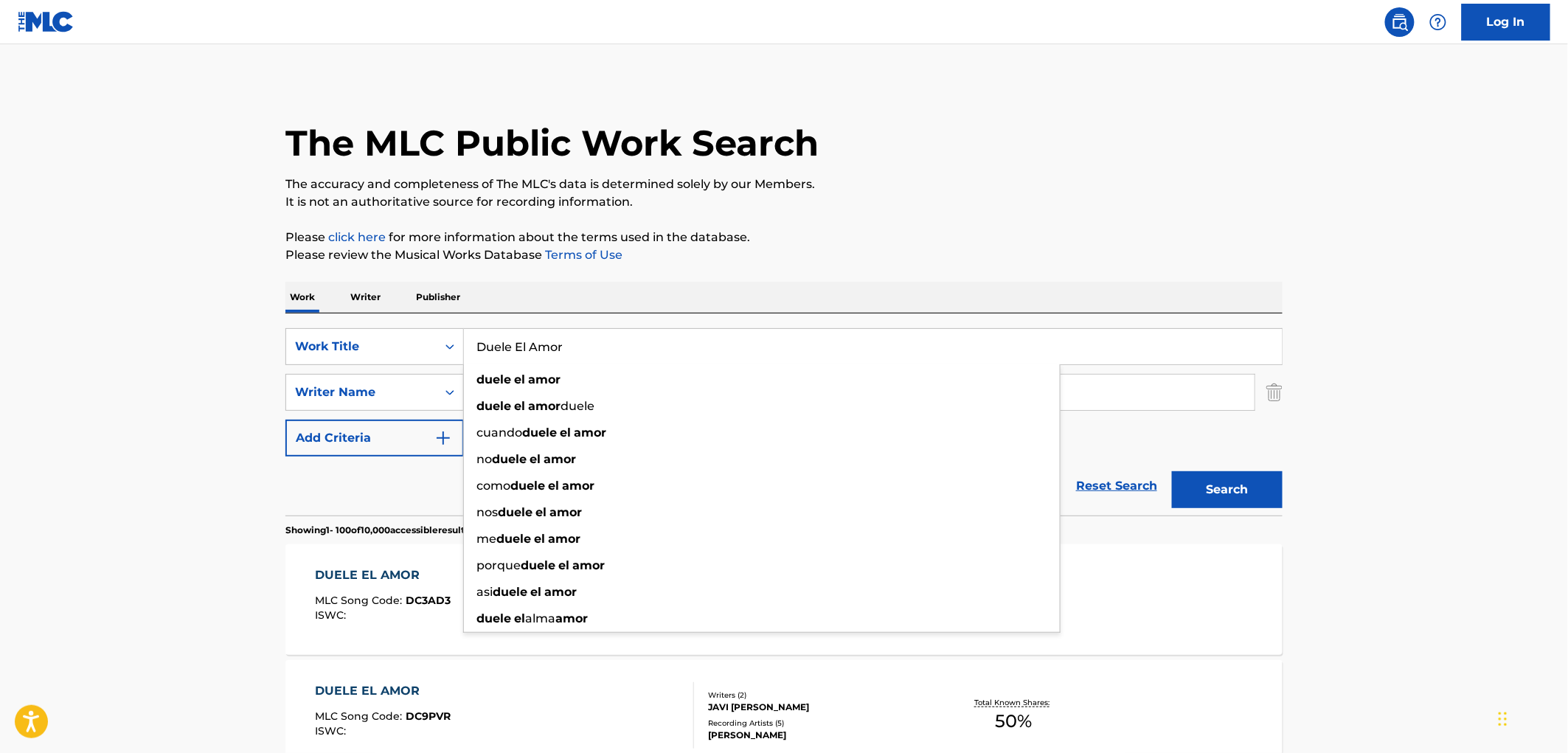
paste input "CALIDAD"
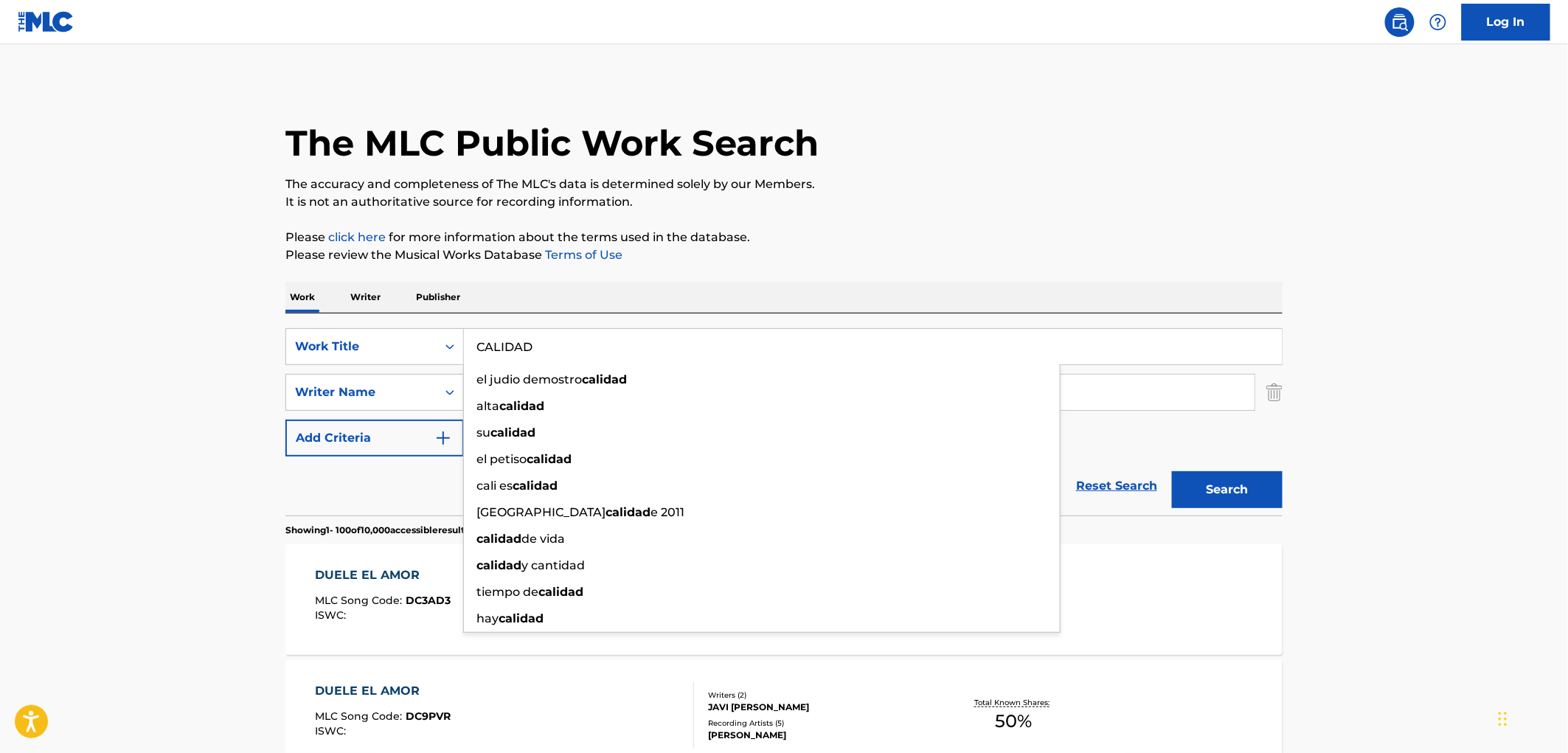
type input "CALIDAD"
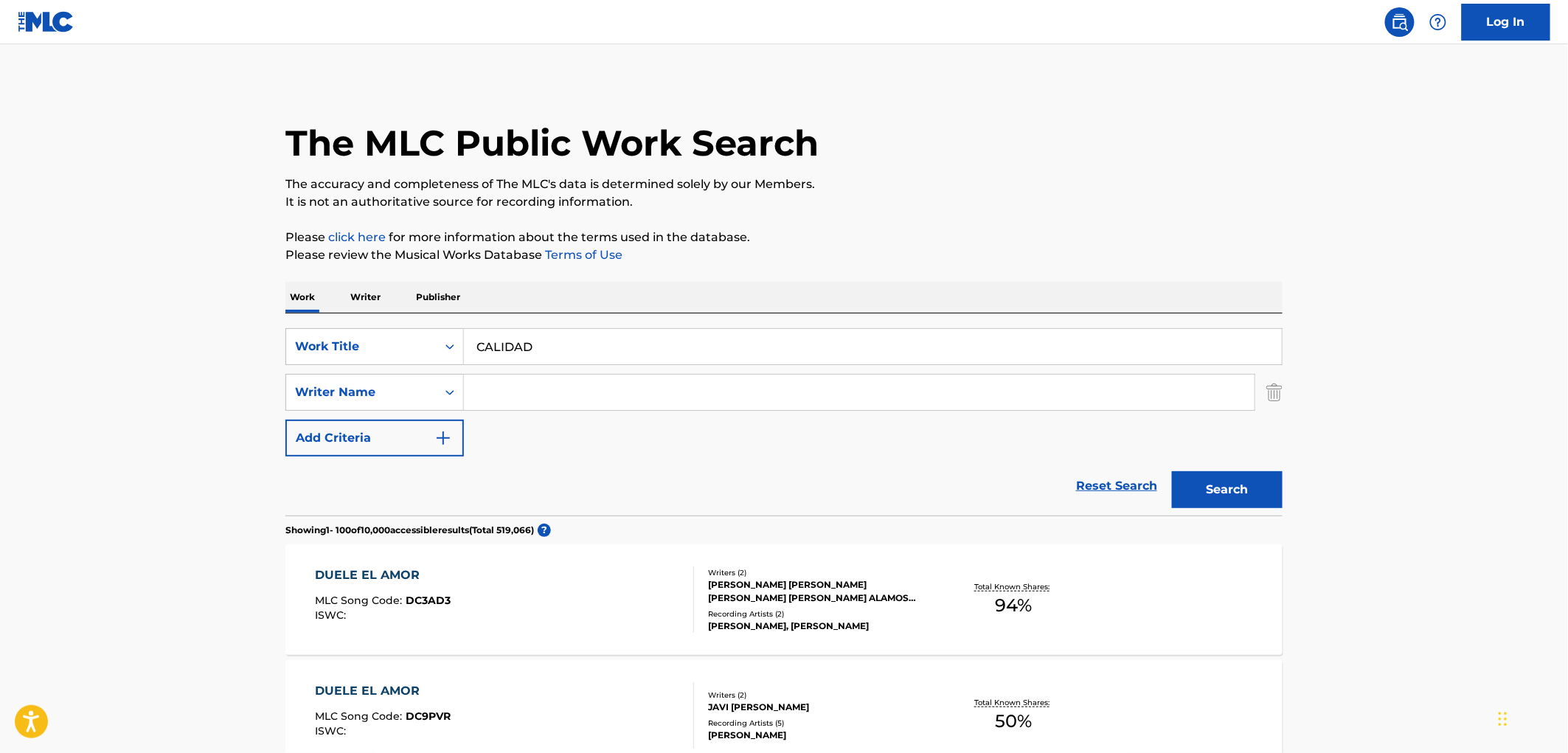
click at [534, 395] on input "Search Form" at bounding box center [859, 392] width 791 height 35
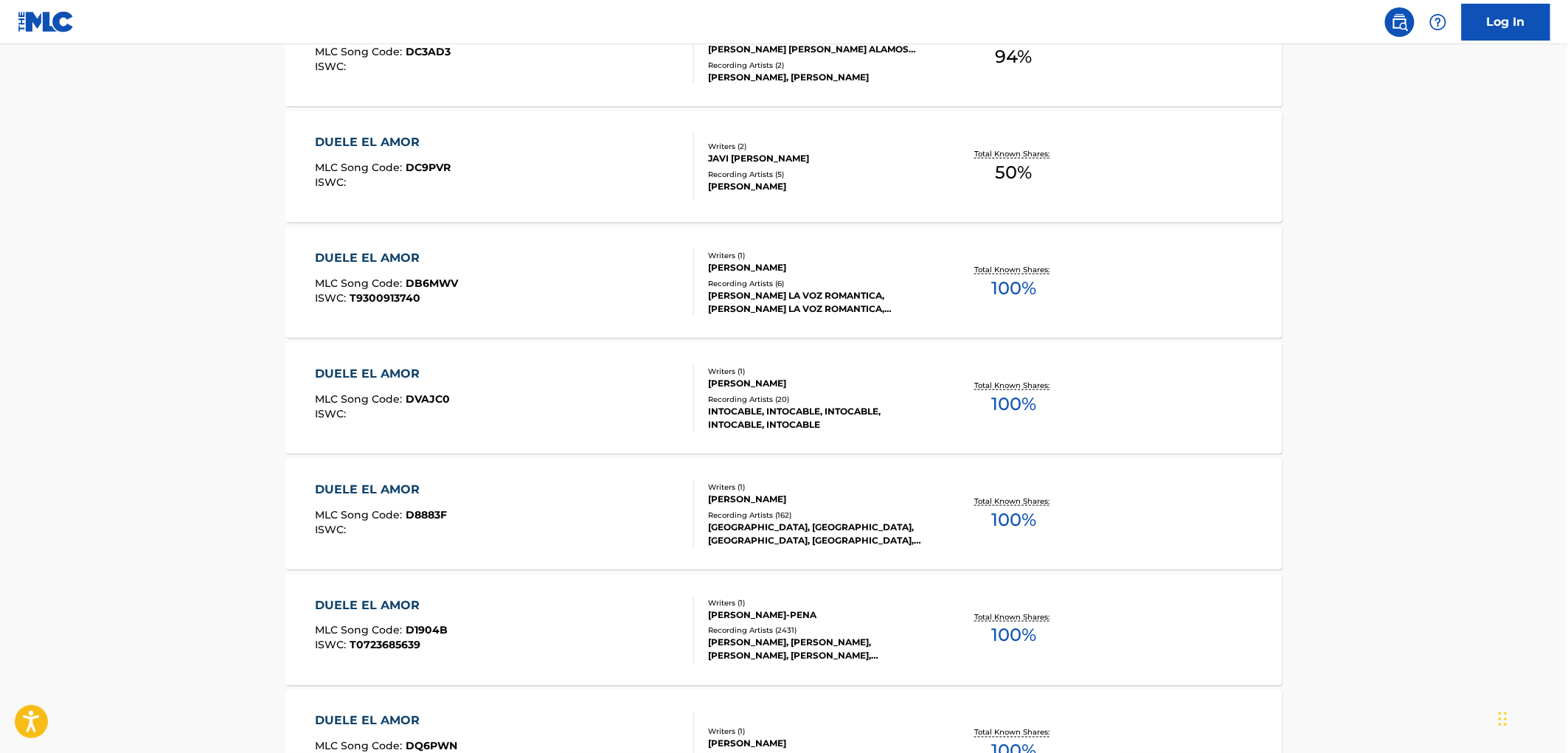
scroll to position [385, 0]
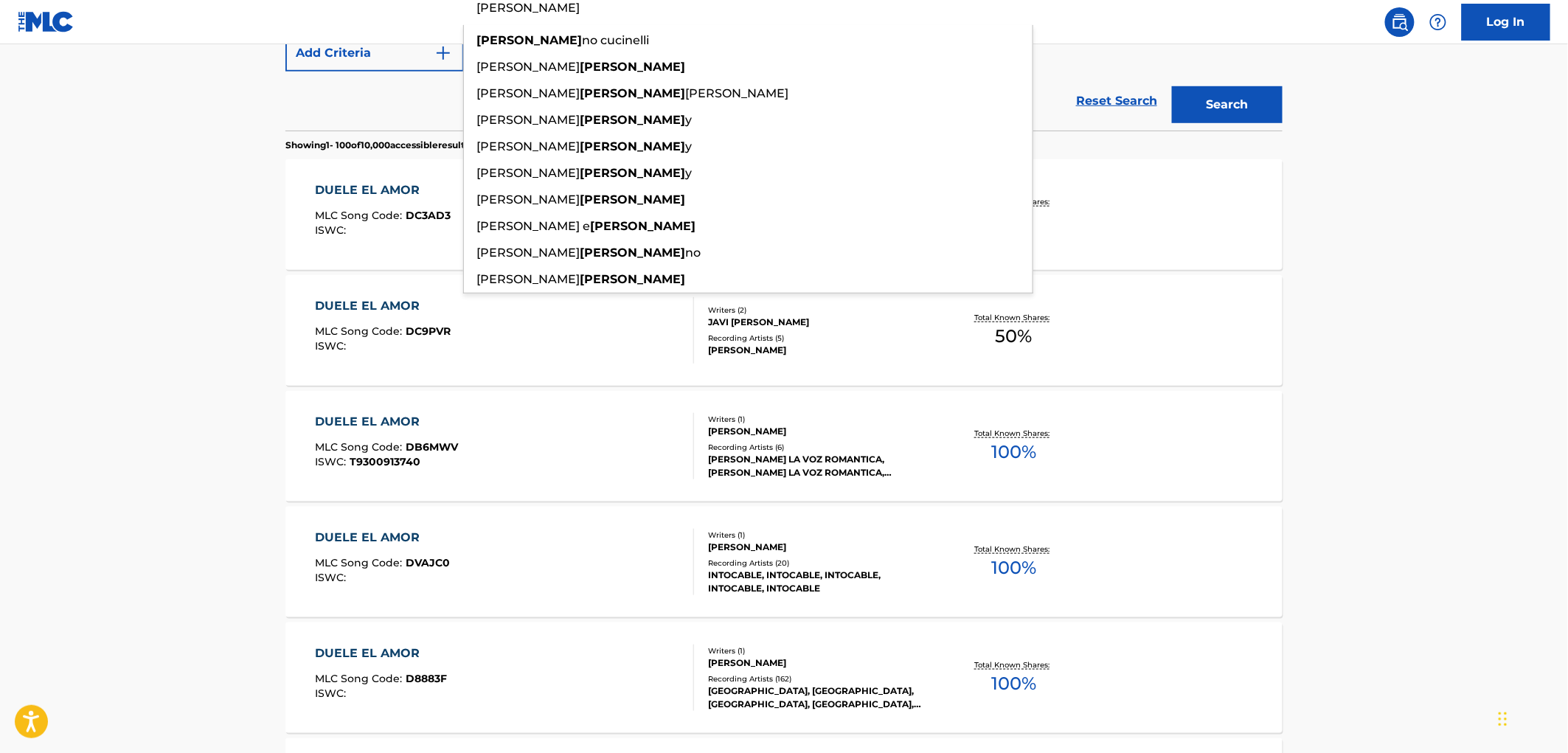
type input "[PERSON_NAME]"
click at [1172, 87] on button "Search" at bounding box center [1227, 105] width 111 height 37
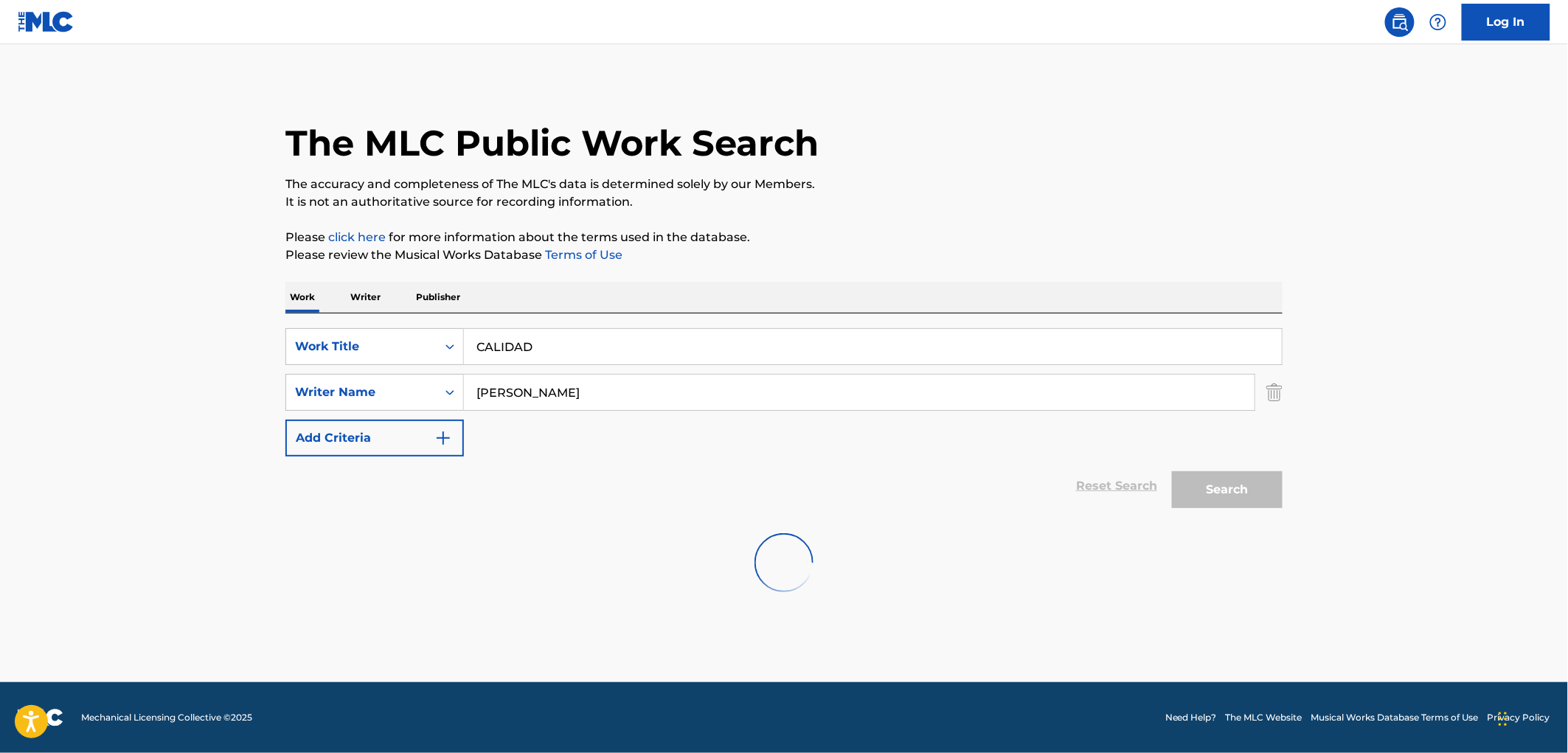
scroll to position [0, 0]
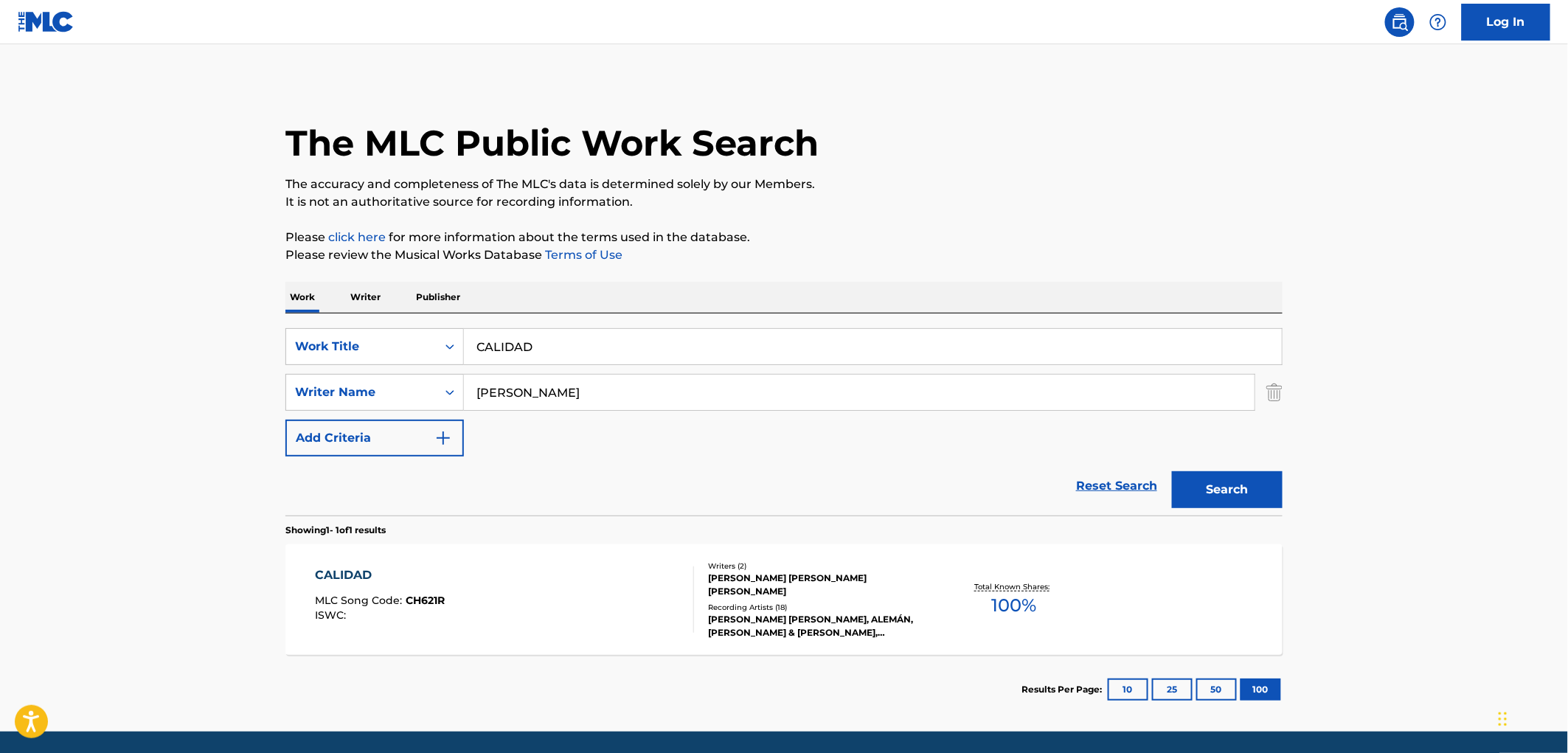
click at [757, 584] on div "[PERSON_NAME] [PERSON_NAME] [PERSON_NAME]" at bounding box center [819, 585] width 223 height 26
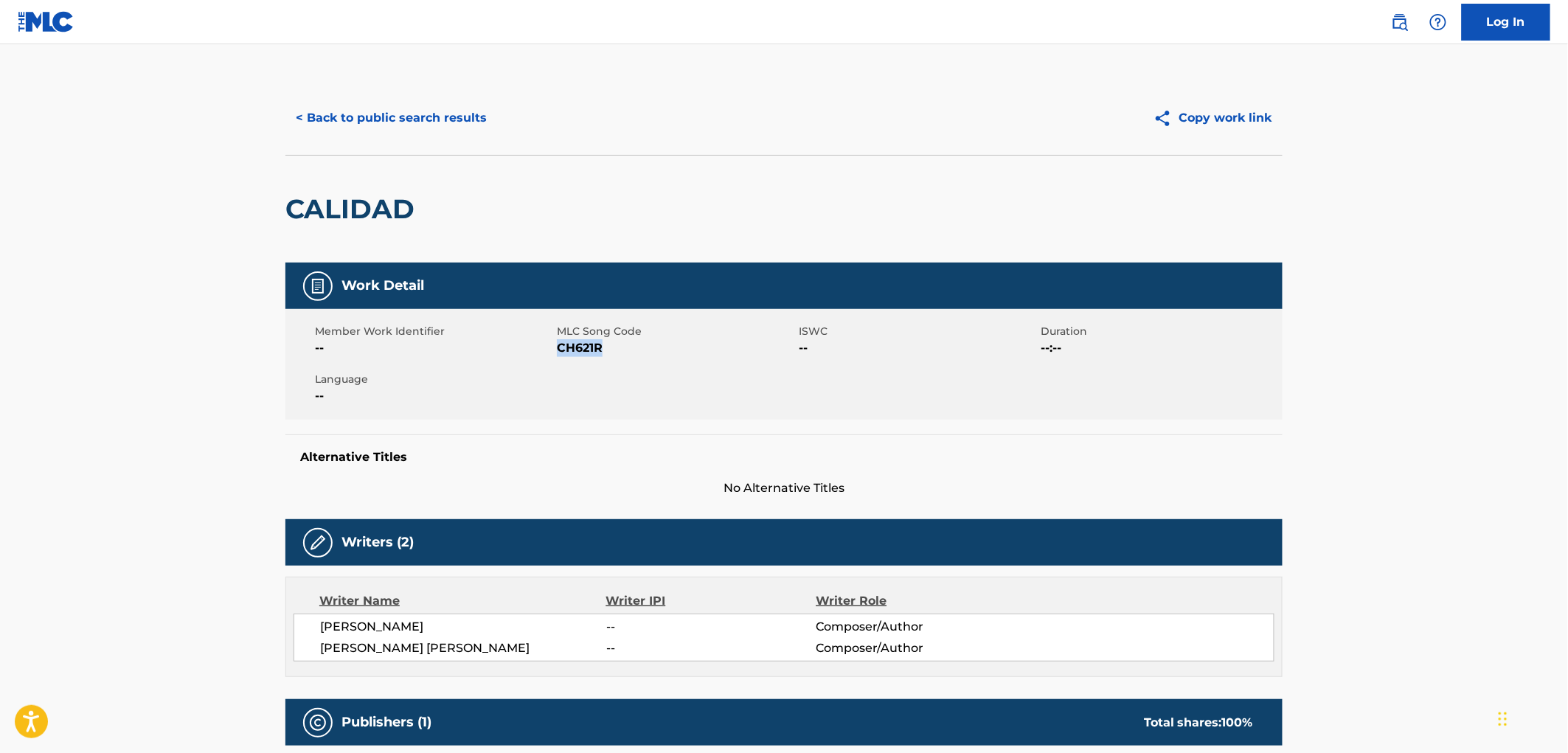
drag, startPoint x: 615, startPoint y: 344, endPoint x: 561, endPoint y: 350, distance: 54.3
click at [561, 350] on span "CH621R" at bounding box center [676, 347] width 238 height 17
copy span "CH621R"
click at [392, 130] on button "< Back to public search results" at bounding box center [391, 118] width 212 height 37
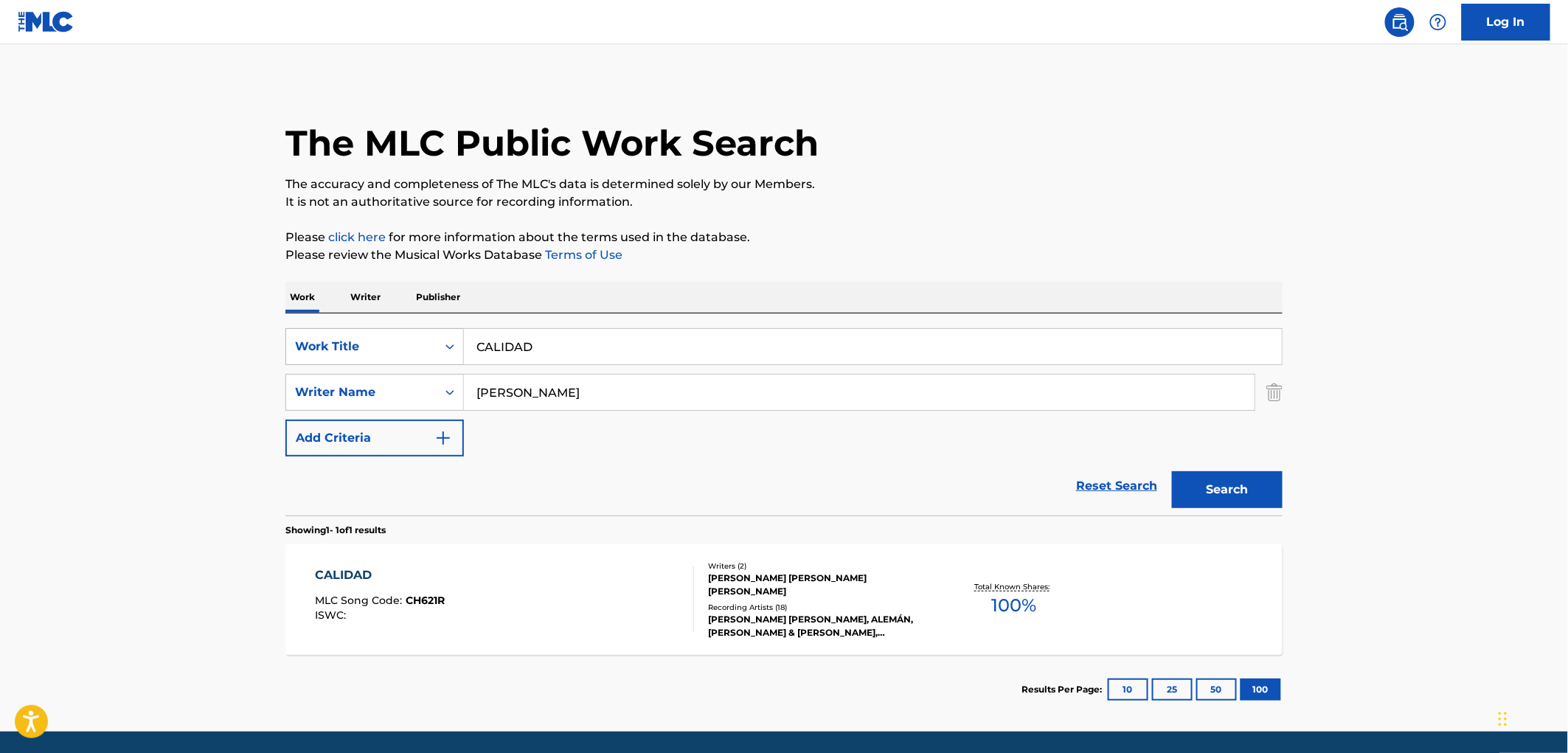
drag, startPoint x: 536, startPoint y: 343, endPoint x: 423, endPoint y: 358, distance: 114.0
click at [332, 351] on div "SearchWithCriteriaac673011-7f3f-4292-b900-9c4dc142c117 Work Title CALIDAD" at bounding box center [784, 346] width 997 height 37
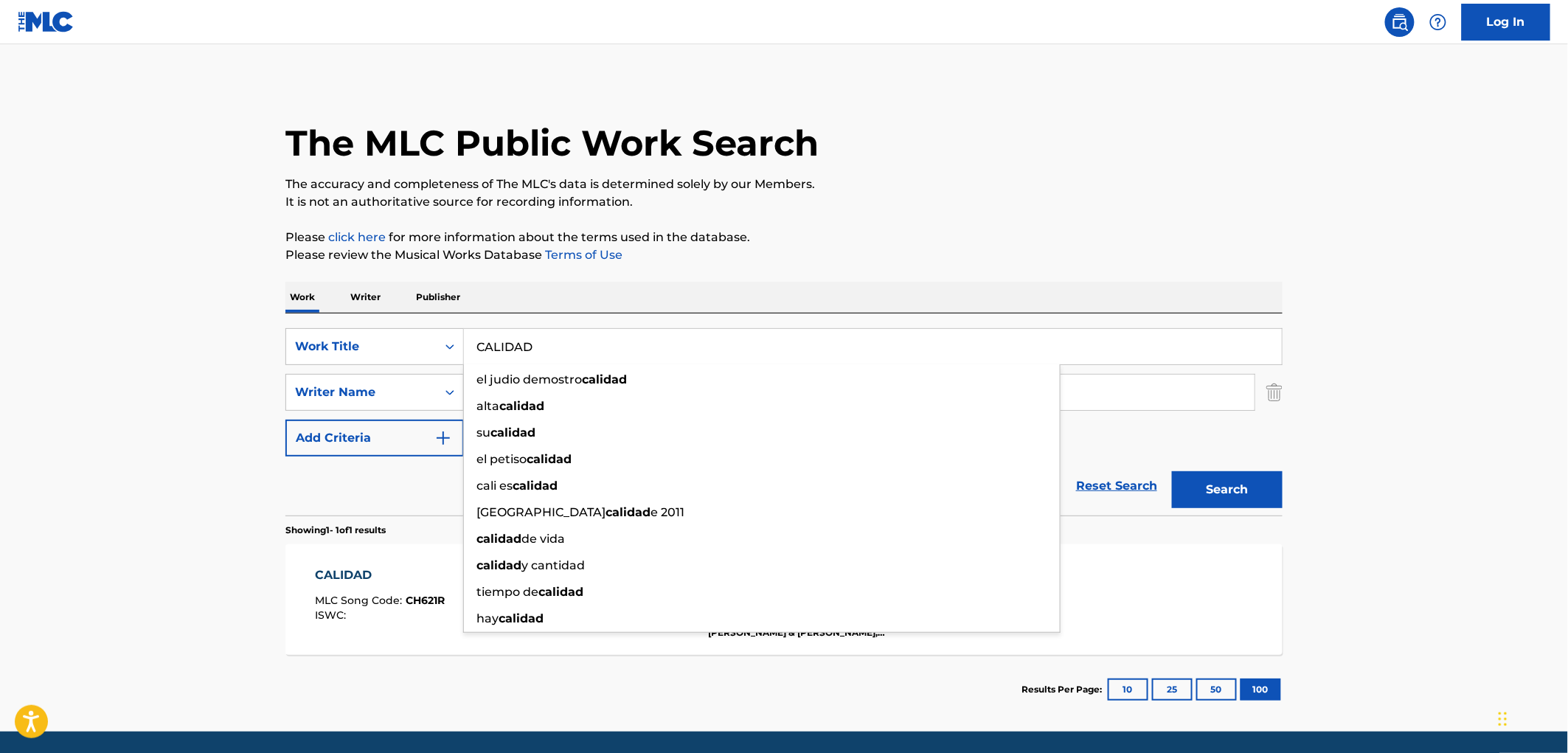
paste input "LAS CULEBRAS"
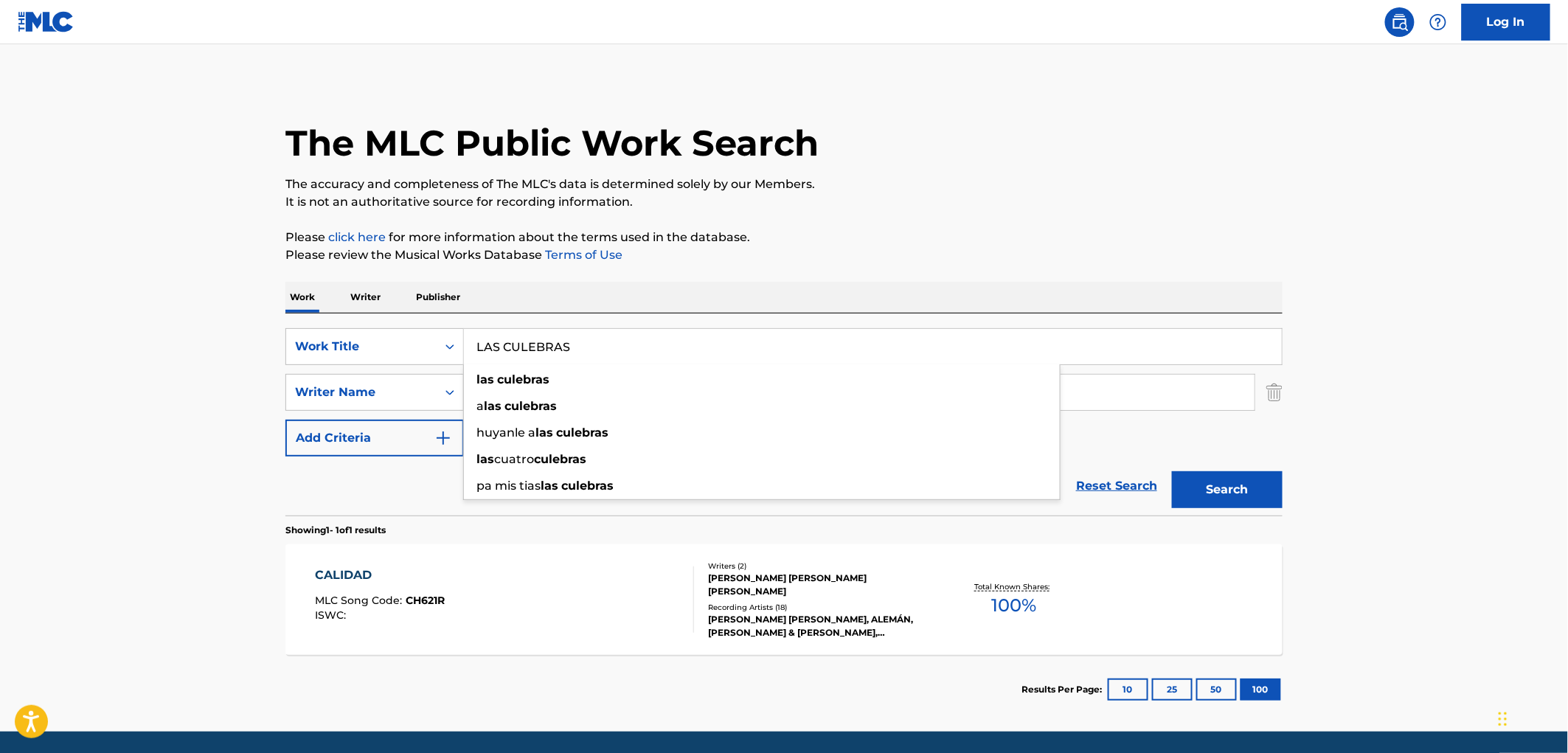
type input "LAS CULEBRAS"
click at [1034, 196] on p "It is not an authoritative source for recording information." at bounding box center [784, 201] width 997 height 17
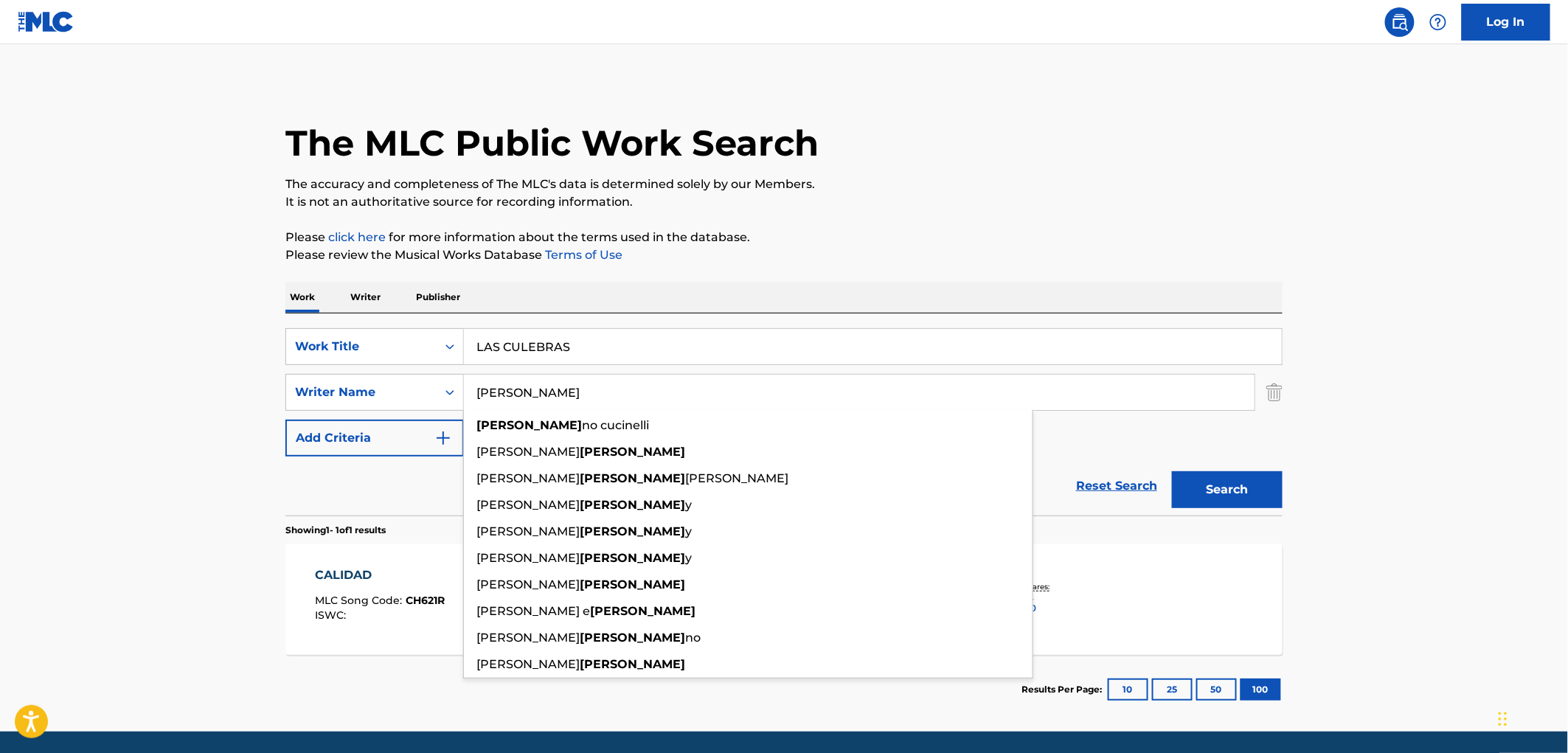
drag, startPoint x: 591, startPoint y: 403, endPoint x: 164, endPoint y: 414, distance: 427.1
click at [164, 413] on main "The MLC Public Work Search The accuracy and completeness of The MLC's data is d…" at bounding box center [784, 388] width 1568 height 687
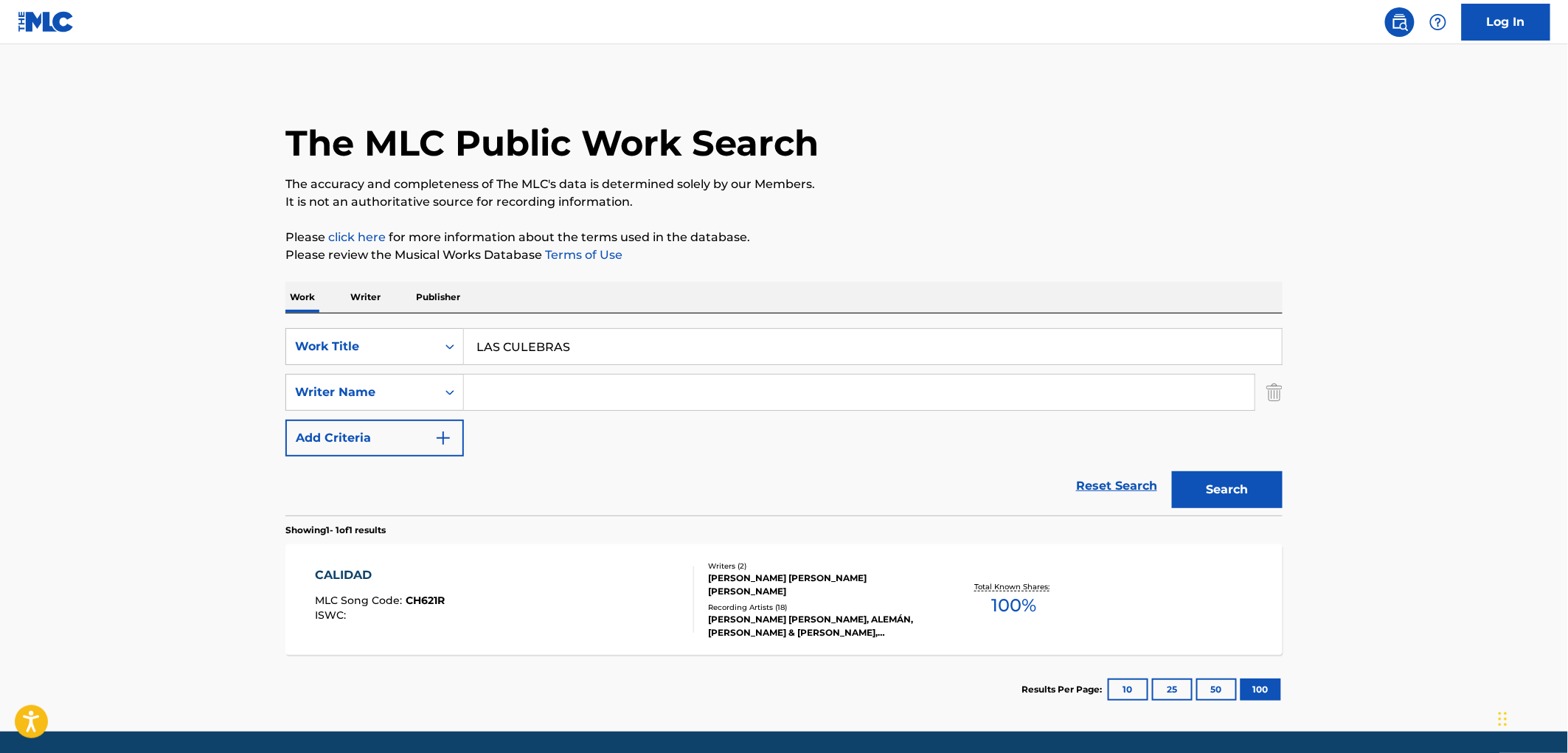
click at [1172, 471] on button "Search" at bounding box center [1227, 489] width 111 height 37
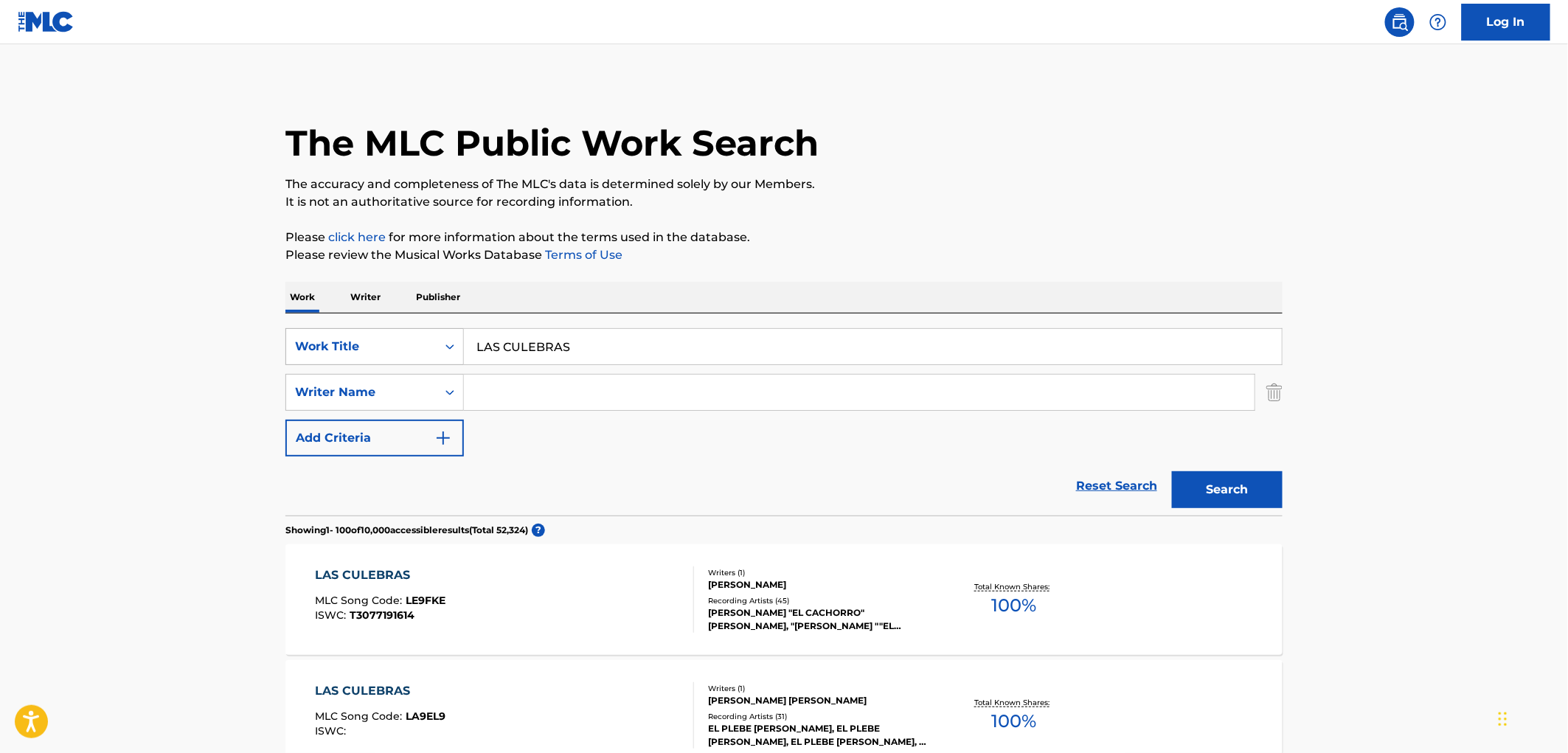
drag, startPoint x: 583, startPoint y: 344, endPoint x: 455, endPoint y: 344, distance: 128.0
click at [455, 344] on div "SearchWithCriteriaac673011-7f3f-4292-b900-9c4dc142c117 Work Title LAS CULEBRAS" at bounding box center [784, 346] width 997 height 37
paste input "EL JEFE"
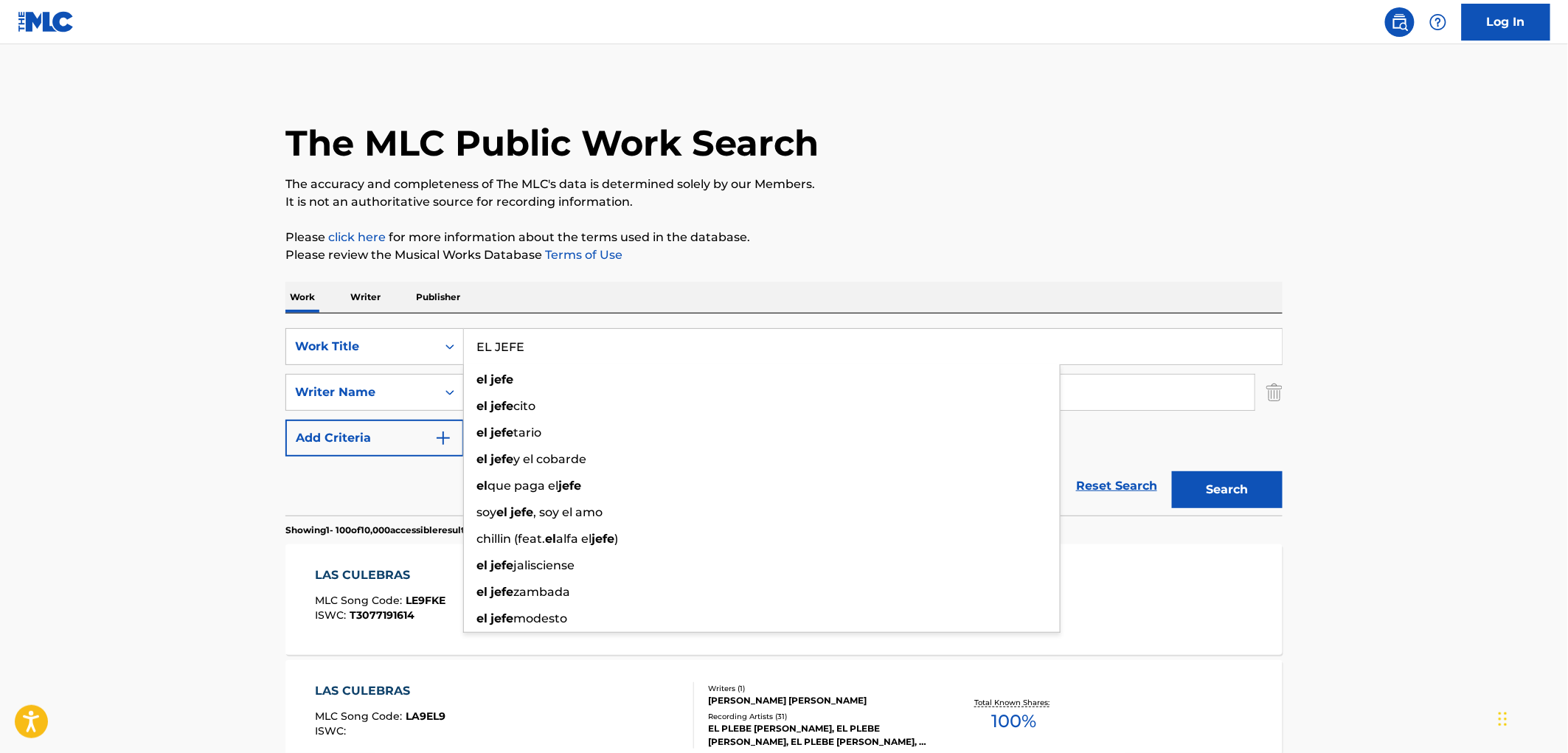
type input "EL JEFE"
click at [1217, 492] on button "Search" at bounding box center [1227, 489] width 111 height 37
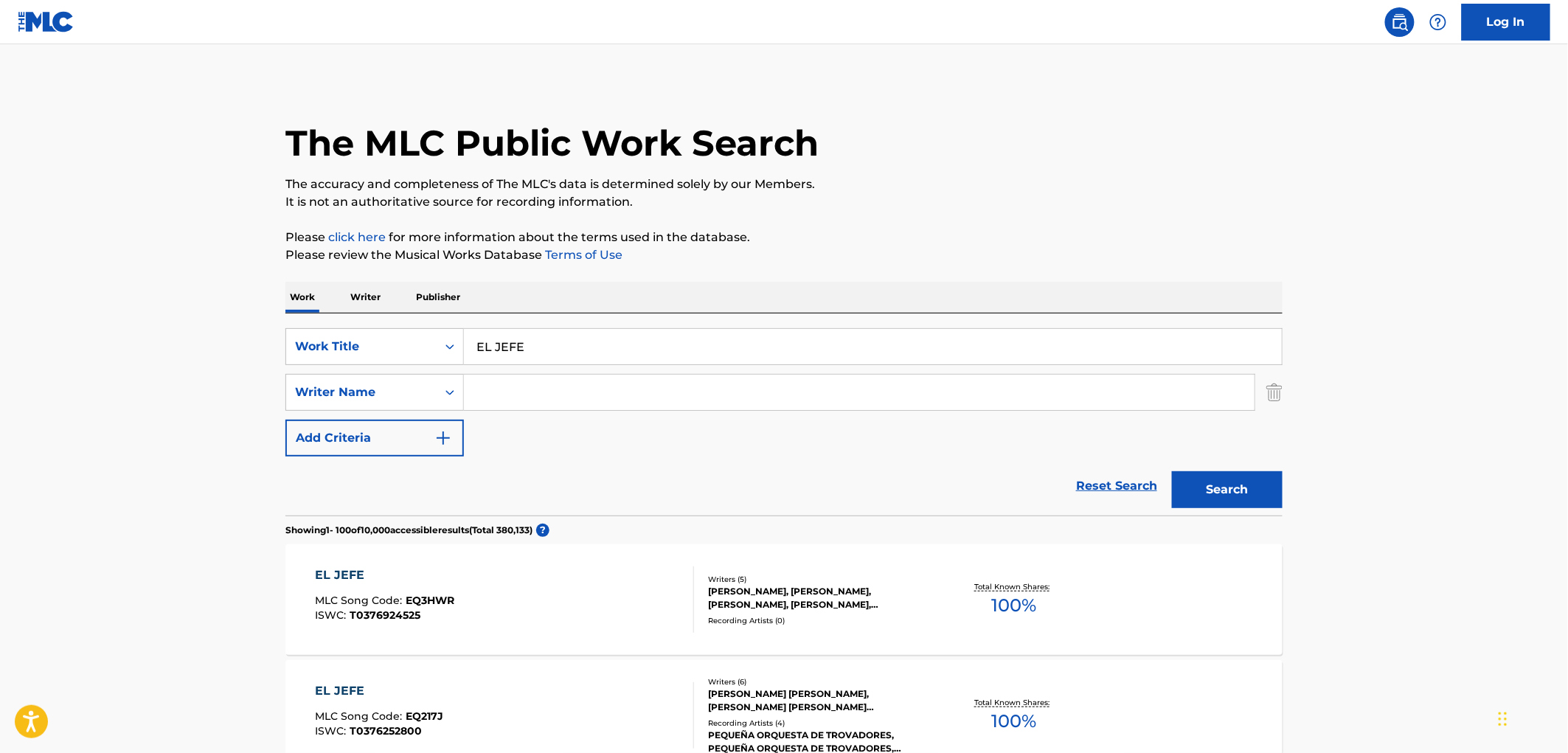
drag, startPoint x: 566, startPoint y: 371, endPoint x: 506, endPoint y: 391, distance: 63.2
click at [506, 391] on input "Search Form" at bounding box center [859, 392] width 791 height 35
paste input "[PERSON_NAME]"
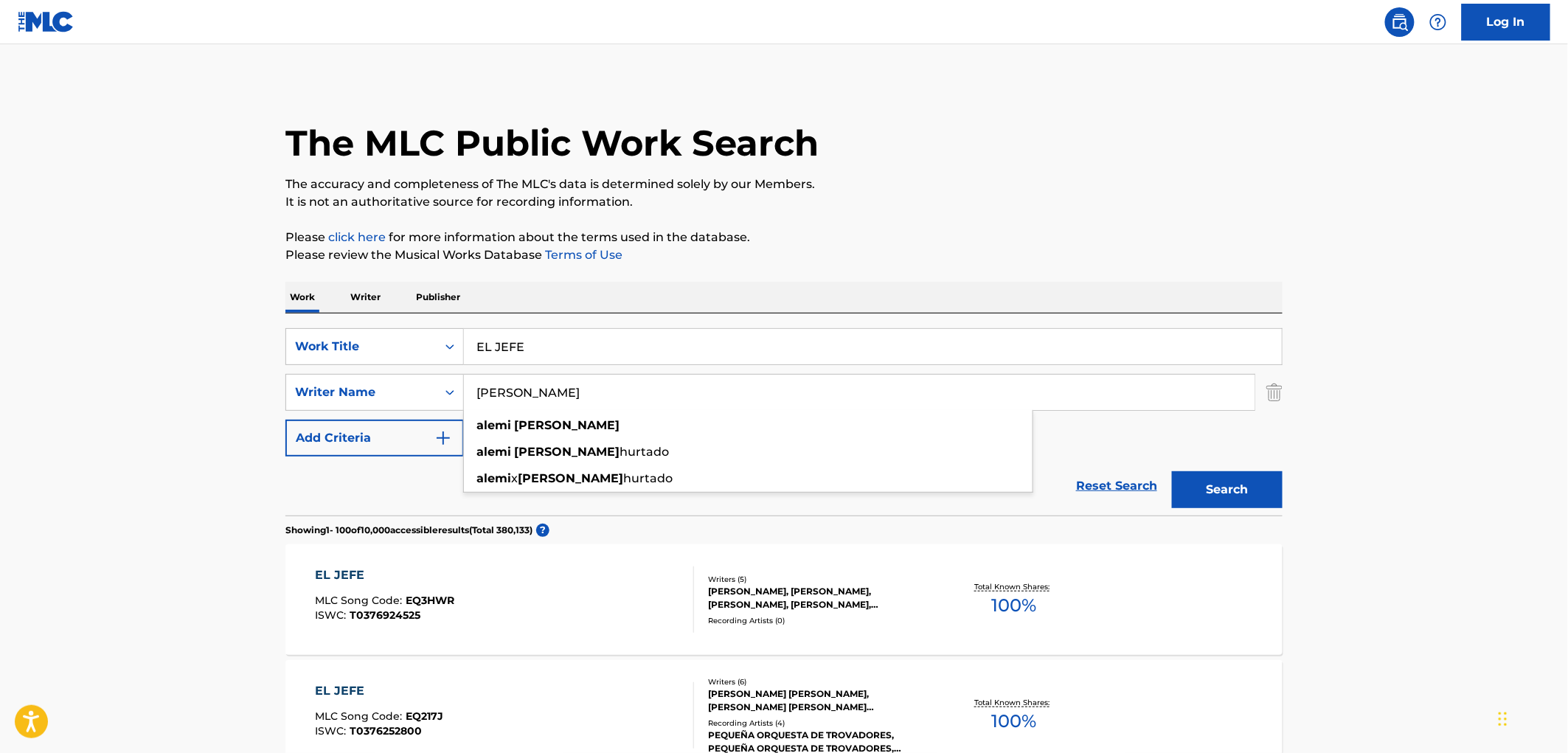
type input "[PERSON_NAME]"
click at [1223, 488] on button "Search" at bounding box center [1227, 489] width 111 height 37
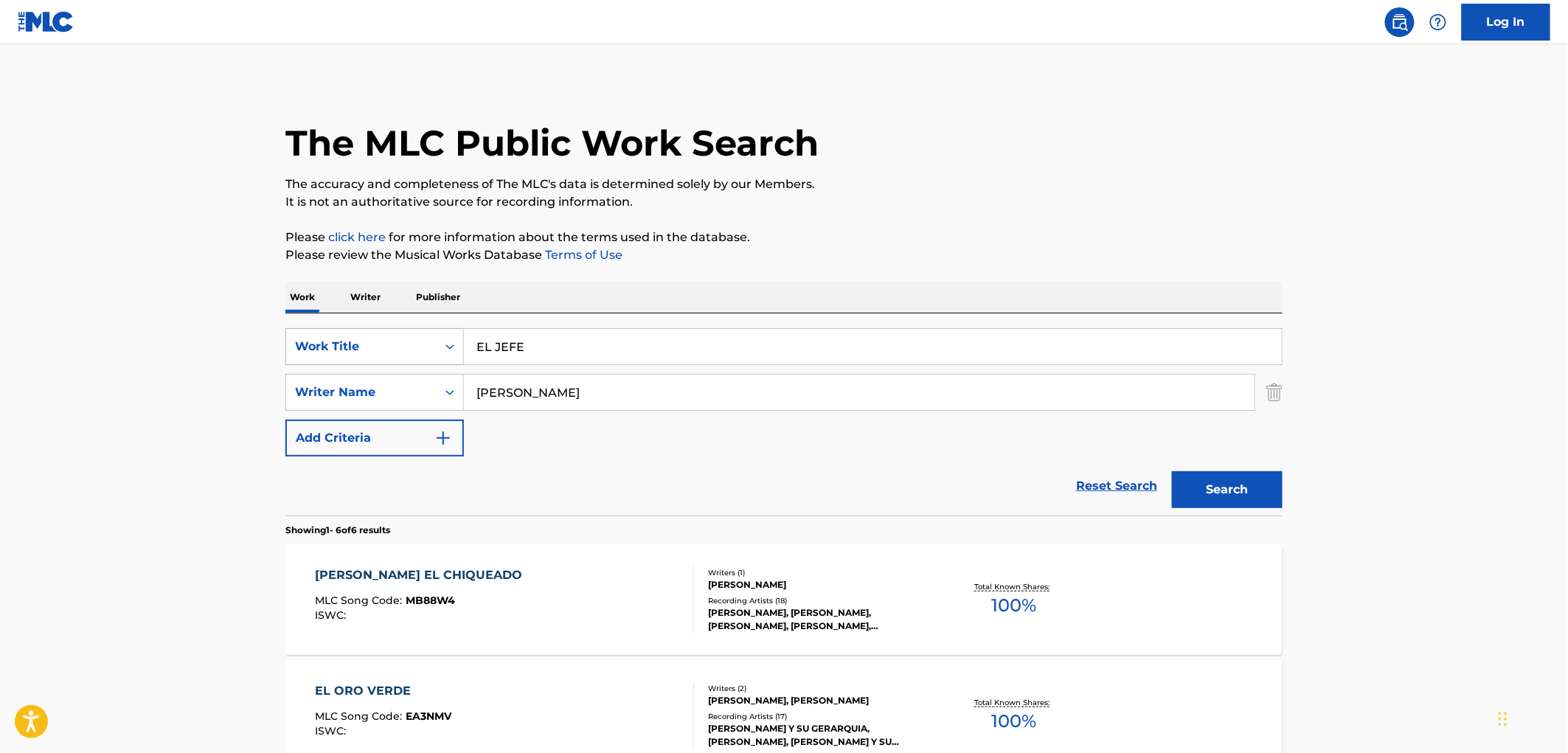
drag, startPoint x: 516, startPoint y: 339, endPoint x: 417, endPoint y: 345, distance: 99.2
click at [417, 345] on div "SearchWithCriteriaac673011-7f3f-4292-b900-9c4dc142c117 Work Title EL JEFE" at bounding box center [784, 346] width 997 height 37
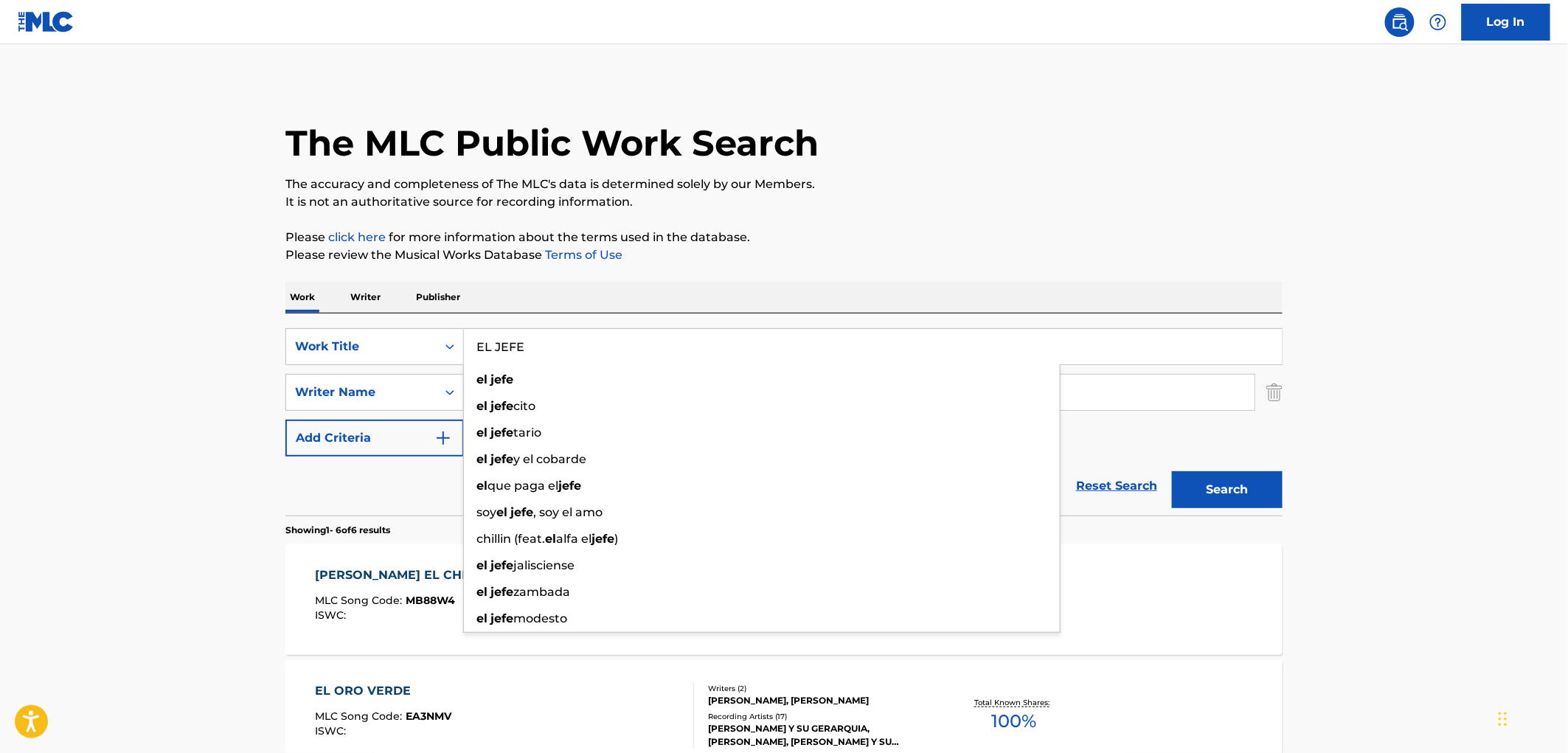
paste input "[PERSON_NAME]"
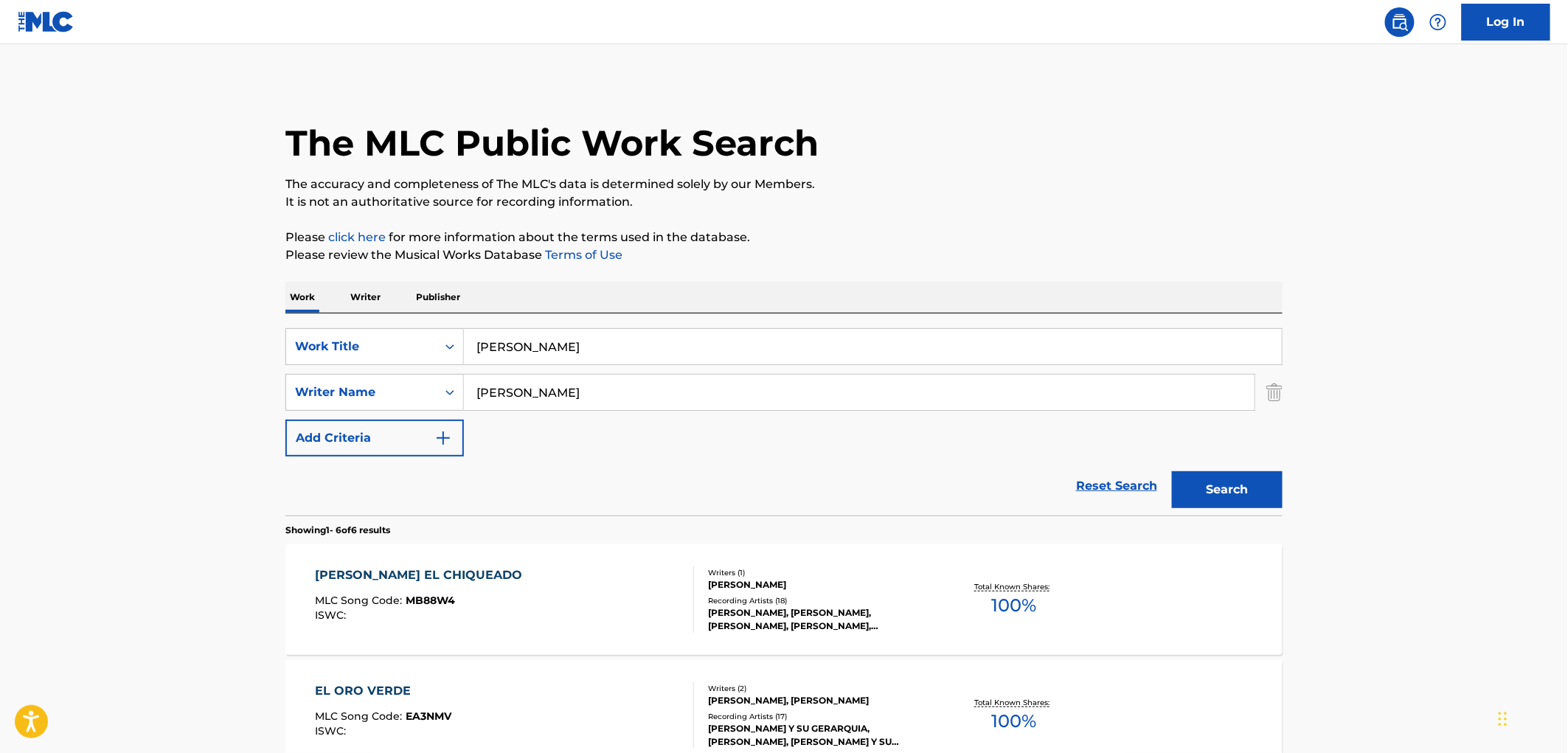
click at [1139, 185] on p "The accuracy and completeness of The MLC's data is determined solely by our Mem…" at bounding box center [784, 184] width 997 height 17
click at [1227, 505] on button "Search" at bounding box center [1227, 489] width 111 height 37
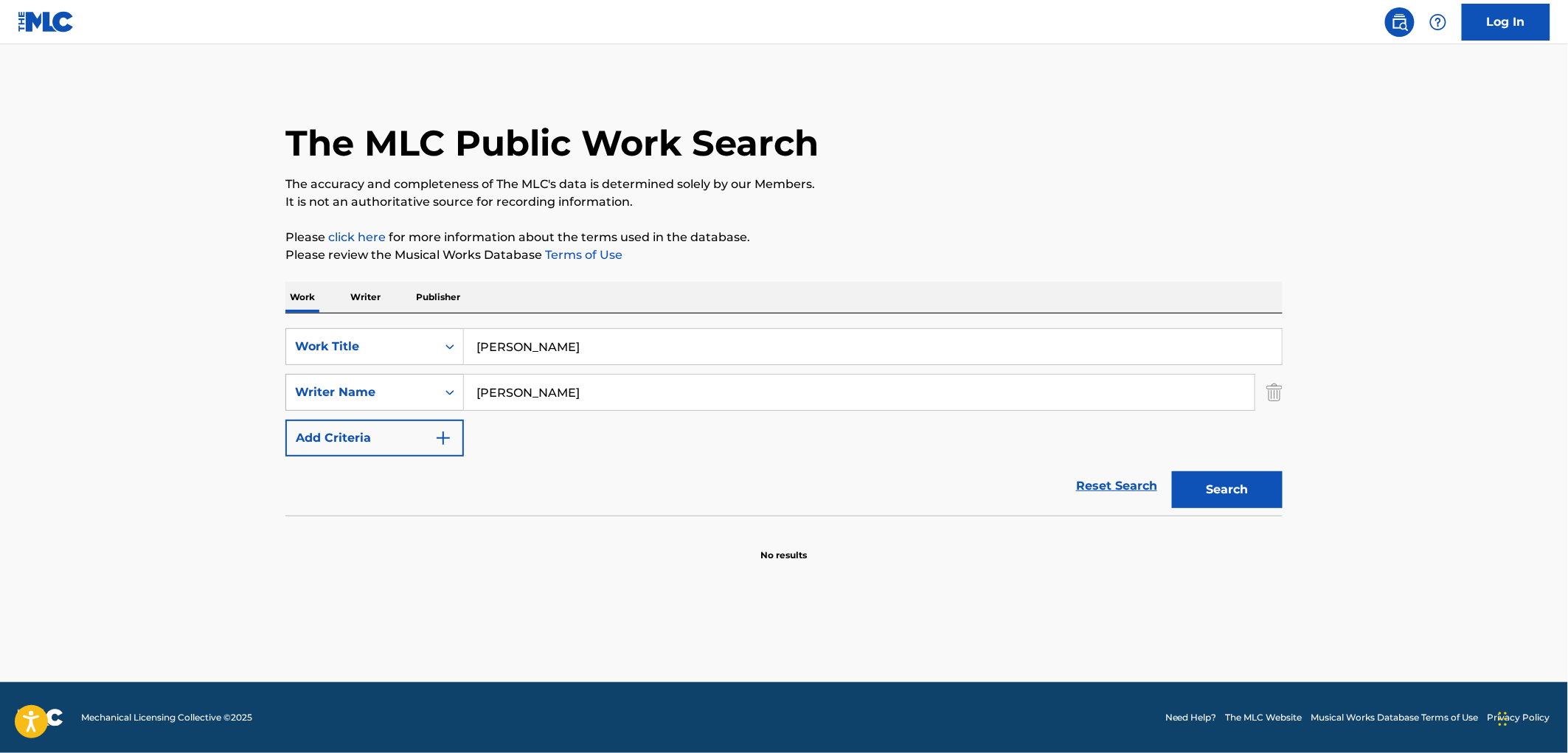
drag, startPoint x: 563, startPoint y: 392, endPoint x: 459, endPoint y: 400, distance: 104.3
click at [459, 400] on div "SearchWithCriteriaadacfb1e-db26-43e2-a66a-afdbe08e166b Writer Name [PERSON_NAME]" at bounding box center [784, 392] width 997 height 37
drag, startPoint x: 572, startPoint y: 340, endPoint x: 498, endPoint y: 345, distance: 74.2
click at [457, 347] on div "SearchWithCriteriaac673011-7f3f-4292-b900-9c4dc142c117 Work Title [PERSON_NAME]" at bounding box center [784, 346] width 997 height 37
paste input "Blues in the First Degree"
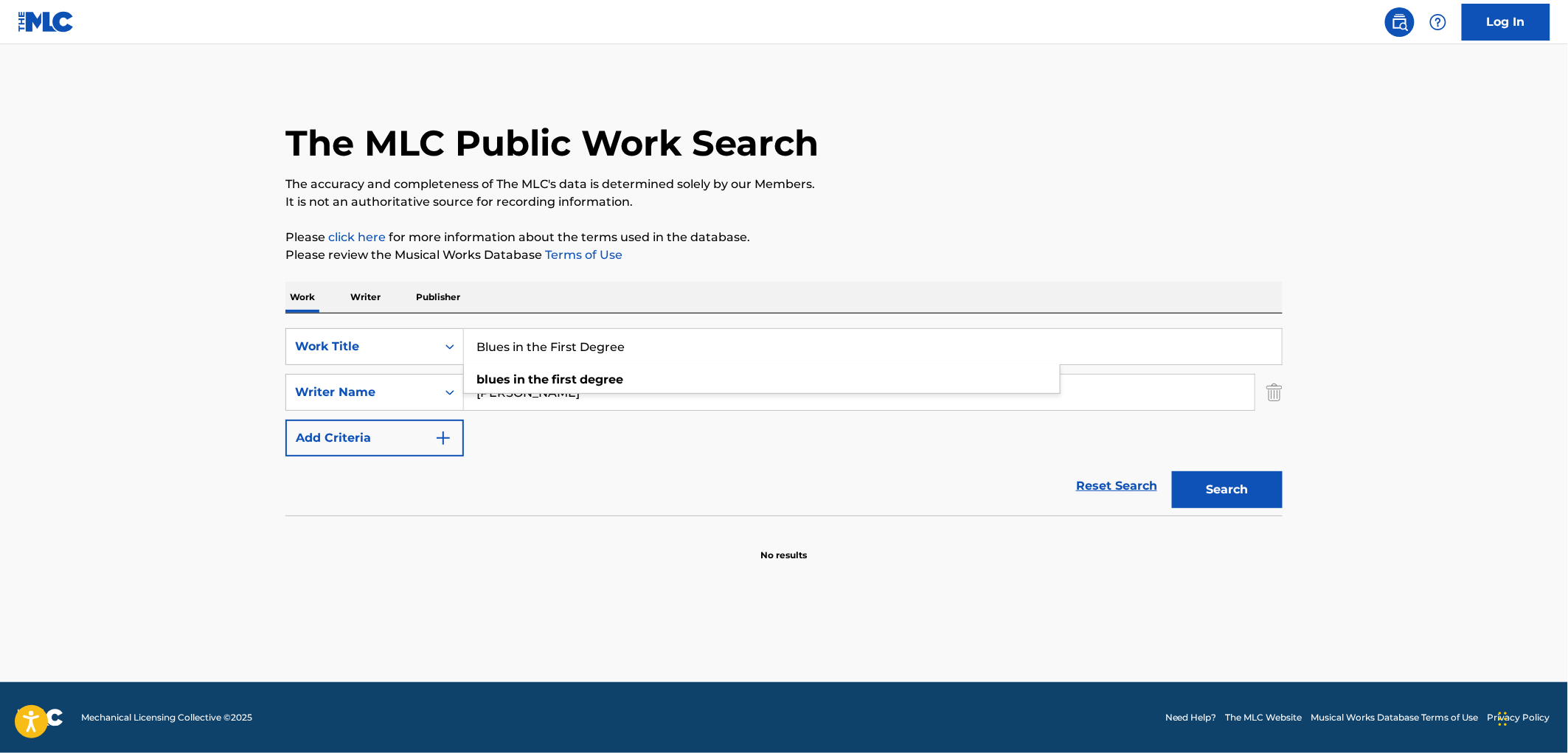
type input "Blues in the First Degree"
click at [939, 263] on p "Please review the Musical Works Database Terms of Use" at bounding box center [784, 255] width 997 height 17
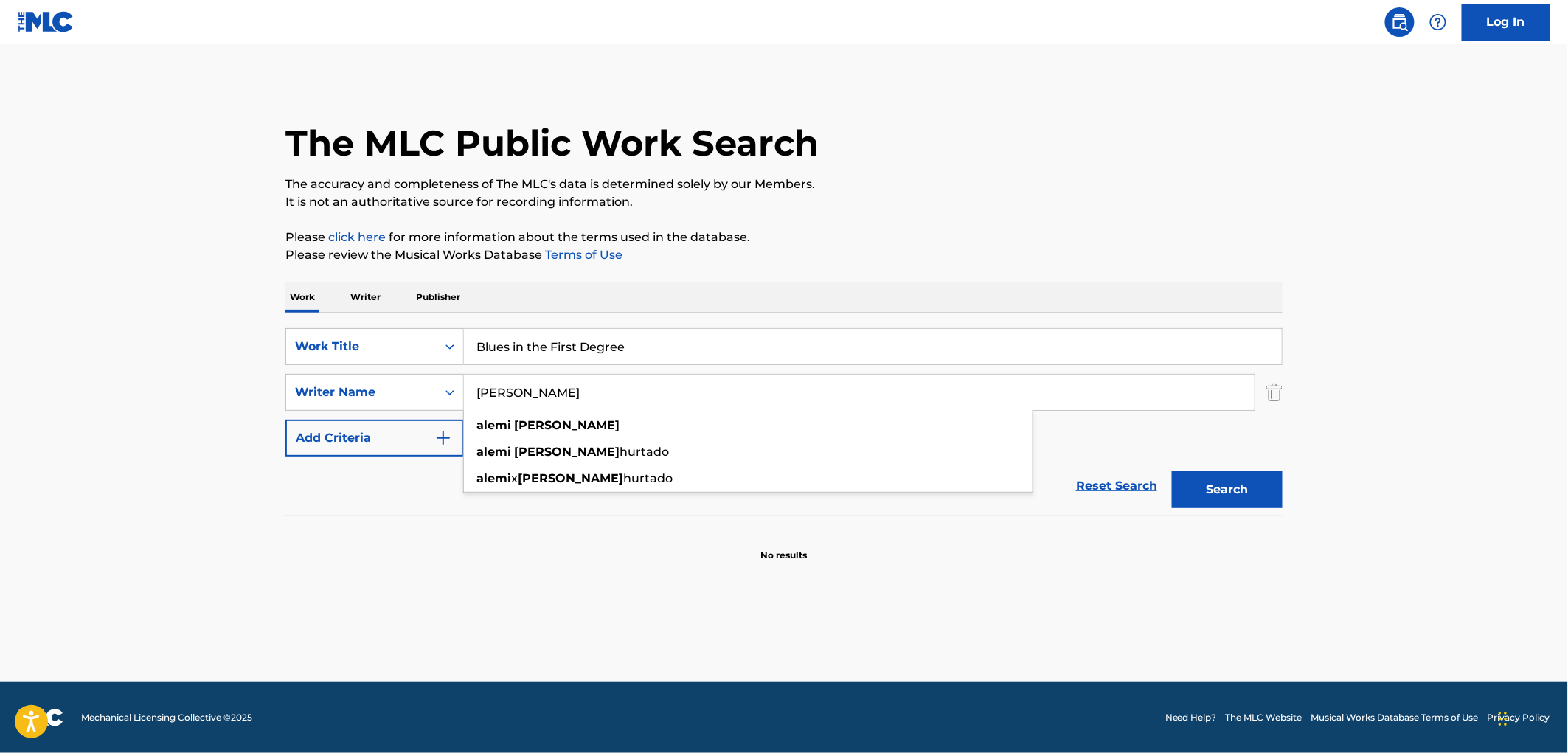
drag, startPoint x: 603, startPoint y: 401, endPoint x: 384, endPoint y: 419, distance: 219.7
click at [384, 419] on div "SearchWithCriteriaac673011-7f3f-4292-b900-9c4dc142c117 Work Title Blues in the …" at bounding box center [784, 393] width 997 height 129
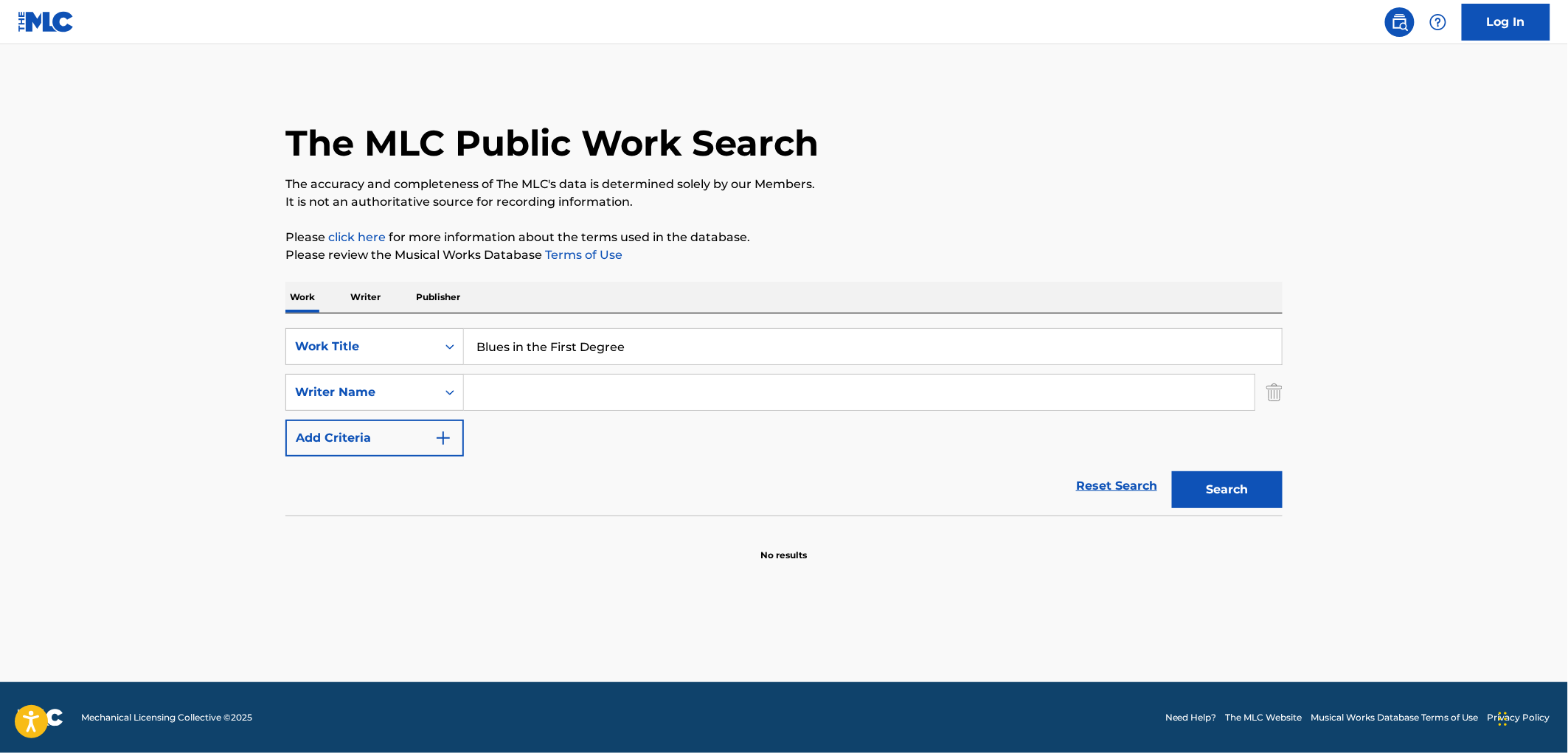
click at [1172, 471] on button "Search" at bounding box center [1227, 489] width 111 height 37
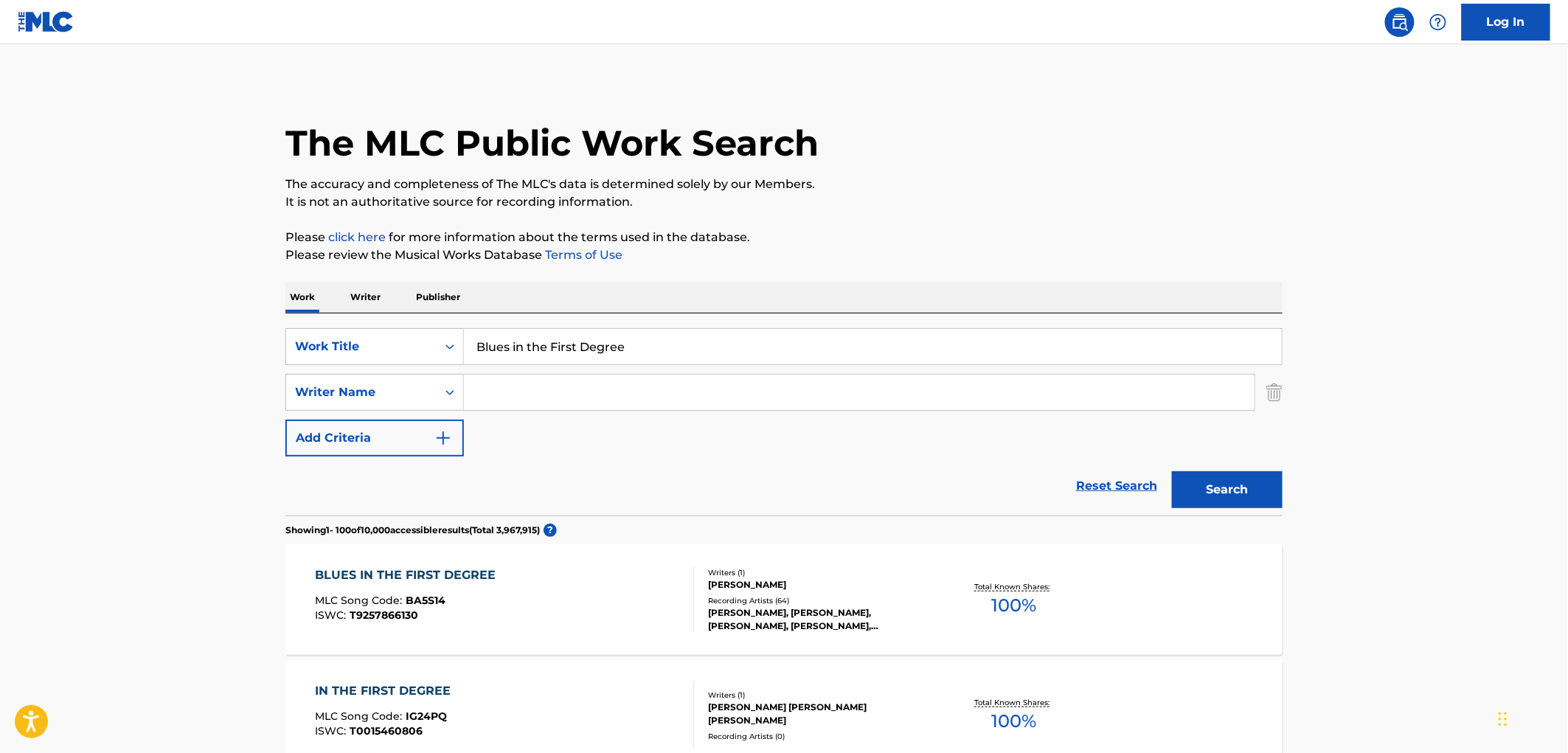
click at [787, 584] on div "[PERSON_NAME]" at bounding box center [819, 585] width 223 height 13
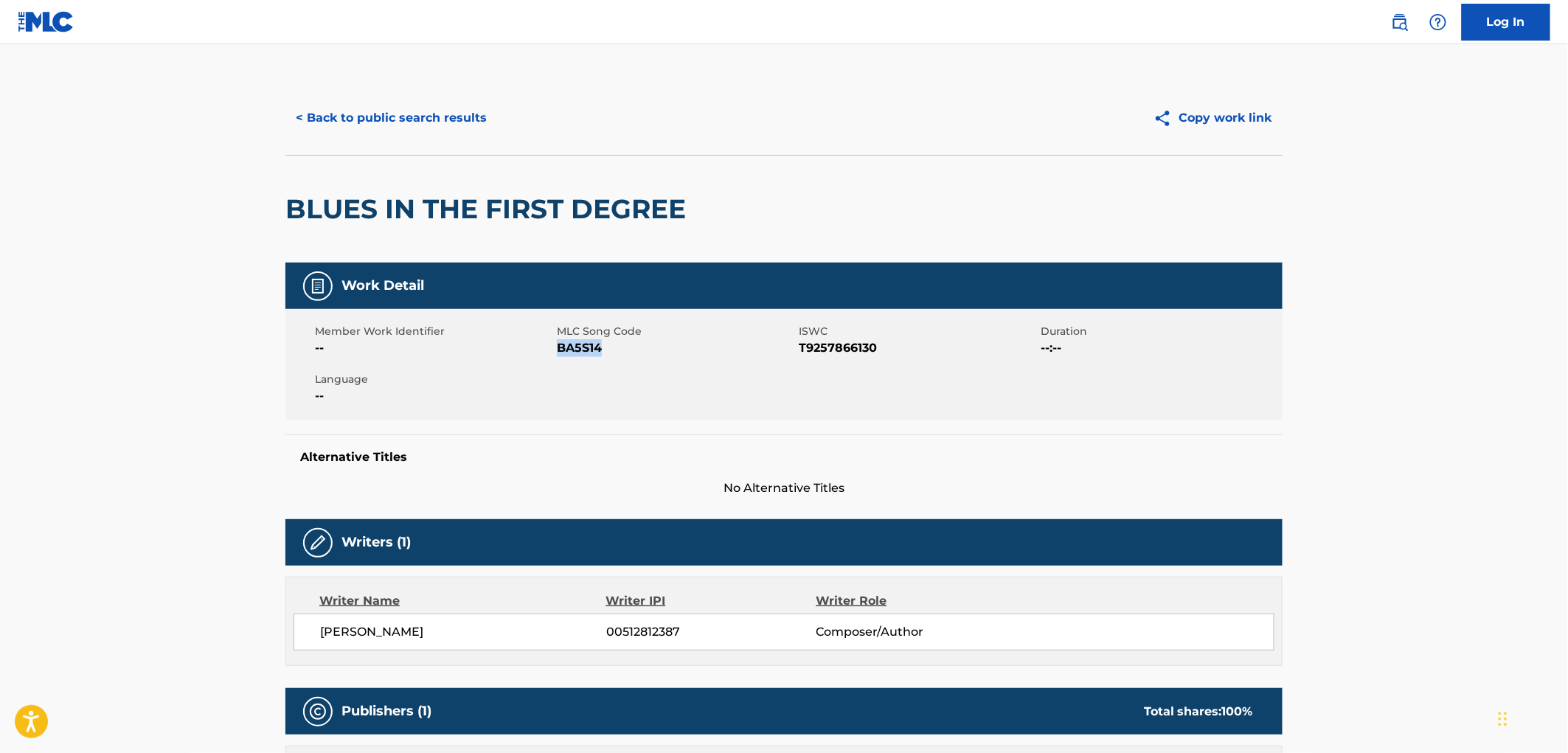
drag, startPoint x: 615, startPoint y: 351, endPoint x: 555, endPoint y: 351, distance: 60.0
click at [555, 351] on div "Member Work Identifier -- MLC Song Code BA5S14 ISWC T9257866130 Duration --:-- …" at bounding box center [784, 365] width 997 height 111
drag, startPoint x: 562, startPoint y: 350, endPoint x: 525, endPoint y: 365, distance: 39.9
click at [525, 365] on div "Member Work Identifier -- MLC Song Code BA5S14 ISWC T9257866130 Duration --:-- …" at bounding box center [784, 365] width 997 height 111
drag, startPoint x: 601, startPoint y: 351, endPoint x: 556, endPoint y: 352, distance: 45.0
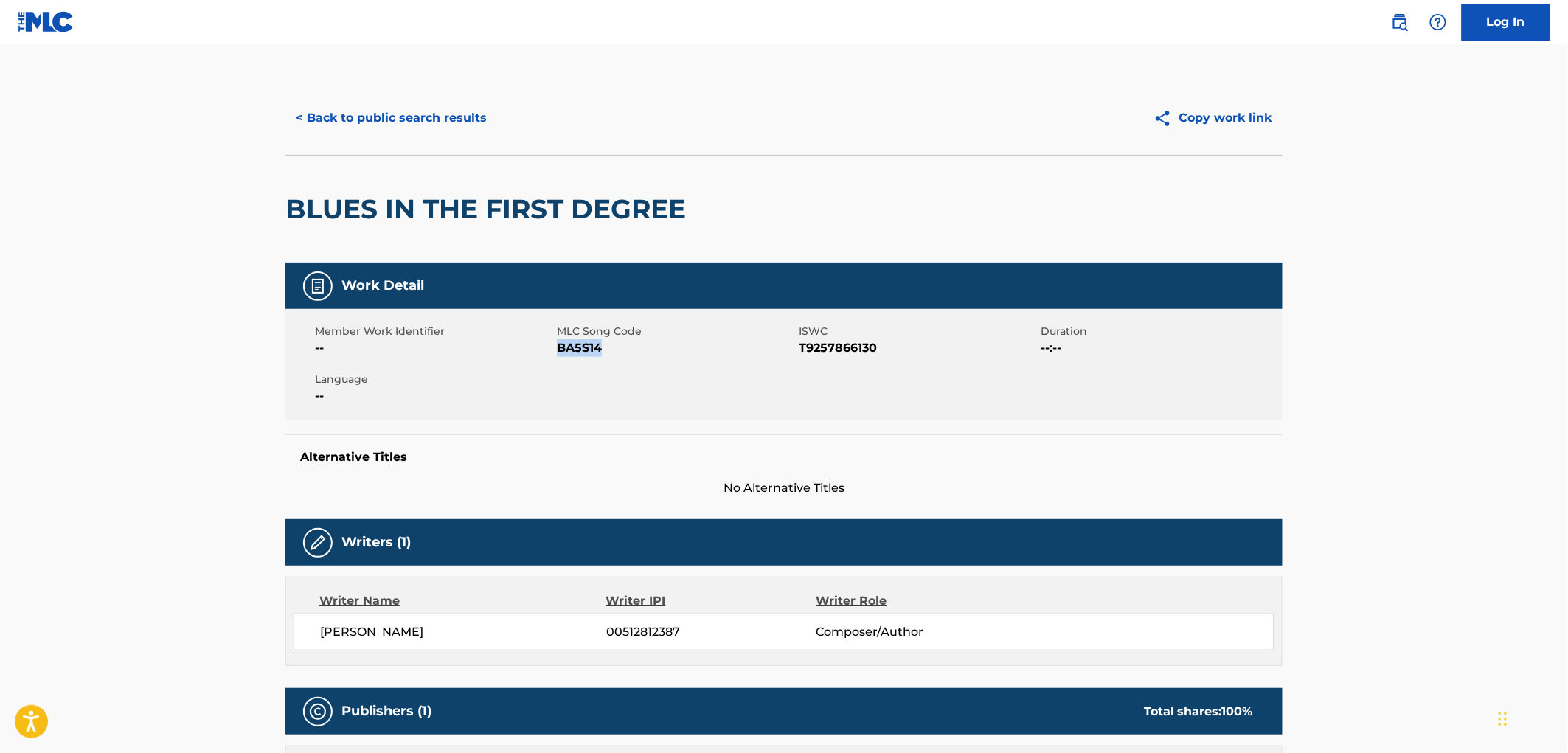
click at [557, 352] on span "BA5S14" at bounding box center [676, 347] width 238 height 17
copy span "BA5S14"
click at [440, 123] on button "< Back to public search results" at bounding box center [391, 118] width 212 height 37
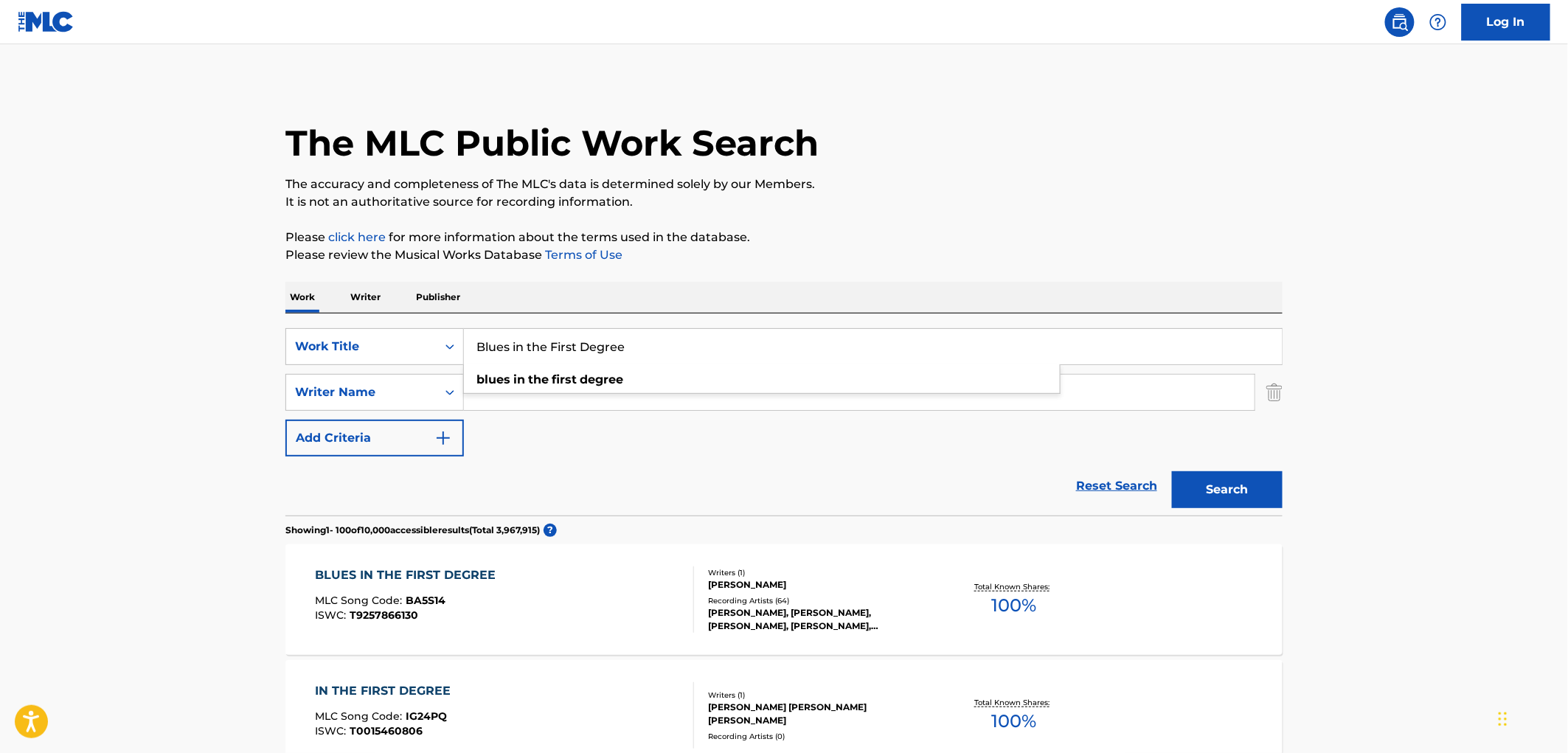
drag, startPoint x: 637, startPoint y: 351, endPoint x: 477, endPoint y: 344, distance: 160.2
click at [477, 344] on input "Blues in the First Degree" at bounding box center [873, 346] width 818 height 35
paste input "The Whiskey Made Me Do It"
type input "The Whiskey Made Me Do It"
click at [1205, 491] on button "Search" at bounding box center [1227, 489] width 111 height 37
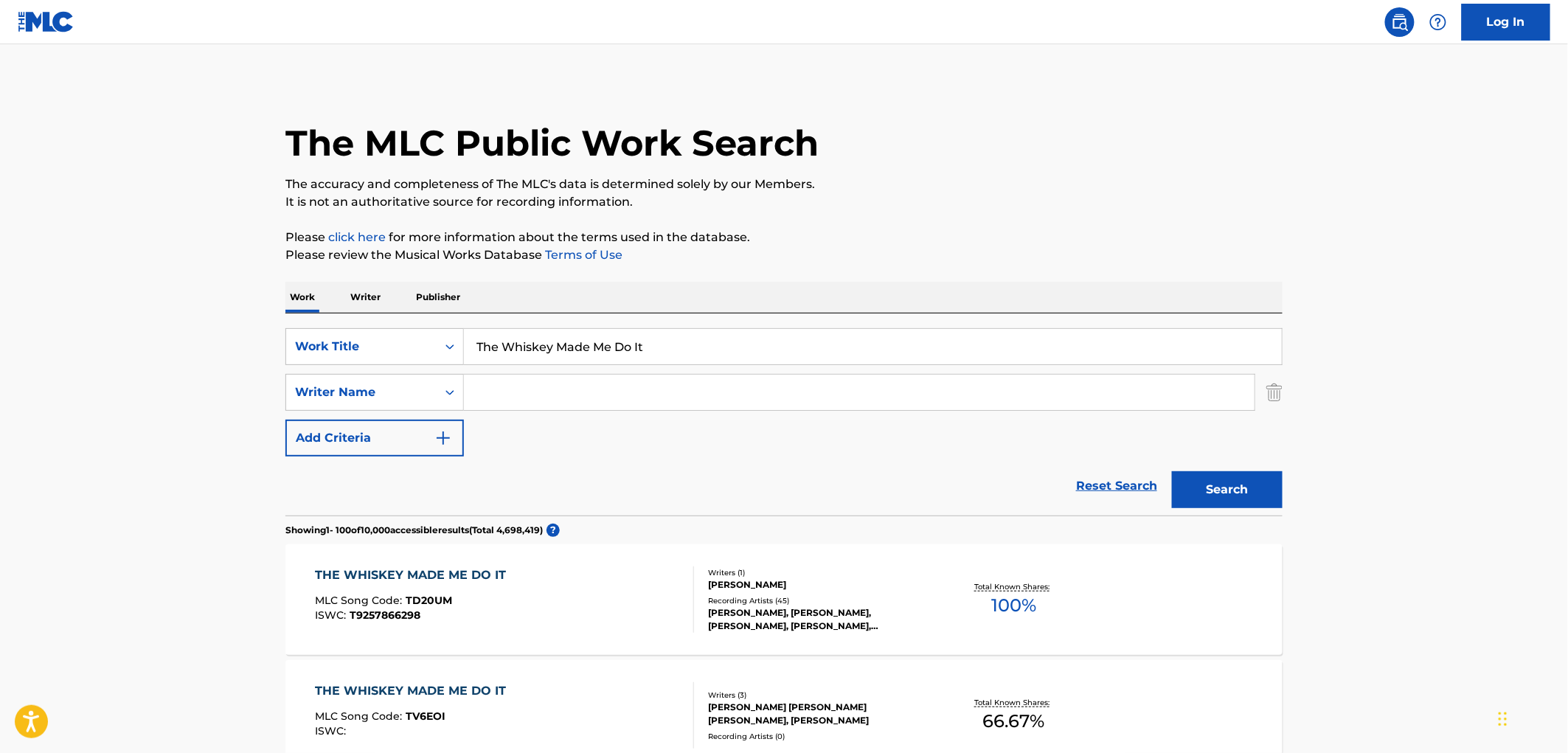
click at [805, 606] on div "[PERSON_NAME], [PERSON_NAME], [PERSON_NAME], [PERSON_NAME], [PERSON_NAME]" at bounding box center [819, 619] width 223 height 26
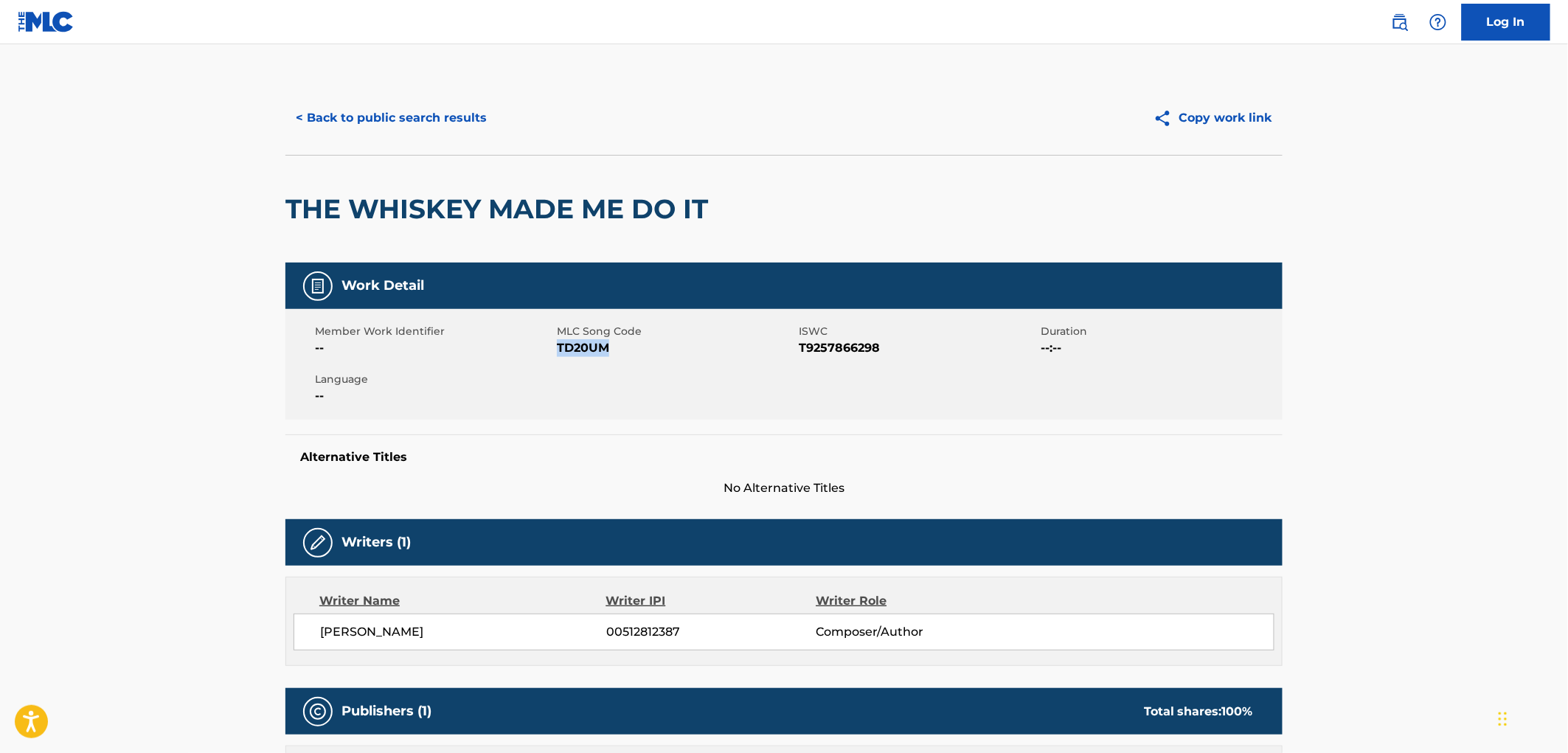
drag, startPoint x: 628, startPoint y: 352, endPoint x: 557, endPoint y: 352, distance: 71.0
click at [557, 352] on span "TD20UM" at bounding box center [676, 347] width 238 height 17
copy span "TD20UM"
click at [449, 113] on button "< Back to public search results" at bounding box center [391, 118] width 212 height 37
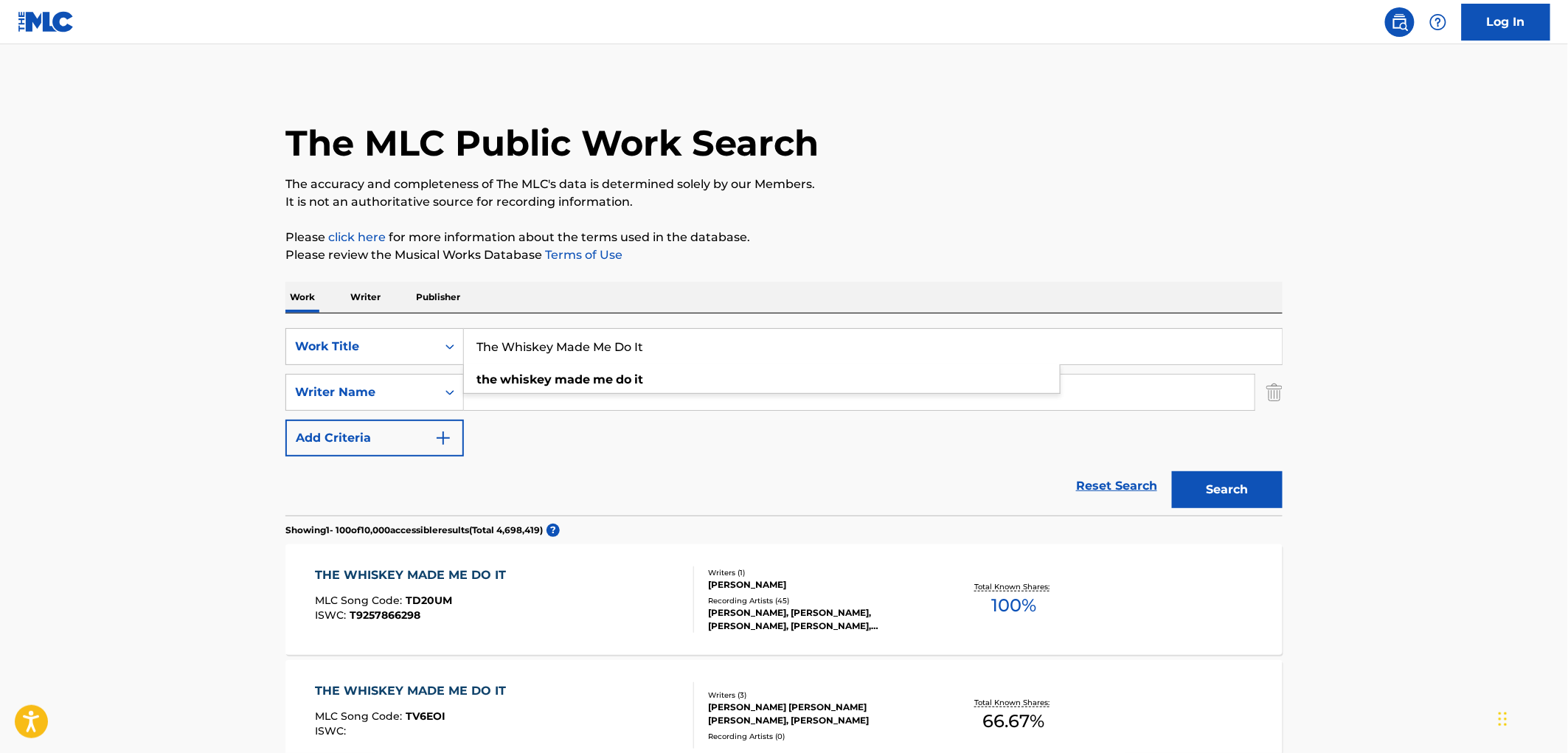
drag, startPoint x: 668, startPoint y: 333, endPoint x: 504, endPoint y: 333, distance: 164.0
click at [504, 333] on input "The Whiskey Made Me Do It" at bounding box center [873, 346] width 818 height 35
drag, startPoint x: 478, startPoint y: 346, endPoint x: 651, endPoint y: 347, distance: 173.0
click at [651, 347] on input "The Whiskey Made Me Do It" at bounding box center [873, 346] width 818 height 35
paste input "Nasty Good"
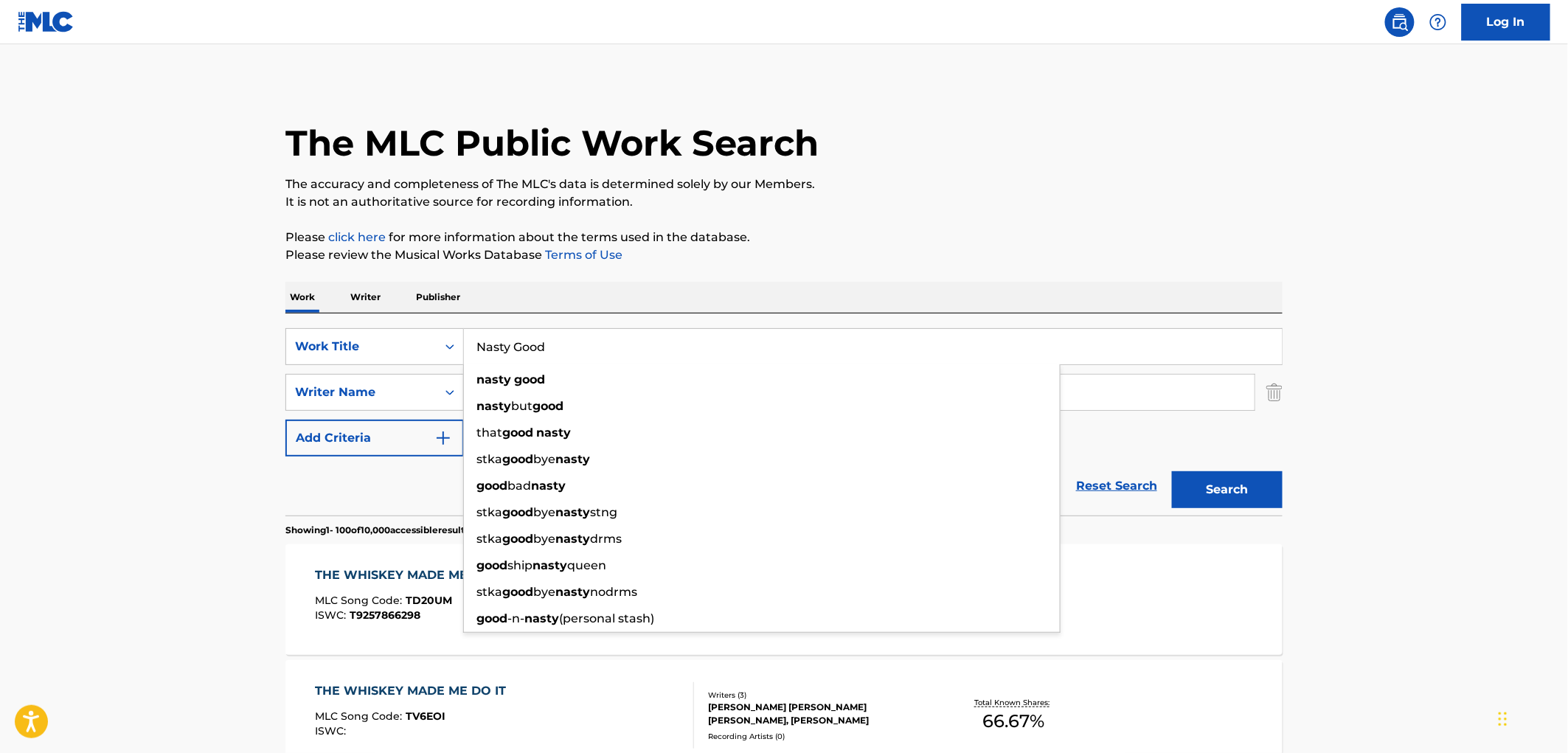
type input "Nasty Good"
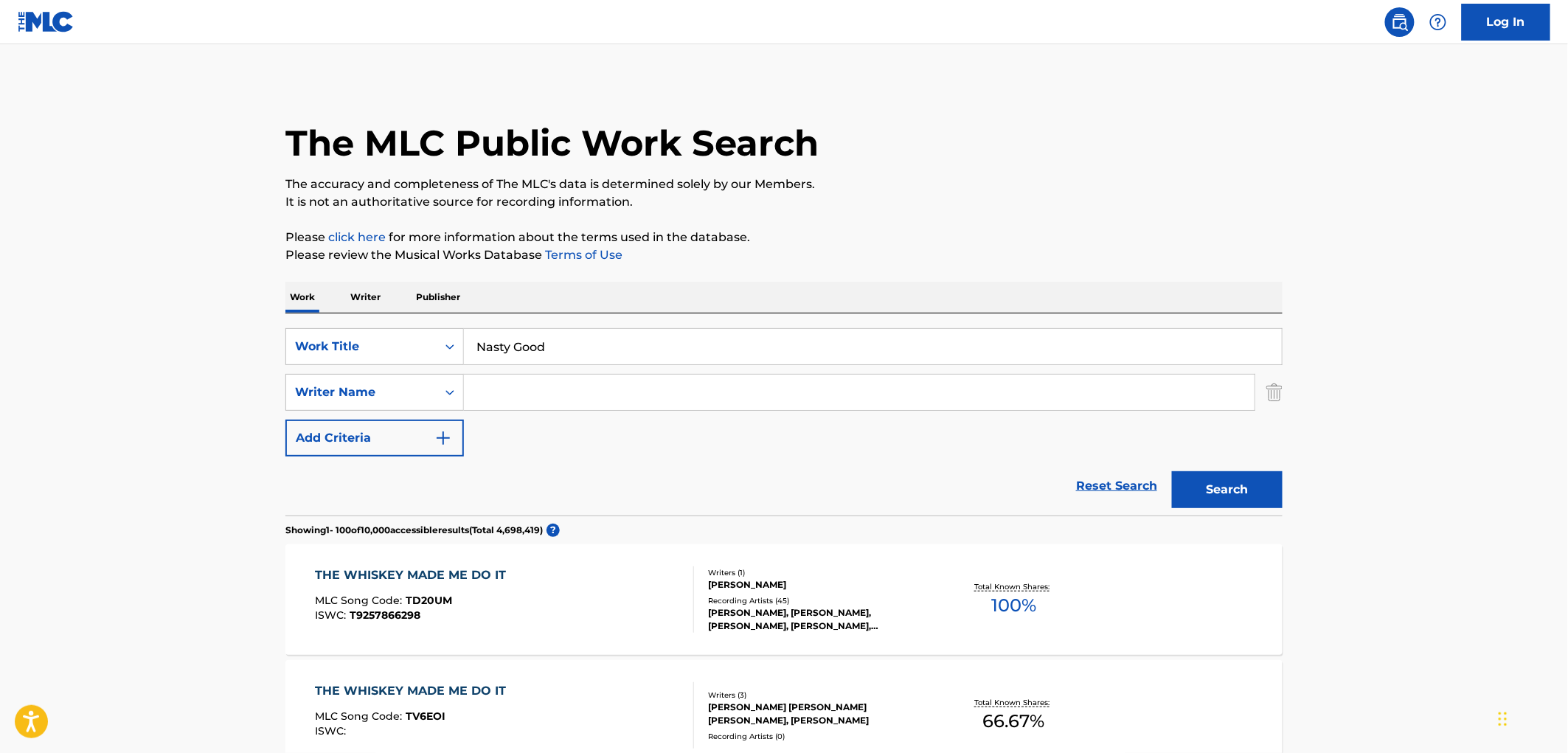
click at [1195, 503] on button "Search" at bounding box center [1227, 489] width 111 height 37
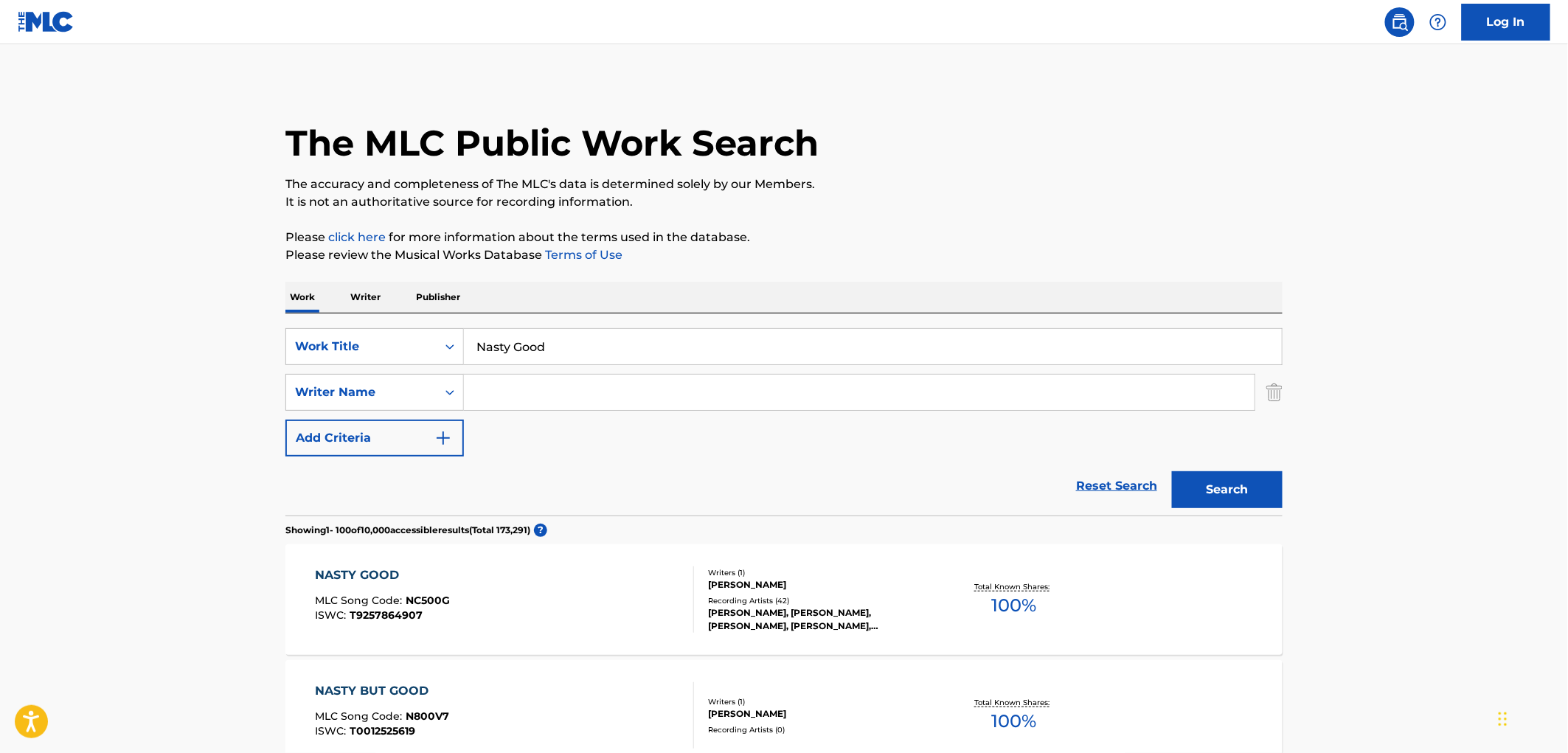
click at [827, 602] on div "Recording Artists ( 42 )" at bounding box center [819, 600] width 223 height 11
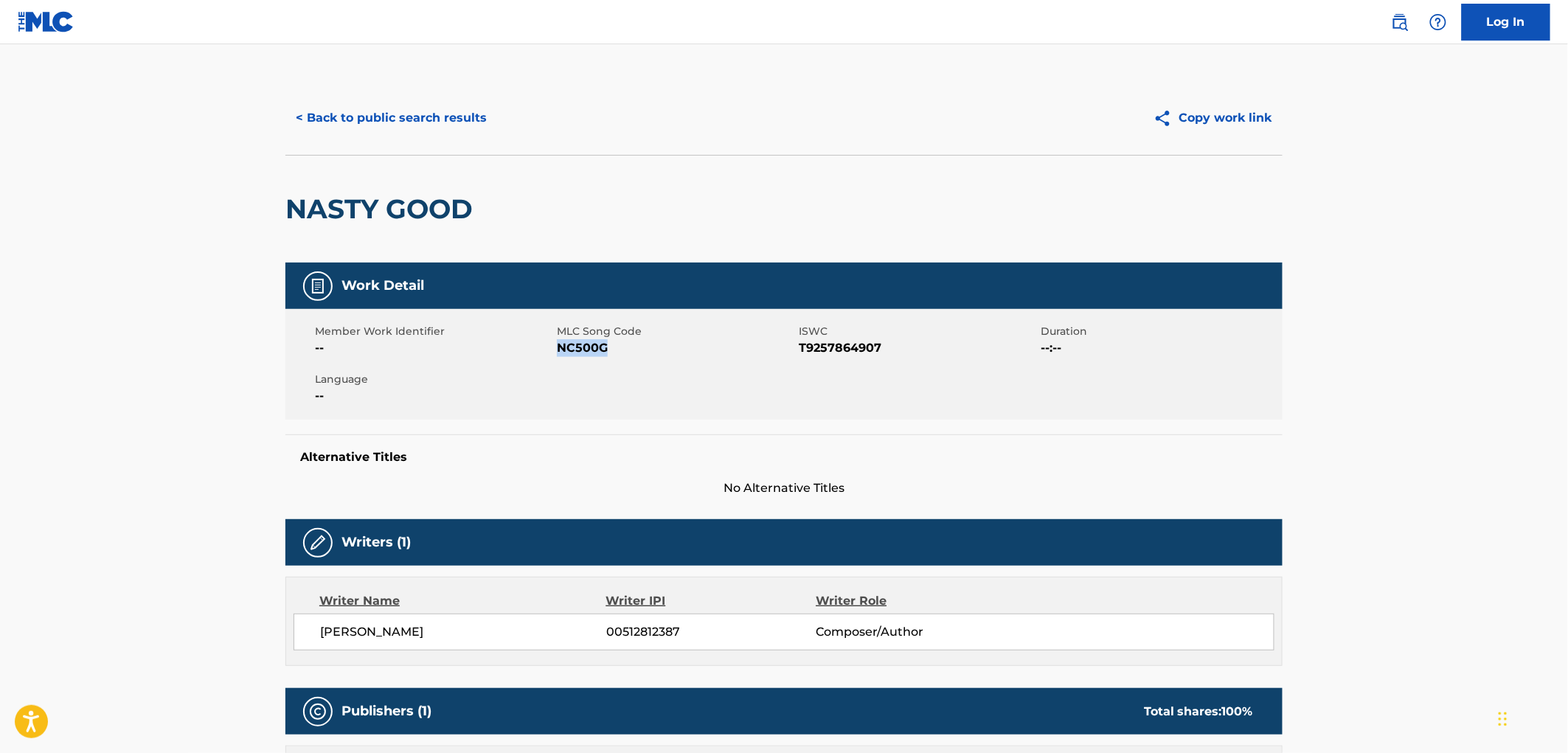
drag, startPoint x: 609, startPoint y: 351, endPoint x: 557, endPoint y: 352, distance: 52.0
click at [557, 352] on span "NC500G" at bounding box center [676, 347] width 238 height 17
copy span "NC500G"
